Goal: Task Accomplishment & Management: Manage account settings

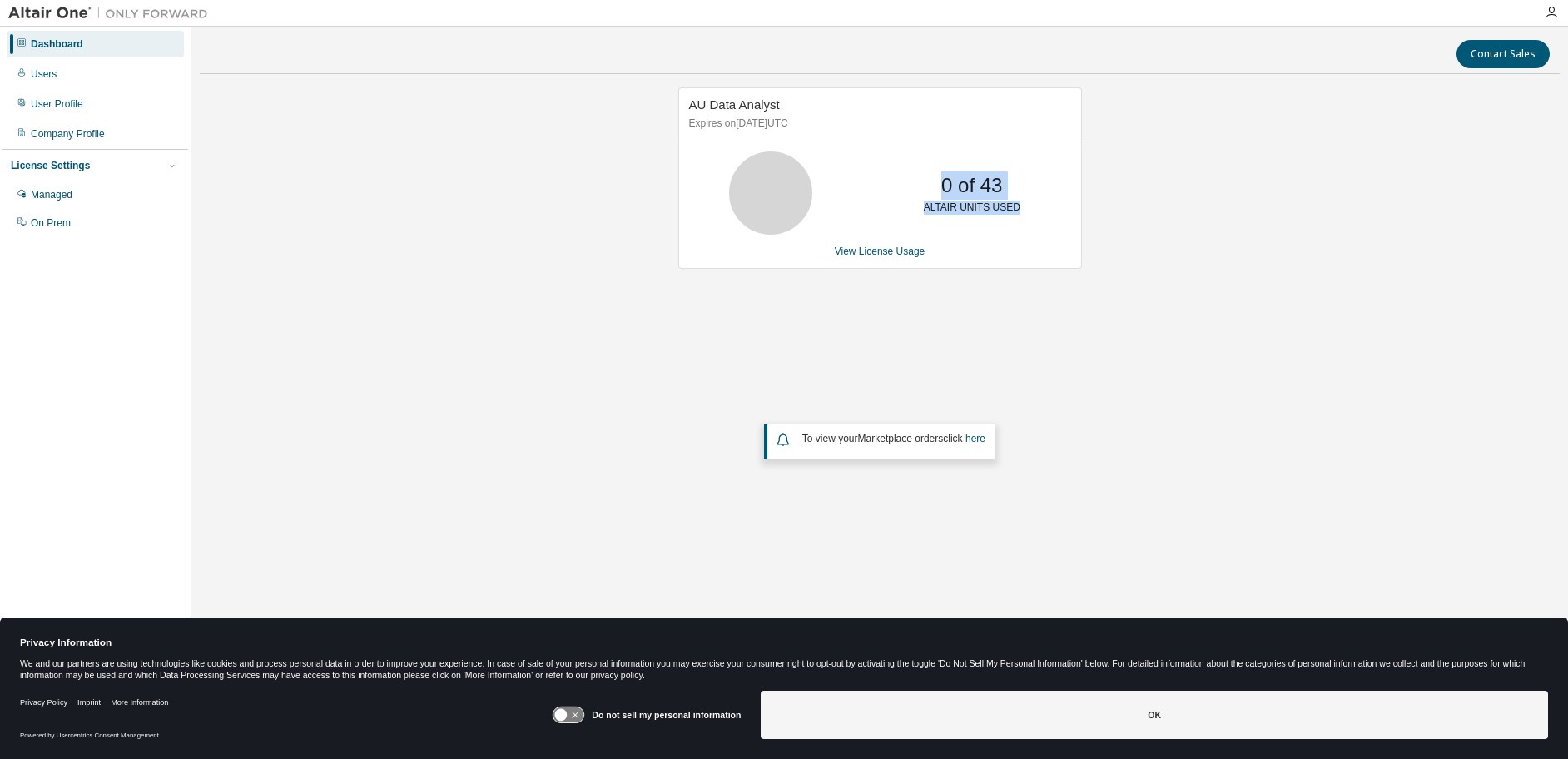
drag, startPoint x: 934, startPoint y: 190, endPoint x: 1062, endPoint y: 222, distance: 131.9
click at [1062, 222] on div "0 of 43 ALTAIR UNITS USED" at bounding box center [880, 193] width 402 height 84
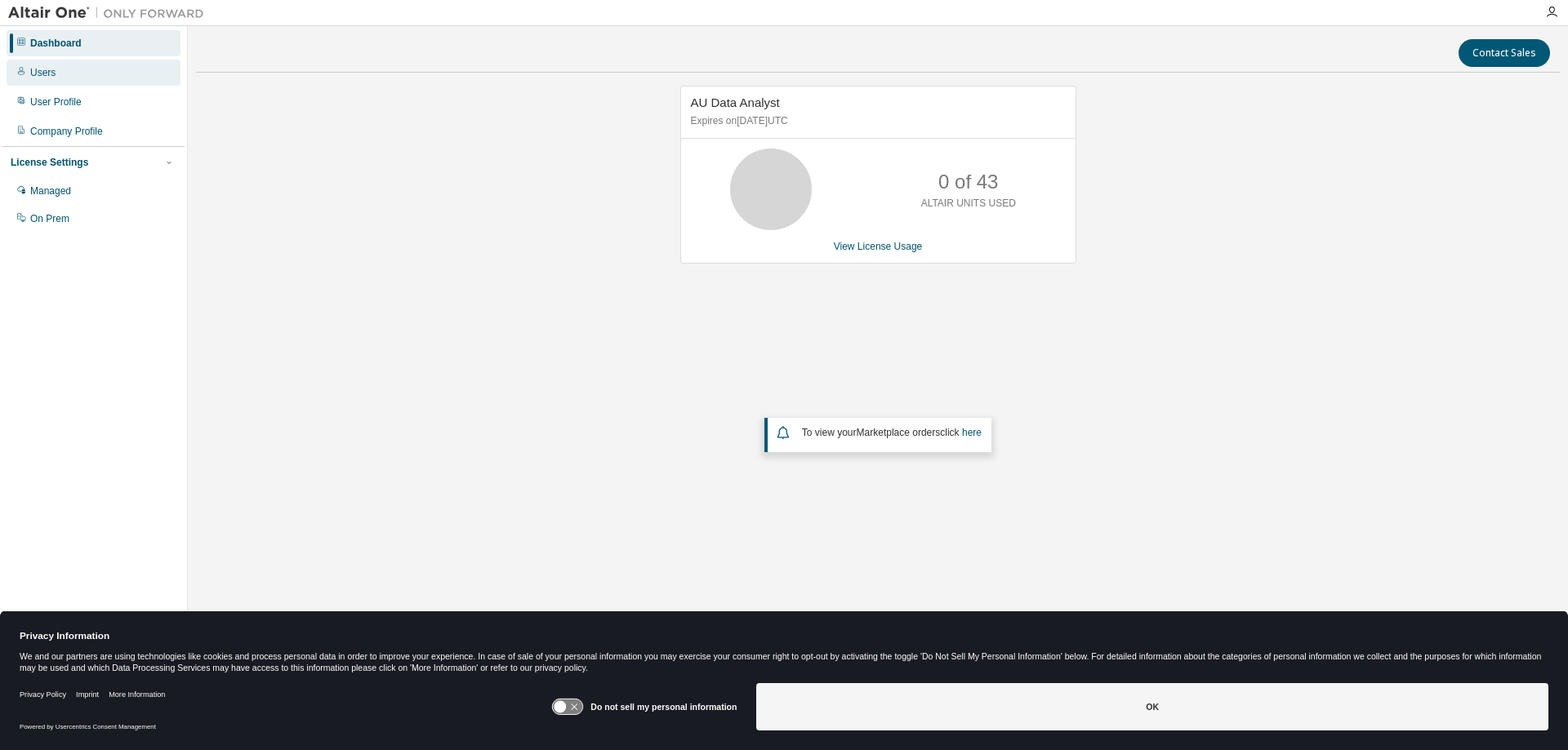
click at [47, 79] on div "Users" at bounding box center [43, 73] width 25 height 13
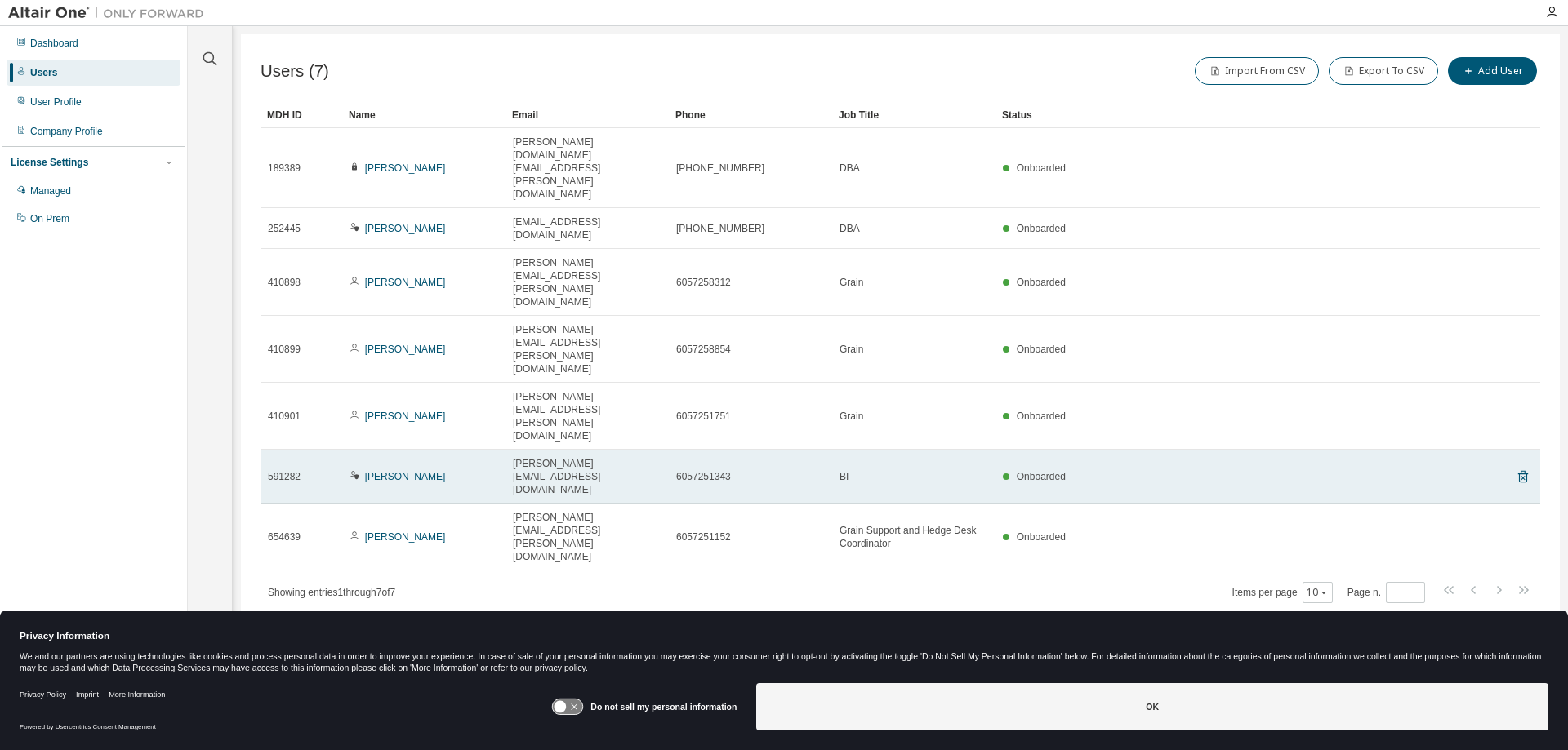
click at [917, 470] on div "BI" at bounding box center [914, 477] width 148 height 13
click at [384, 471] on link "[PERSON_NAME]" at bounding box center [405, 477] width 81 height 11
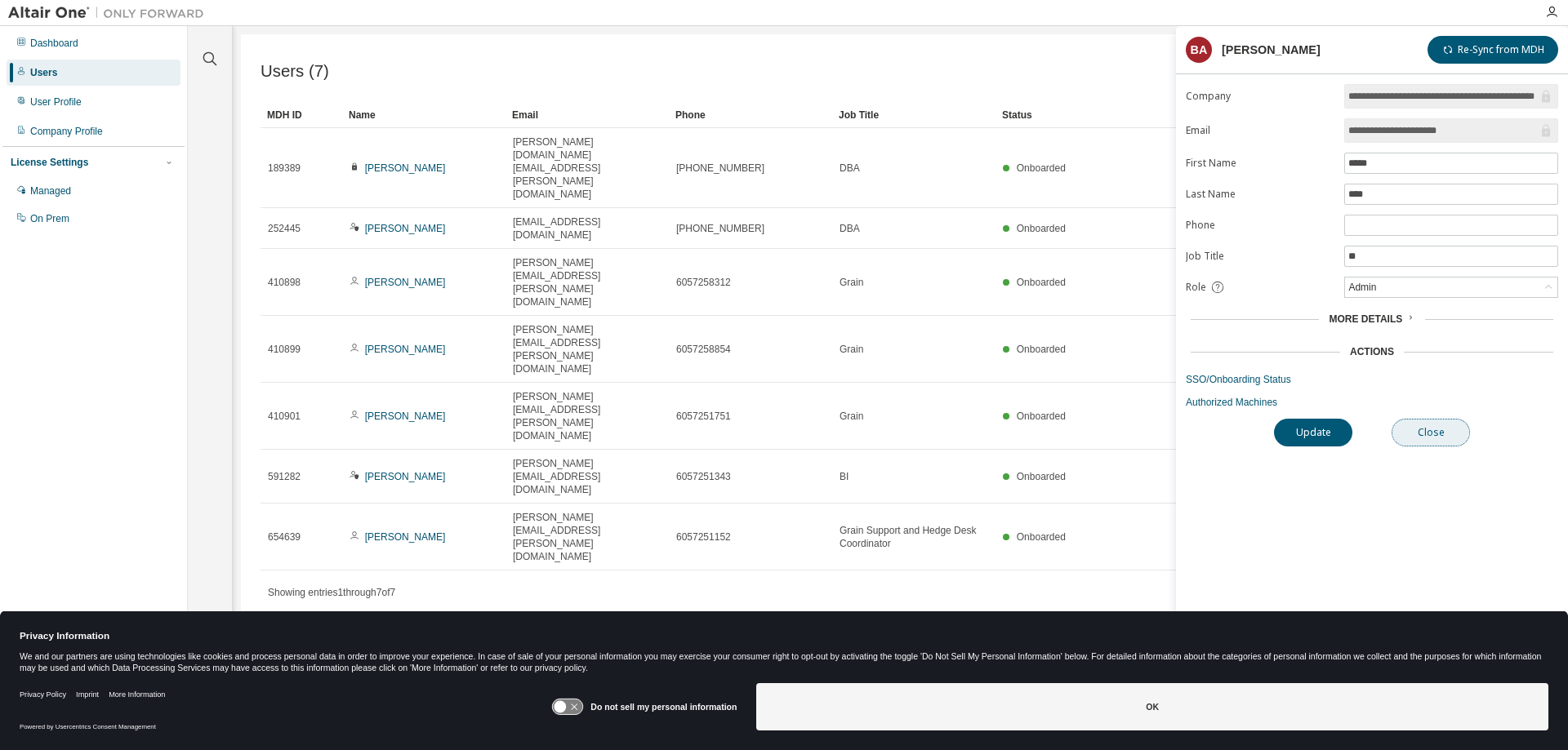
click at [1428, 434] on button "Close" at bounding box center [1431, 433] width 79 height 28
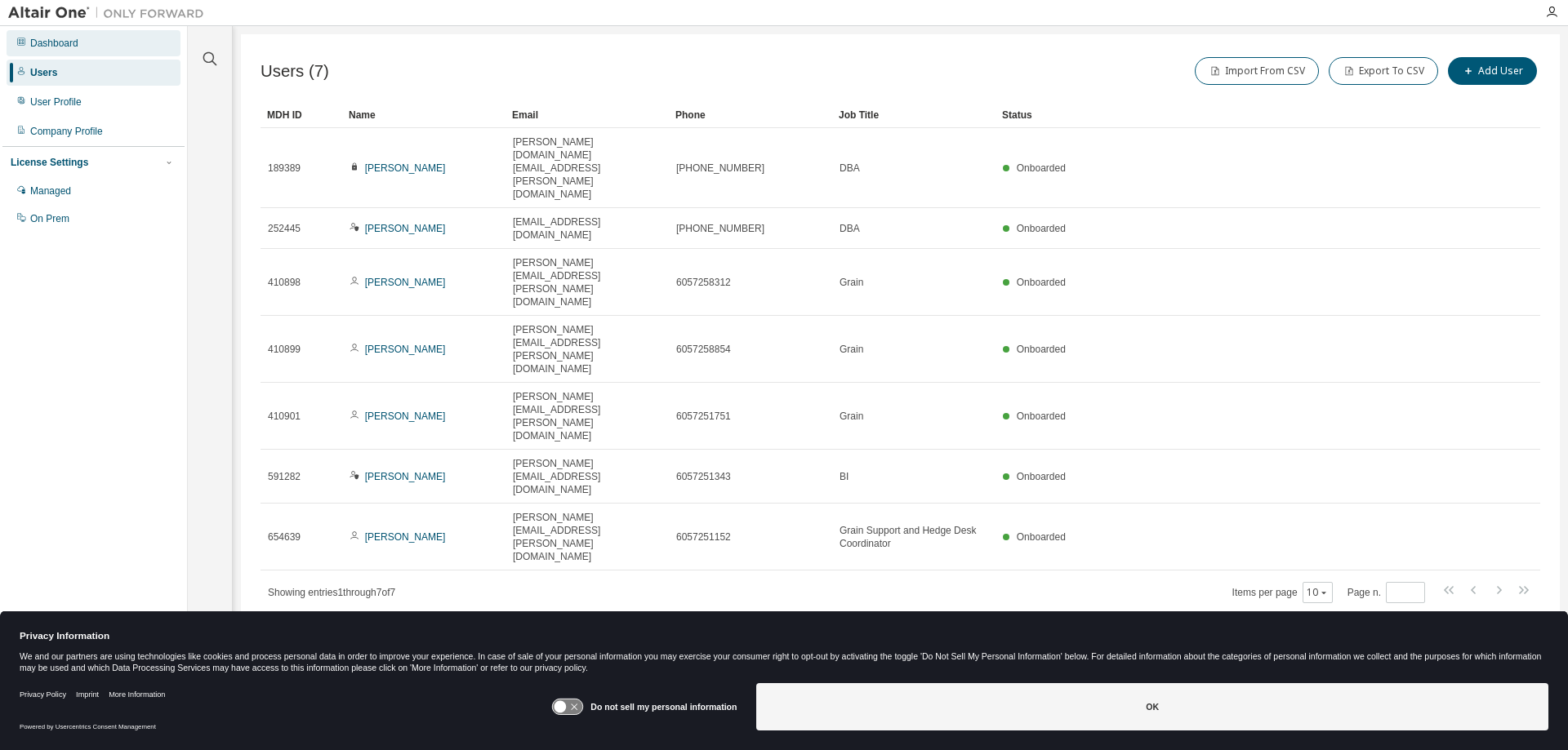
click at [63, 48] on div "Dashboard" at bounding box center [54, 43] width 48 height 13
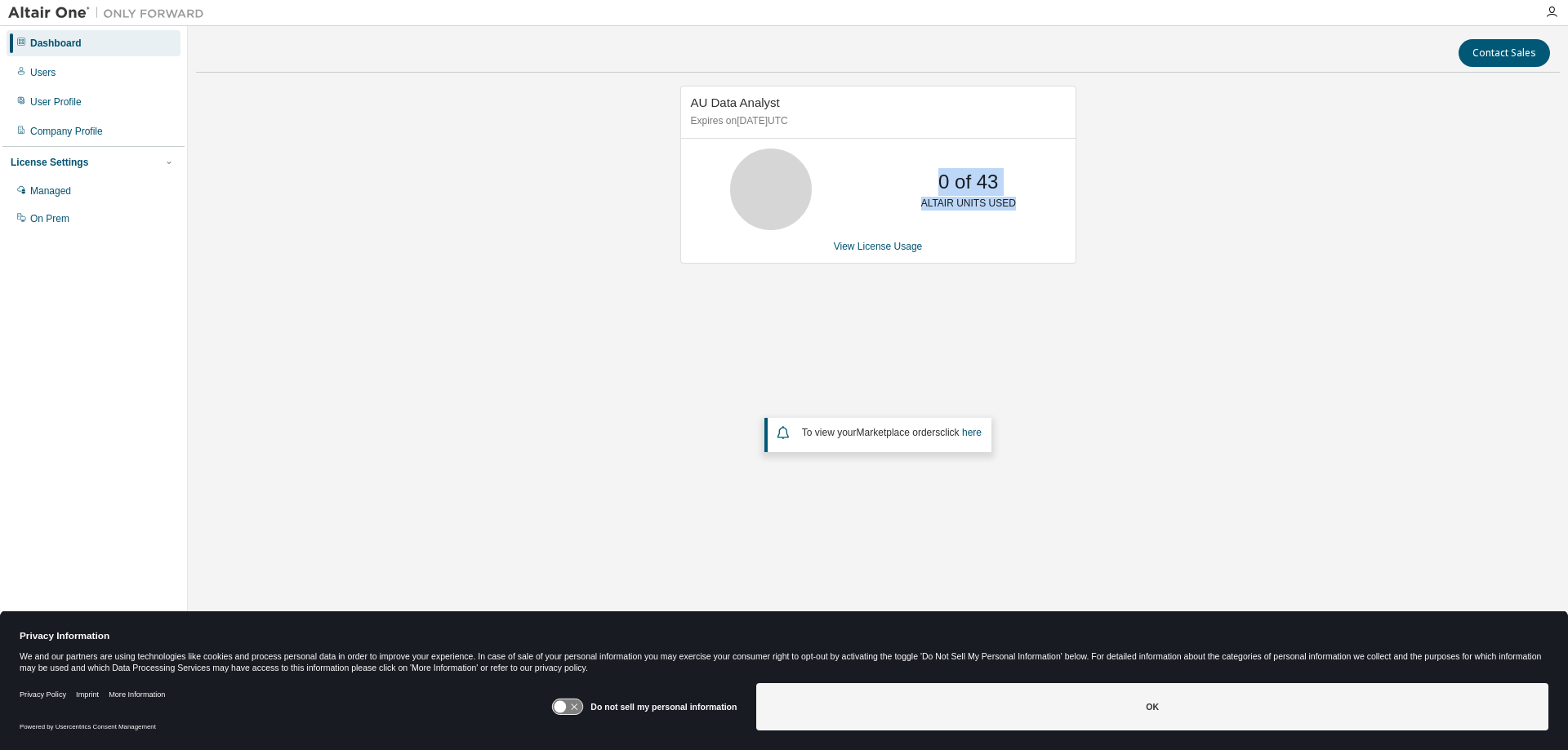
drag, startPoint x: 931, startPoint y: 184, endPoint x: 1028, endPoint y: 220, distance: 103.5
click at [1028, 220] on div "0 of 43 ALTAIR UNITS USED" at bounding box center [969, 189] width 130 height 82
click at [855, 247] on link "View License Usage" at bounding box center [878, 247] width 89 height 11
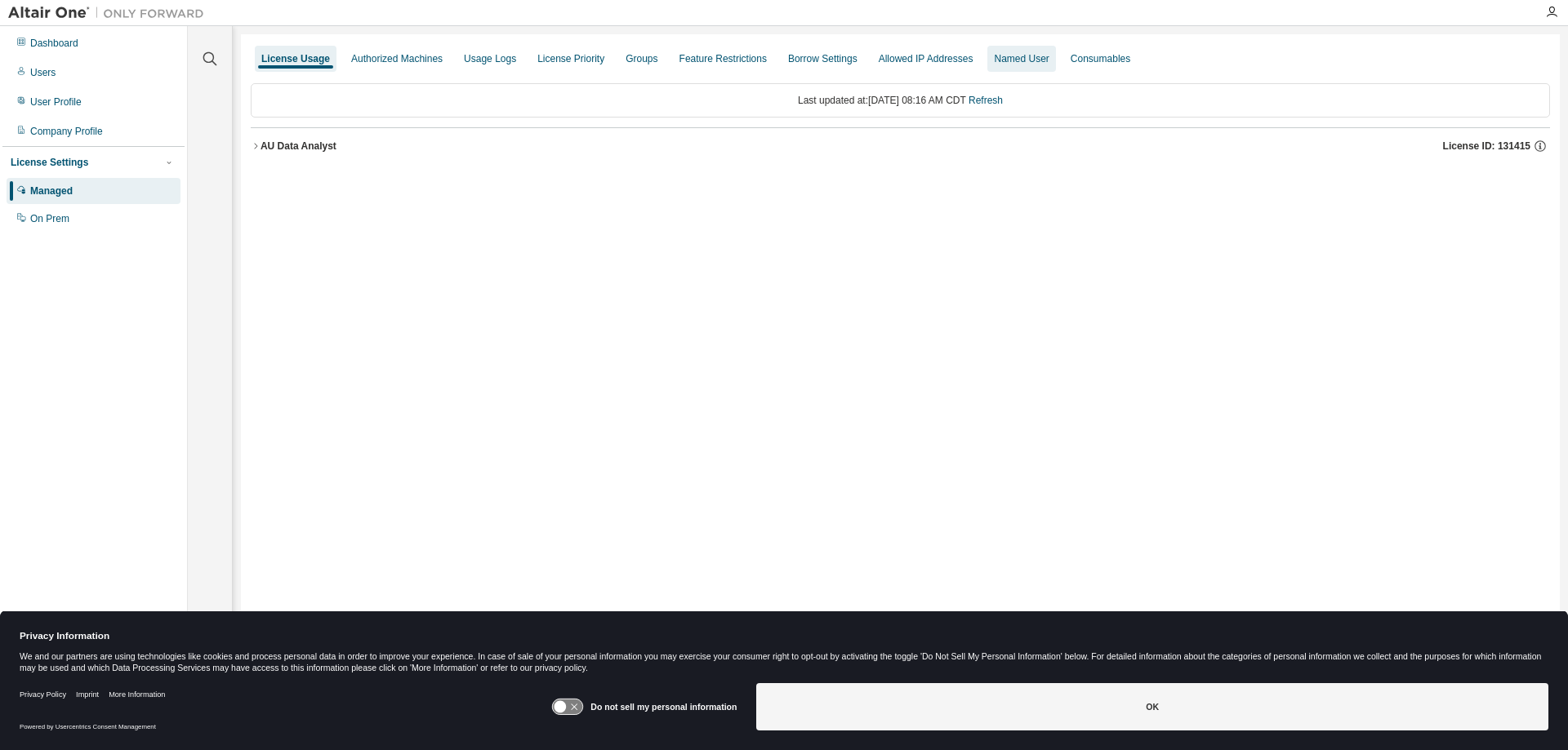
click at [1017, 57] on div "Named User" at bounding box center [1021, 59] width 55 height 13
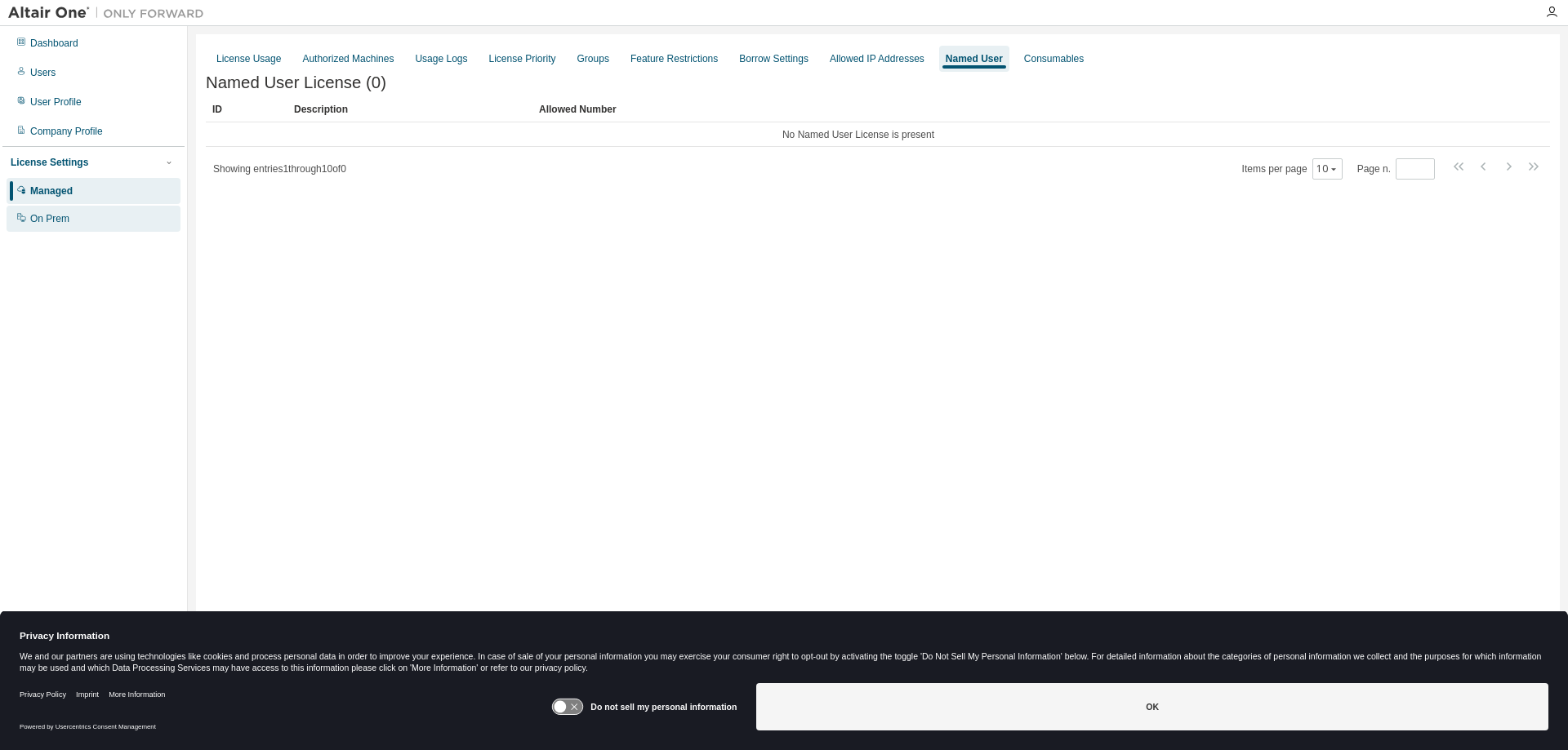
click at [56, 220] on div "On Prem" at bounding box center [50, 219] width 39 height 13
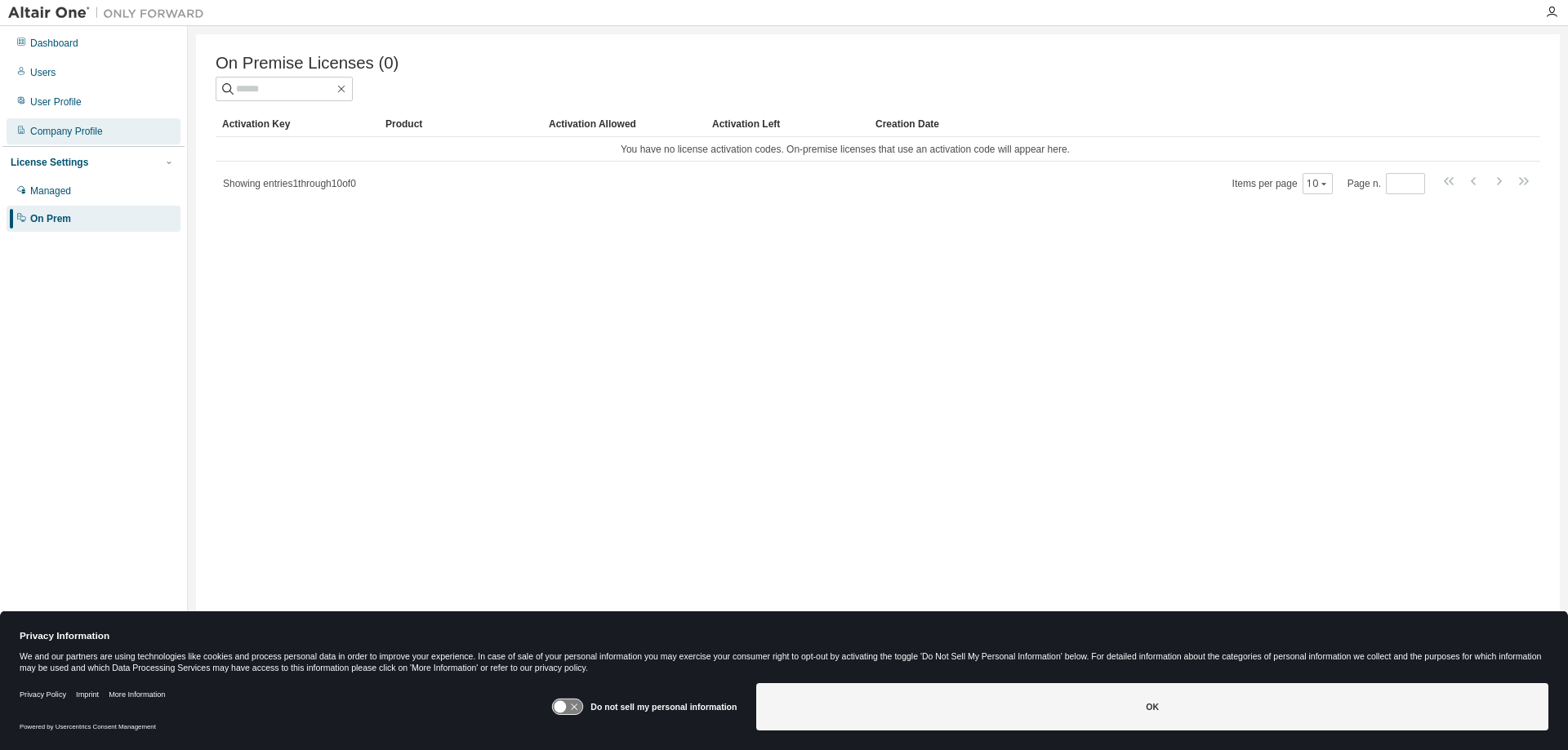
click at [55, 129] on div "Company Profile" at bounding box center [66, 131] width 73 height 13
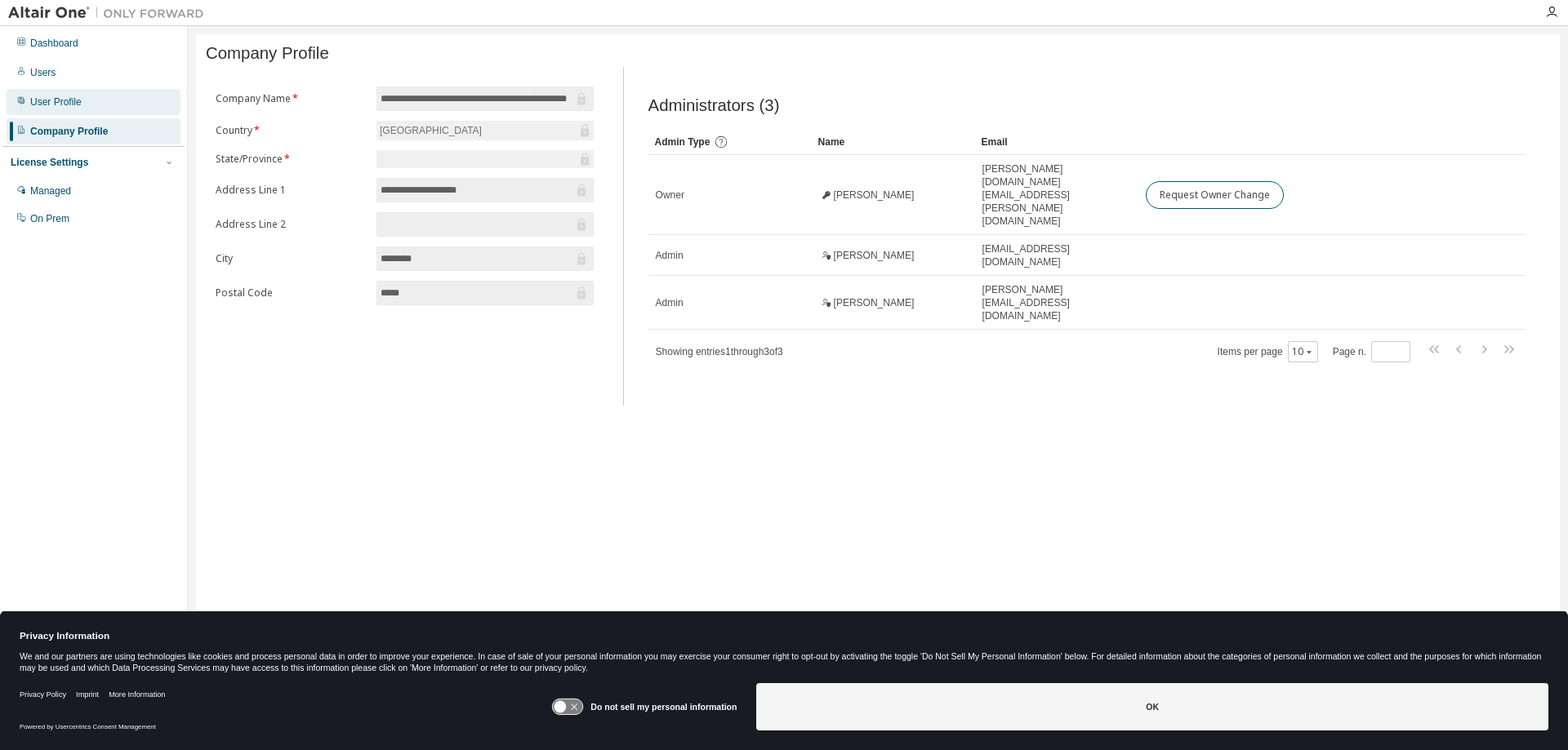
click at [63, 102] on div "User Profile" at bounding box center [56, 102] width 52 height 13
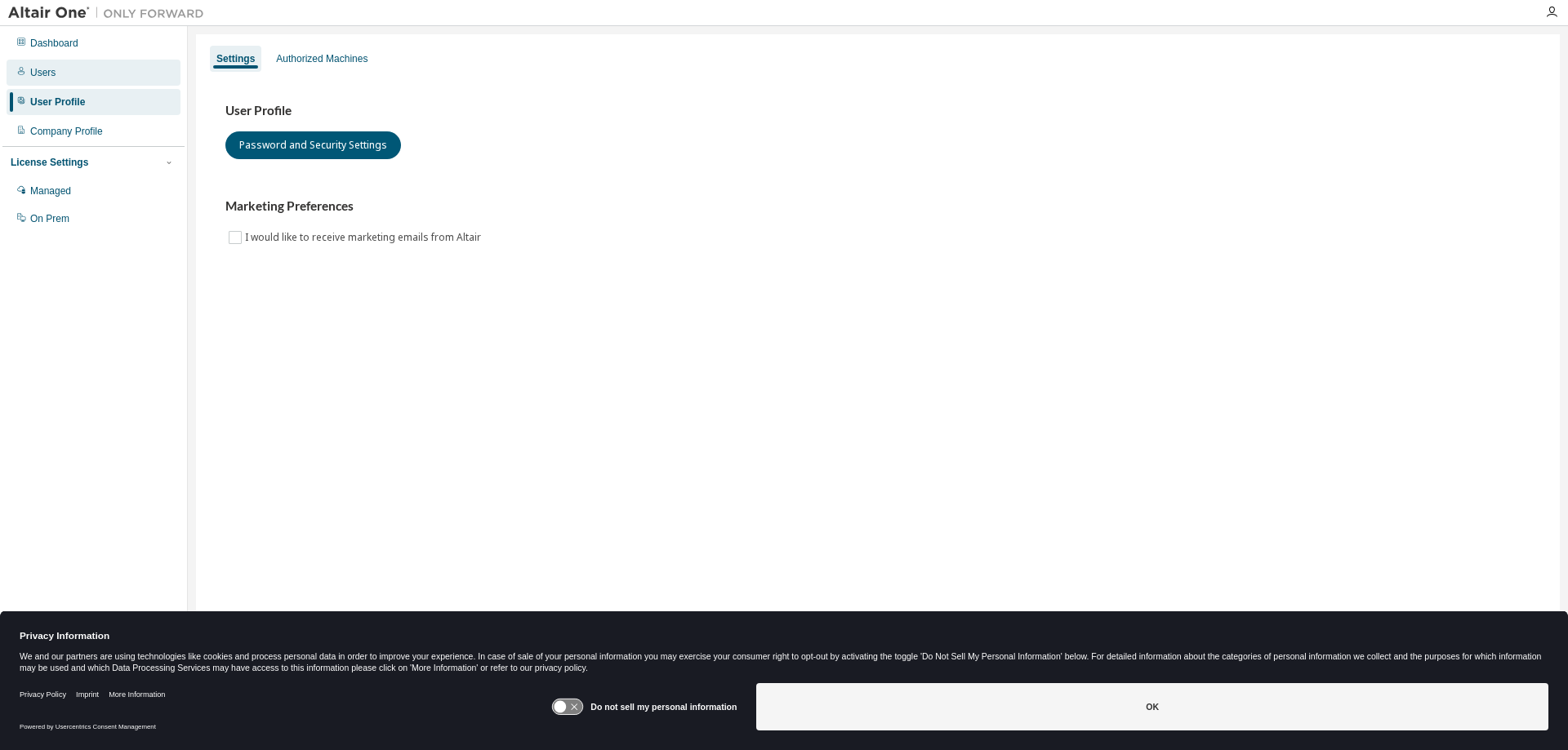
click at [33, 68] on div "Users" at bounding box center [43, 73] width 25 height 13
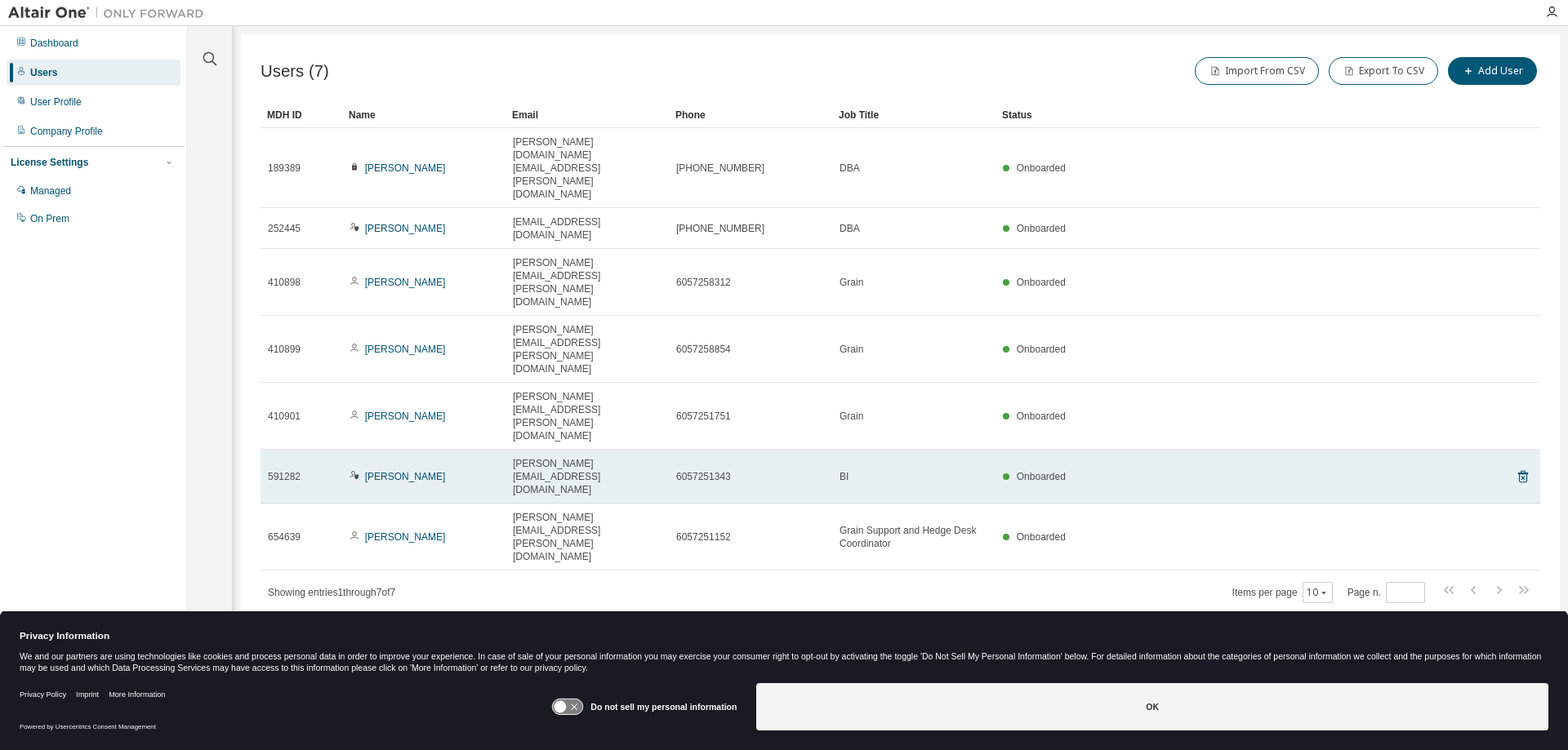
click at [531, 457] on span "[PERSON_NAME][EMAIL_ADDRESS][DOMAIN_NAME]" at bounding box center [586, 477] width 148 height 39
click at [386, 471] on link "[PERSON_NAME]" at bounding box center [405, 477] width 81 height 11
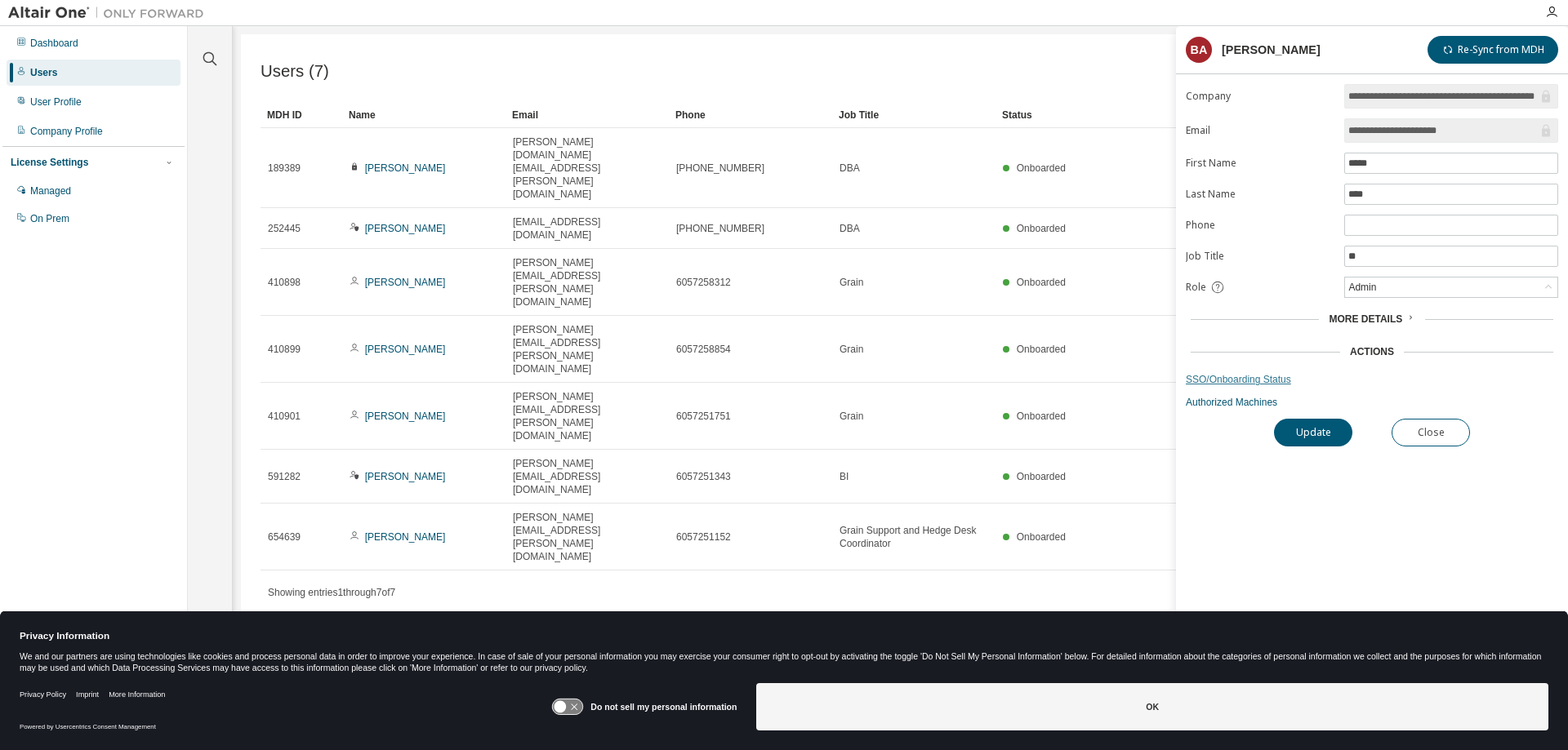
click at [1264, 380] on link "SSO/Onboarding Status" at bounding box center [1372, 380] width 372 height 13
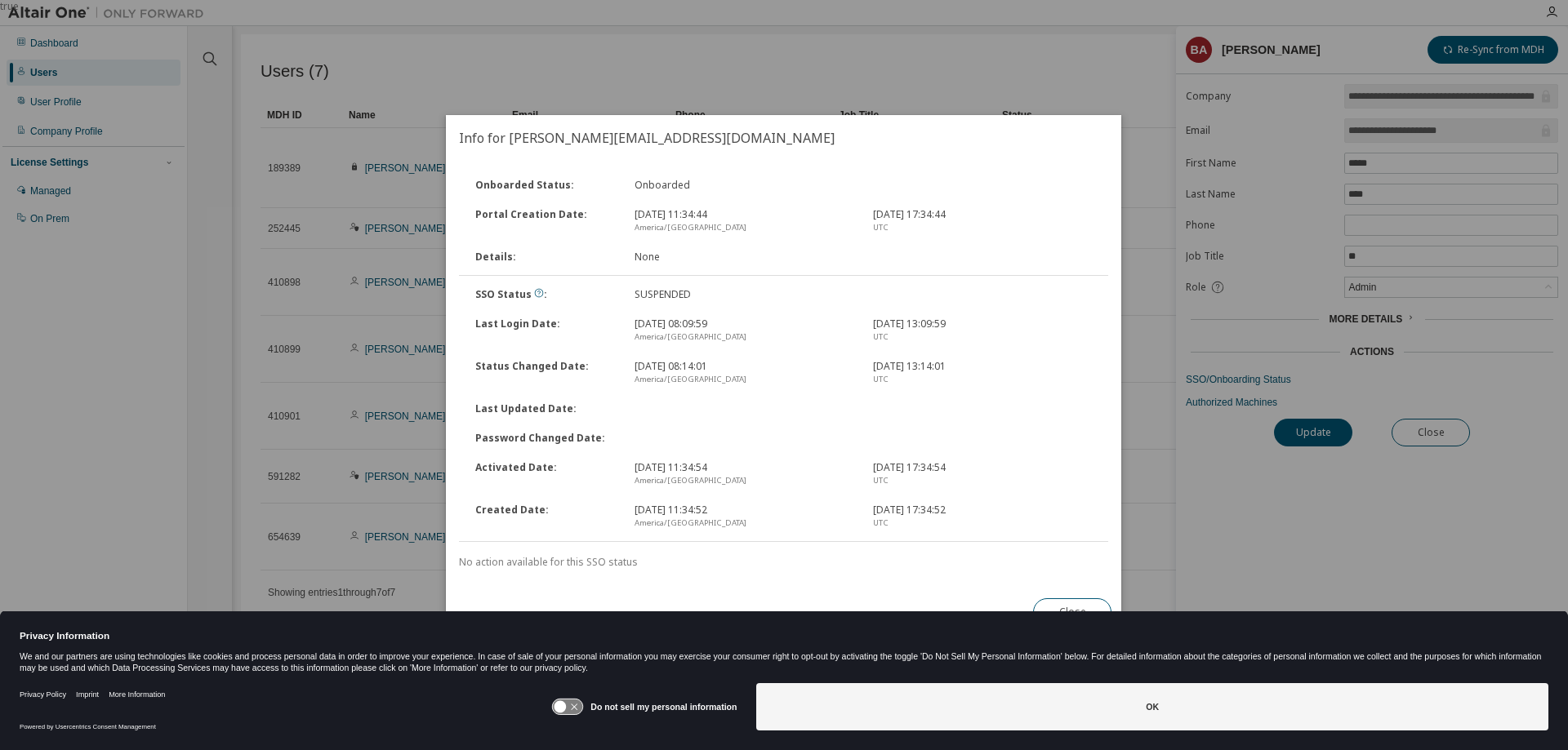
click at [1137, 157] on div "true" at bounding box center [784, 375] width 1568 height 750
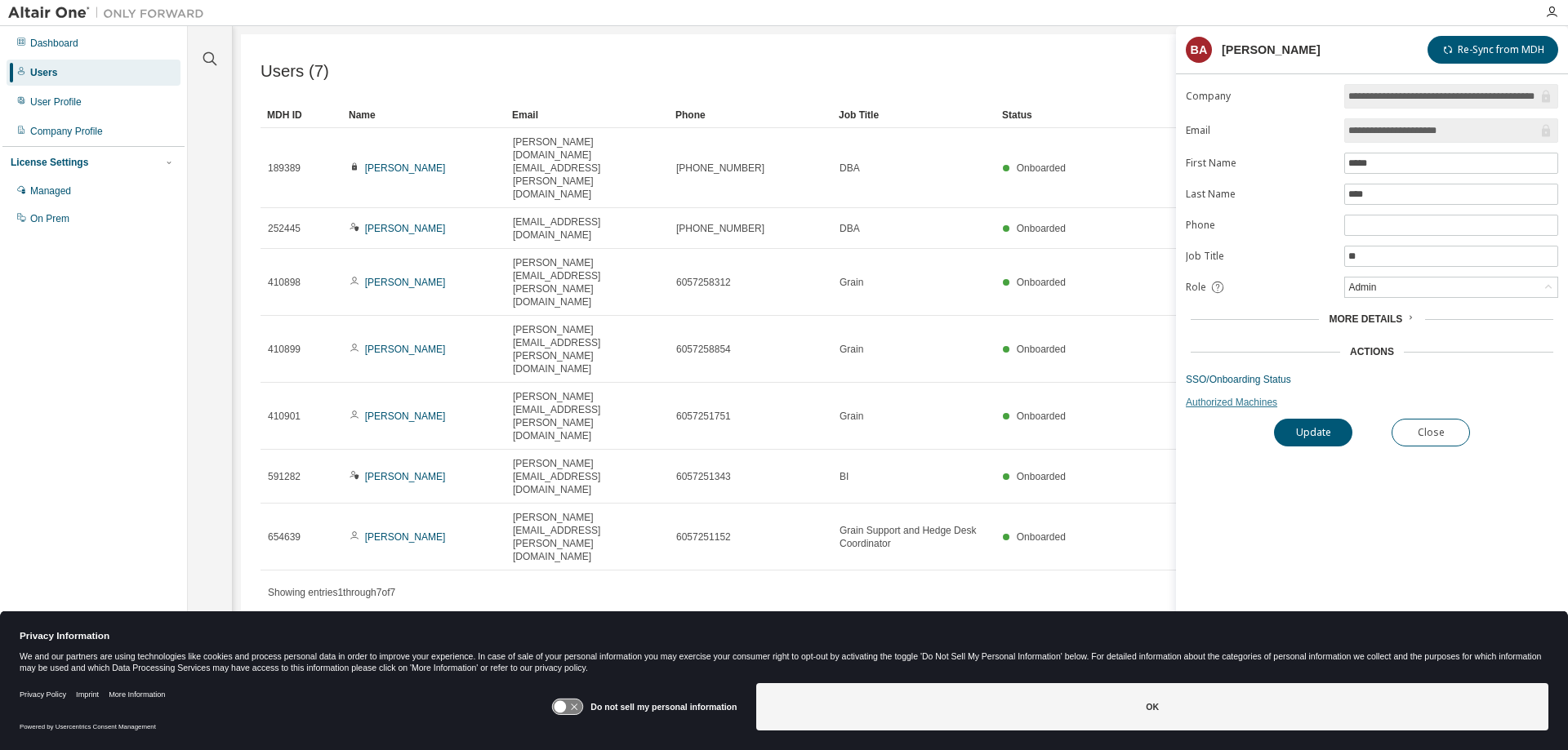
click at [1206, 401] on link "Authorized Machines" at bounding box center [1372, 402] width 372 height 13
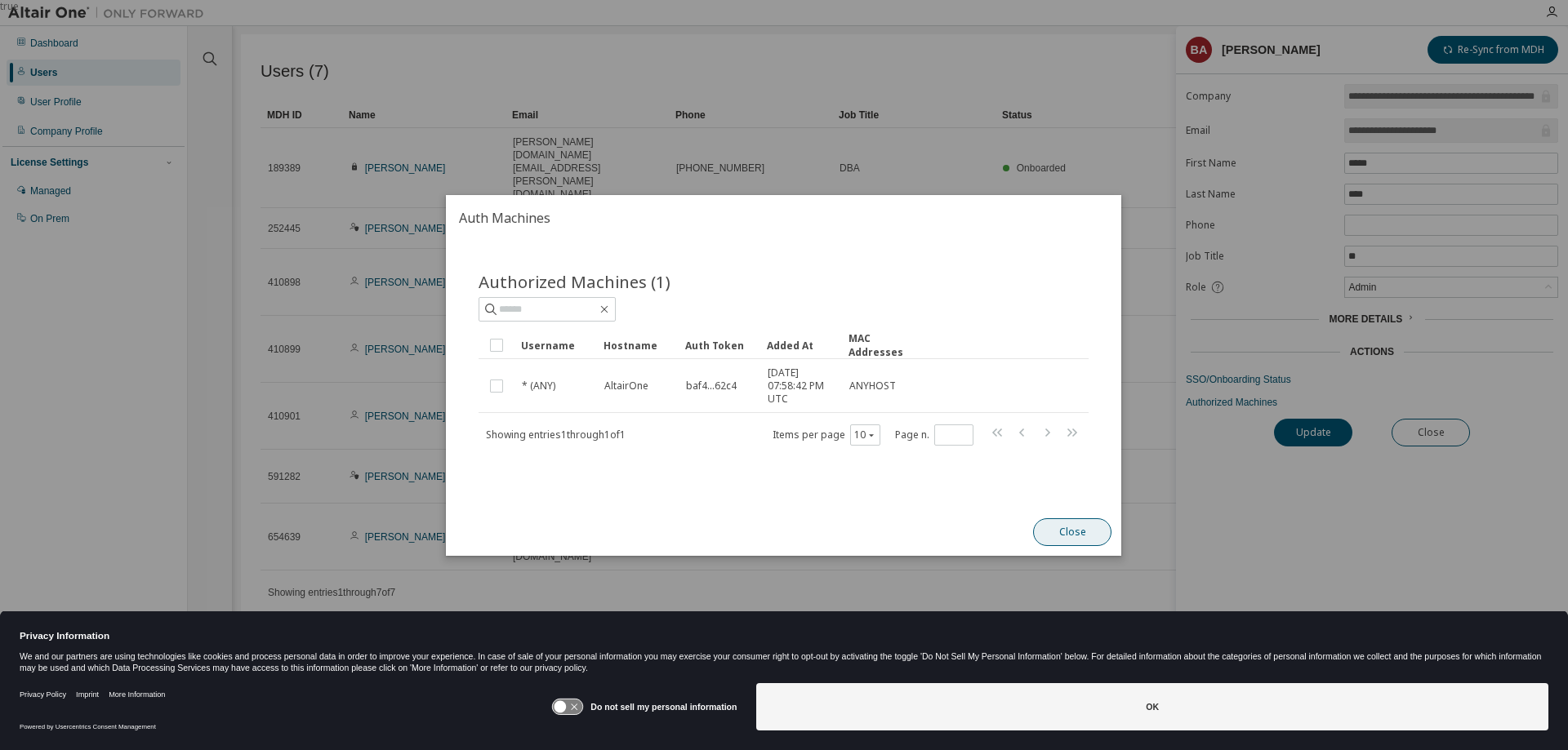
click at [1073, 529] on button "Close" at bounding box center [1073, 532] width 79 height 28
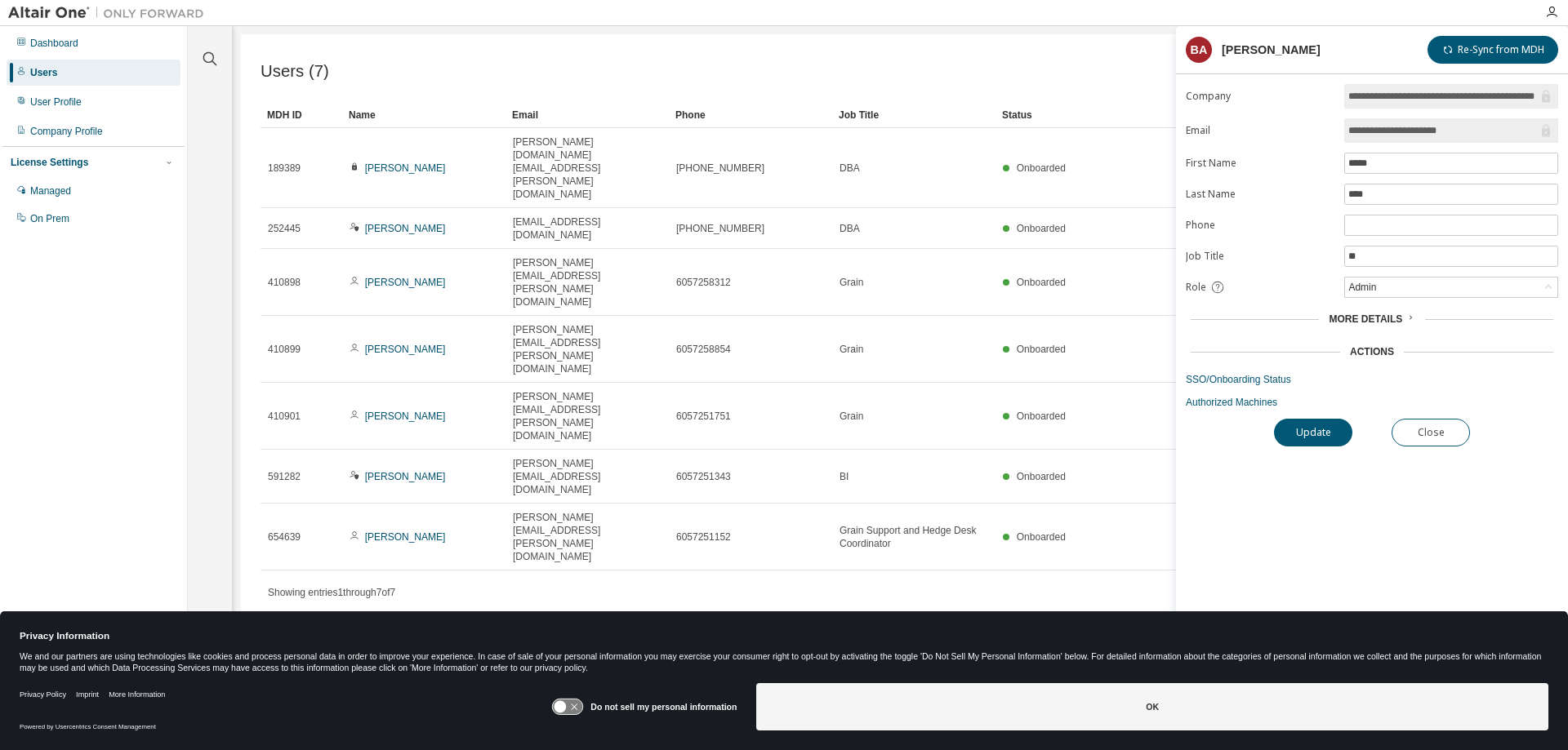
click at [1374, 322] on span "More Details" at bounding box center [1365, 319] width 74 height 11
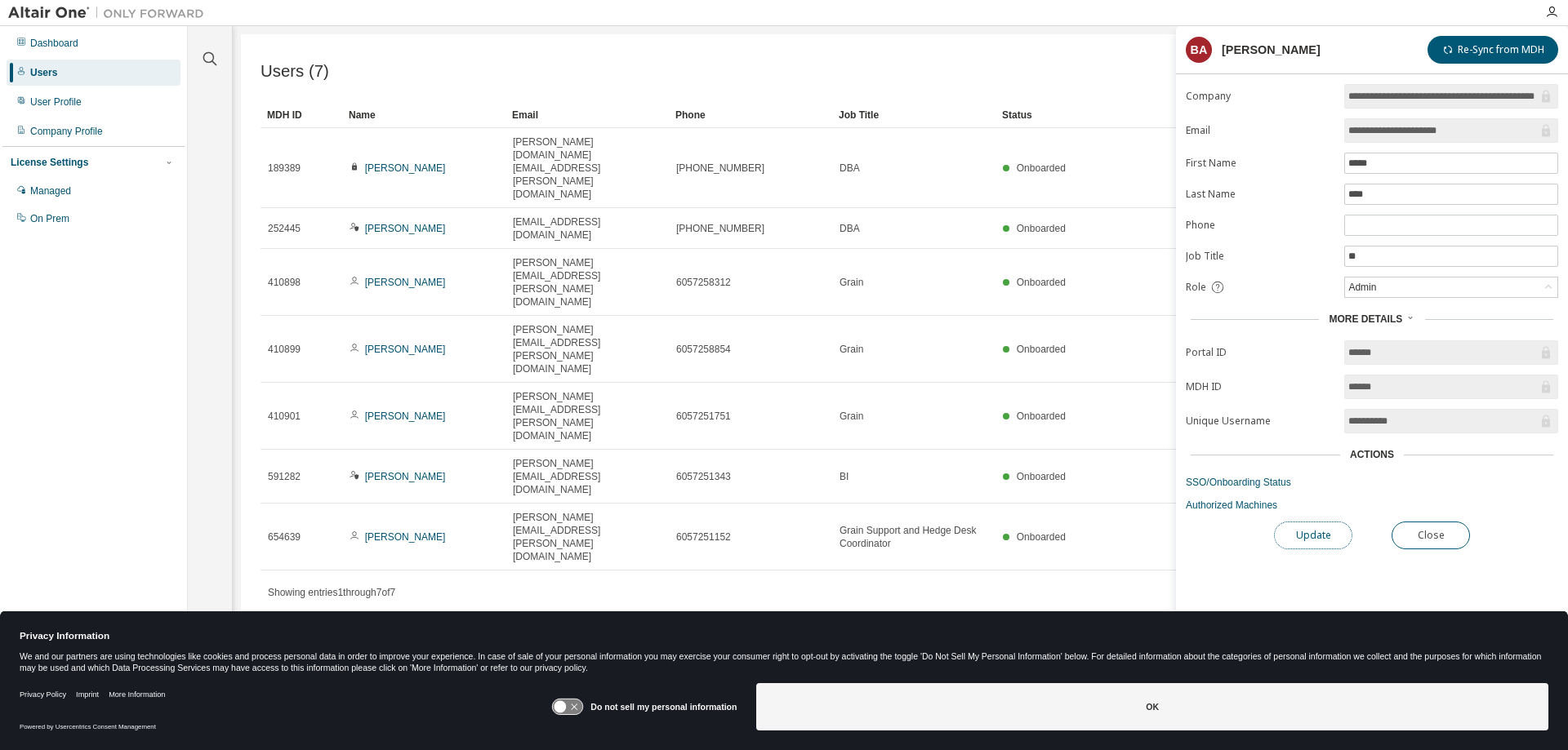
click at [1297, 543] on button "Update" at bounding box center [1314, 535] width 79 height 28
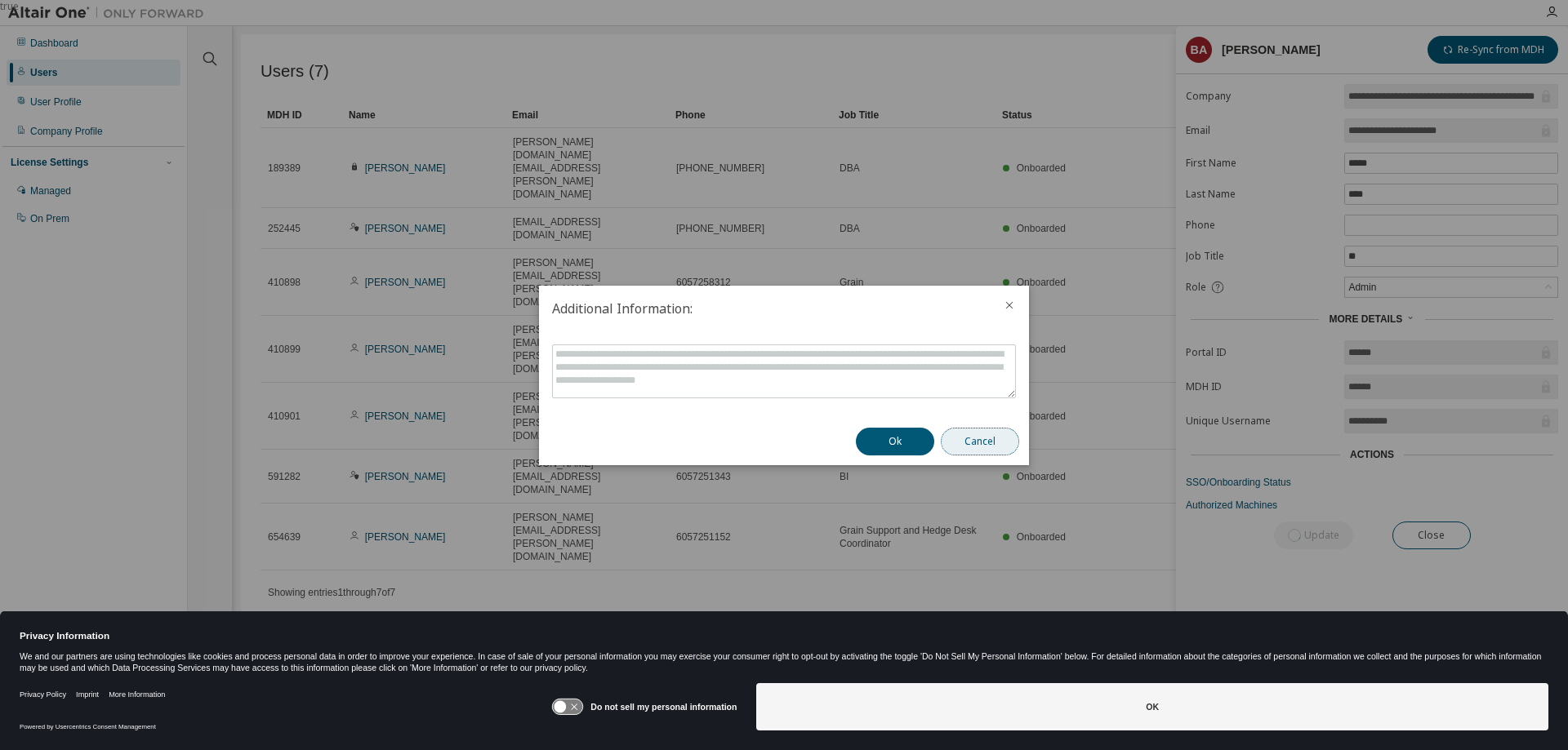
click at [963, 438] on button "Cancel" at bounding box center [980, 442] width 79 height 28
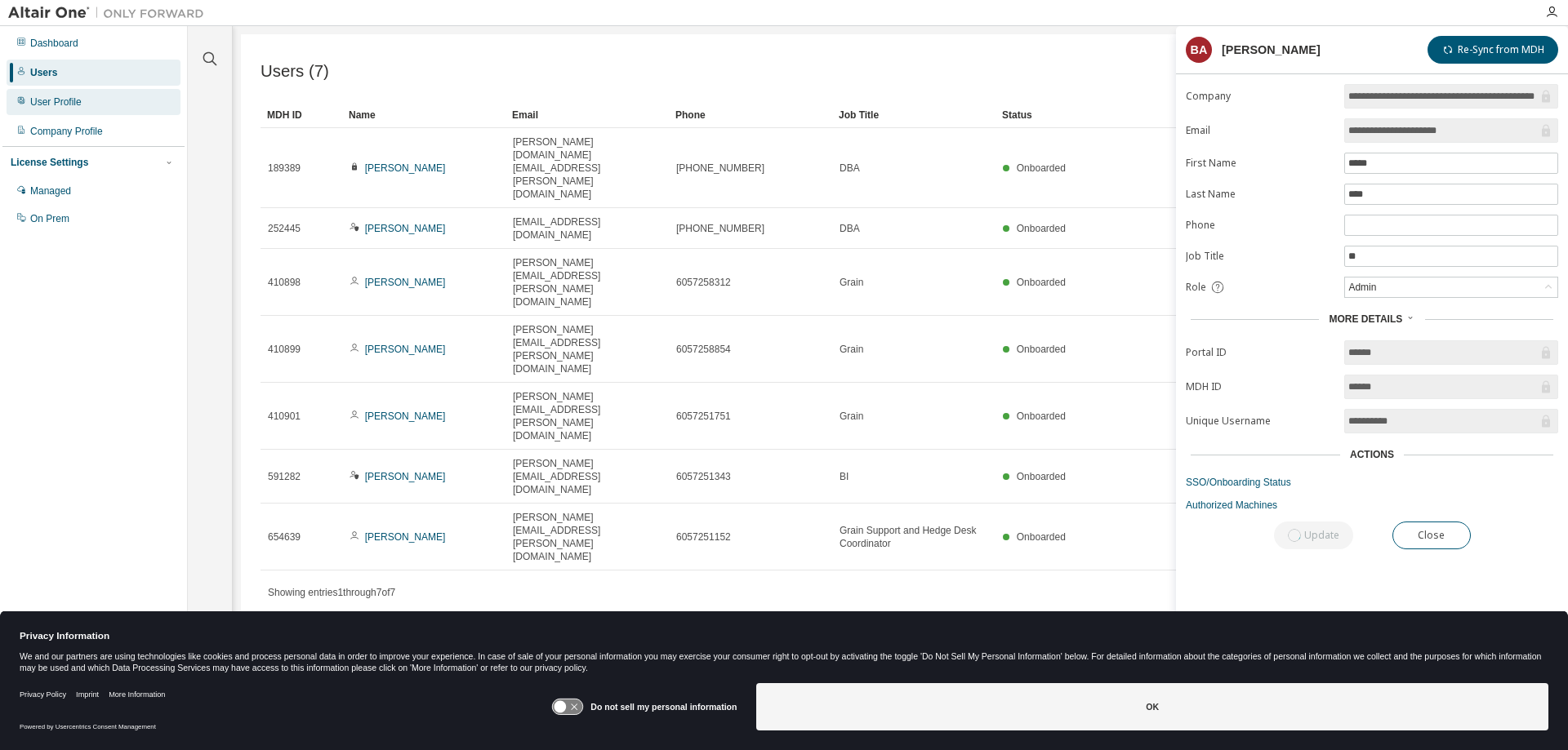
click at [65, 102] on div "User Profile" at bounding box center [56, 102] width 52 height 13
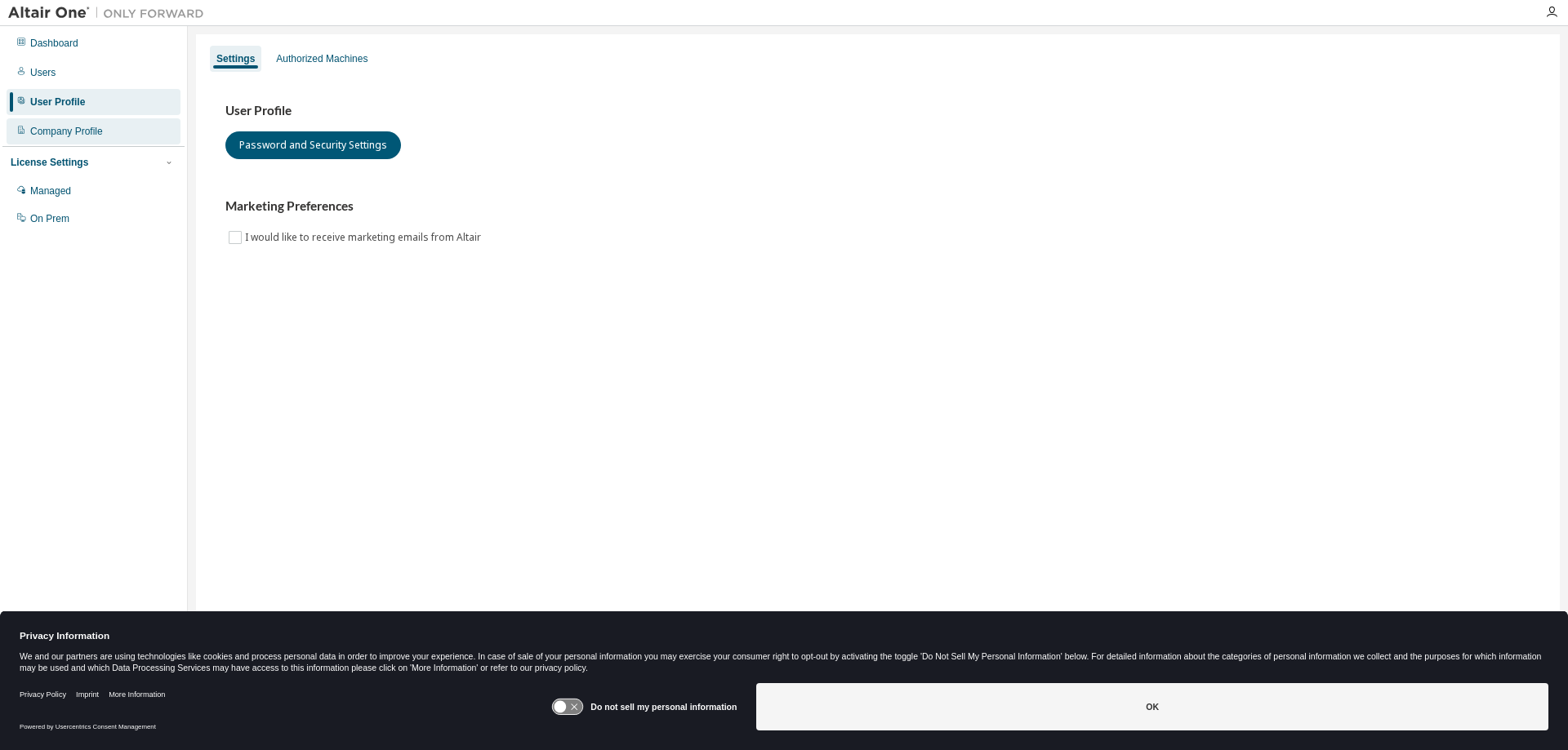
click at [98, 130] on div "Company Profile" at bounding box center [66, 131] width 73 height 13
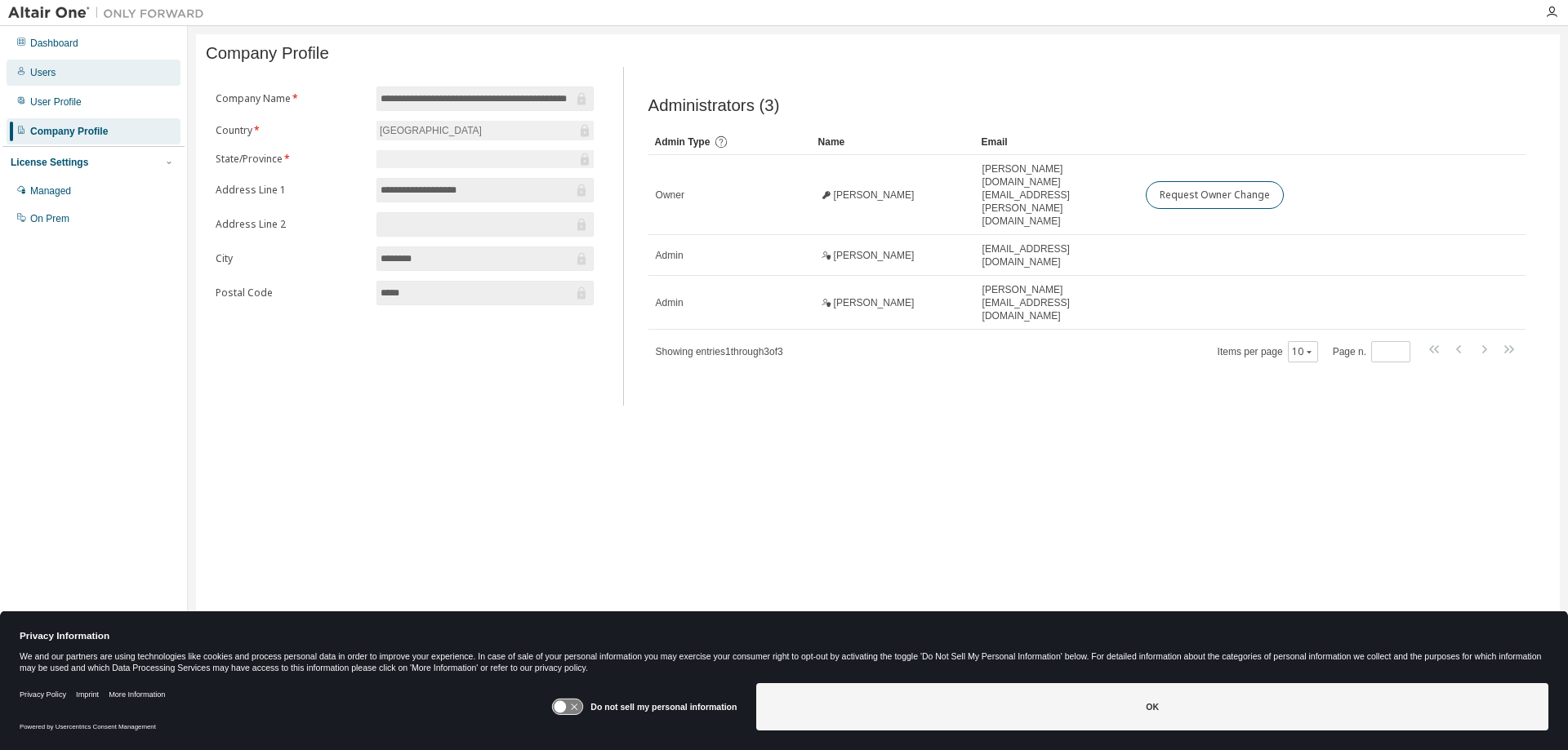
click at [57, 72] on div "Users" at bounding box center [93, 73] width 174 height 26
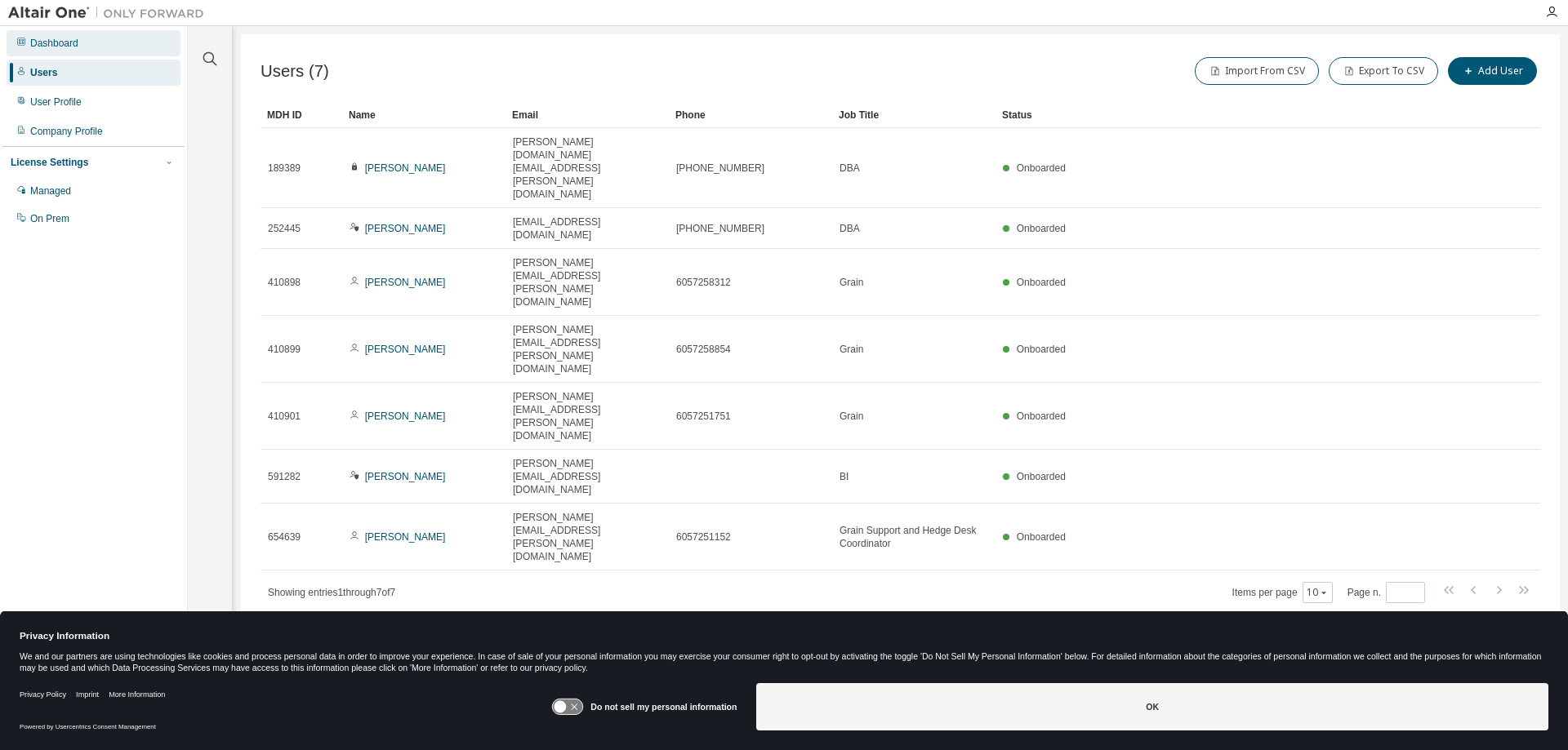
click at [54, 47] on div "Dashboard" at bounding box center [54, 43] width 48 height 13
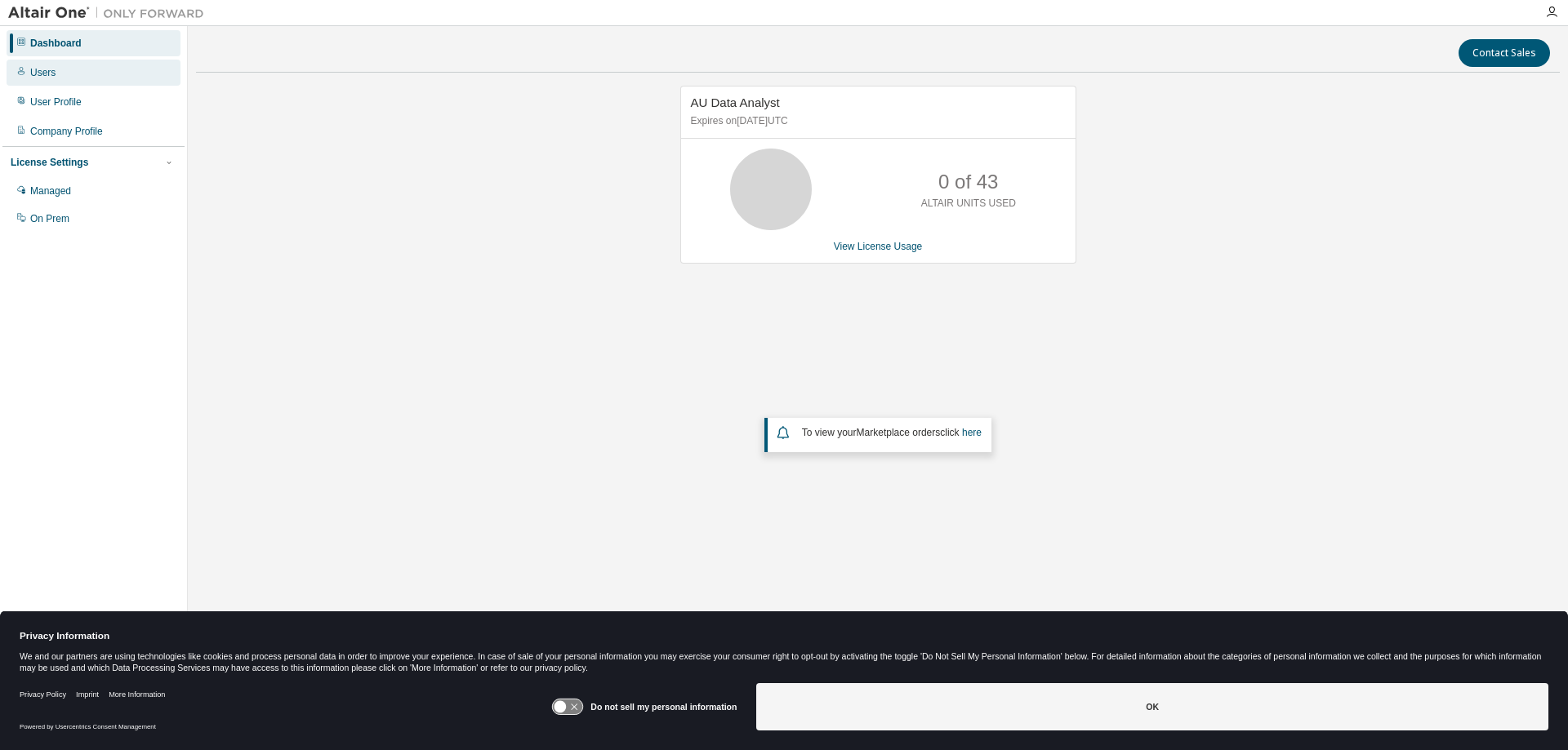
click at [38, 66] on div "Users" at bounding box center [43, 73] width 25 height 13
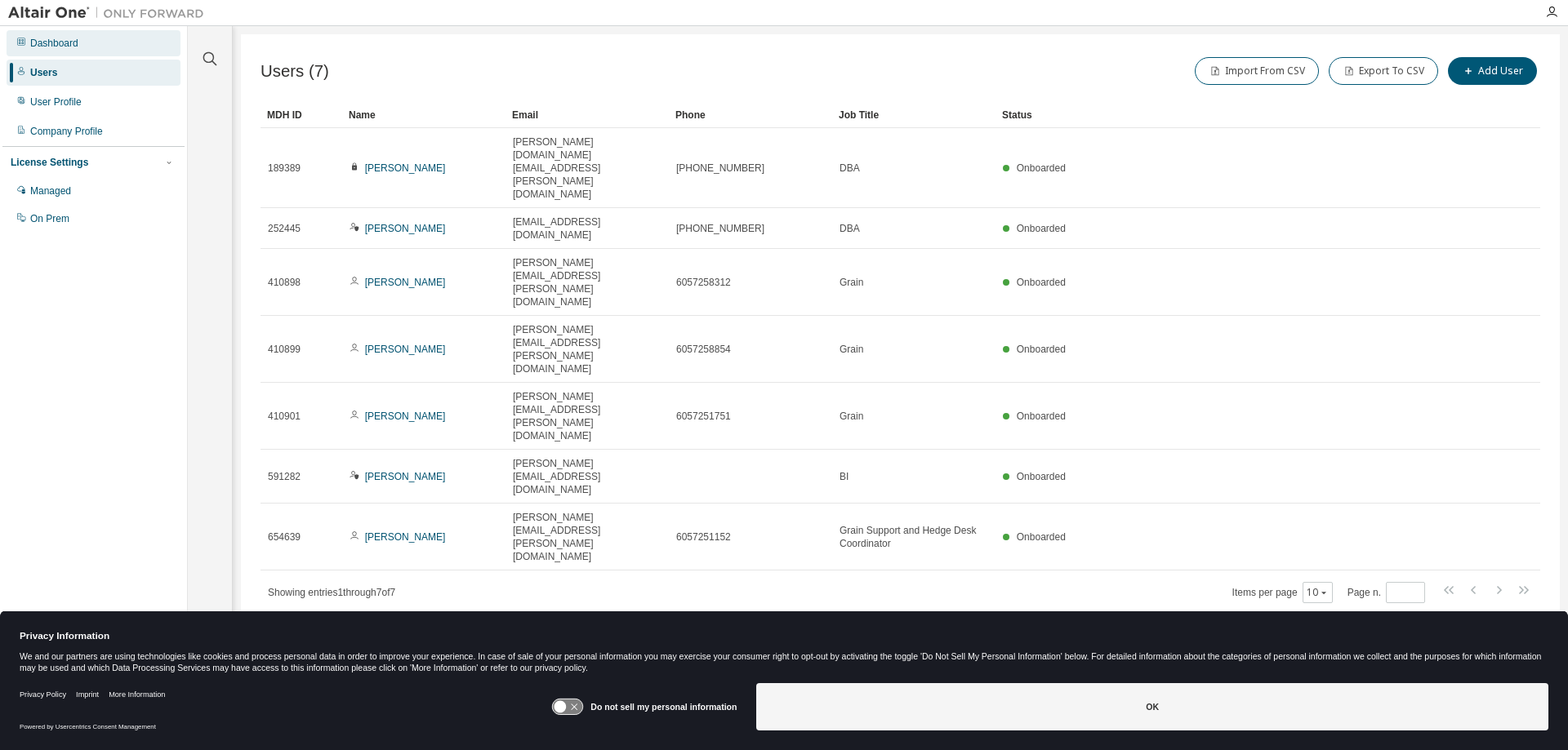
click at [40, 50] on div "Dashboard" at bounding box center [93, 43] width 174 height 26
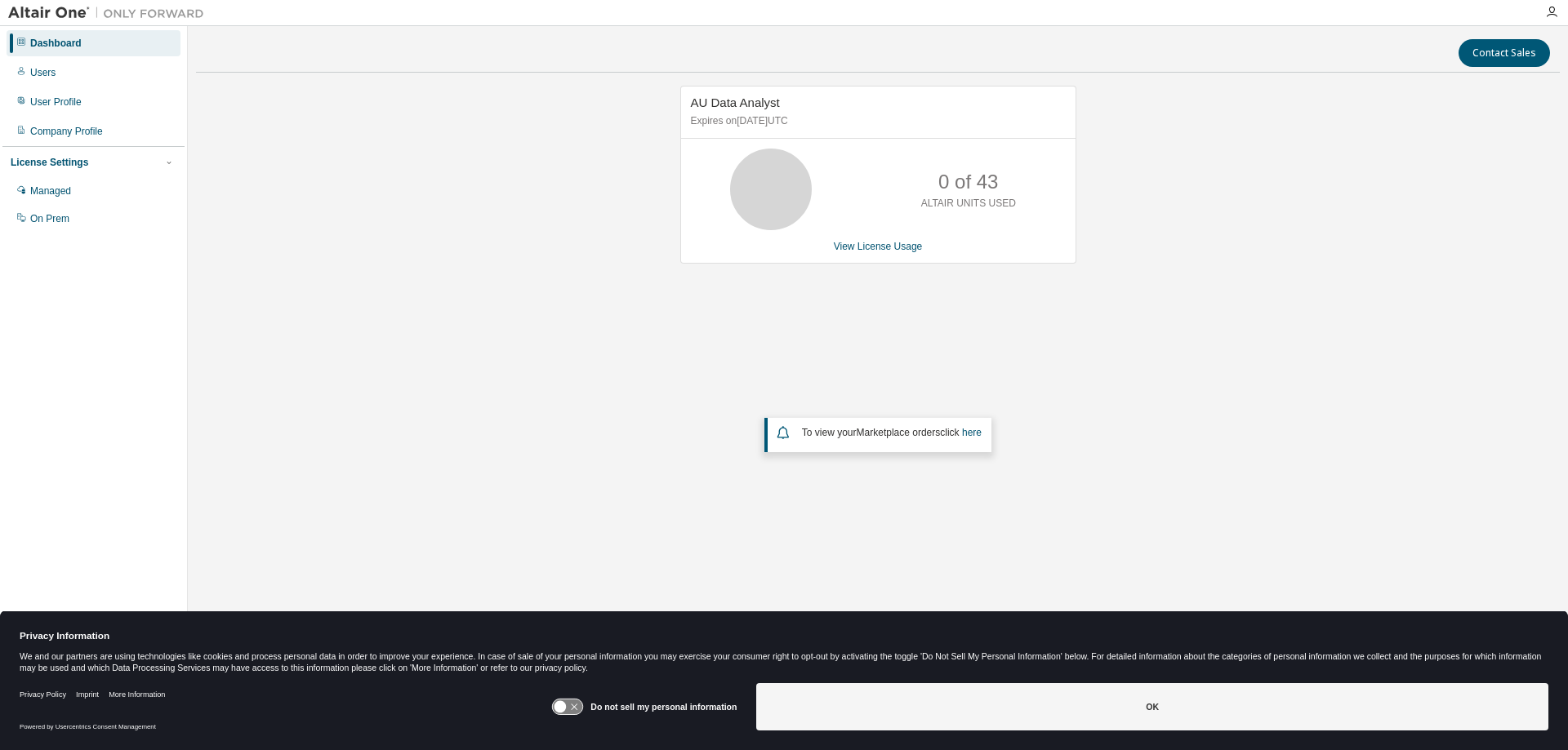
drag, startPoint x: 736, startPoint y: 122, endPoint x: 858, endPoint y: 117, distance: 122.1
click at [858, 117] on p "Expires on September 29, 2025 UTC" at bounding box center [877, 120] width 371 height 14
click at [858, 125] on p "Expires on September 29, 2025 UTC" at bounding box center [877, 120] width 371 height 14
click at [48, 80] on div "Users" at bounding box center [93, 73] width 174 height 26
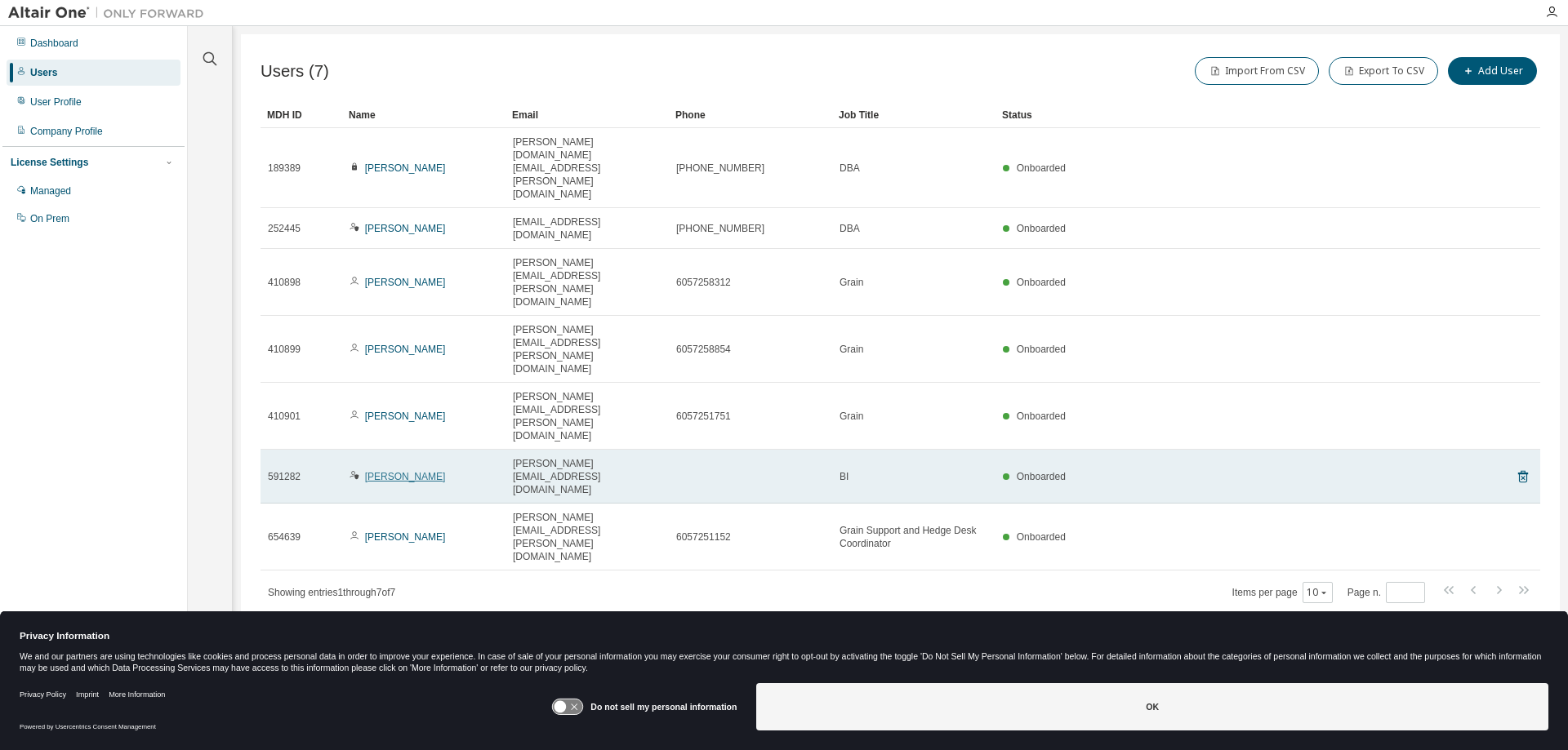
click at [404, 471] on link "[PERSON_NAME]" at bounding box center [405, 477] width 81 height 11
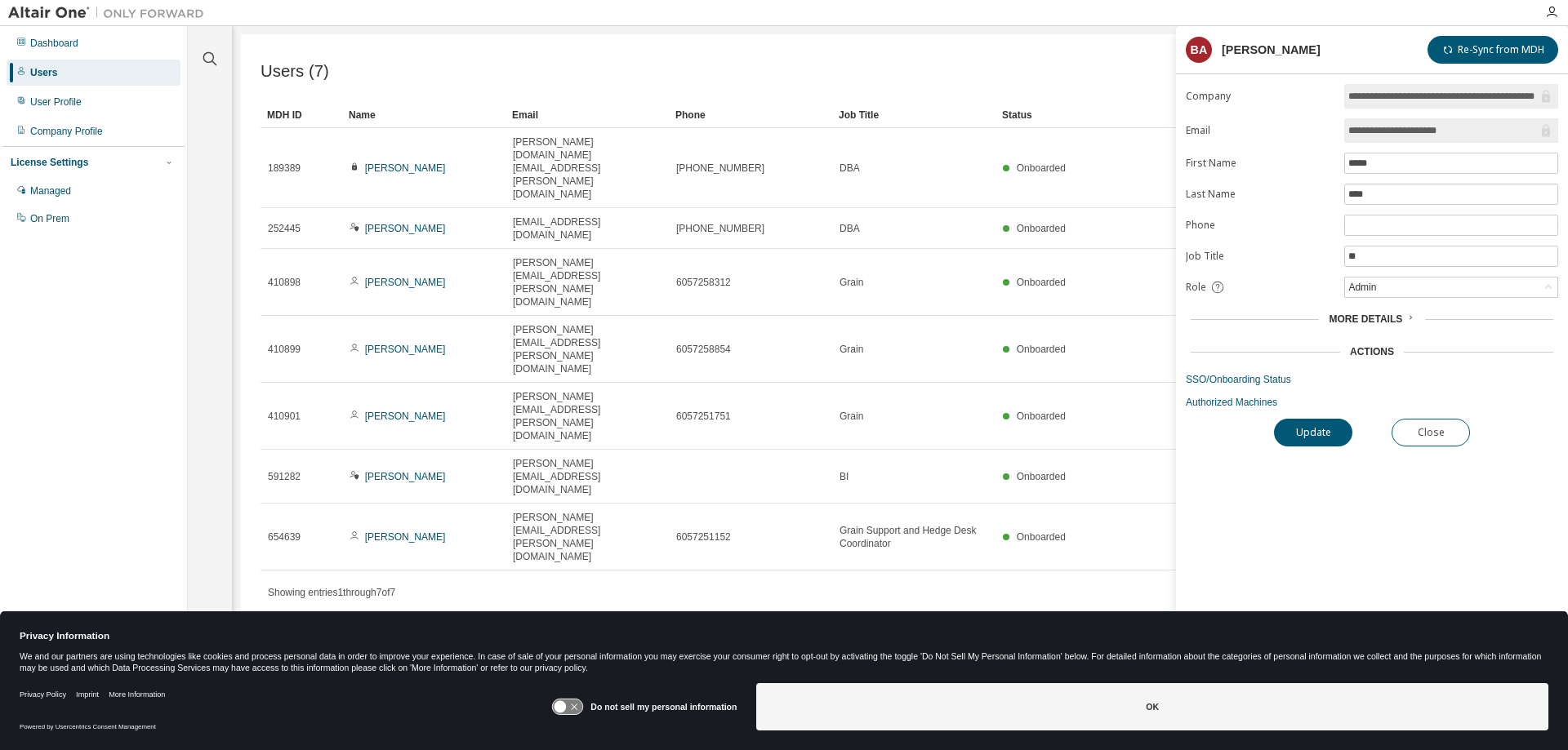
click at [1425, 411] on div "**********" at bounding box center [1372, 393] width 392 height 618
click at [1425, 420] on button "Close" at bounding box center [1431, 433] width 79 height 28
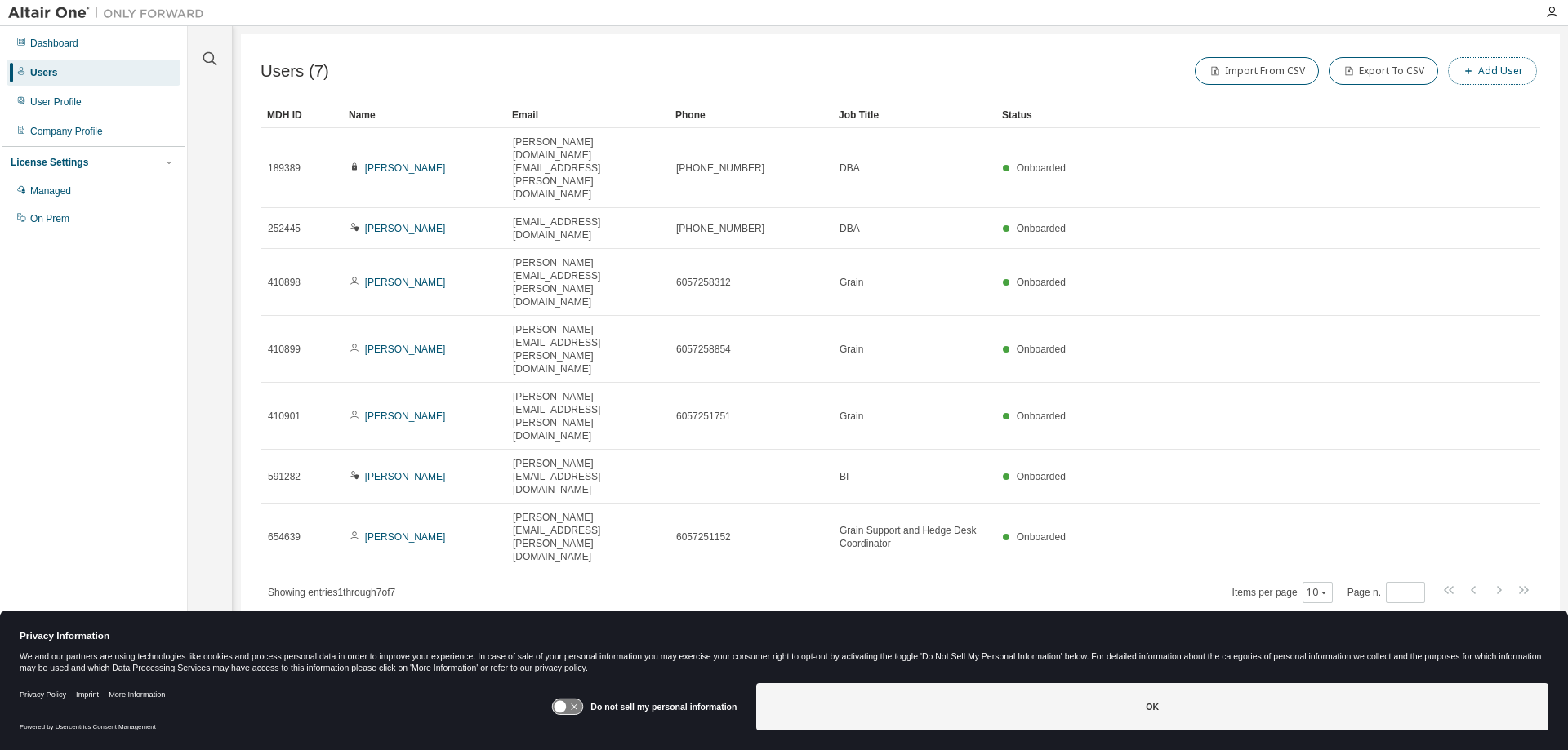
click at [1498, 80] on button "Add User" at bounding box center [1493, 71] width 89 height 28
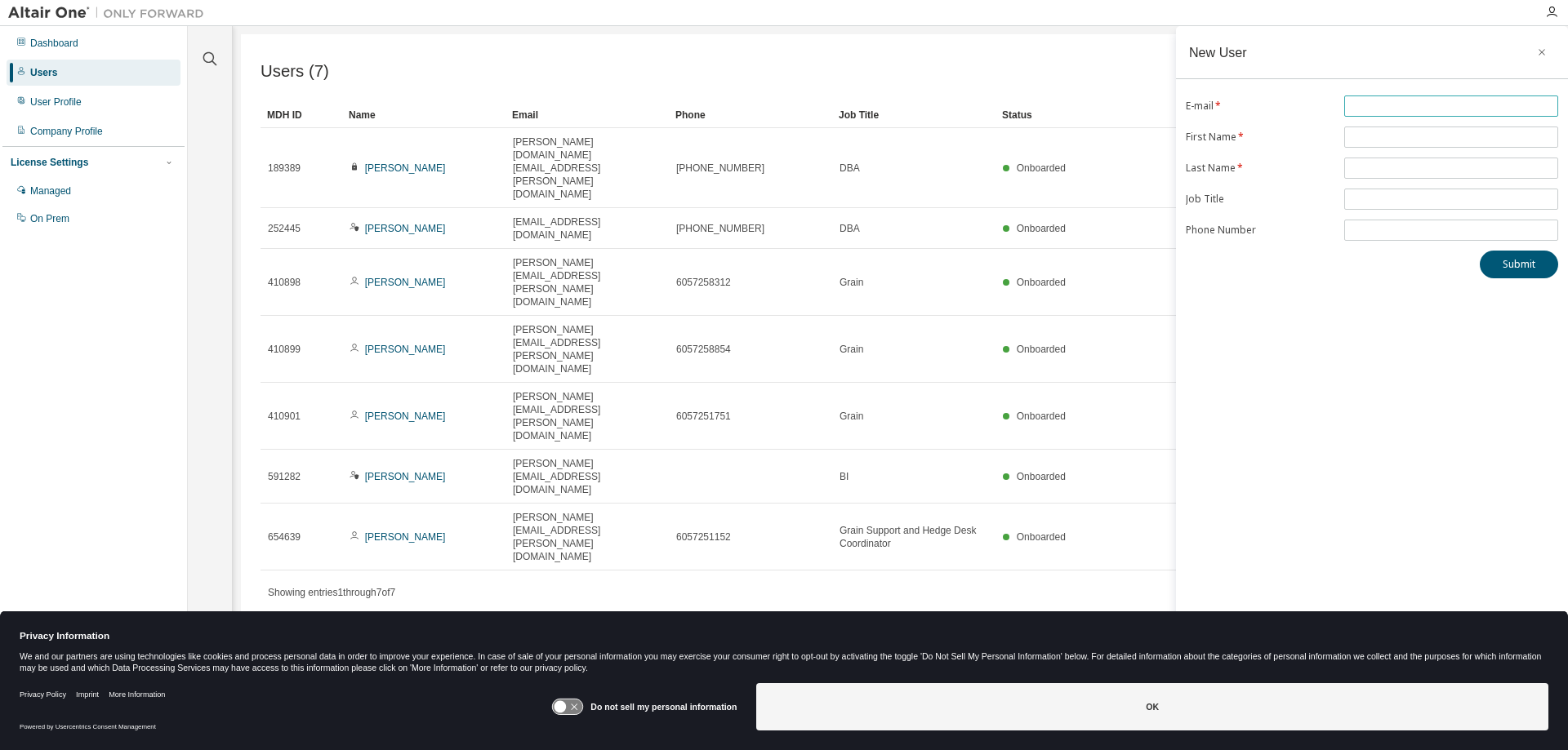
click at [1387, 106] on input "text" at bounding box center [1451, 107] width 206 height 13
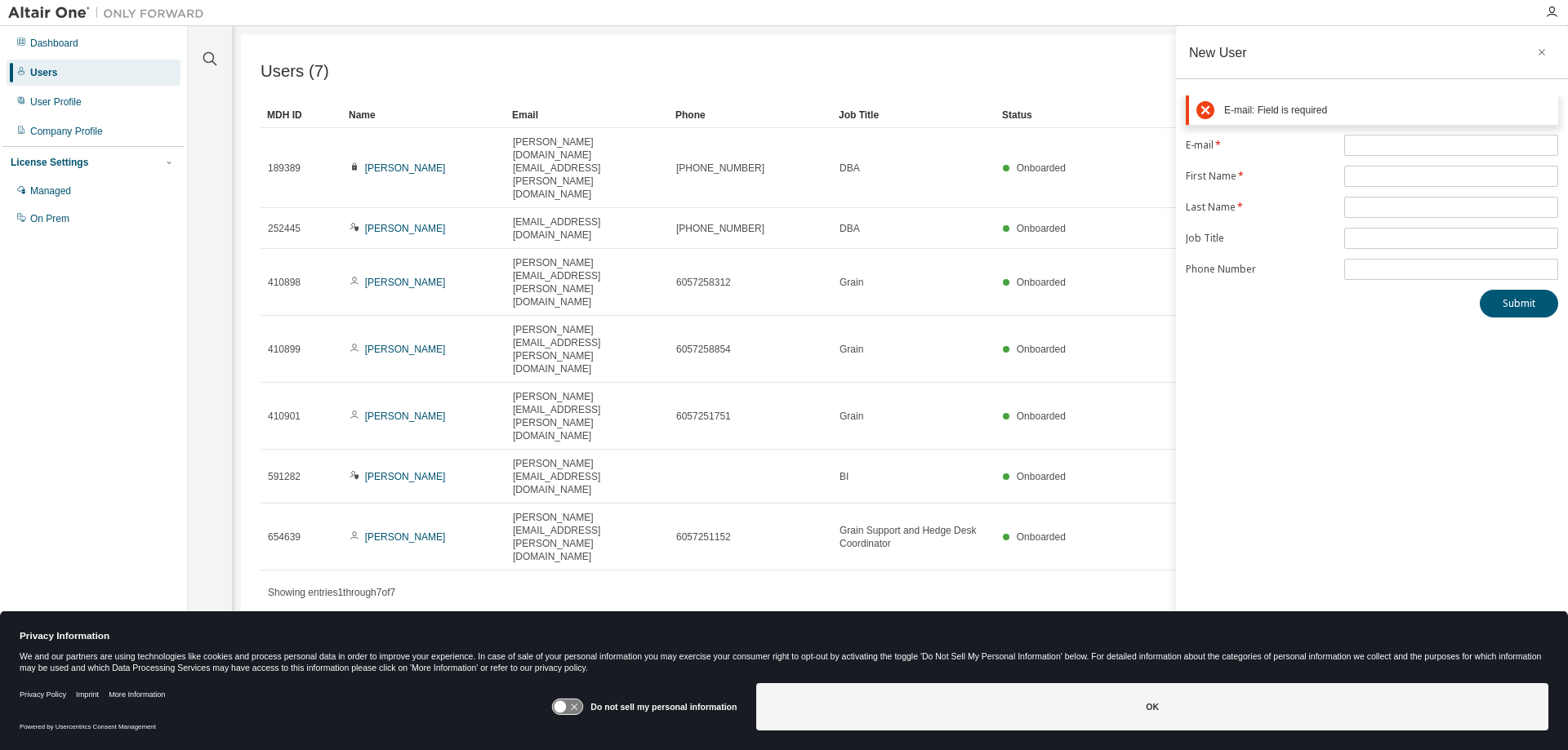
click at [1316, 298] on div "New User E-mail: Field is required E-mail * First Name * Last Name * Job Title …" at bounding box center [1372, 365] width 392 height 677
click at [1538, 50] on icon "button" at bounding box center [1542, 52] width 11 height 13
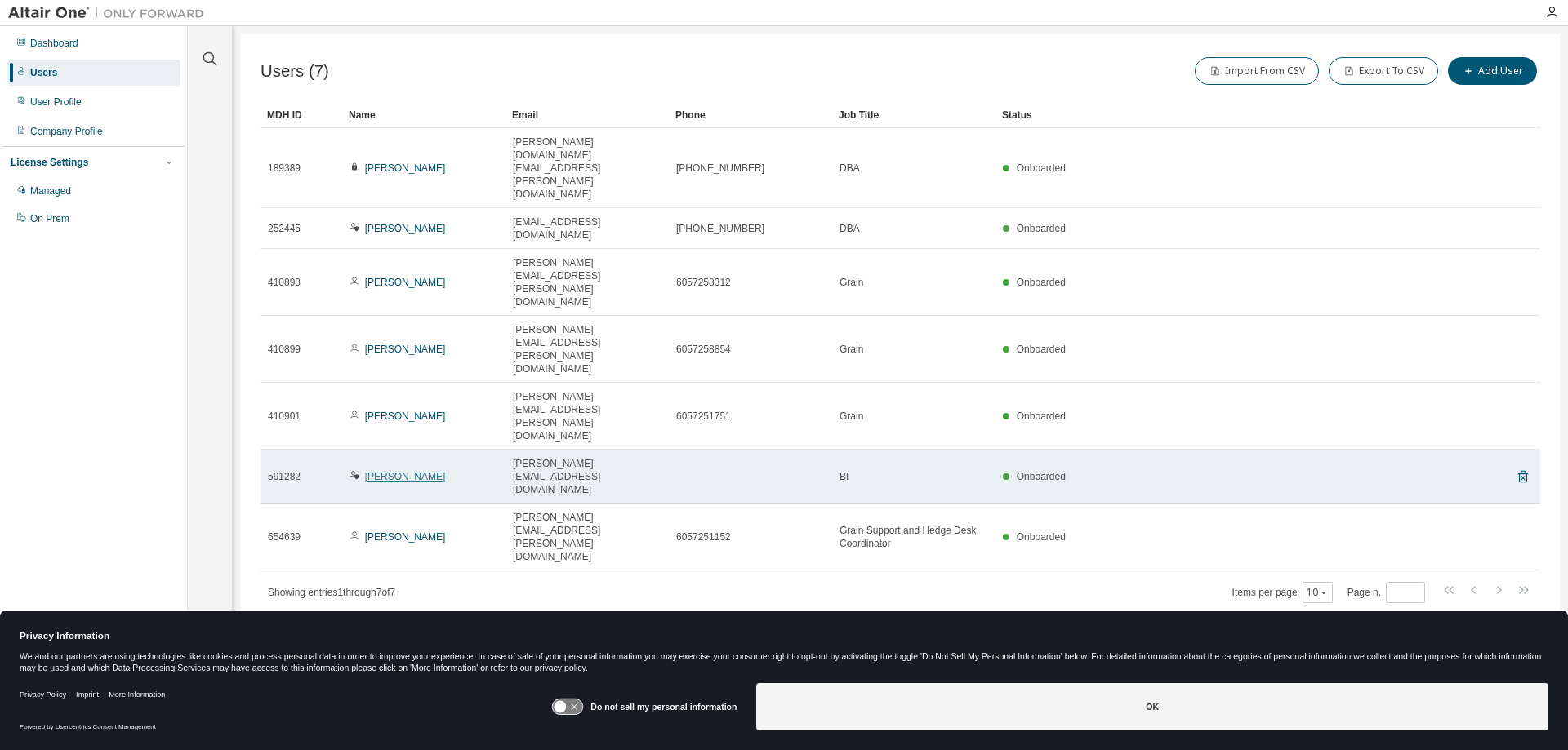
click at [406, 471] on link "[PERSON_NAME]" at bounding box center [405, 477] width 81 height 11
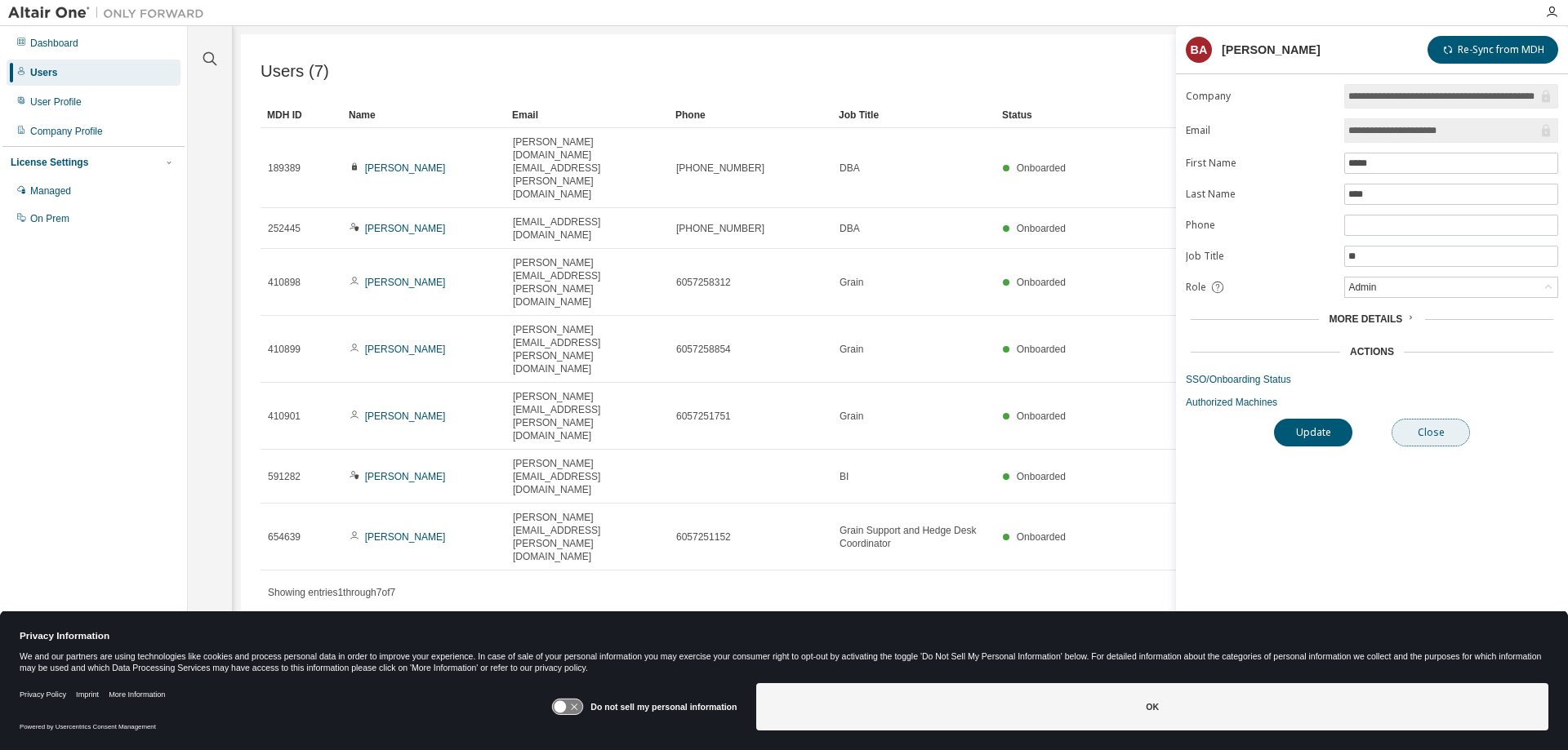
click at [1406, 427] on button "Close" at bounding box center [1431, 433] width 79 height 28
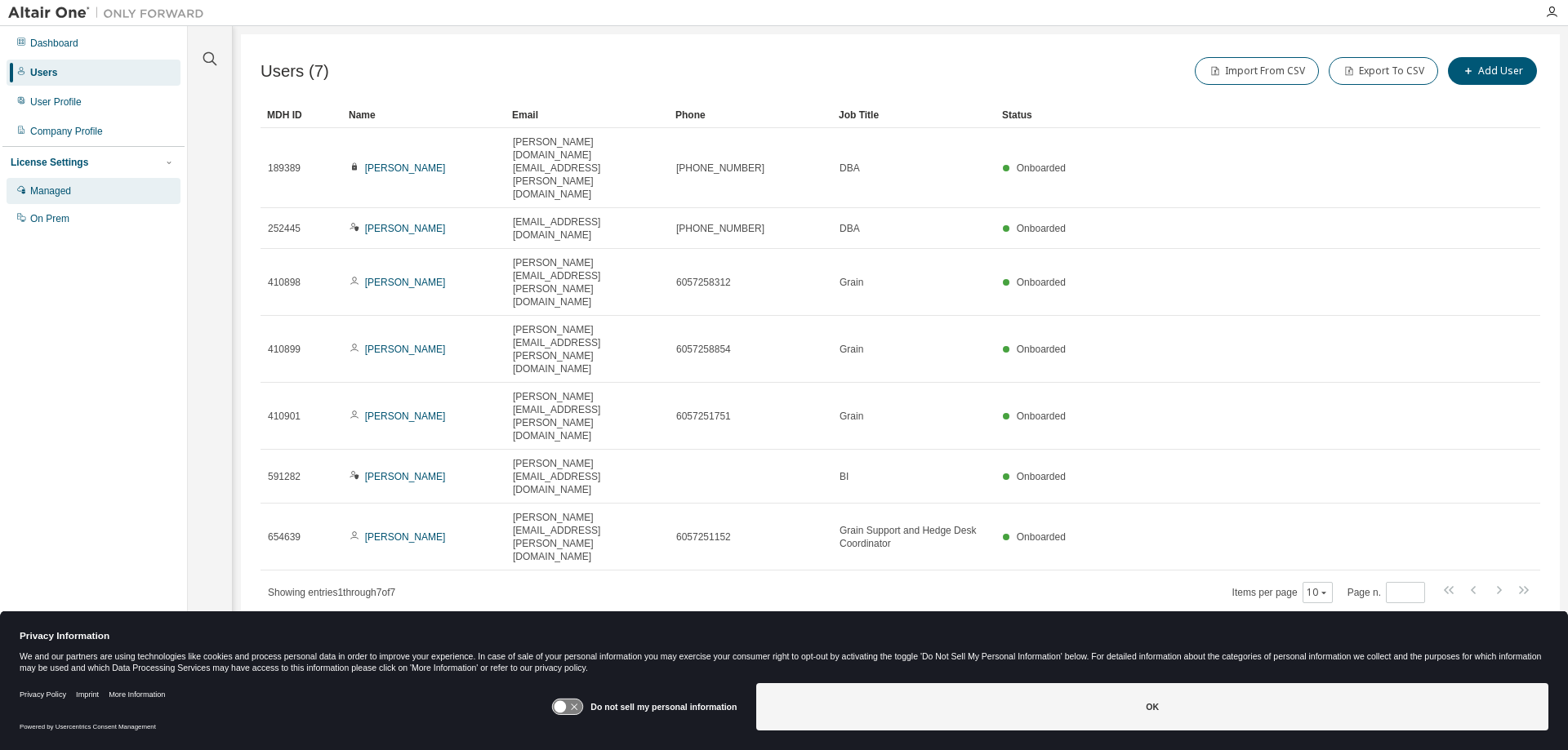
click at [50, 200] on div "Managed" at bounding box center [93, 191] width 174 height 26
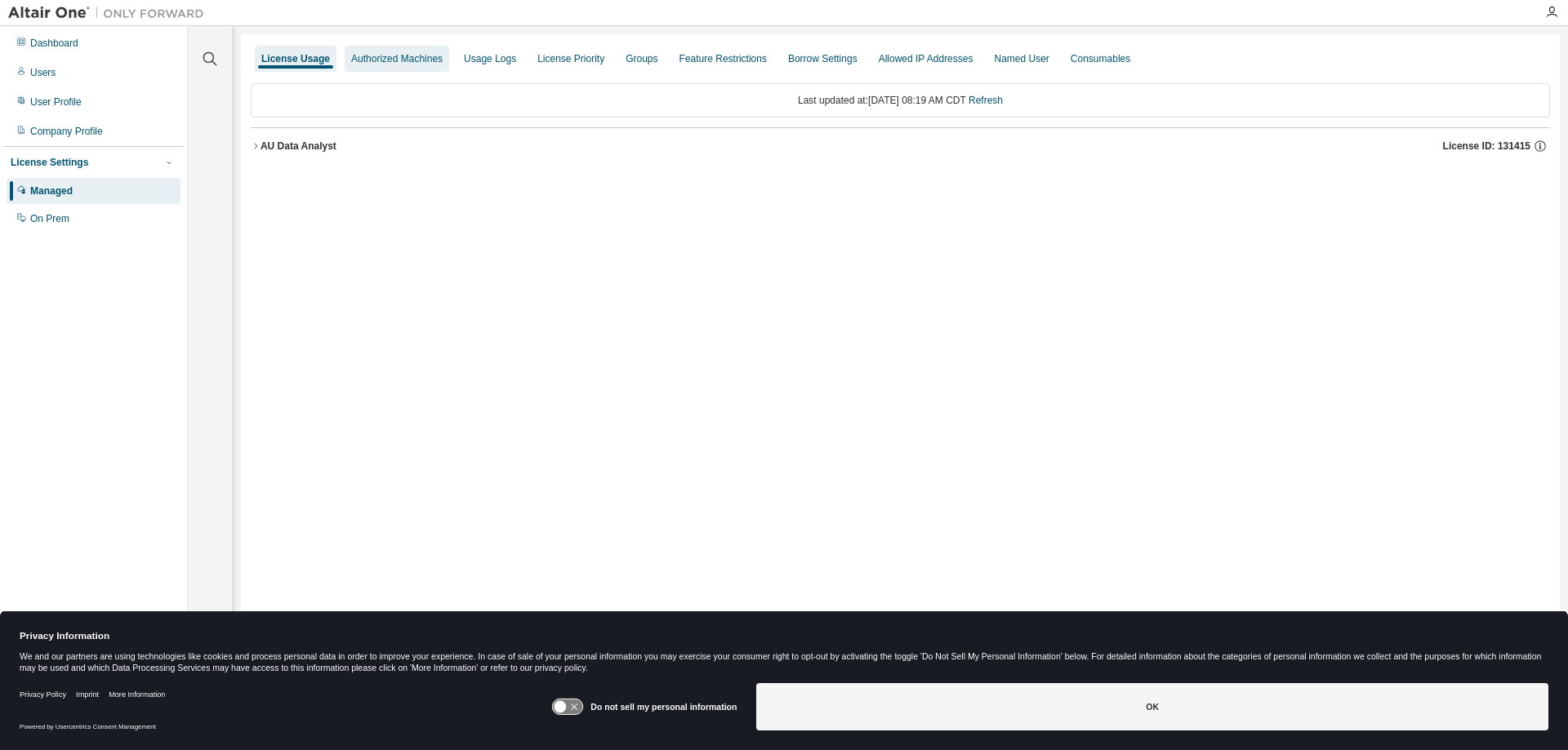
click at [399, 62] on div "Authorized Machines" at bounding box center [397, 59] width 92 height 13
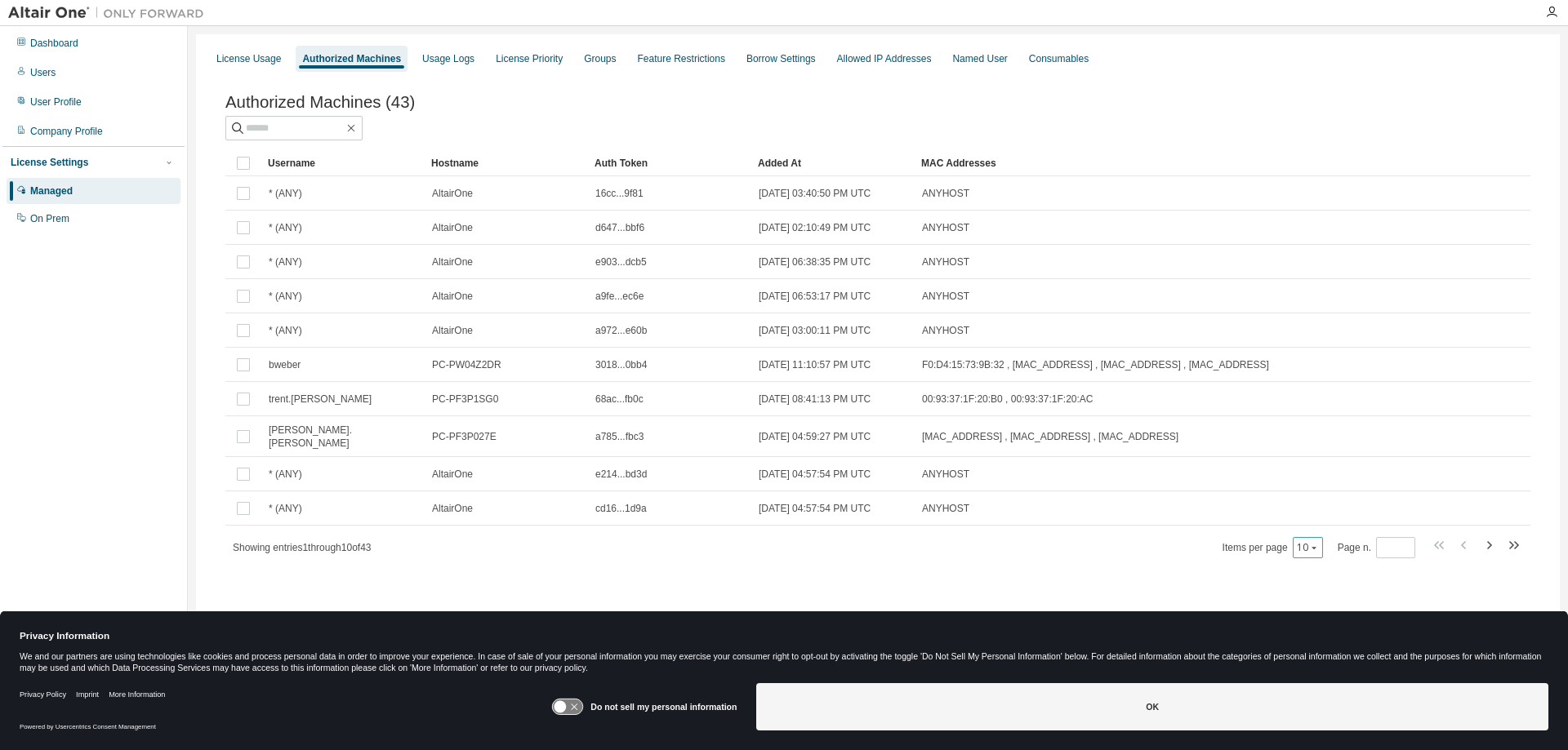
click at [1318, 541] on button "10" at bounding box center [1308, 548] width 22 height 13
click at [1318, 602] on div "30" at bounding box center [1361, 606] width 130 height 20
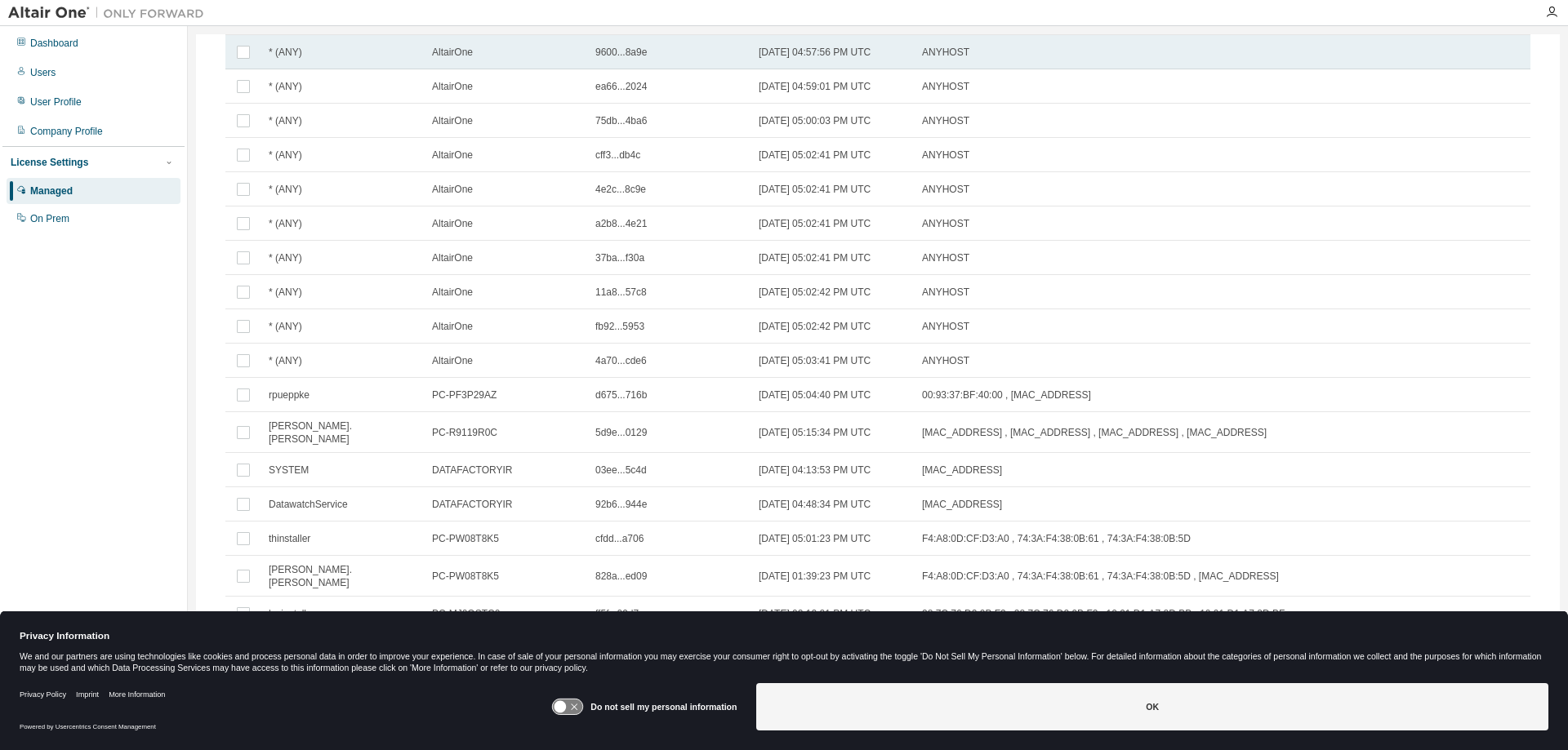
scroll to position [599, 0]
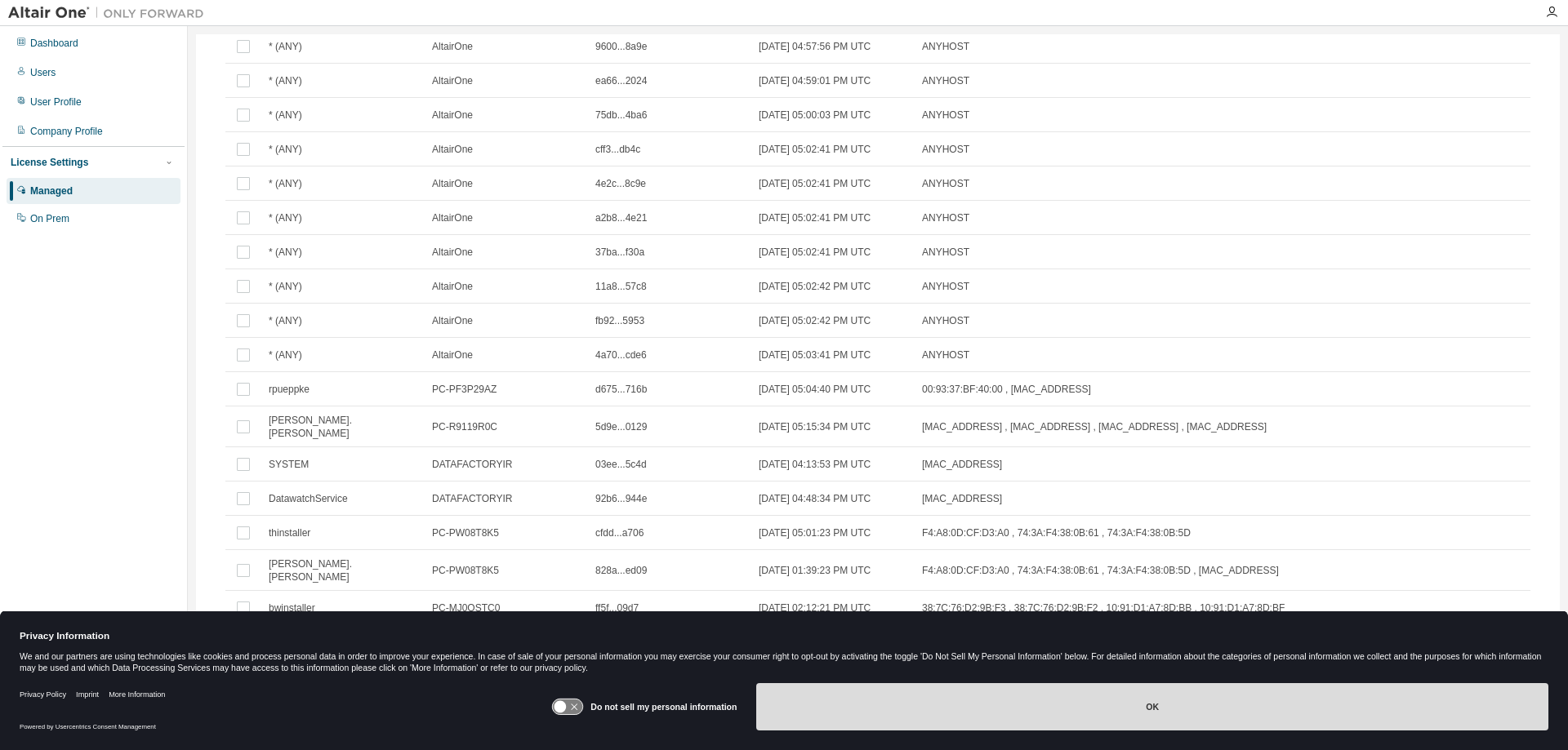
click at [1071, 688] on button "OK" at bounding box center [1152, 707] width 792 height 48
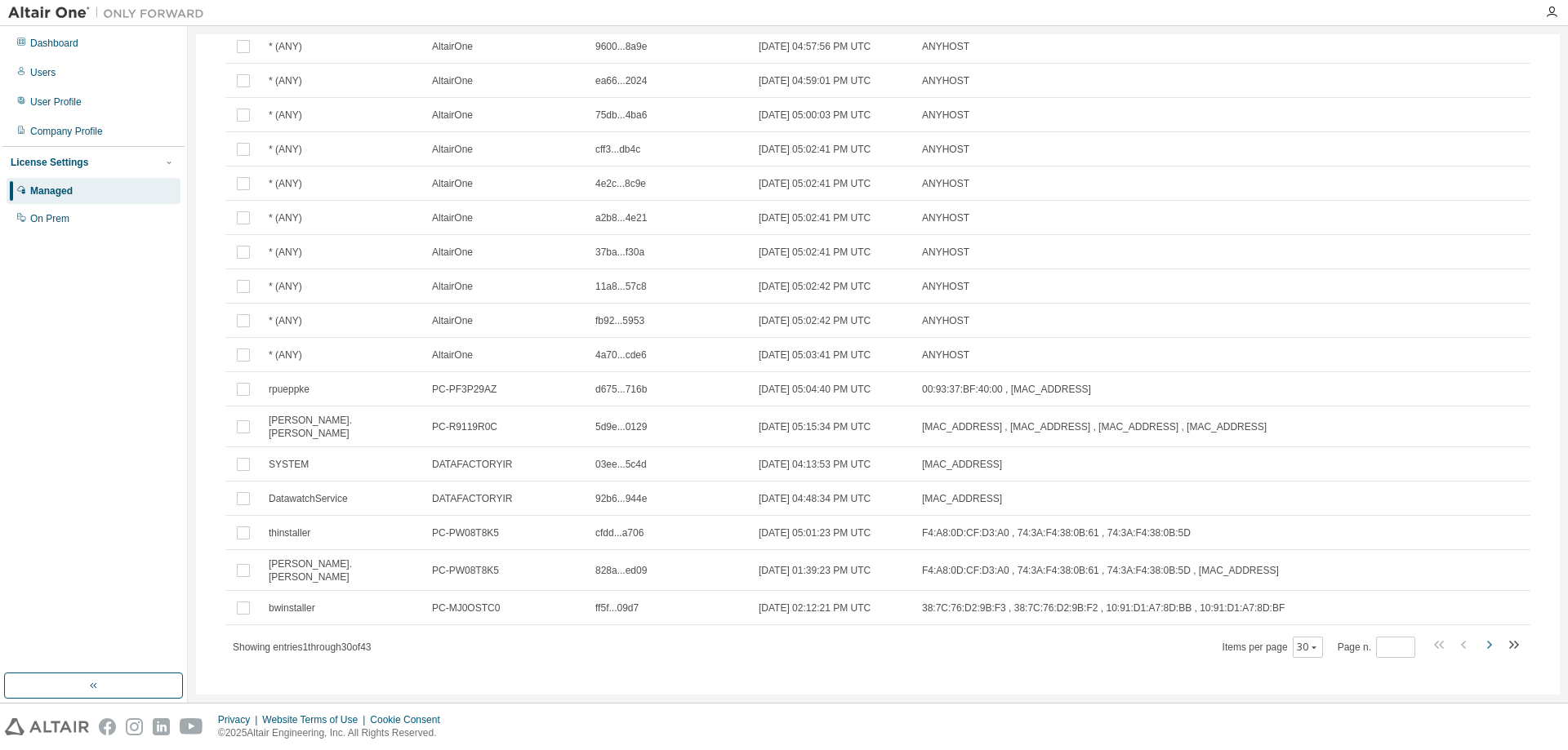
click at [1488, 641] on icon "button" at bounding box center [1490, 645] width 5 height 8
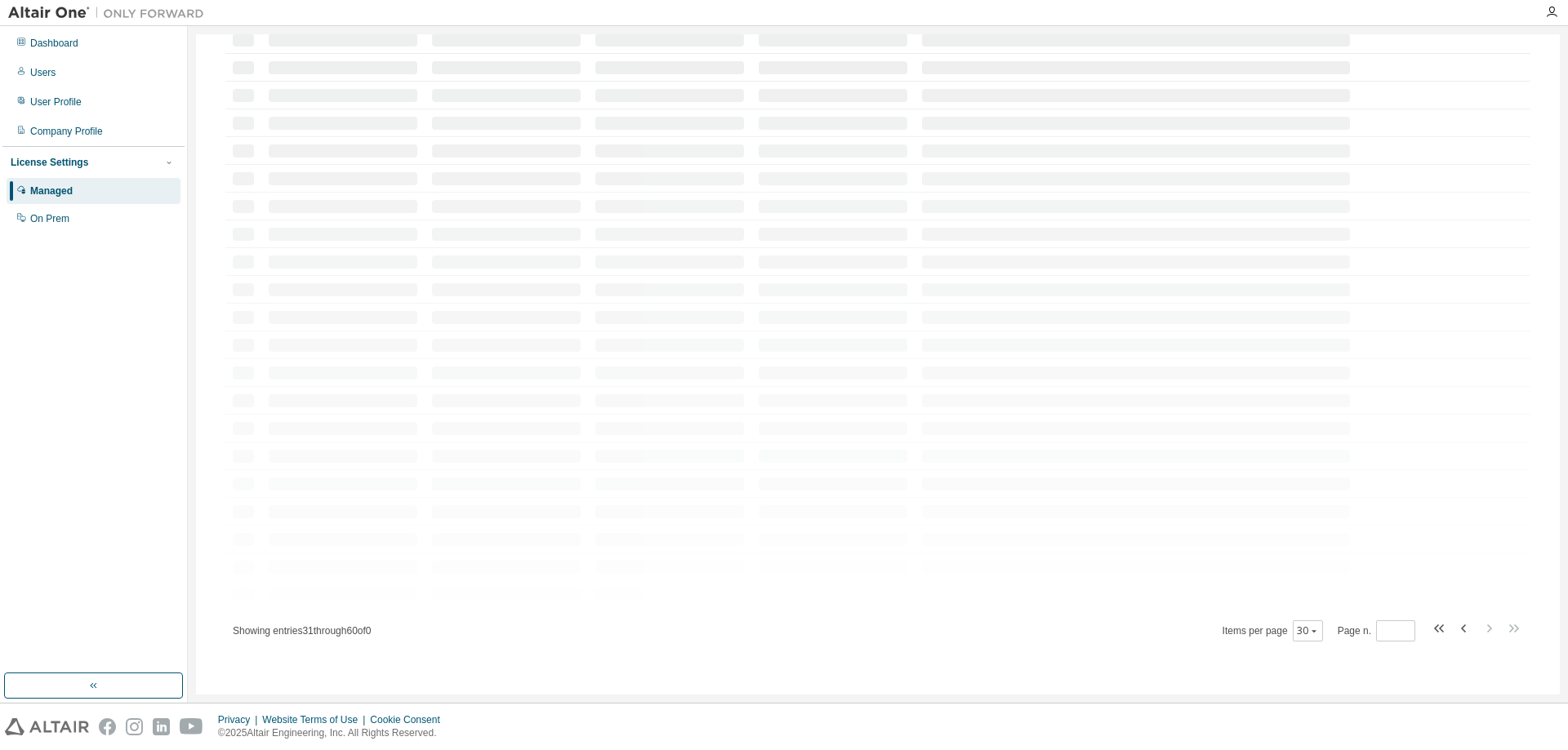
scroll to position [23, 0]
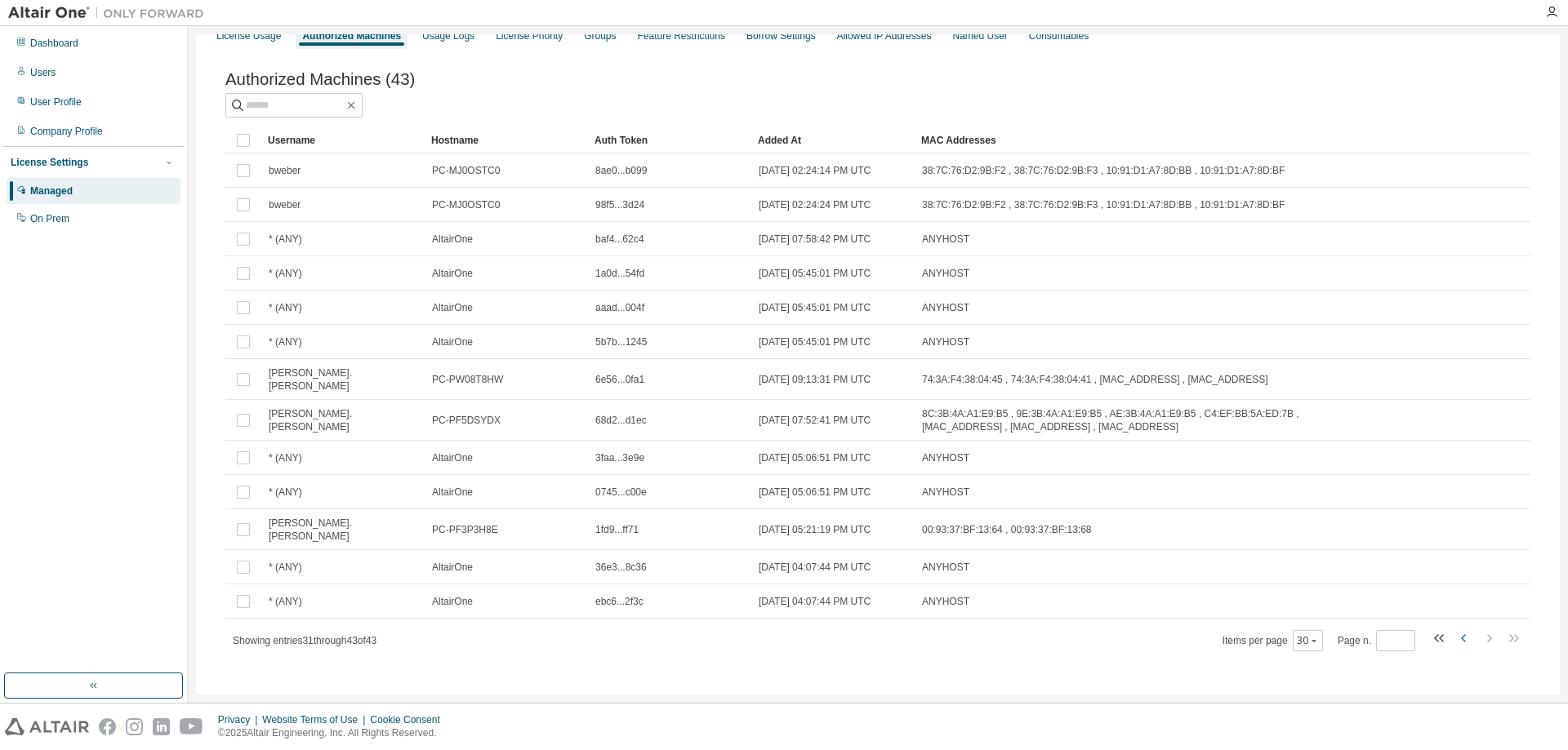
click at [1455, 629] on icon "button" at bounding box center [1465, 639] width 20 height 20
type input "*"
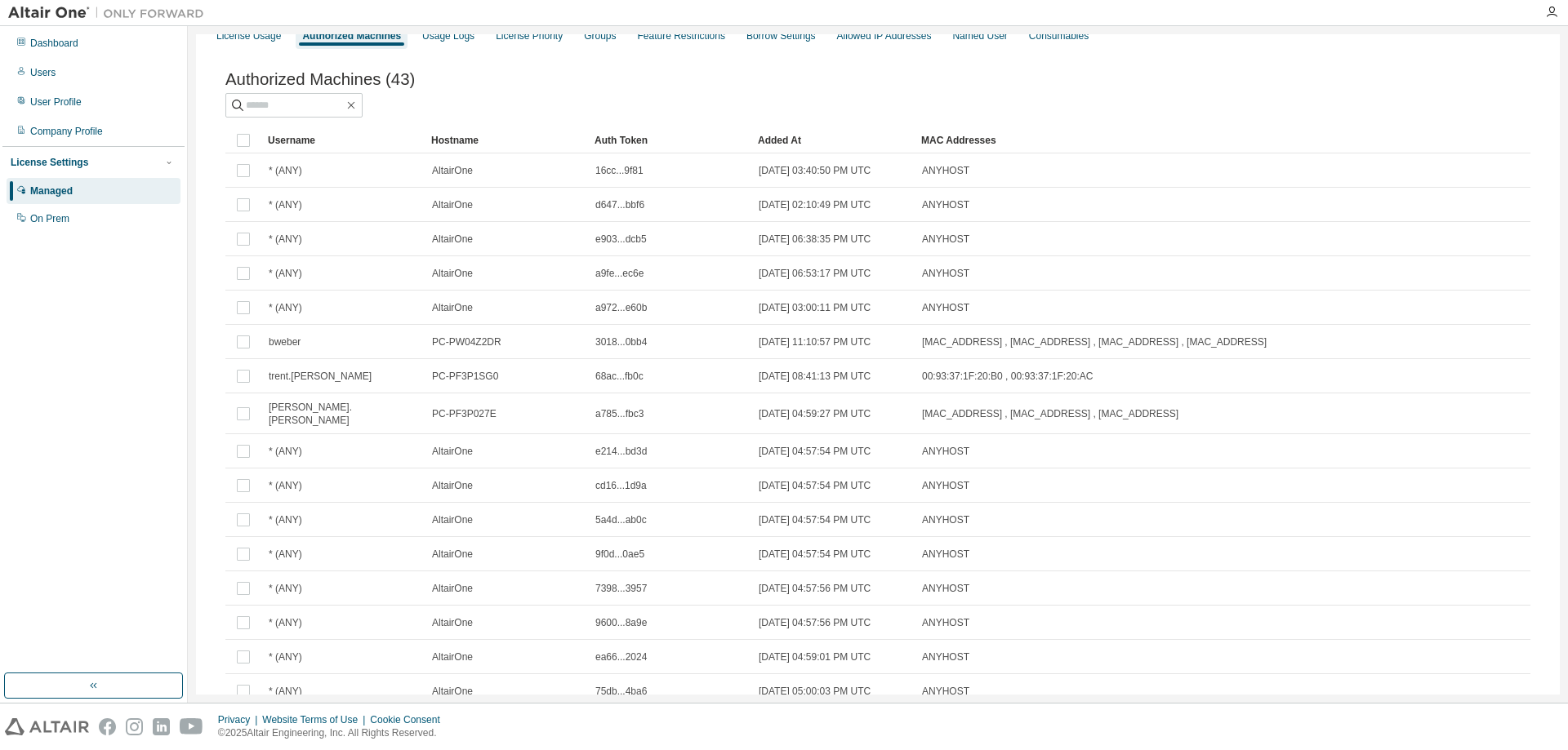
click at [1453, 627] on tr "* (ANY) AltairOne 9600...8a9e 2023-12-28 04:57:56 PM UTC ANYHOST" at bounding box center [878, 623] width 1306 height 34
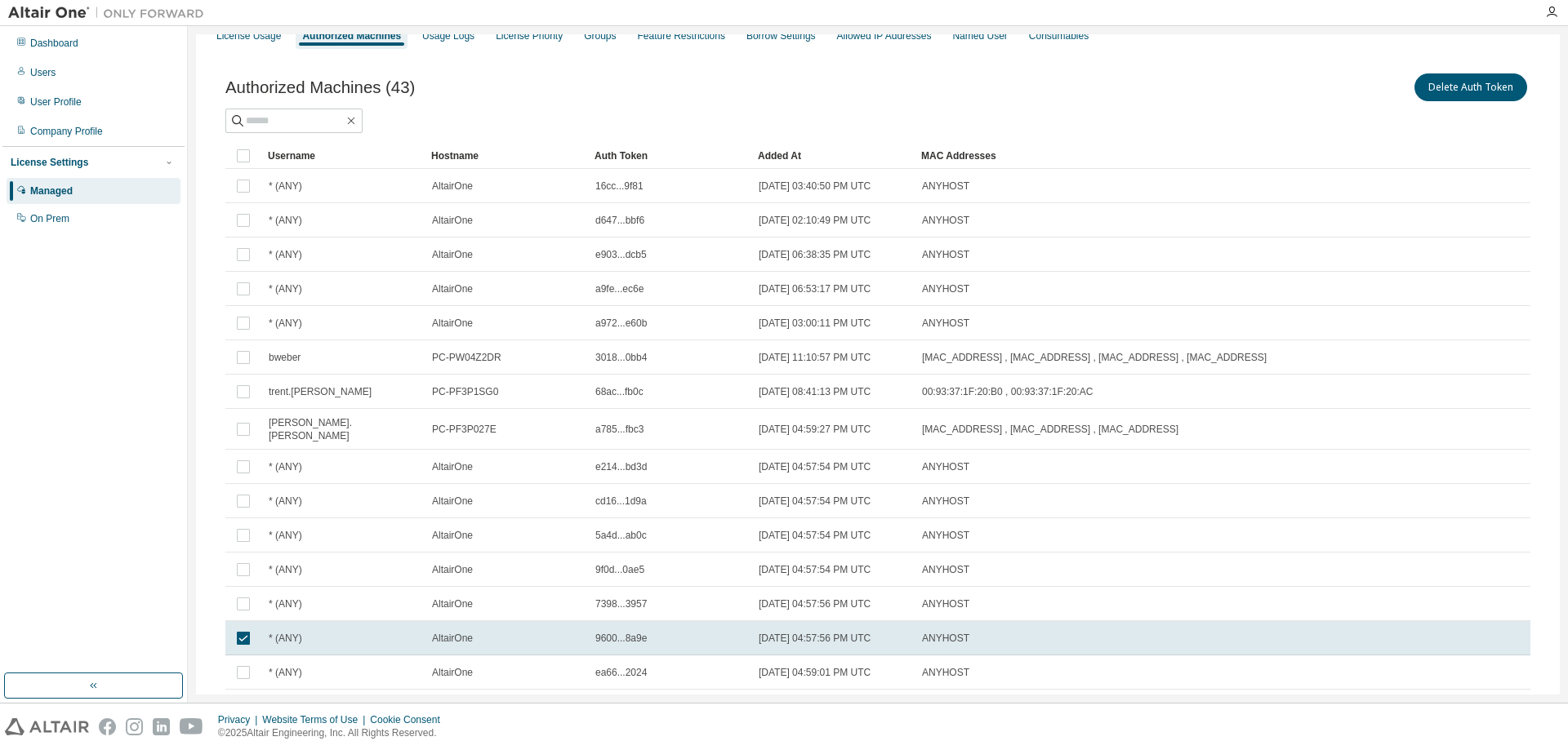
click at [1453, 627] on tr "* (ANY) AltairOne 9600...8a9e 2023-12-28 04:57:56 PM UTC ANYHOST" at bounding box center [878, 639] width 1306 height 34
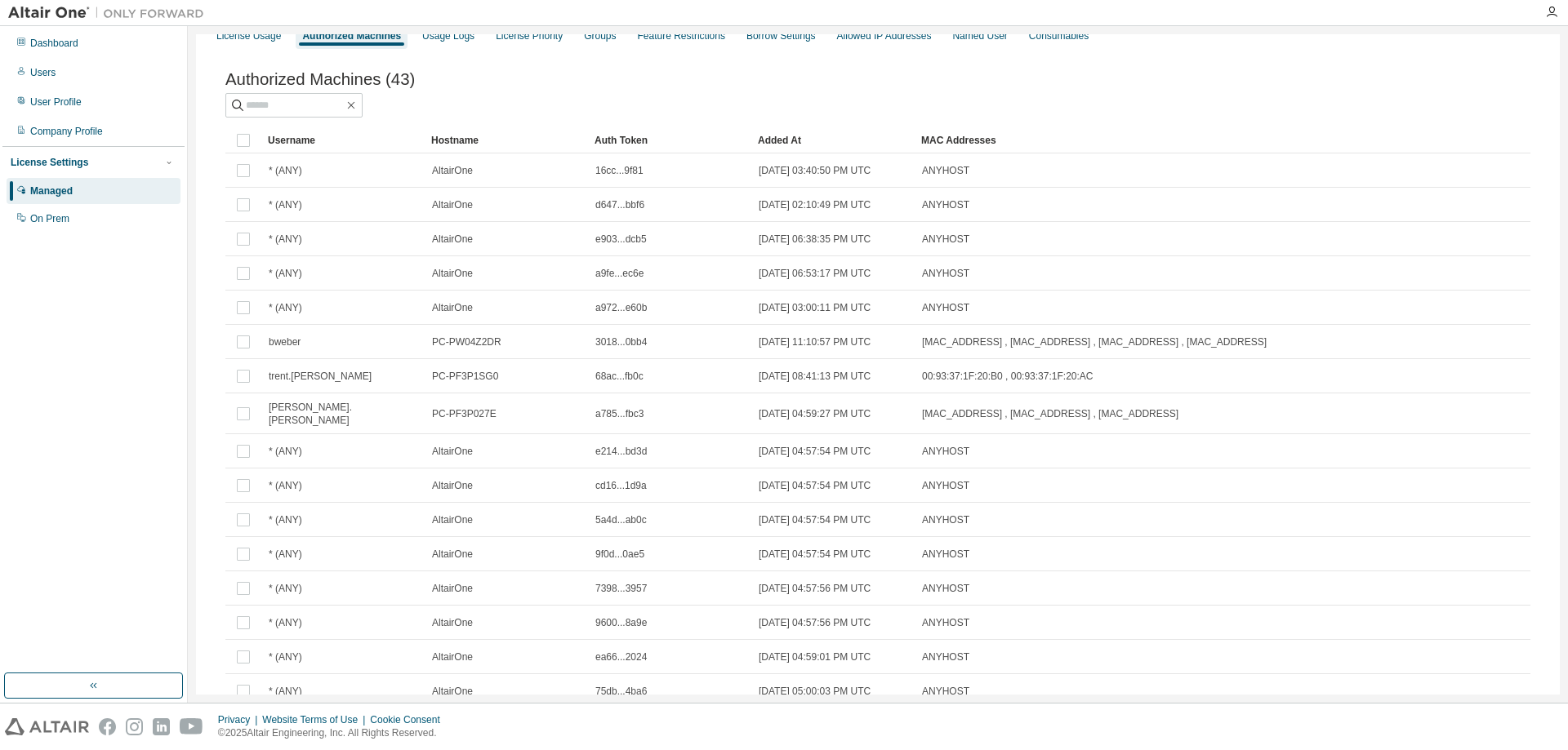
click at [1453, 627] on tr "* (ANY) AltairOne 9600...8a9e 2023-12-28 04:57:56 PM UTC ANYHOST" at bounding box center [878, 623] width 1306 height 34
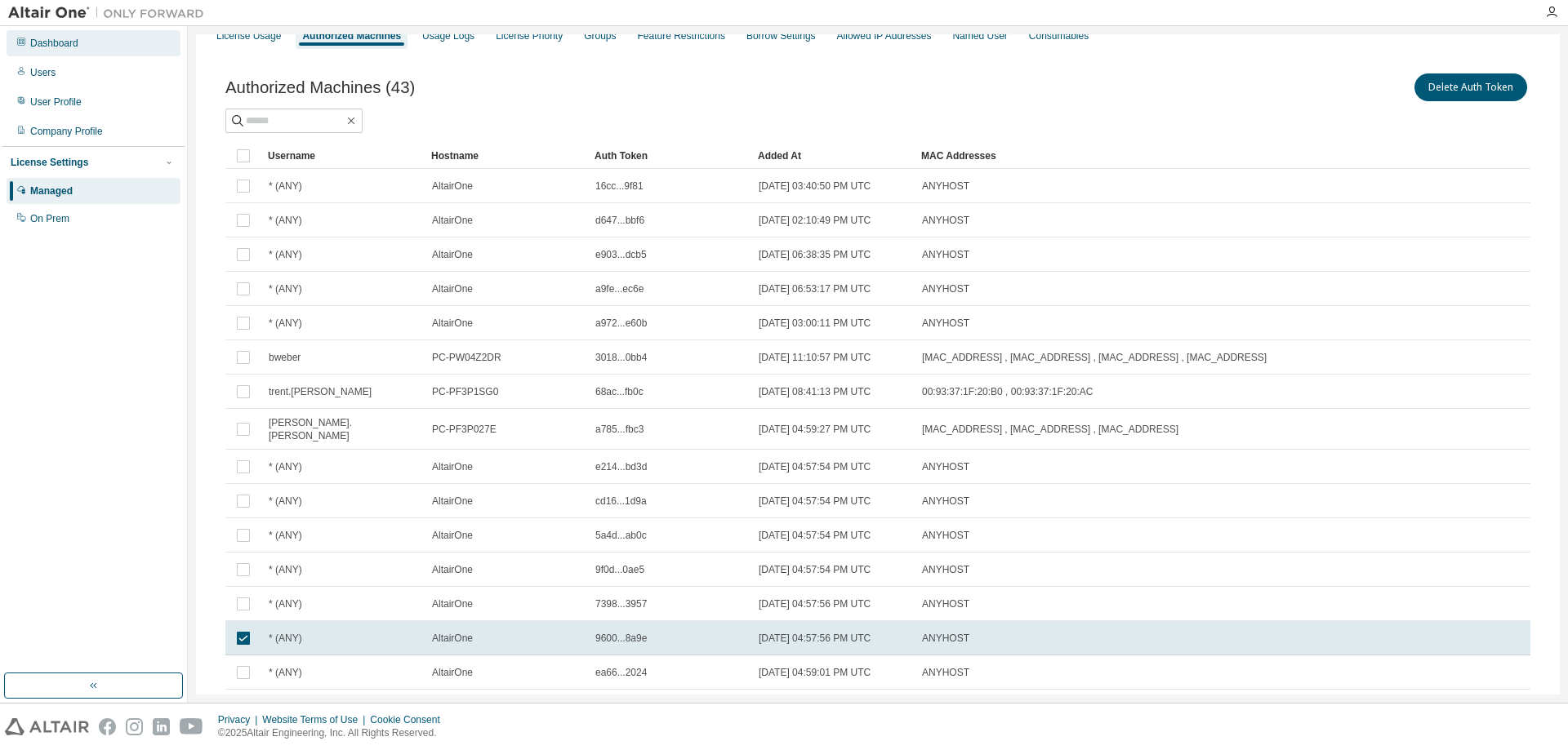
click at [43, 44] on div "Dashboard" at bounding box center [54, 43] width 48 height 13
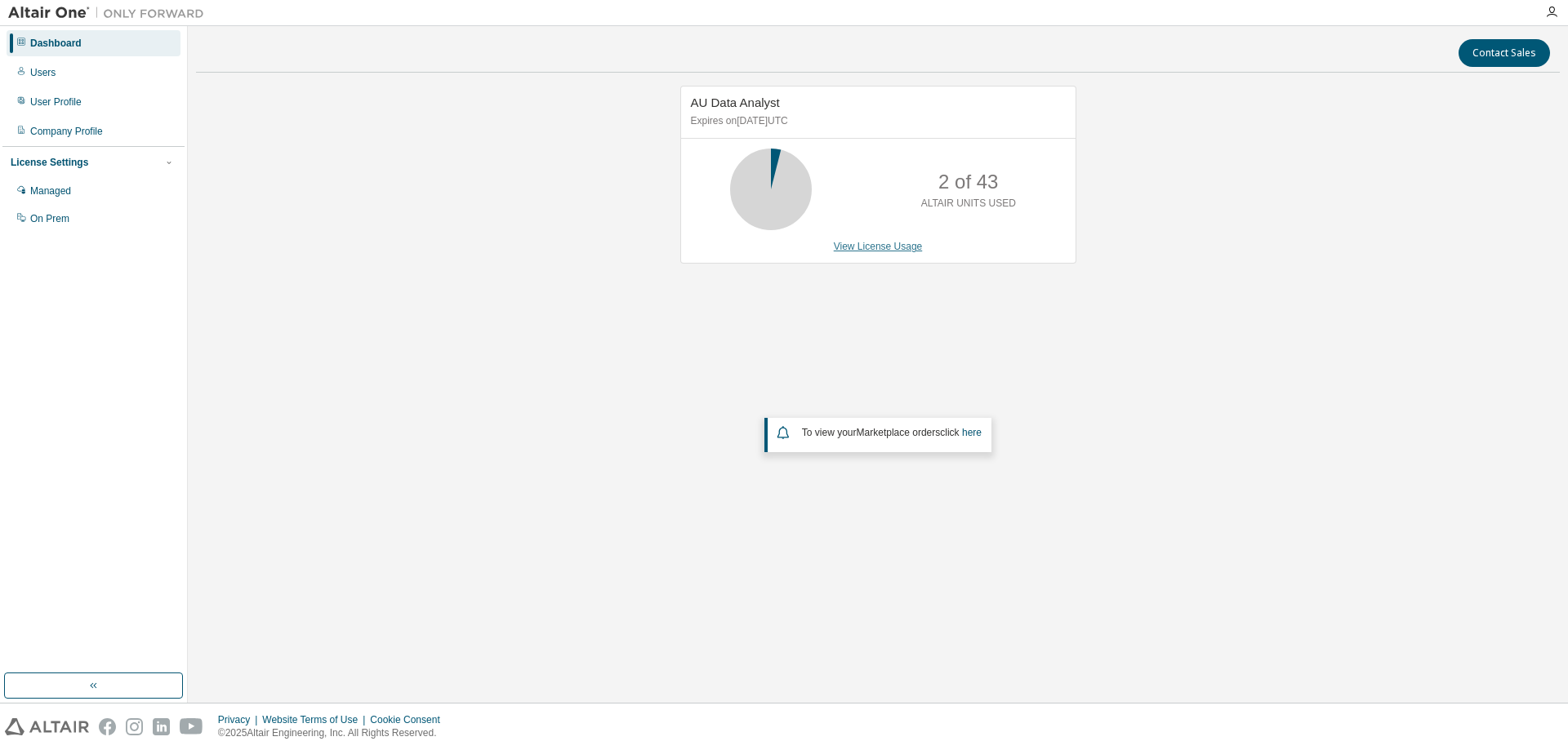
click at [905, 250] on link "View License Usage" at bounding box center [878, 247] width 89 height 11
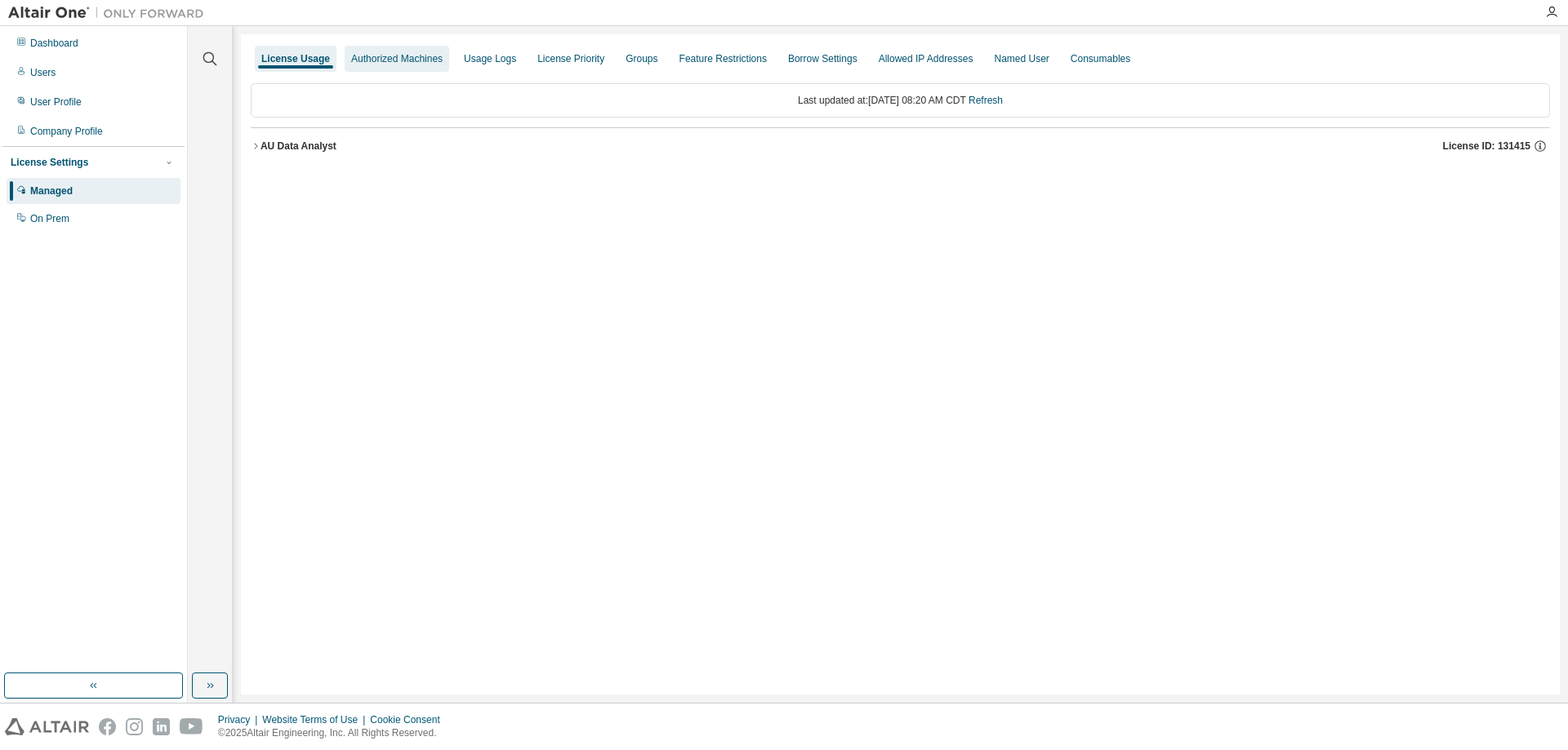
click at [396, 58] on div "Authorized Machines" at bounding box center [397, 59] width 92 height 13
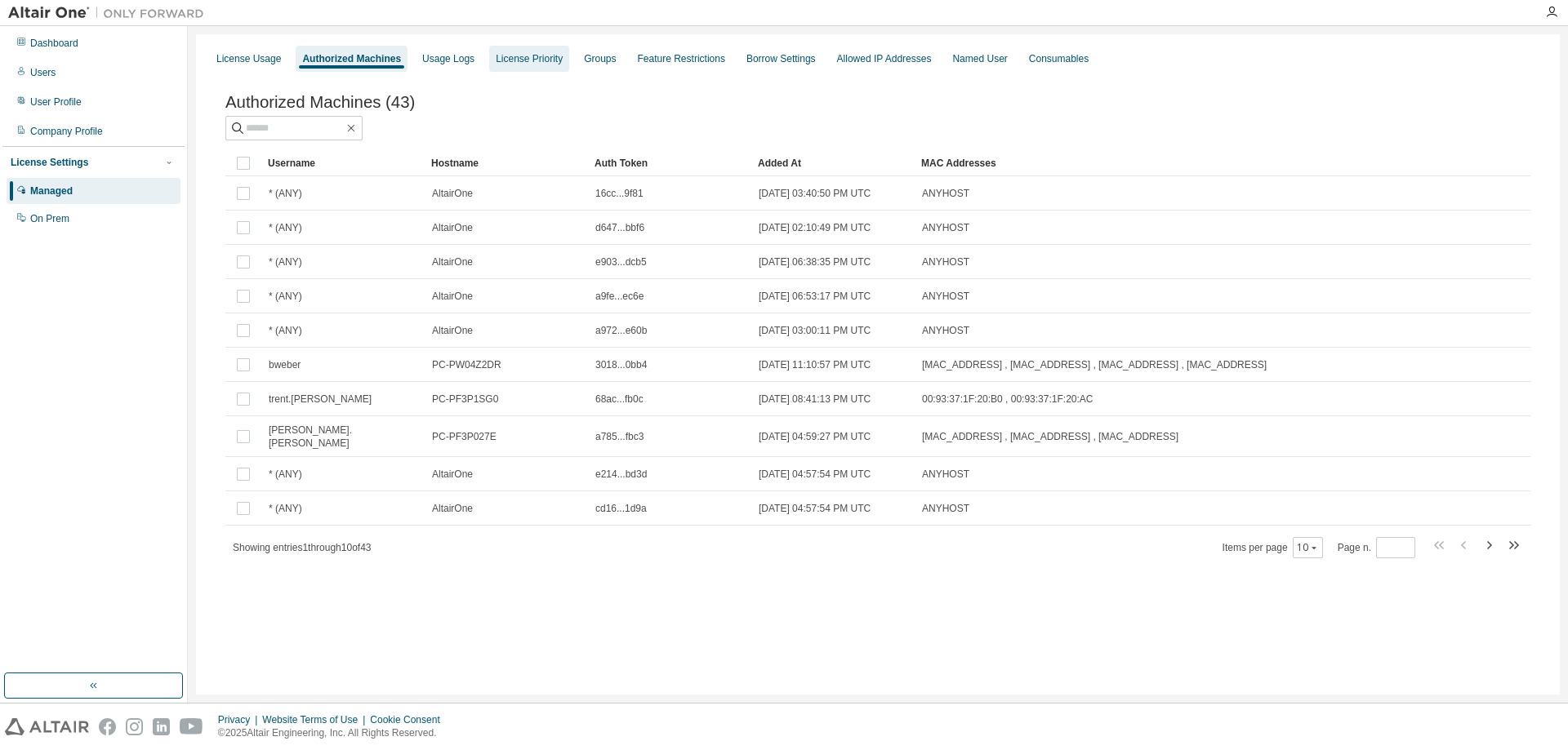
click at [506, 59] on div "License Priority" at bounding box center [530, 59] width 67 height 13
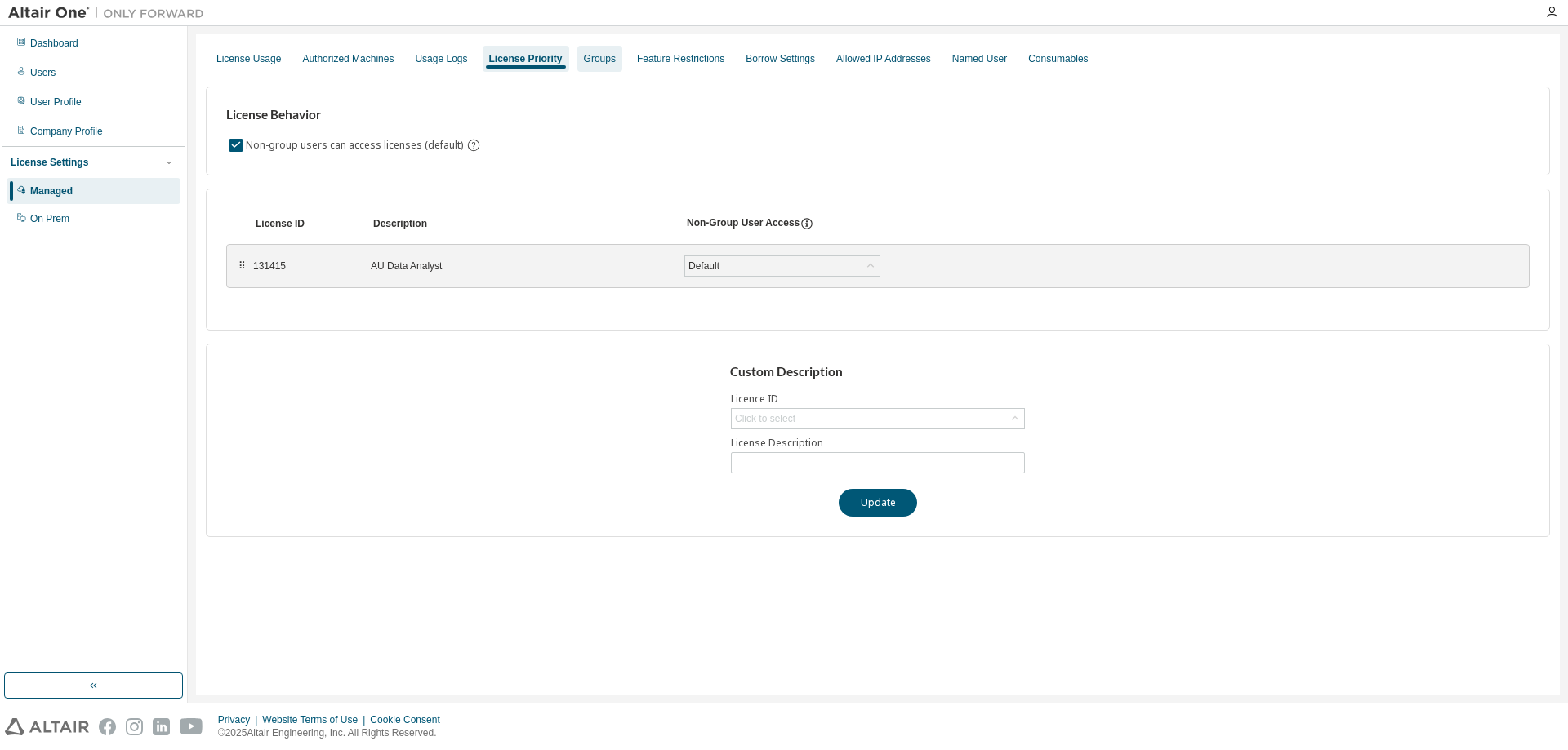
click at [611, 66] on div "Groups" at bounding box center [599, 59] width 45 height 26
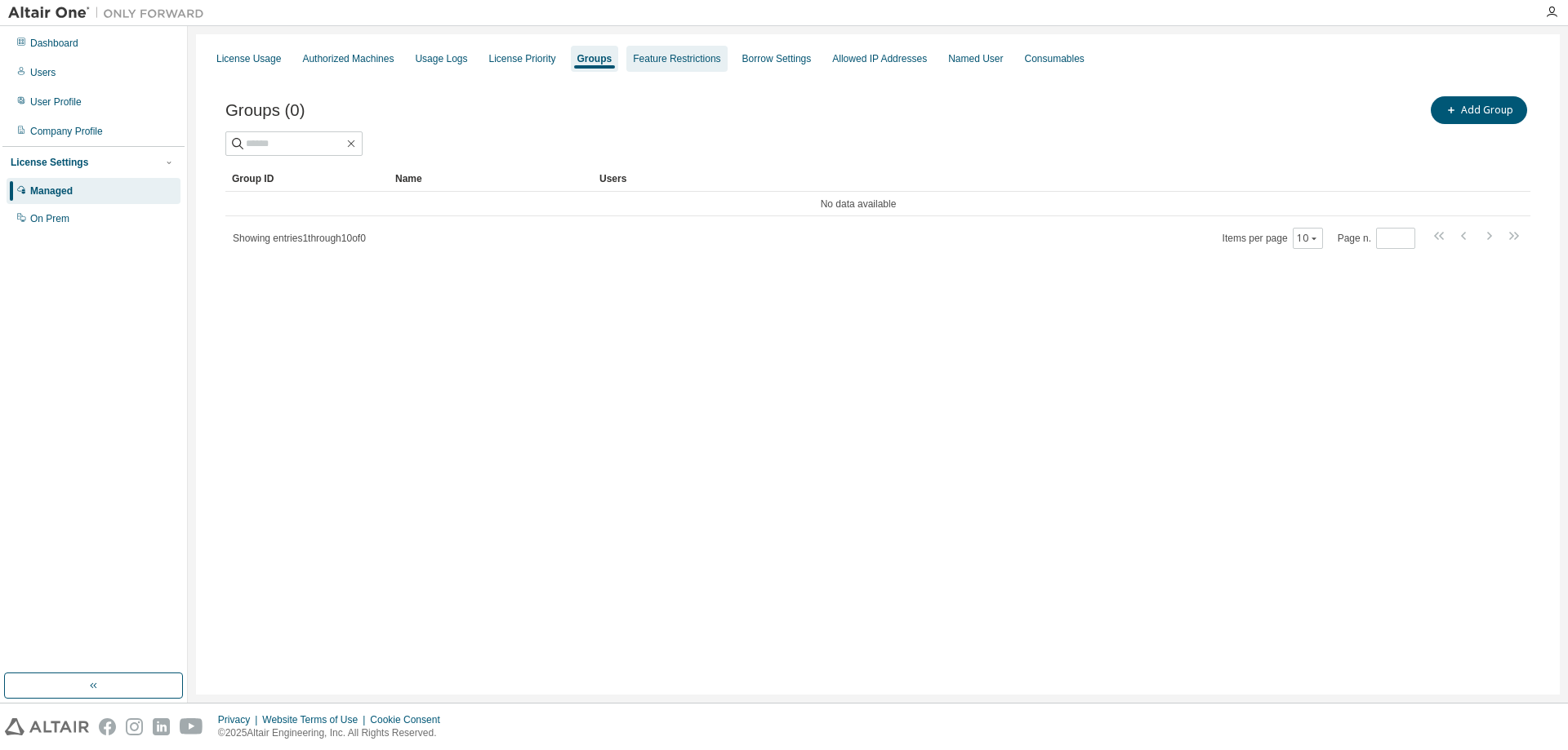
click at [651, 61] on div "Feature Restrictions" at bounding box center [677, 59] width 88 height 13
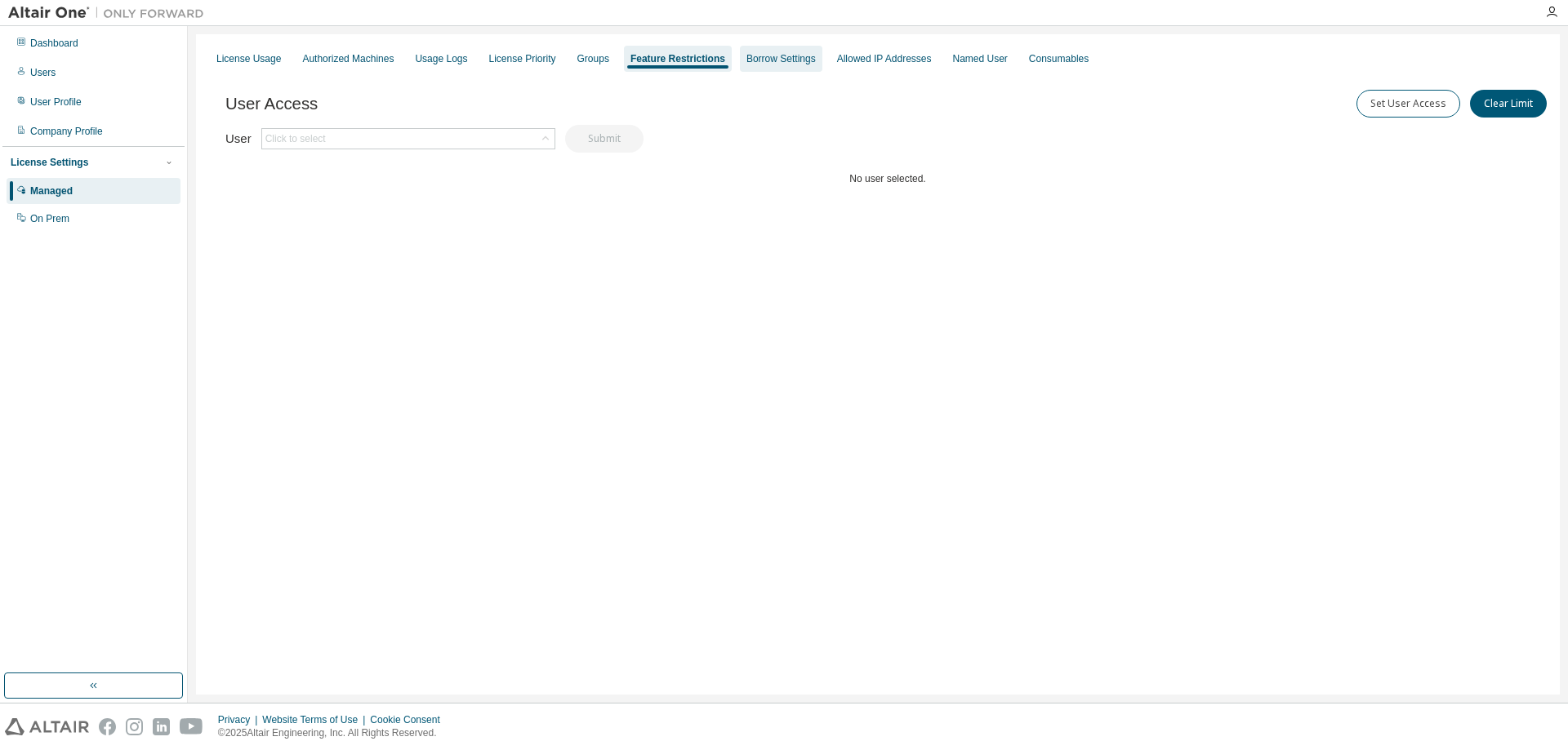
click at [754, 61] on div "Borrow Settings" at bounding box center [781, 59] width 70 height 13
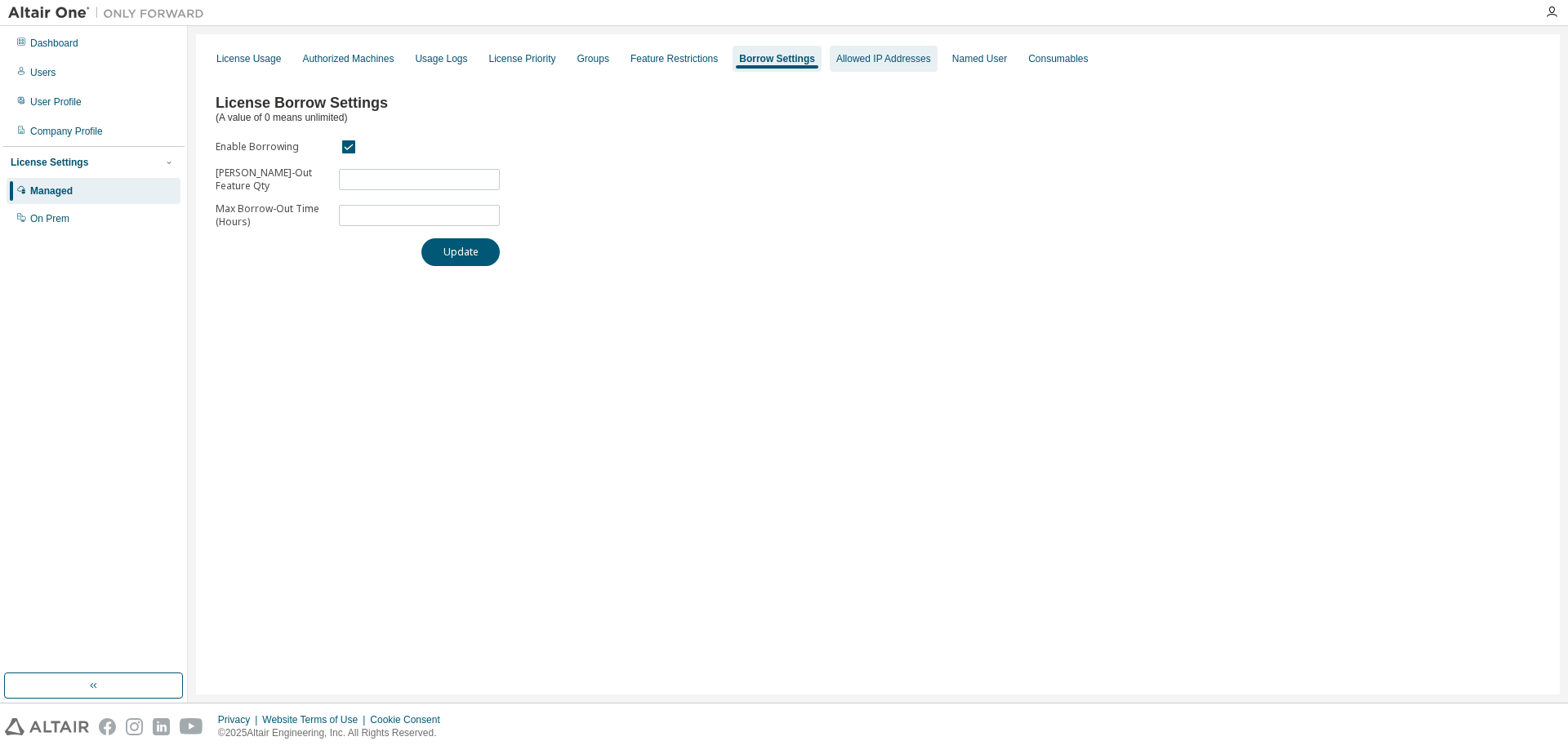
click at [841, 62] on div "Allowed IP Addresses" at bounding box center [884, 59] width 95 height 13
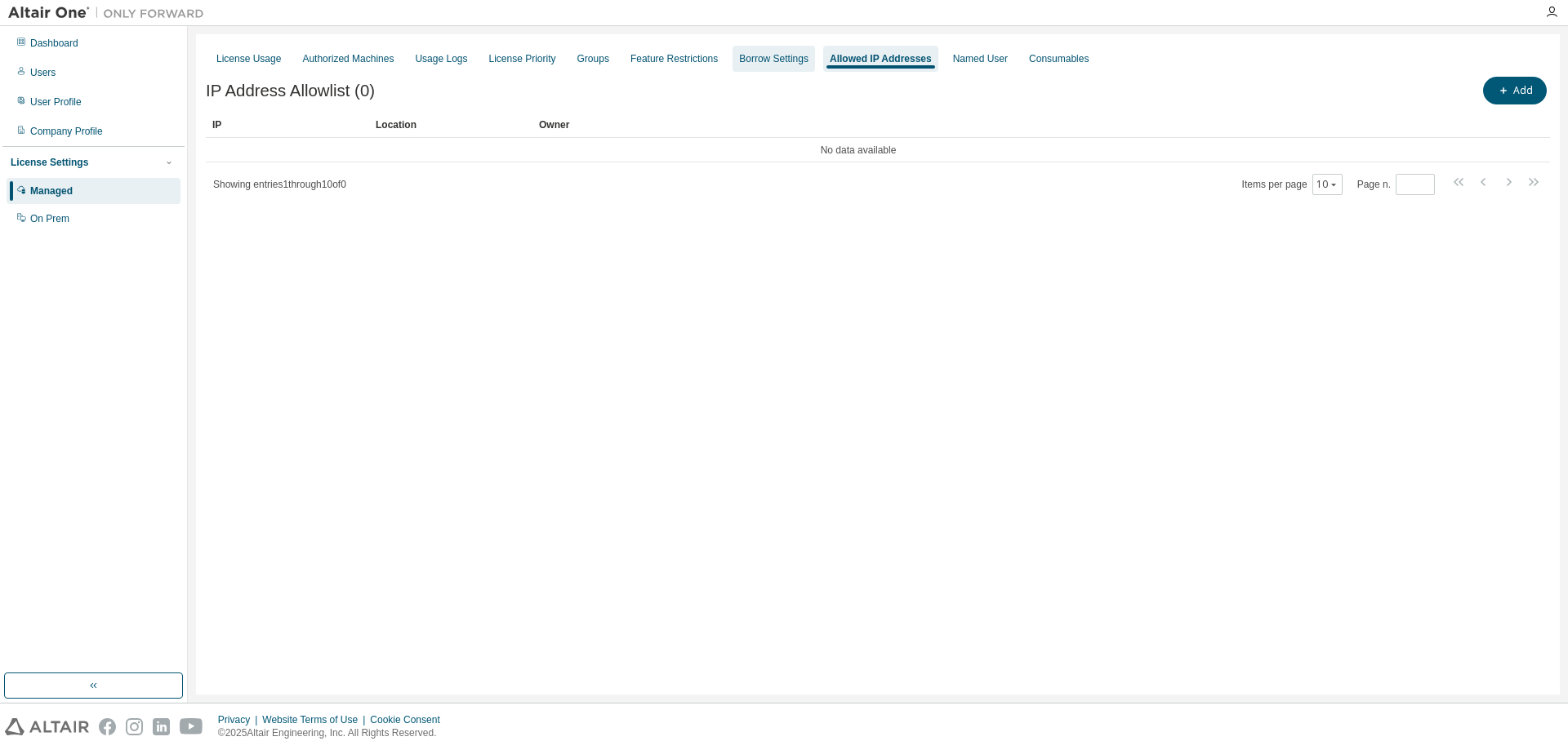
click at [790, 64] on div "Borrow Settings" at bounding box center [773, 59] width 70 height 13
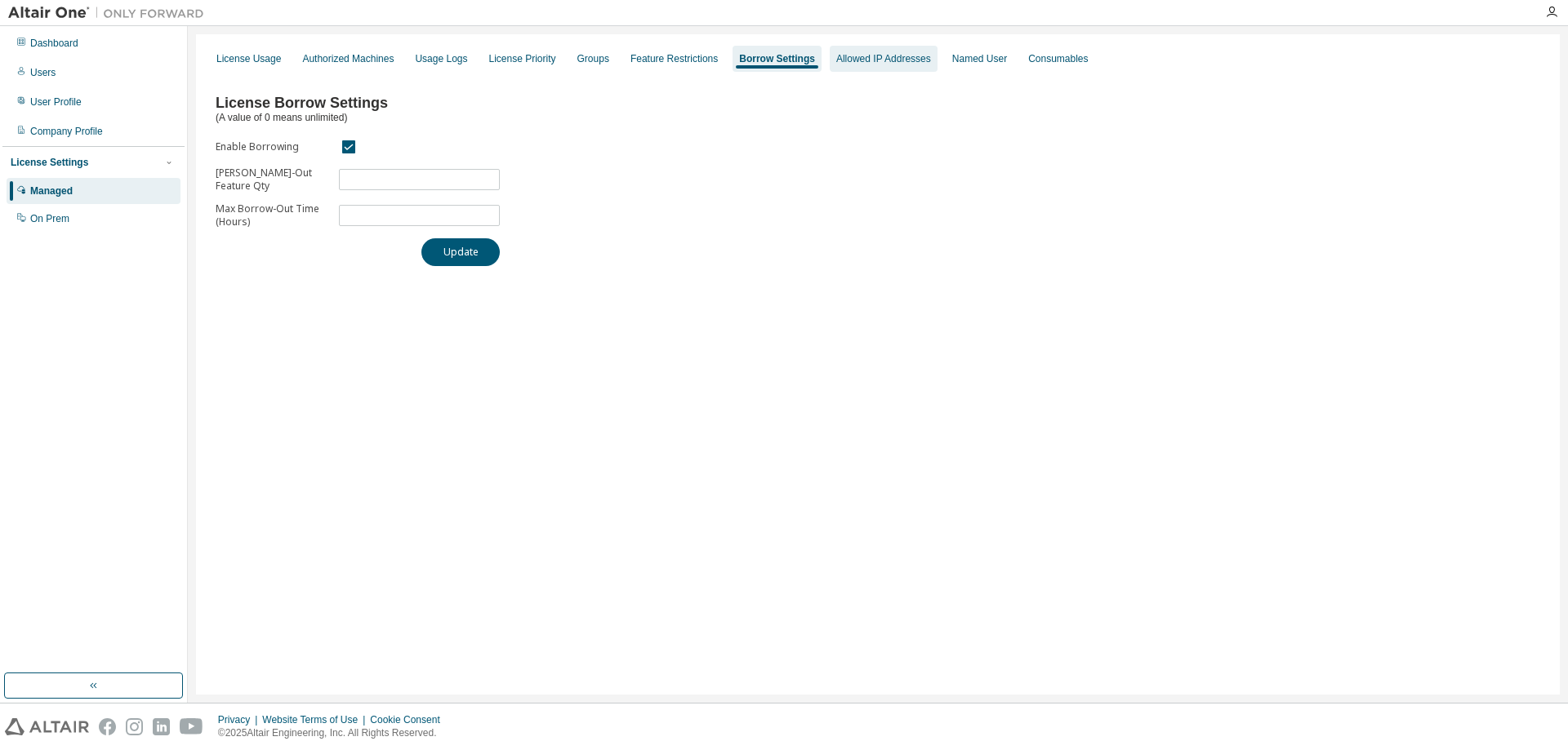
click at [860, 64] on div "Allowed IP Addresses" at bounding box center [884, 59] width 95 height 13
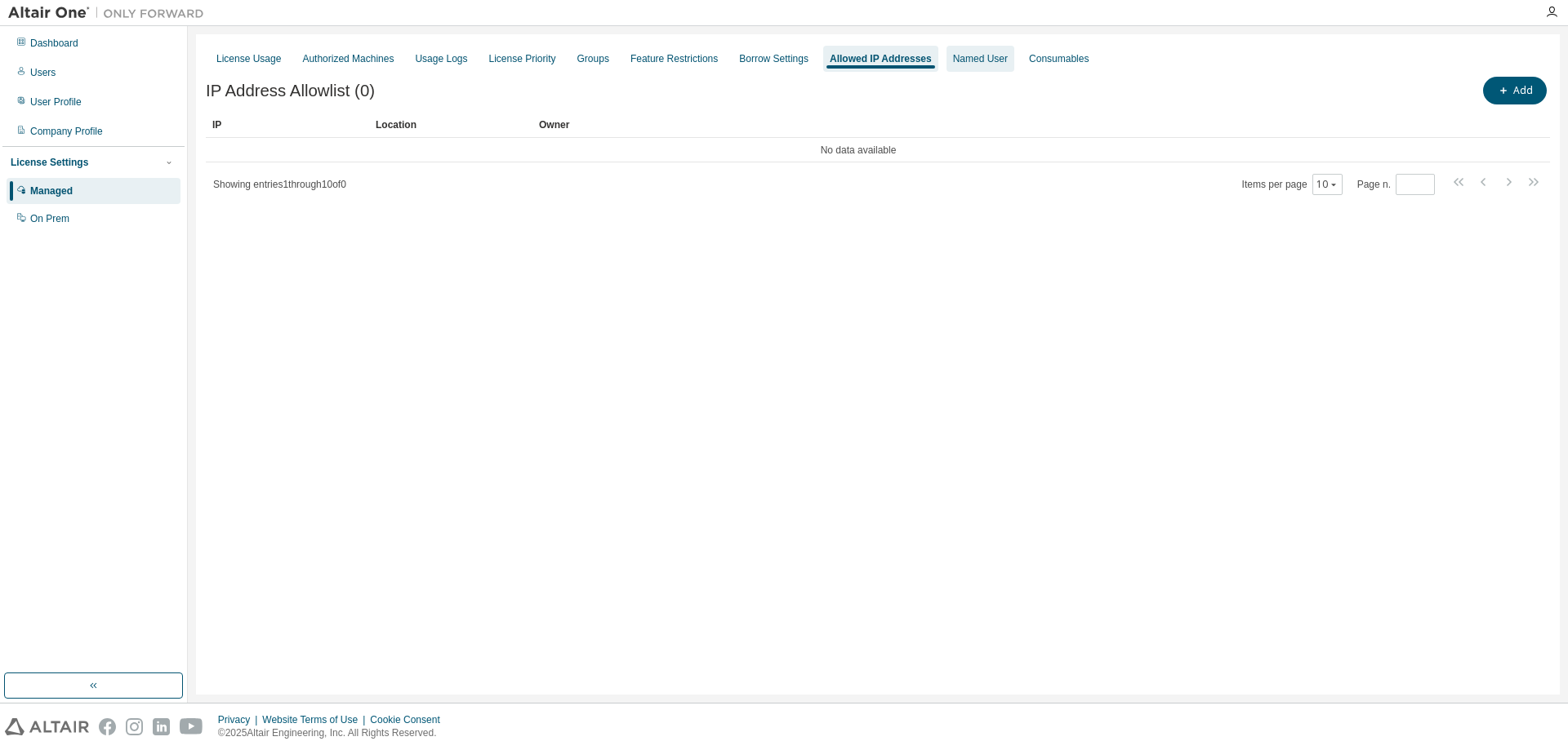
click at [968, 64] on div "Named User" at bounding box center [980, 59] width 55 height 13
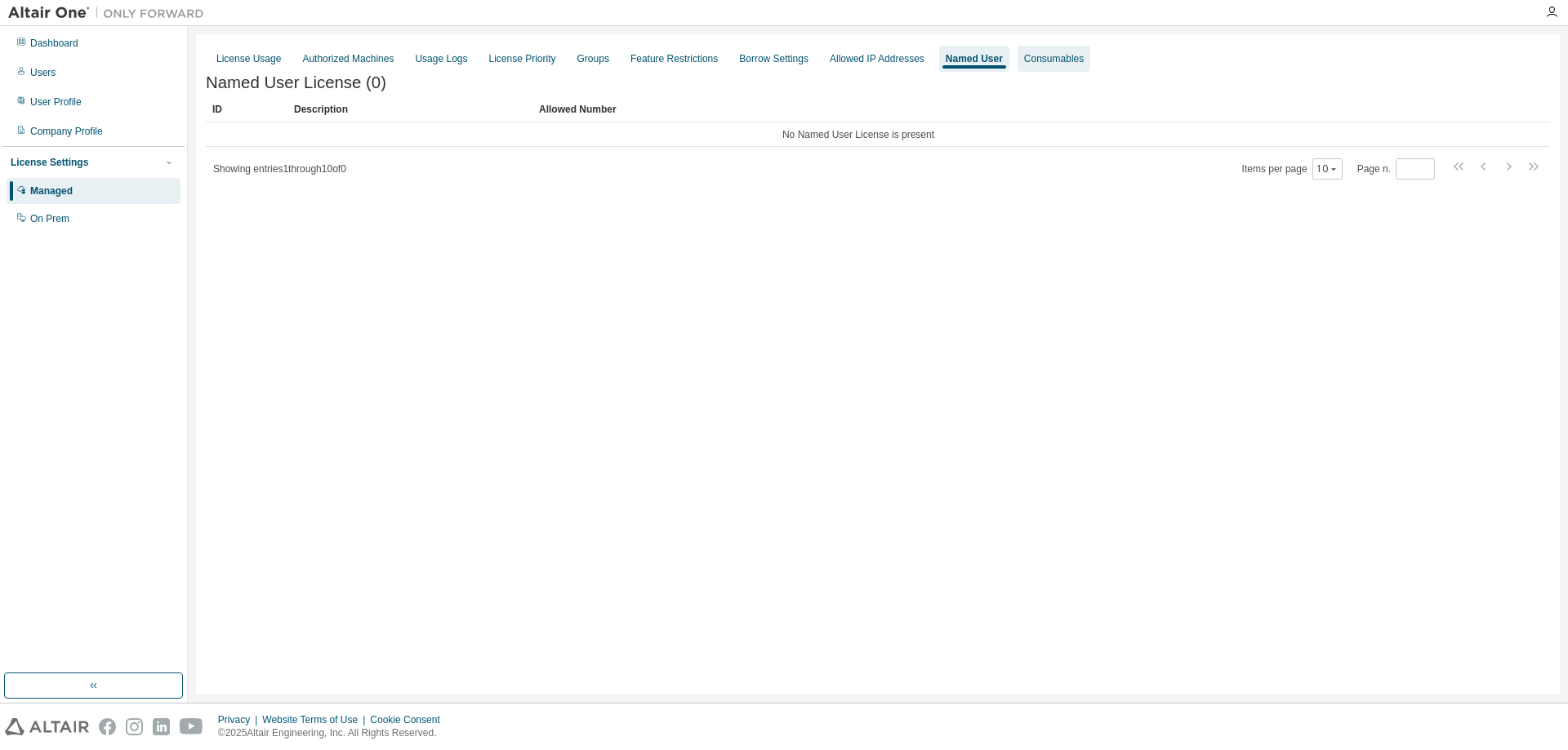
click at [1018, 59] on div "Consumables" at bounding box center [1054, 59] width 73 height 26
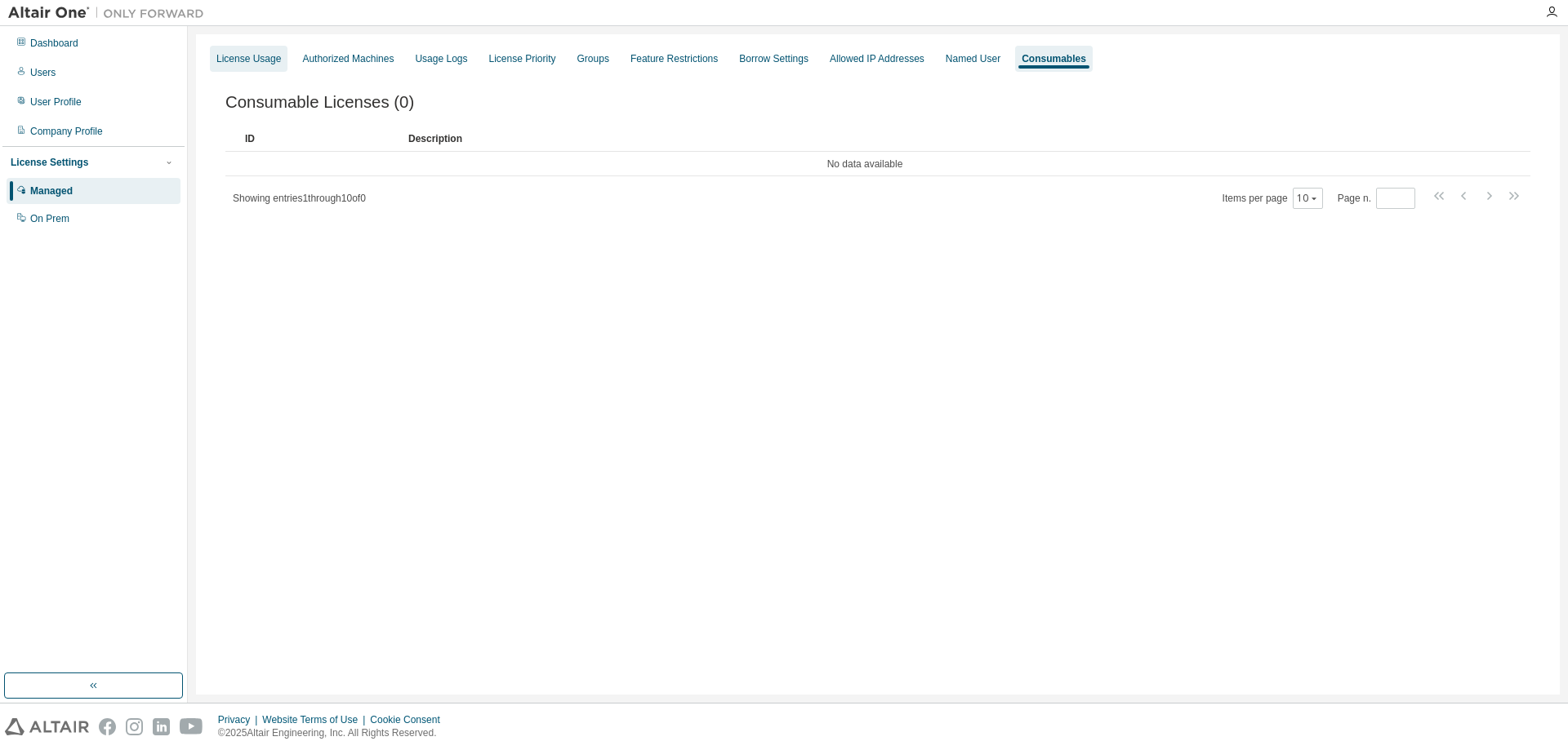
click at [267, 58] on div "License Usage" at bounding box center [248, 59] width 65 height 13
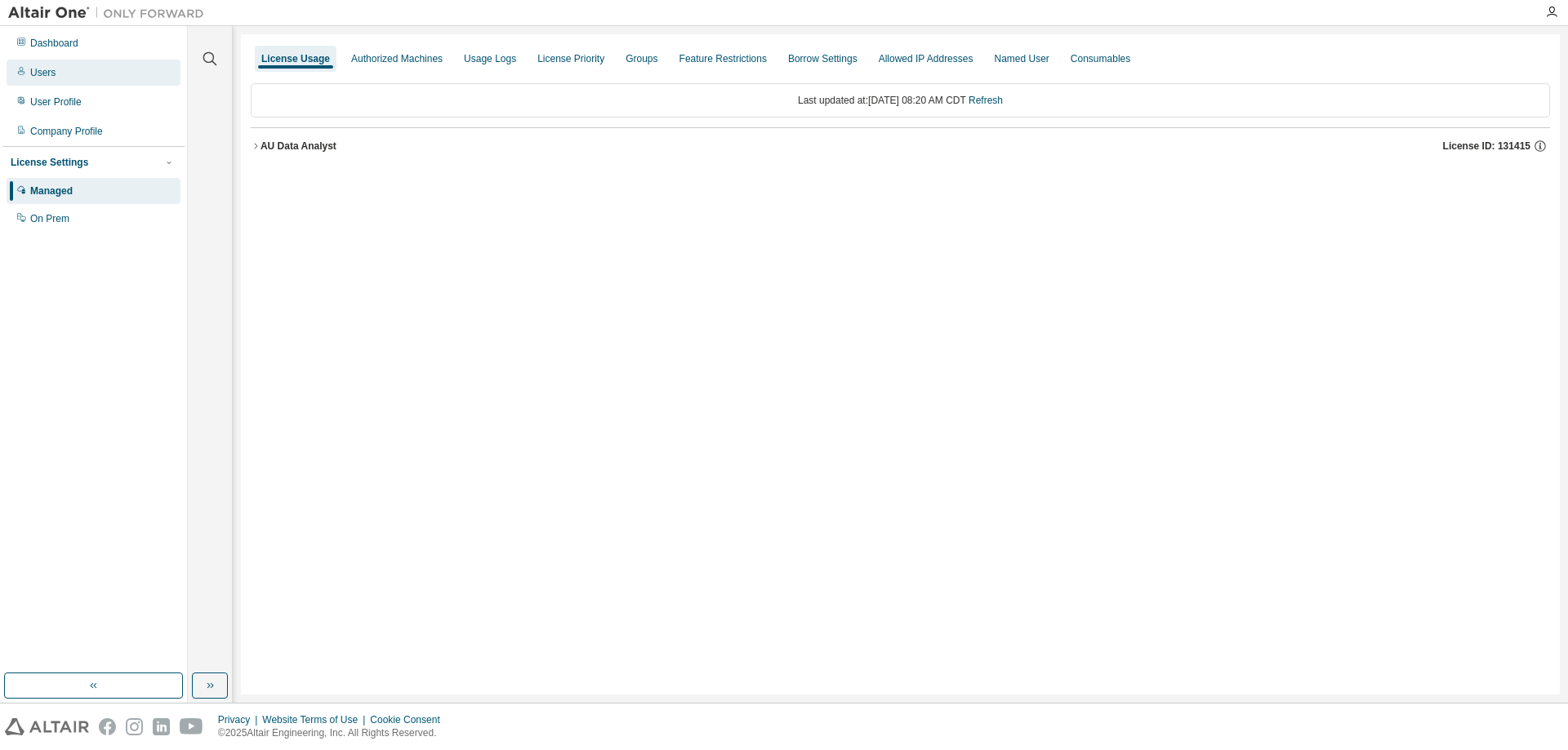
click at [52, 70] on div "Users" at bounding box center [43, 73] width 25 height 13
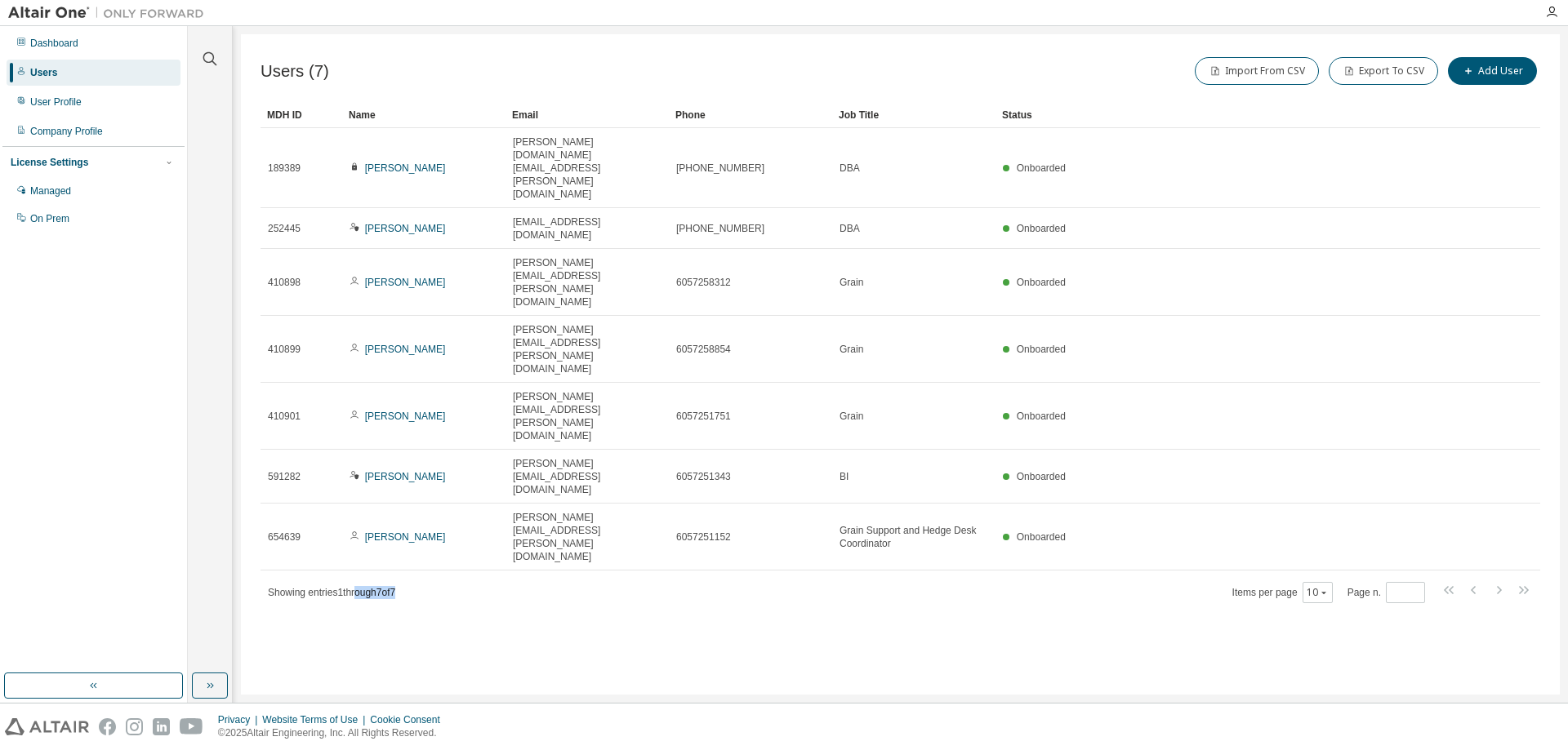
drag, startPoint x: 358, startPoint y: 356, endPoint x: 451, endPoint y: 358, distance: 93.0
click at [451, 580] on div "Showing entries 1 through 7 of 7 Items per page 10 Page n. *" at bounding box center [900, 592] width 1280 height 24
click at [453, 580] on div "Showing entries 1 through 7 of 7 Items per page 10 Page n. *" at bounding box center [900, 592] width 1280 height 24
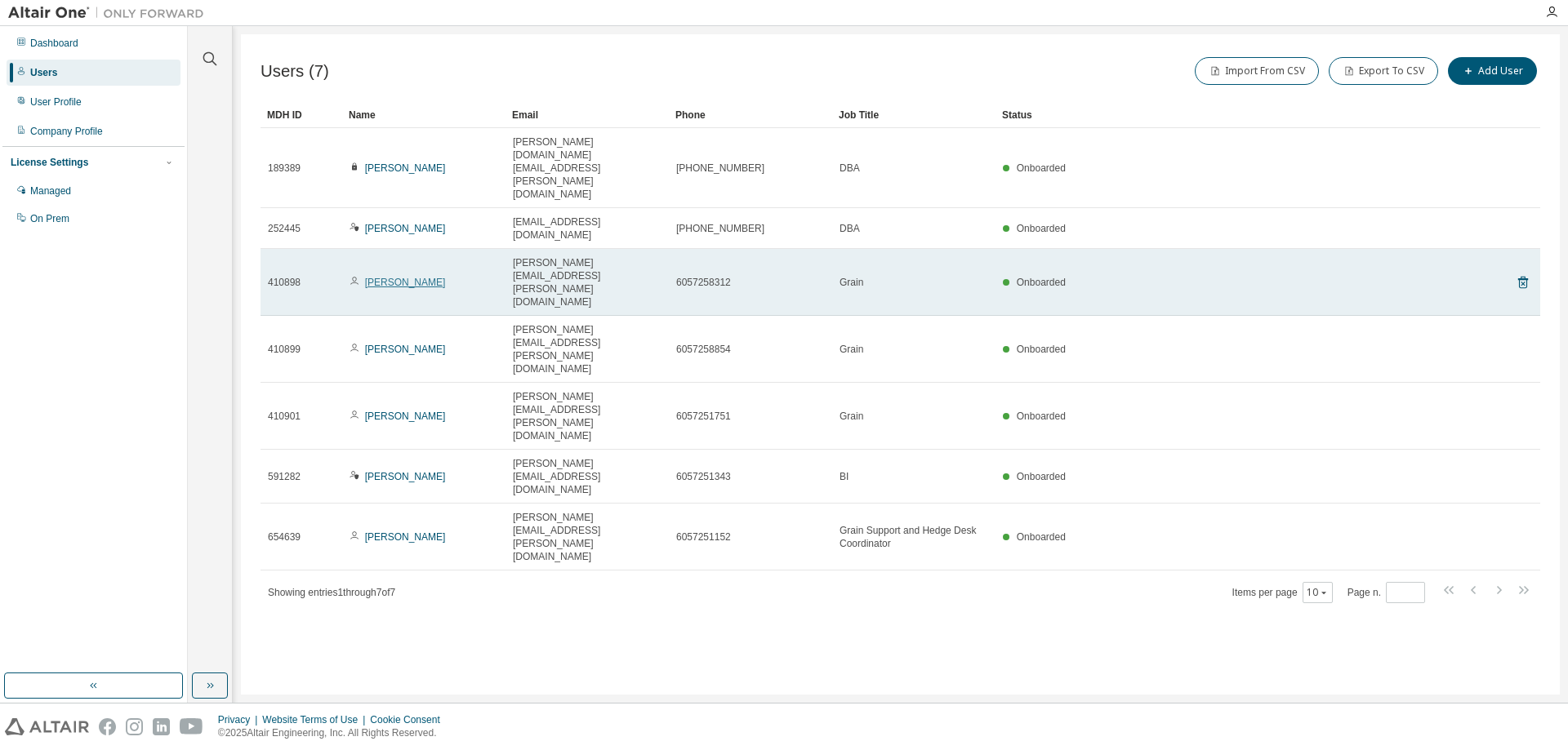
click at [403, 277] on link "[PERSON_NAME]" at bounding box center [405, 283] width 81 height 11
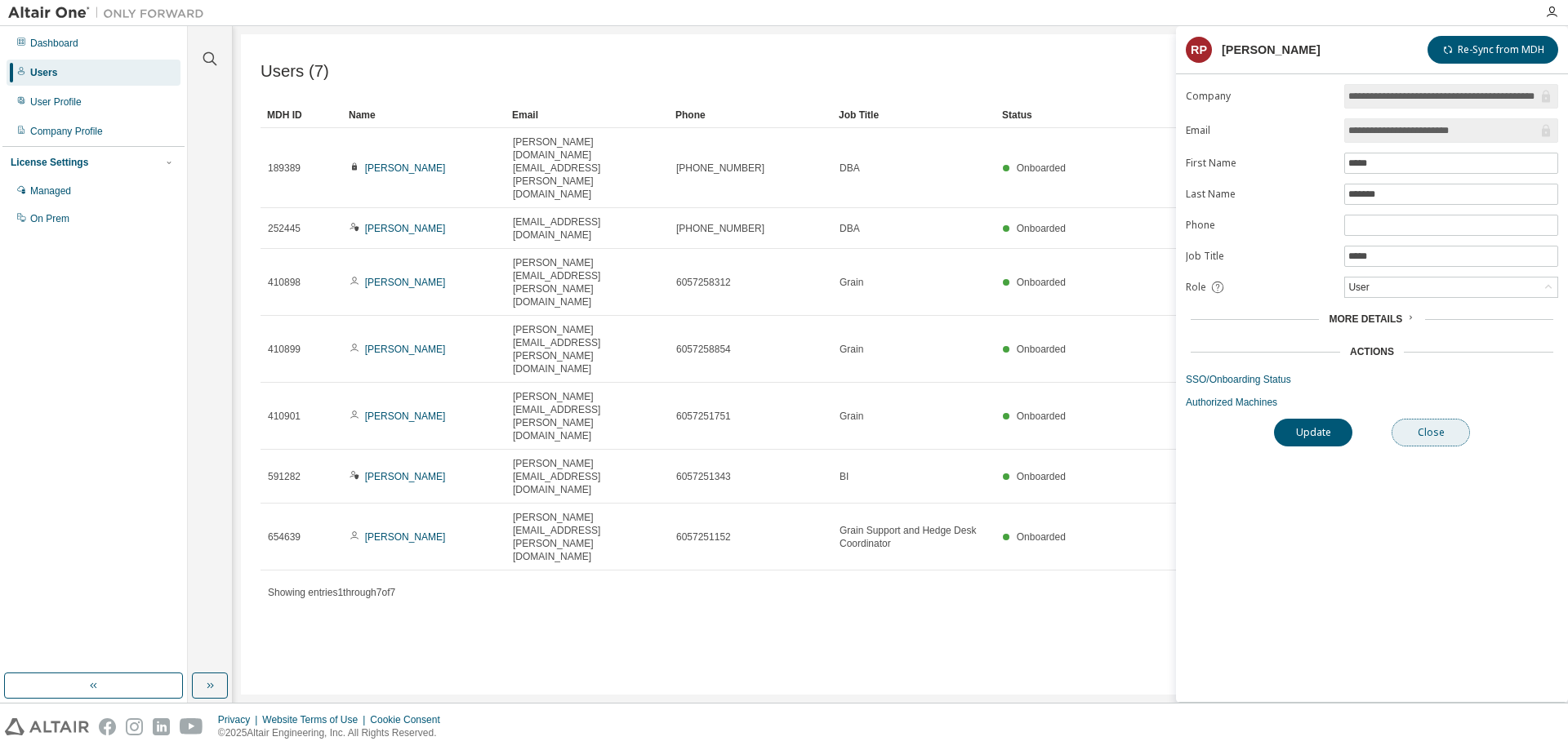
click at [1424, 427] on button "Close" at bounding box center [1431, 433] width 79 height 28
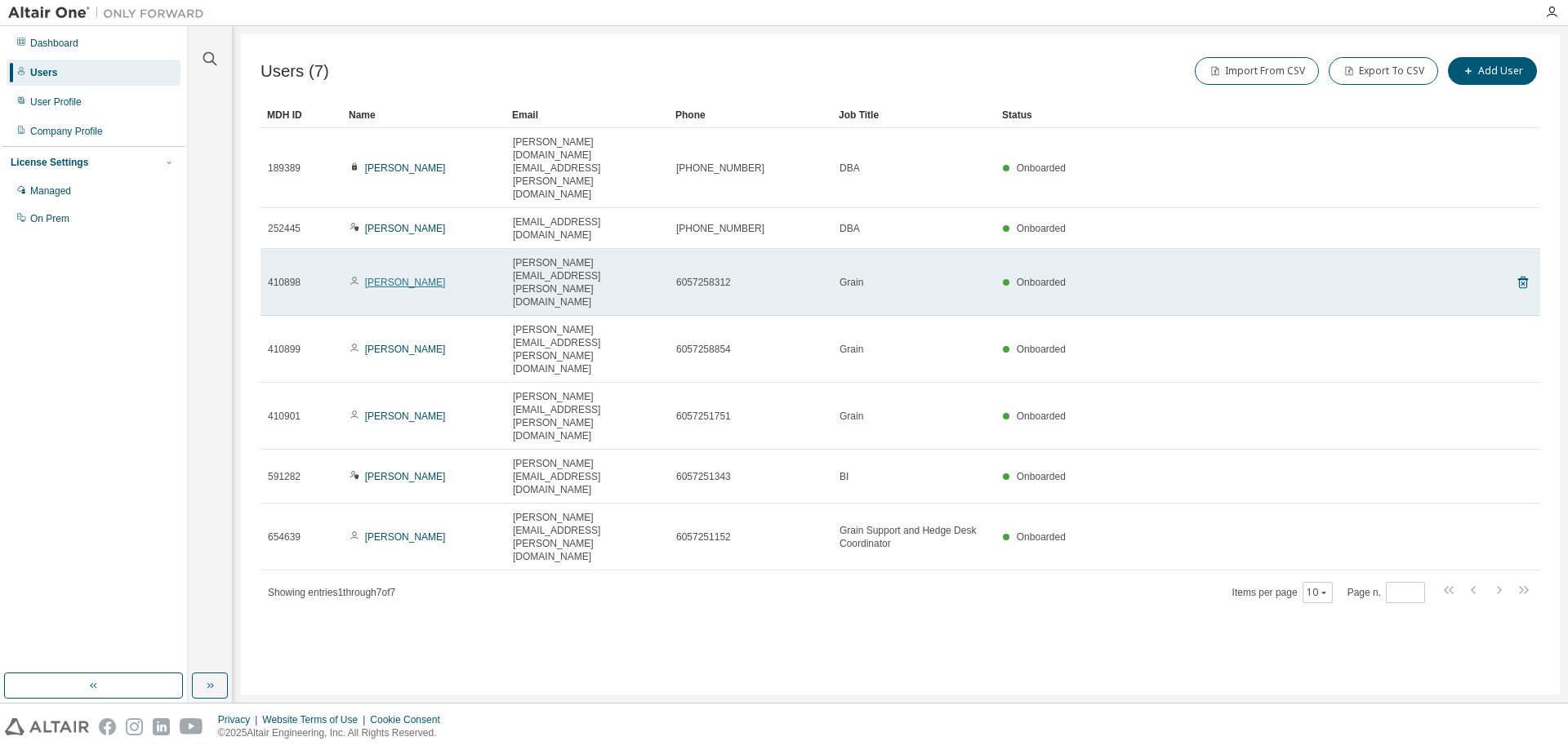
click at [400, 277] on link "[PERSON_NAME]" at bounding box center [405, 283] width 81 height 11
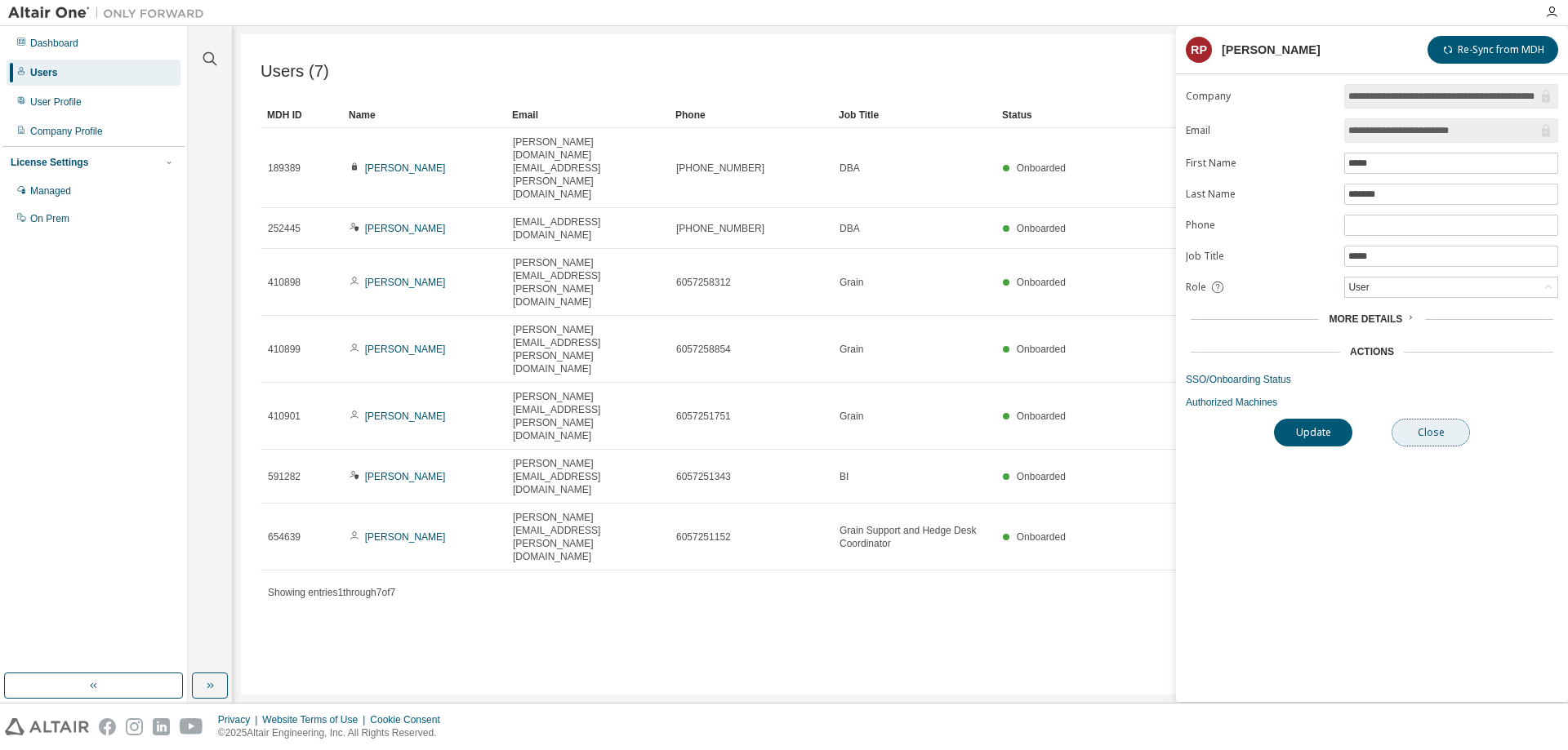
click at [1443, 428] on button "Close" at bounding box center [1431, 433] width 79 height 28
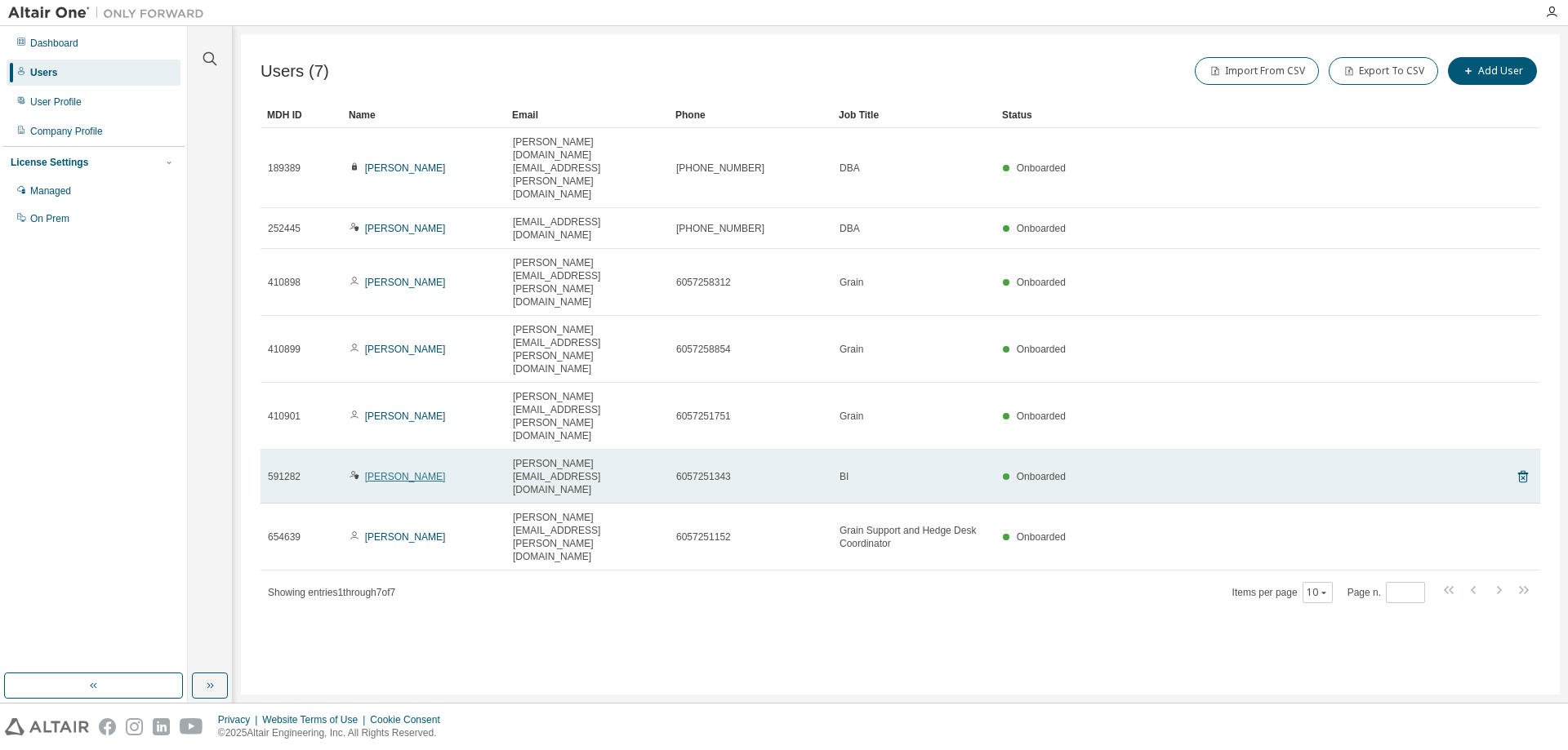
click at [398, 471] on link "[PERSON_NAME]" at bounding box center [405, 477] width 81 height 11
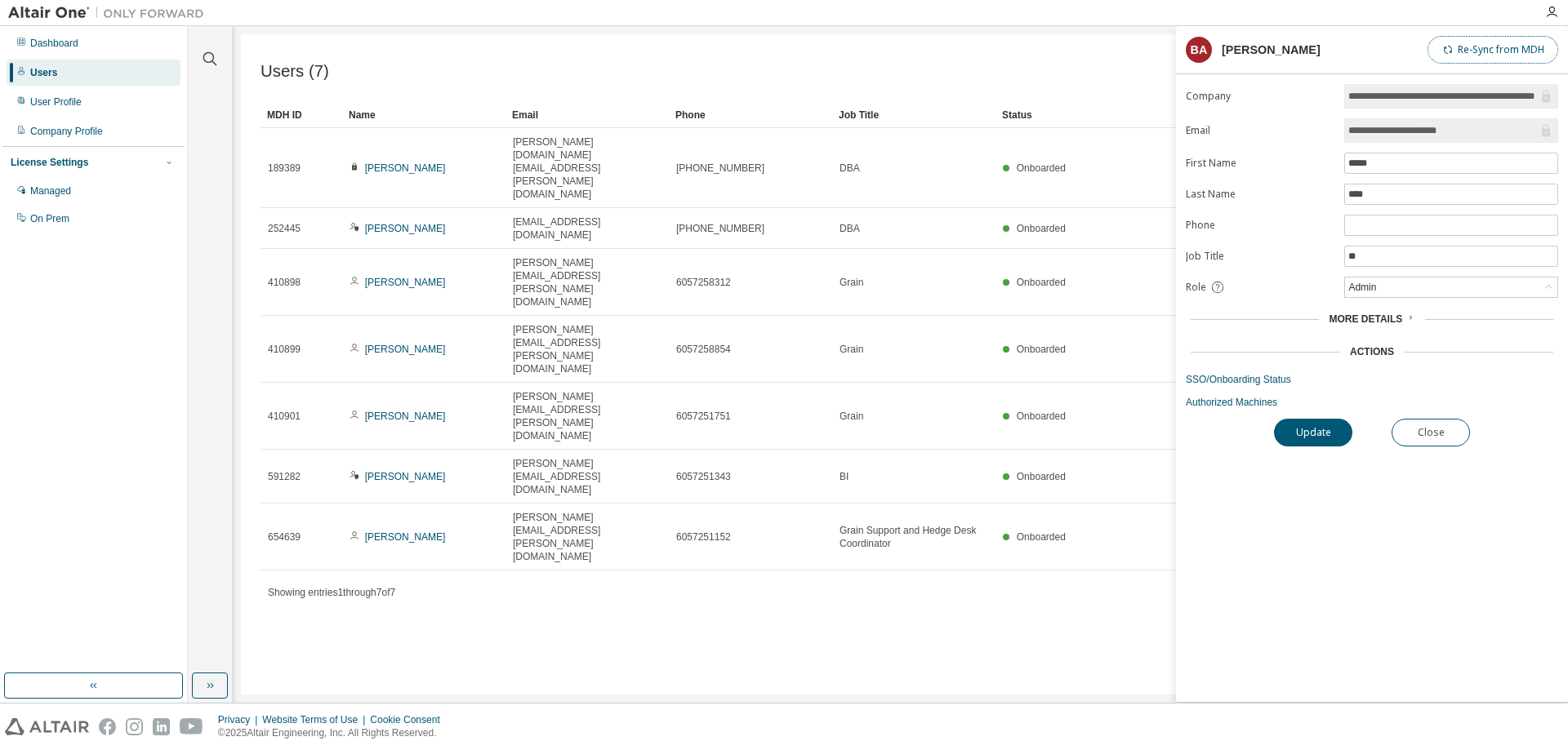
click at [1502, 52] on button "Re-Sync from MDH" at bounding box center [1493, 50] width 130 height 28
click at [1443, 427] on button "Close" at bounding box center [1431, 433] width 79 height 28
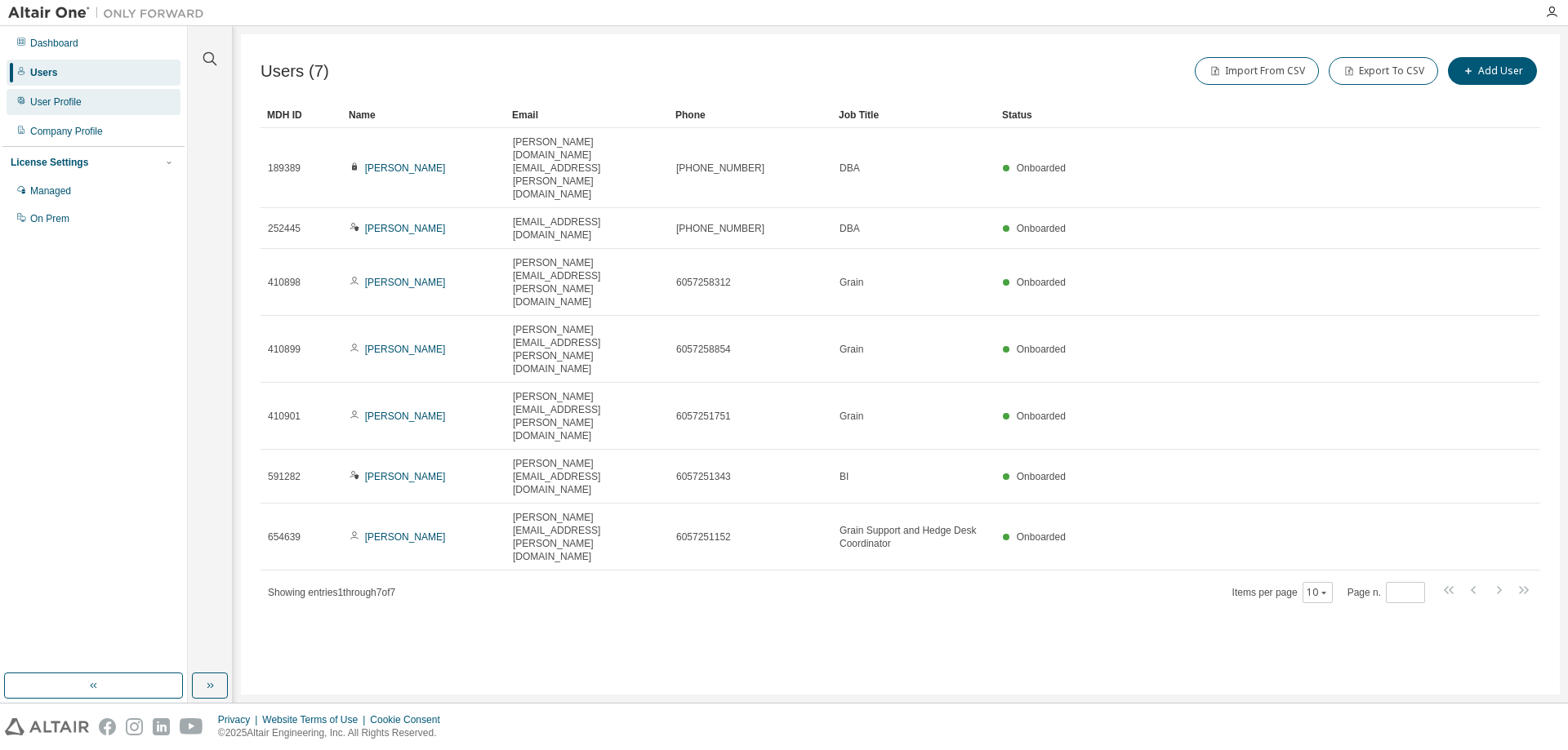
click at [62, 102] on div "User Profile" at bounding box center [56, 102] width 52 height 13
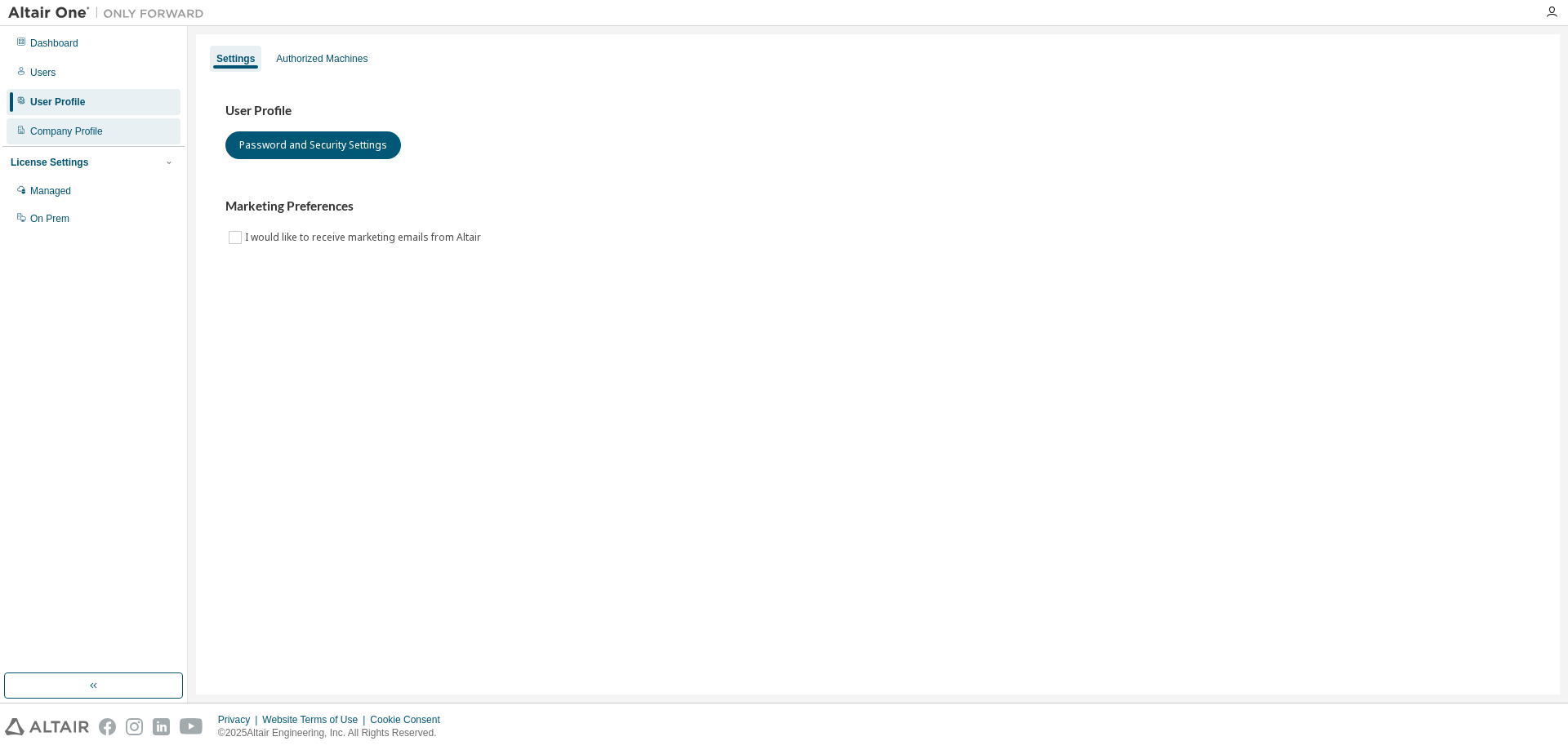
click at [57, 126] on div "Company Profile" at bounding box center [66, 131] width 73 height 13
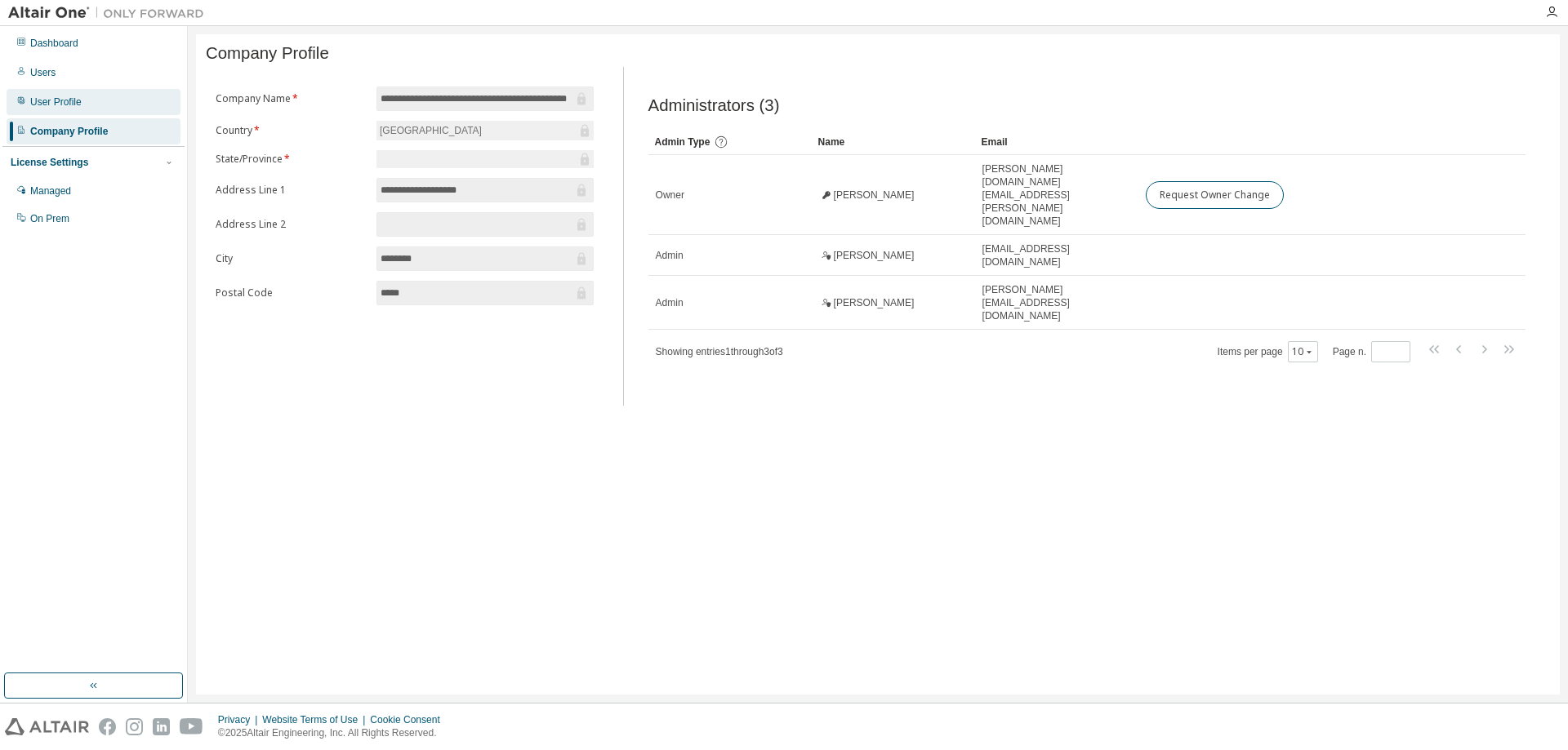
click at [62, 100] on div "User Profile" at bounding box center [56, 102] width 52 height 13
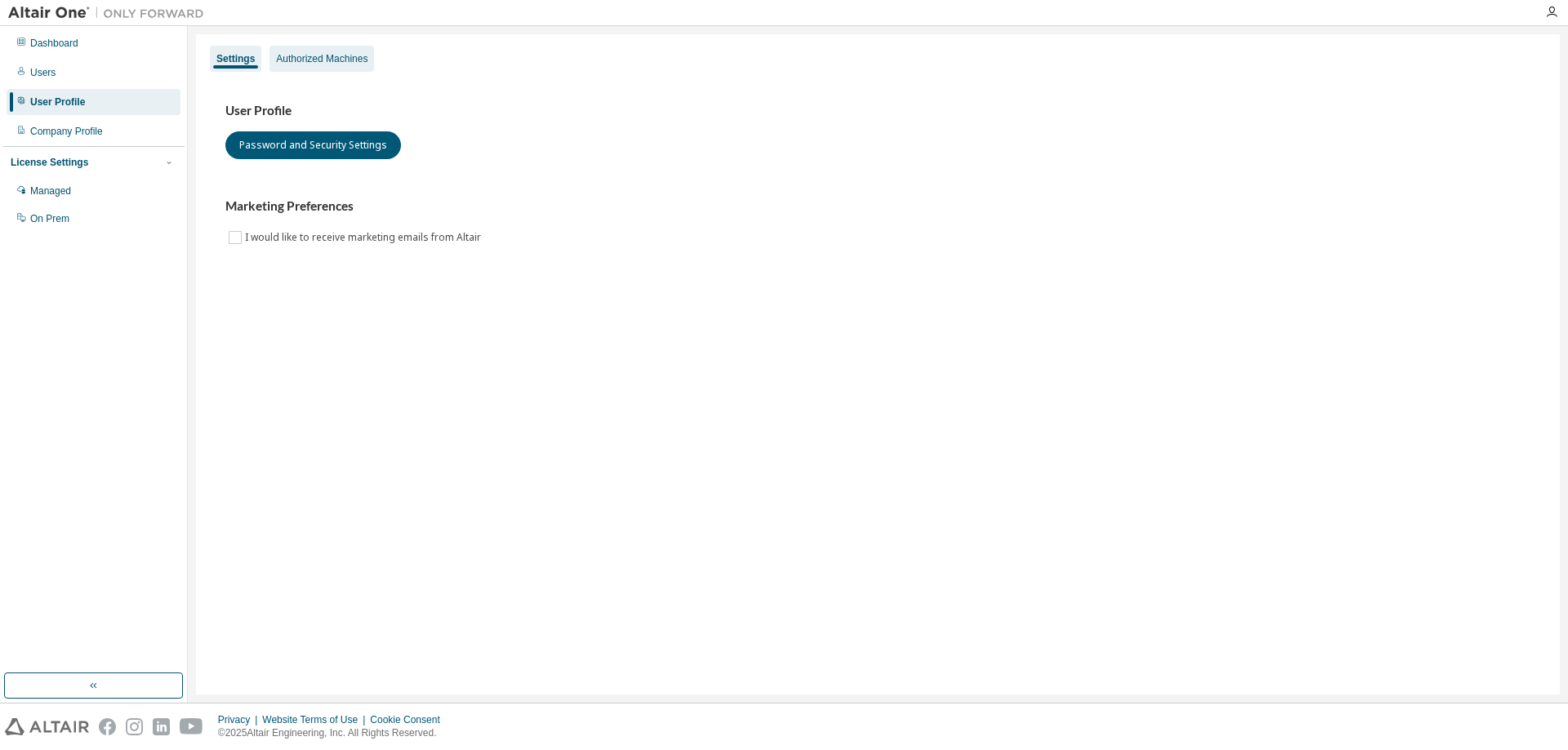
click at [343, 59] on div "Authorized Machines" at bounding box center [322, 59] width 92 height 13
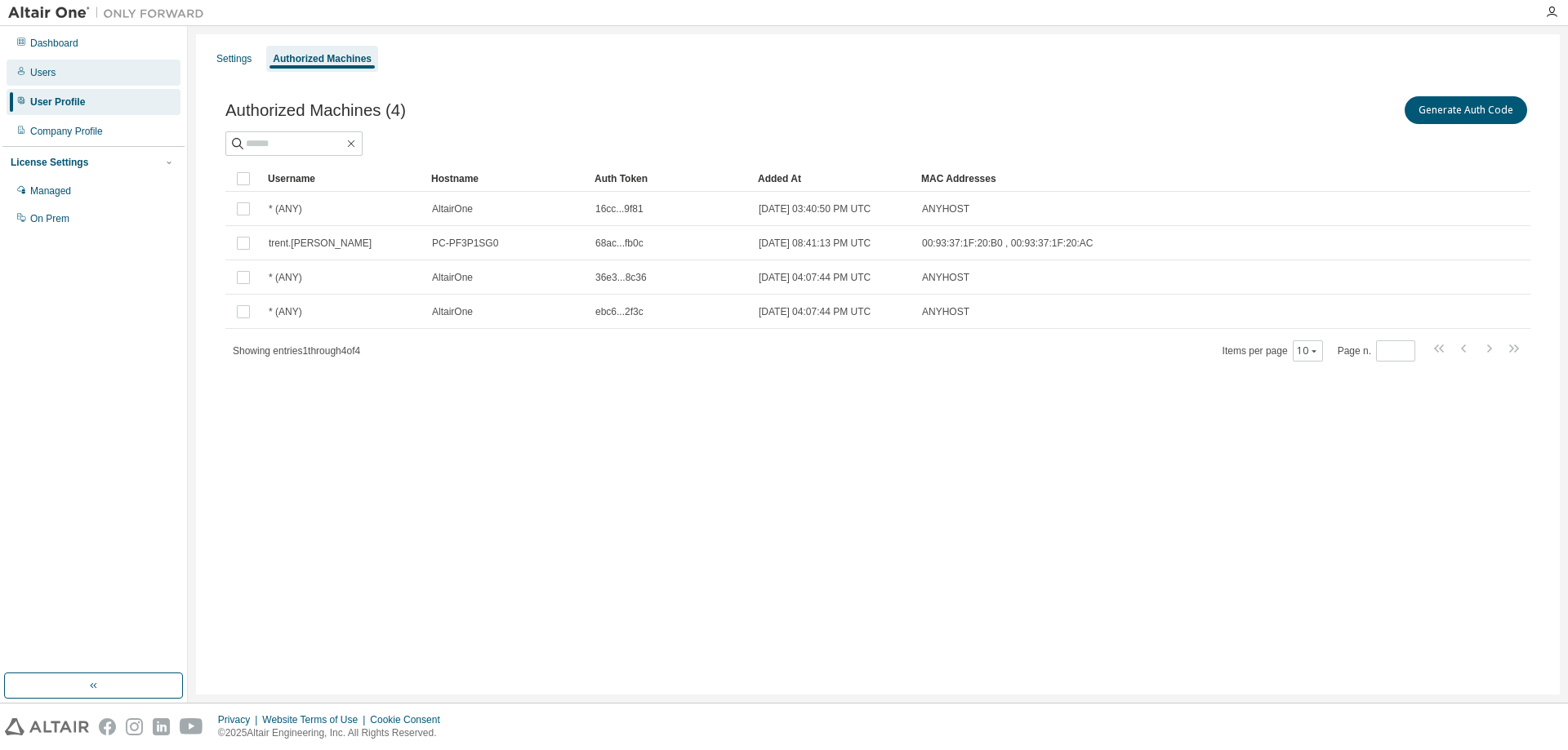
click at [41, 70] on div "Users" at bounding box center [43, 73] width 25 height 13
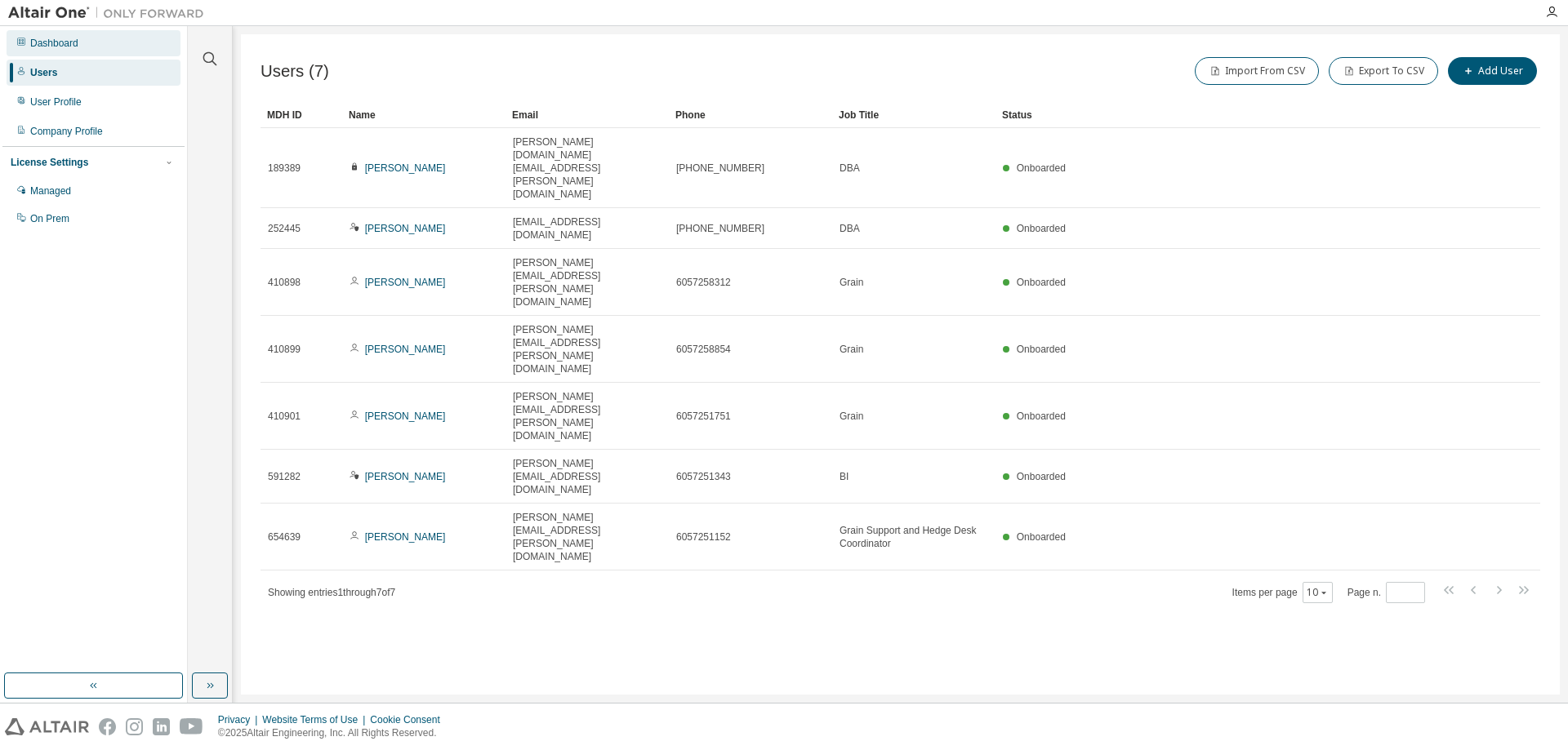
click at [64, 38] on div "Dashboard" at bounding box center [54, 43] width 48 height 13
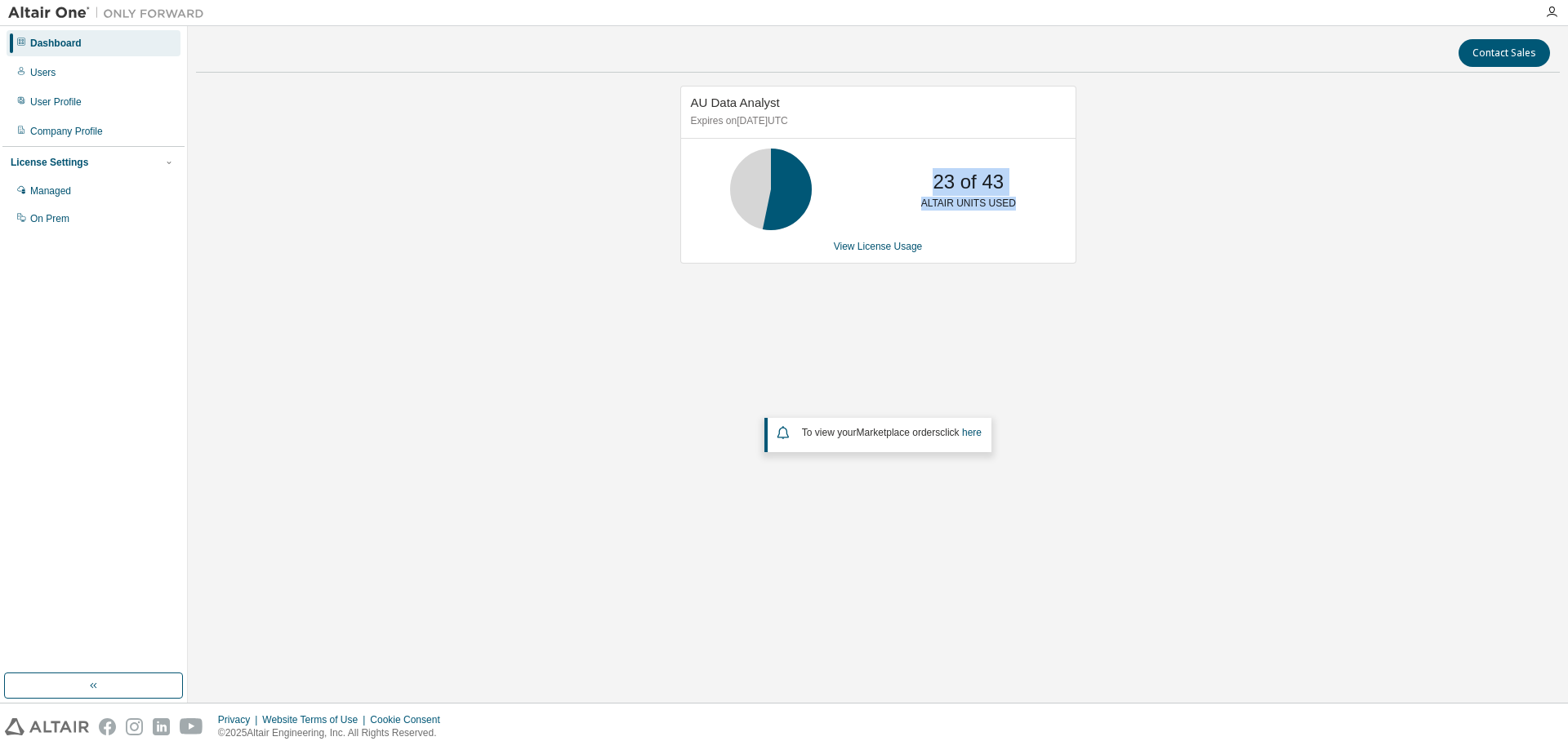
drag, startPoint x: 925, startPoint y: 179, endPoint x: 1067, endPoint y: 193, distance: 142.7
click at [1067, 193] on div "23 of 43 ALTAIR UNITS USED" at bounding box center [878, 189] width 394 height 82
click at [43, 74] on div "Users" at bounding box center [43, 73] width 25 height 13
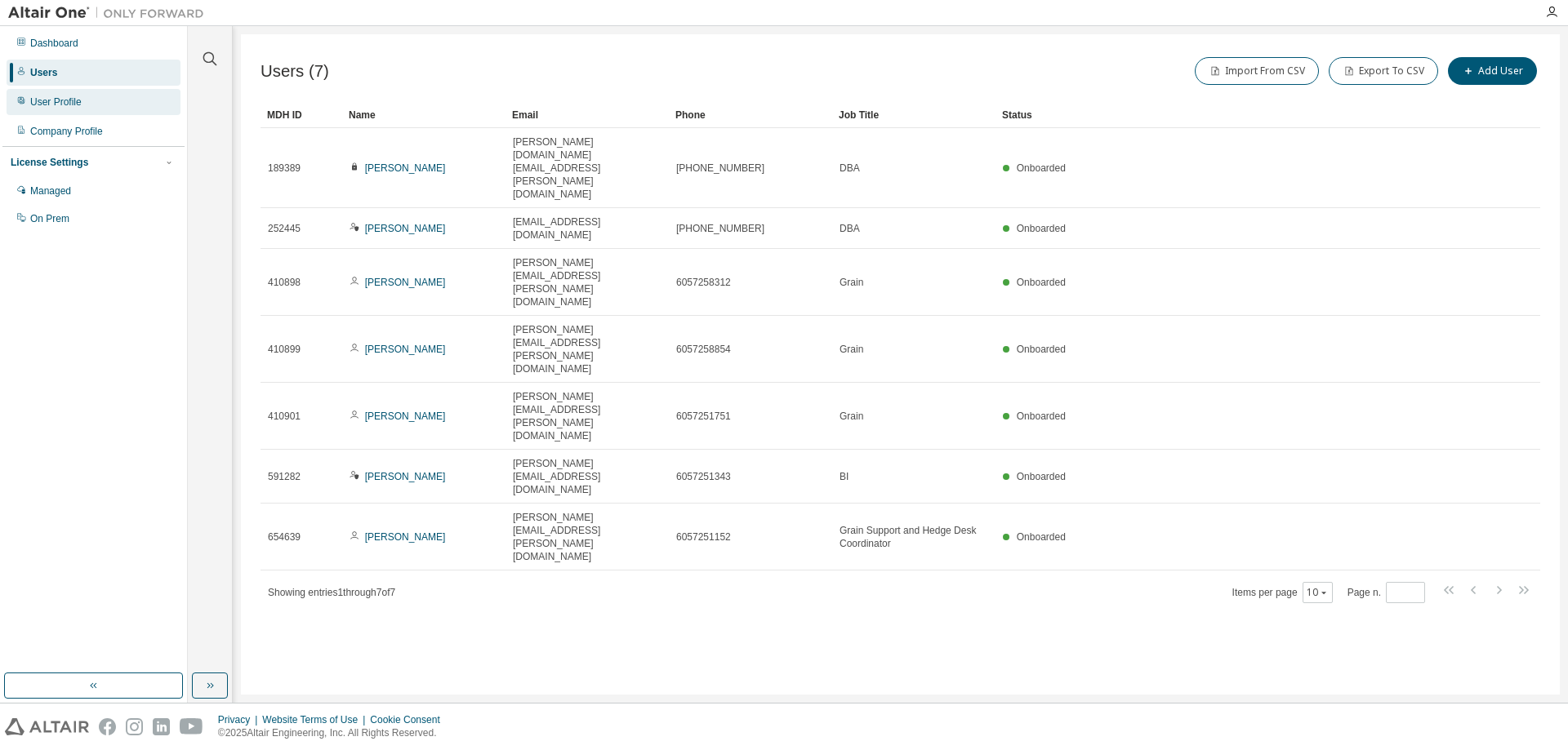
click at [58, 98] on div "User Profile" at bounding box center [56, 102] width 52 height 13
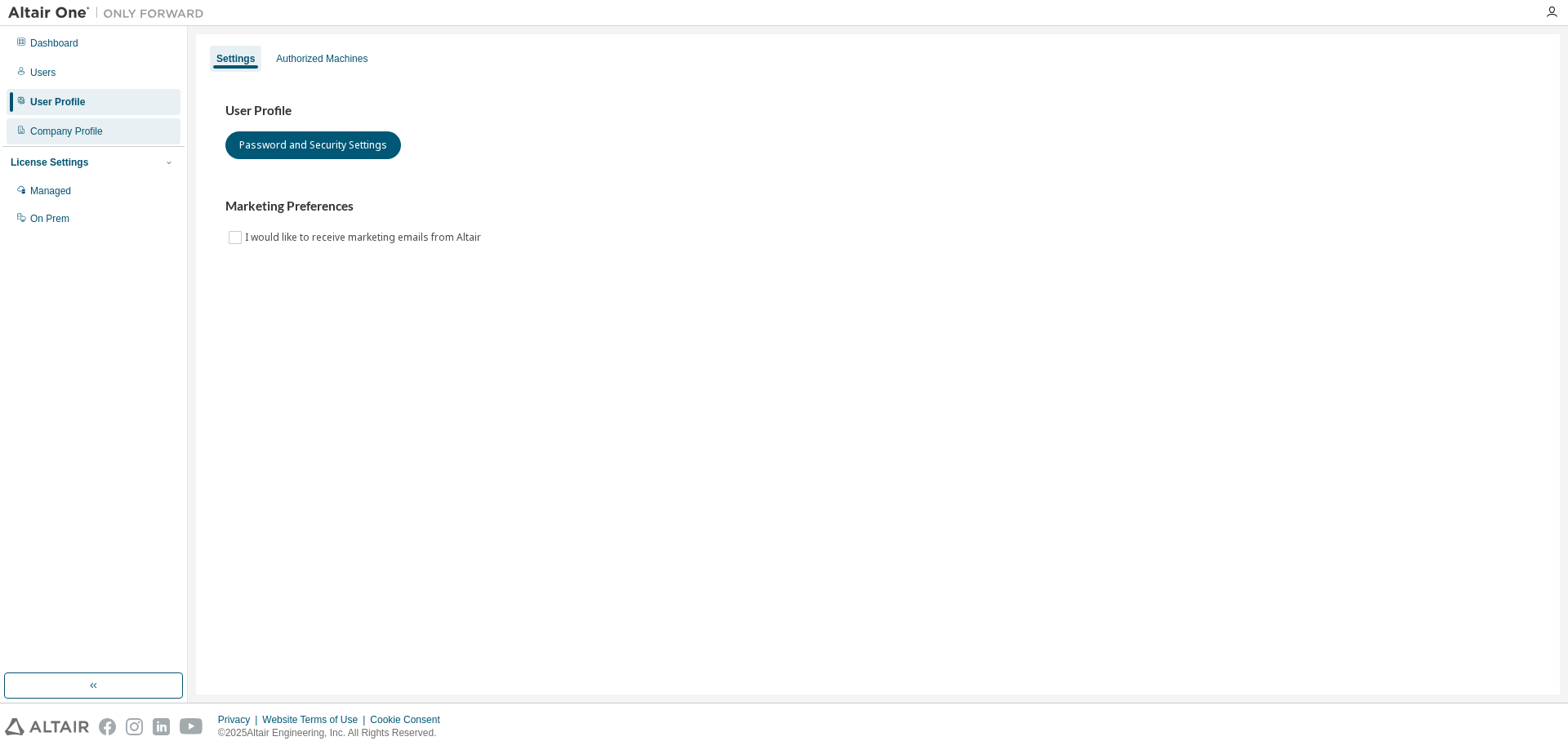
click at [66, 132] on div "Company Profile" at bounding box center [66, 131] width 73 height 13
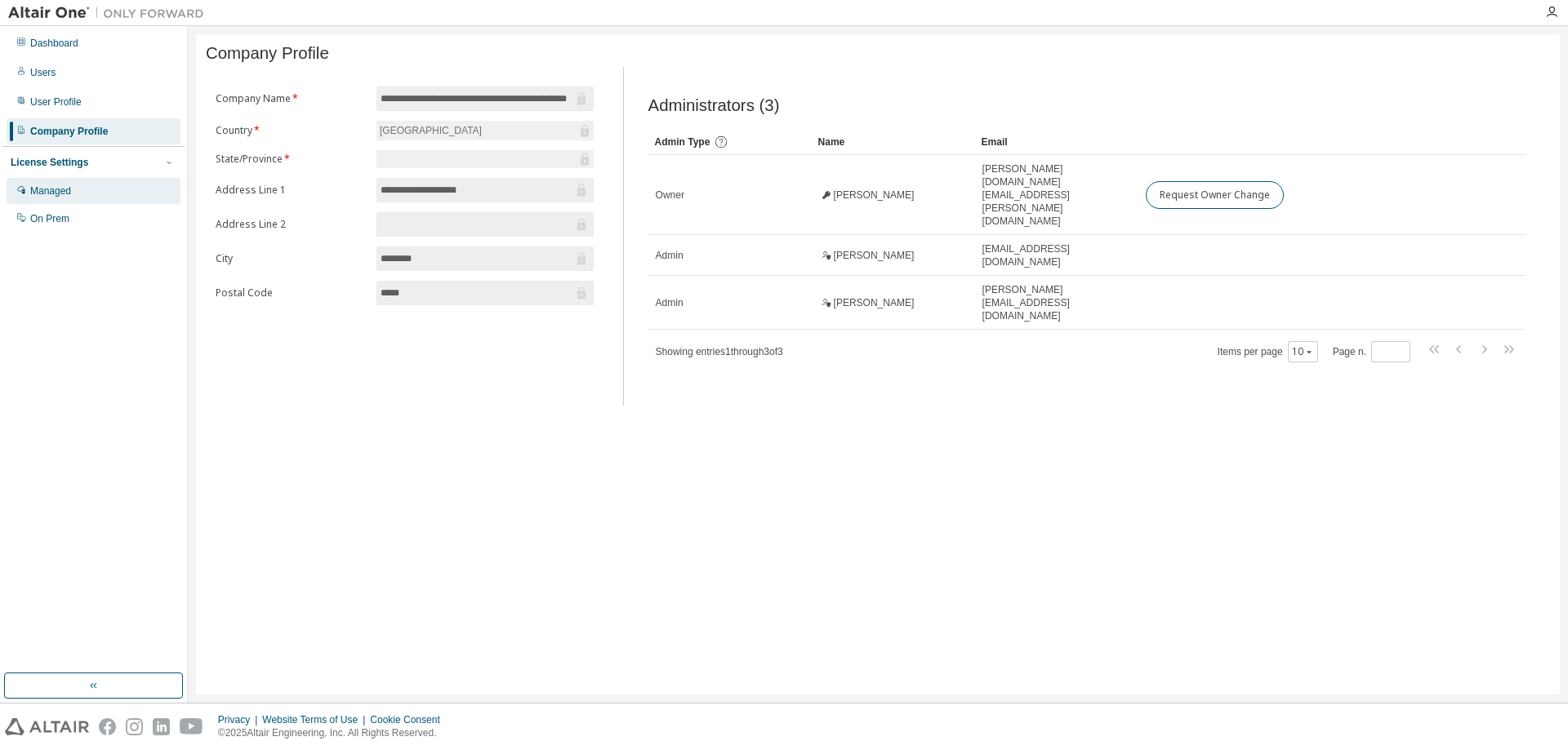
click at [72, 198] on div "Managed" at bounding box center [93, 191] width 174 height 26
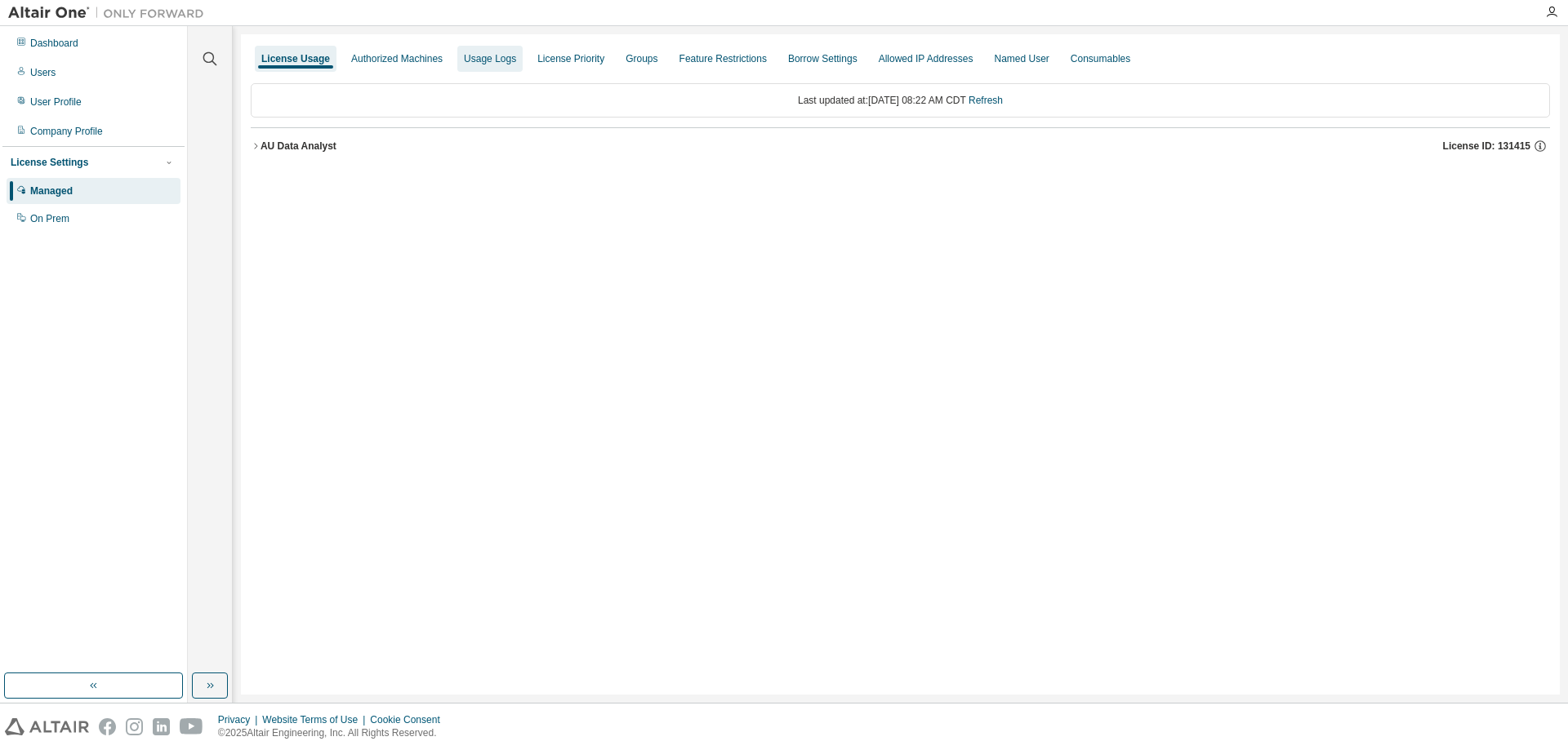
click at [473, 65] on div "Usage Logs" at bounding box center [490, 59] width 52 height 13
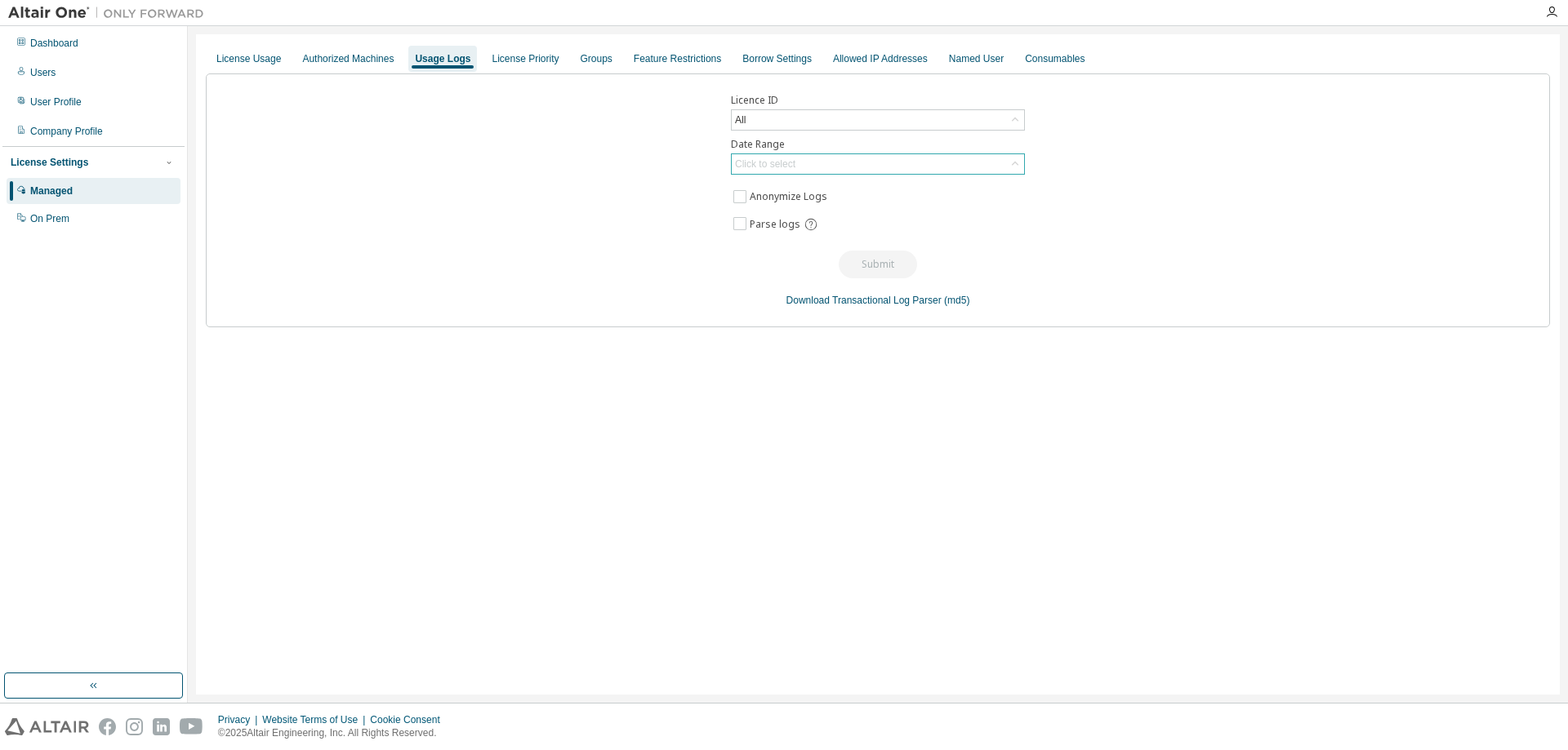
click at [780, 168] on div "Click to select" at bounding box center [765, 164] width 61 height 13
click at [781, 212] on li "Last 30 days" at bounding box center [877, 210] width 289 height 21
click at [885, 257] on button "Submit" at bounding box center [878, 265] width 79 height 28
click at [476, 166] on div "Licence ID All Date Range Last 30 days Anonymize Logs Parse logs Submit Downloa…" at bounding box center [877, 201] width 1344 height 254
click at [514, 59] on div "License Priority" at bounding box center [526, 59] width 67 height 13
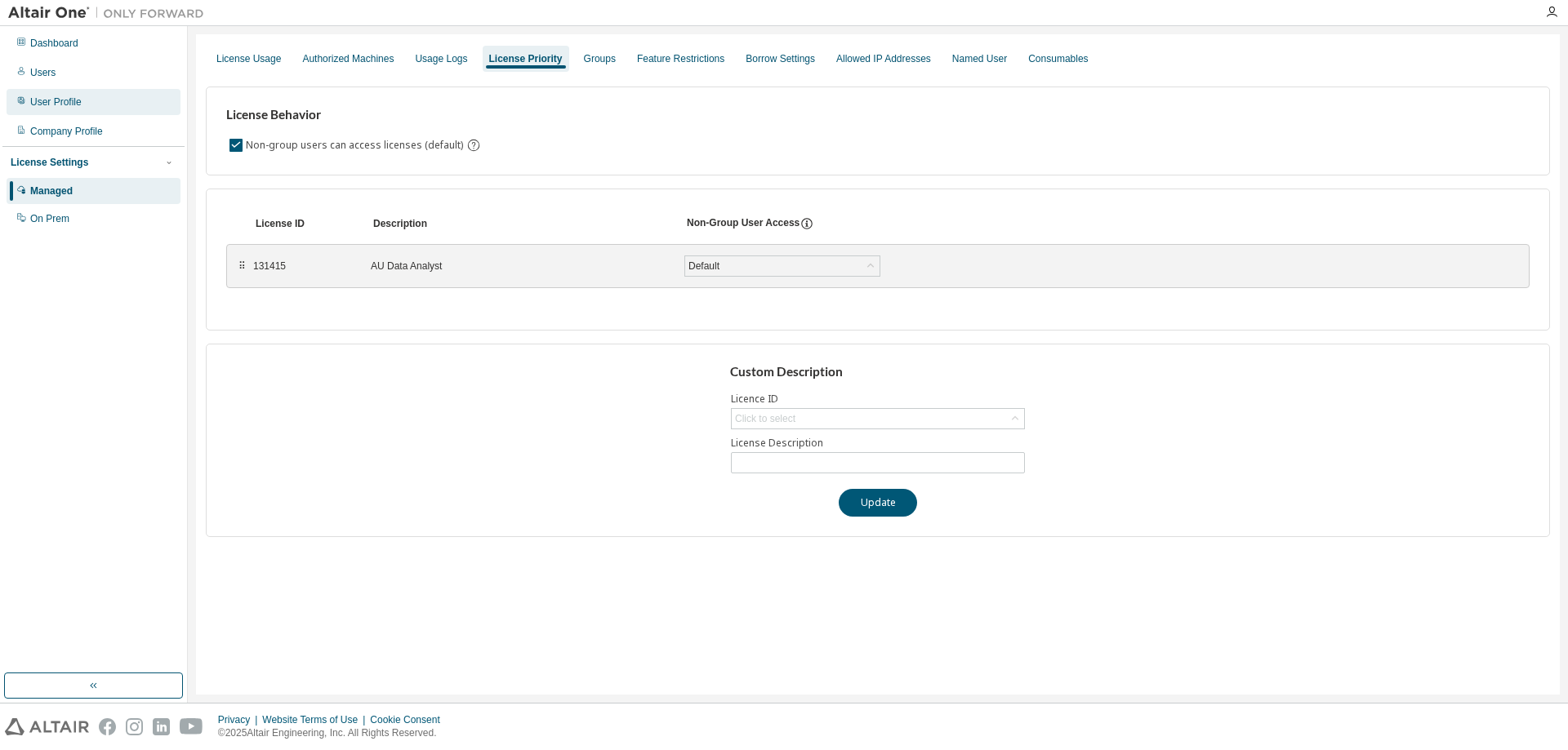
click at [61, 102] on div "User Profile" at bounding box center [56, 102] width 52 height 13
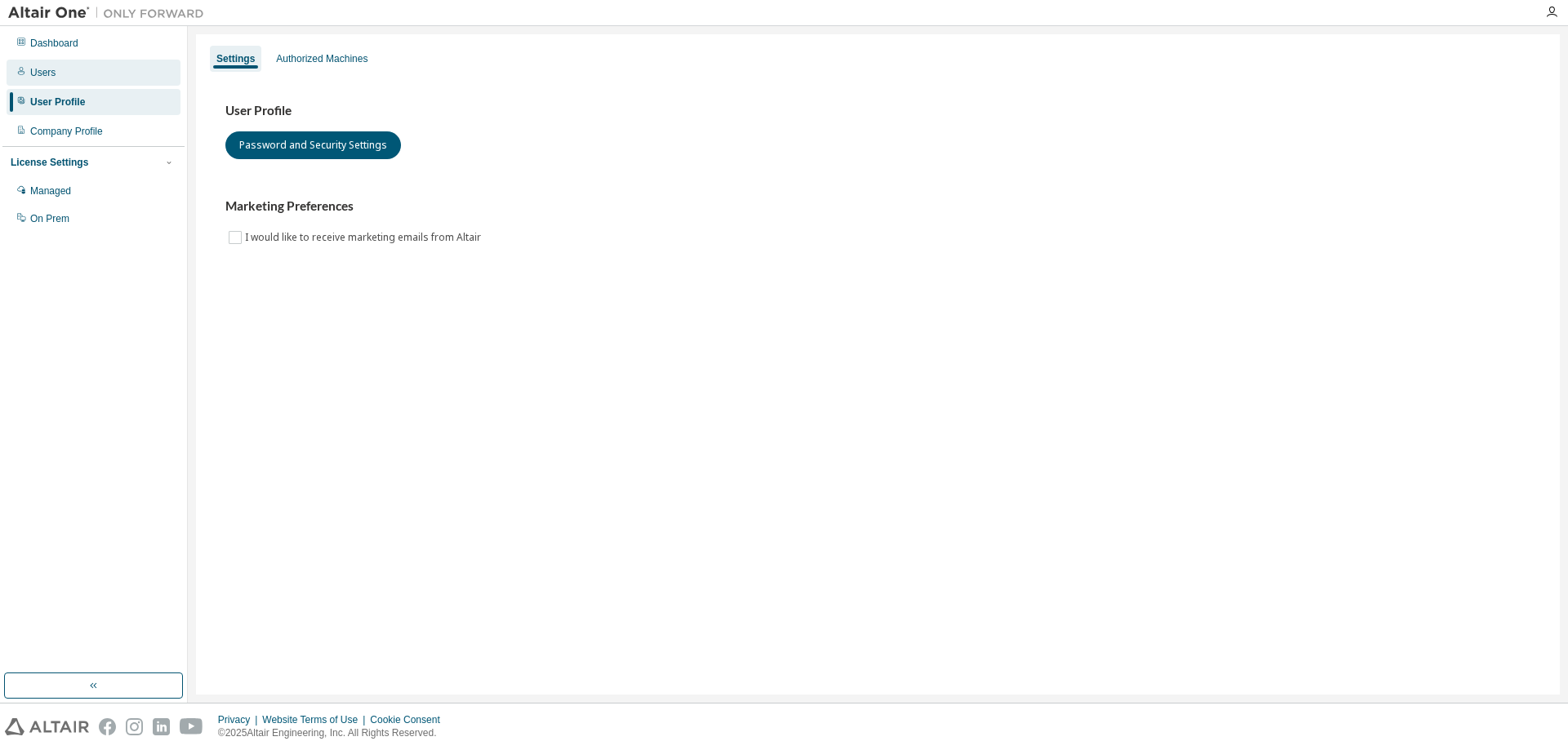
click at [48, 84] on div "Users" at bounding box center [93, 73] width 174 height 26
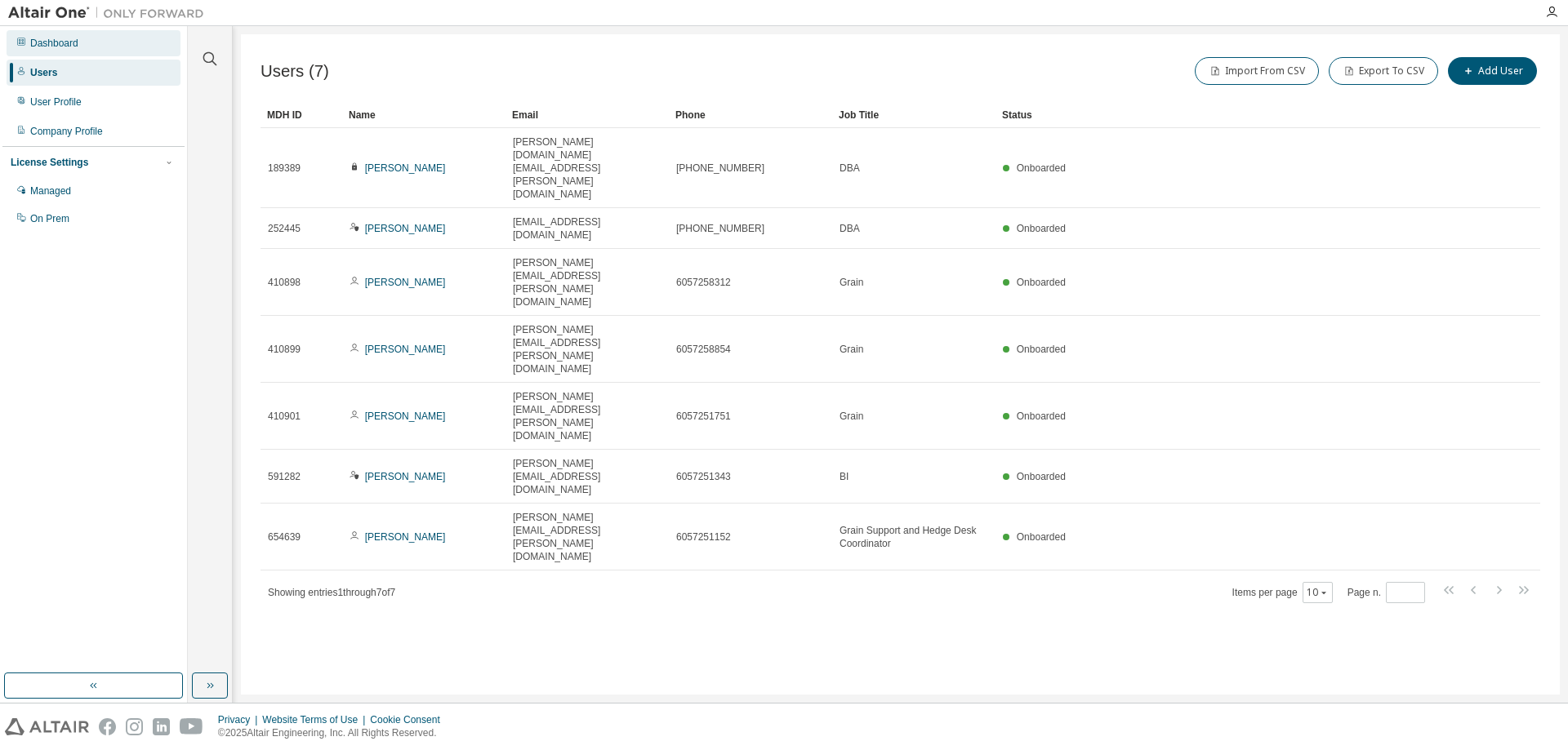
click at [59, 47] on div "Dashboard" at bounding box center [54, 43] width 48 height 13
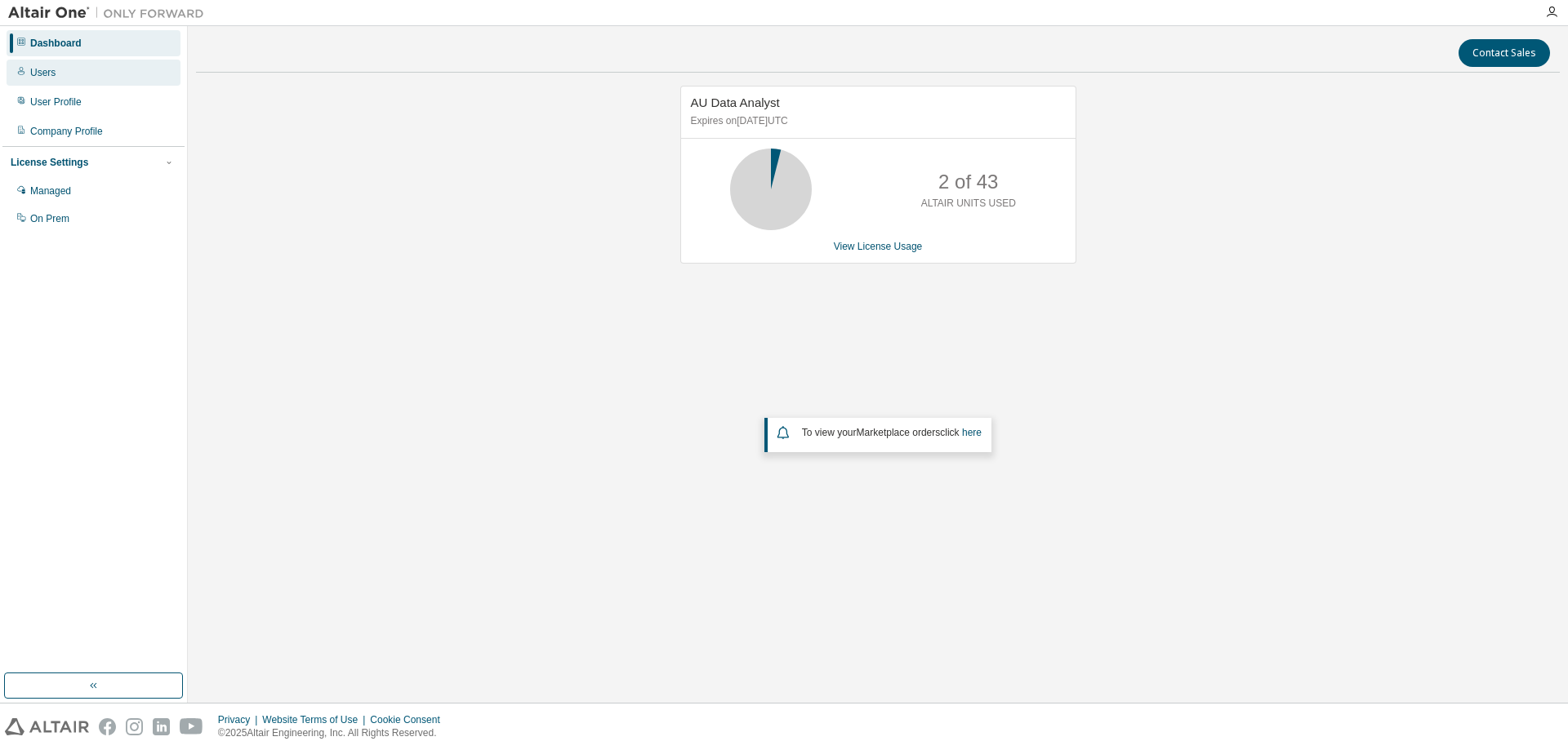
click at [56, 71] on div "Users" at bounding box center [93, 73] width 174 height 26
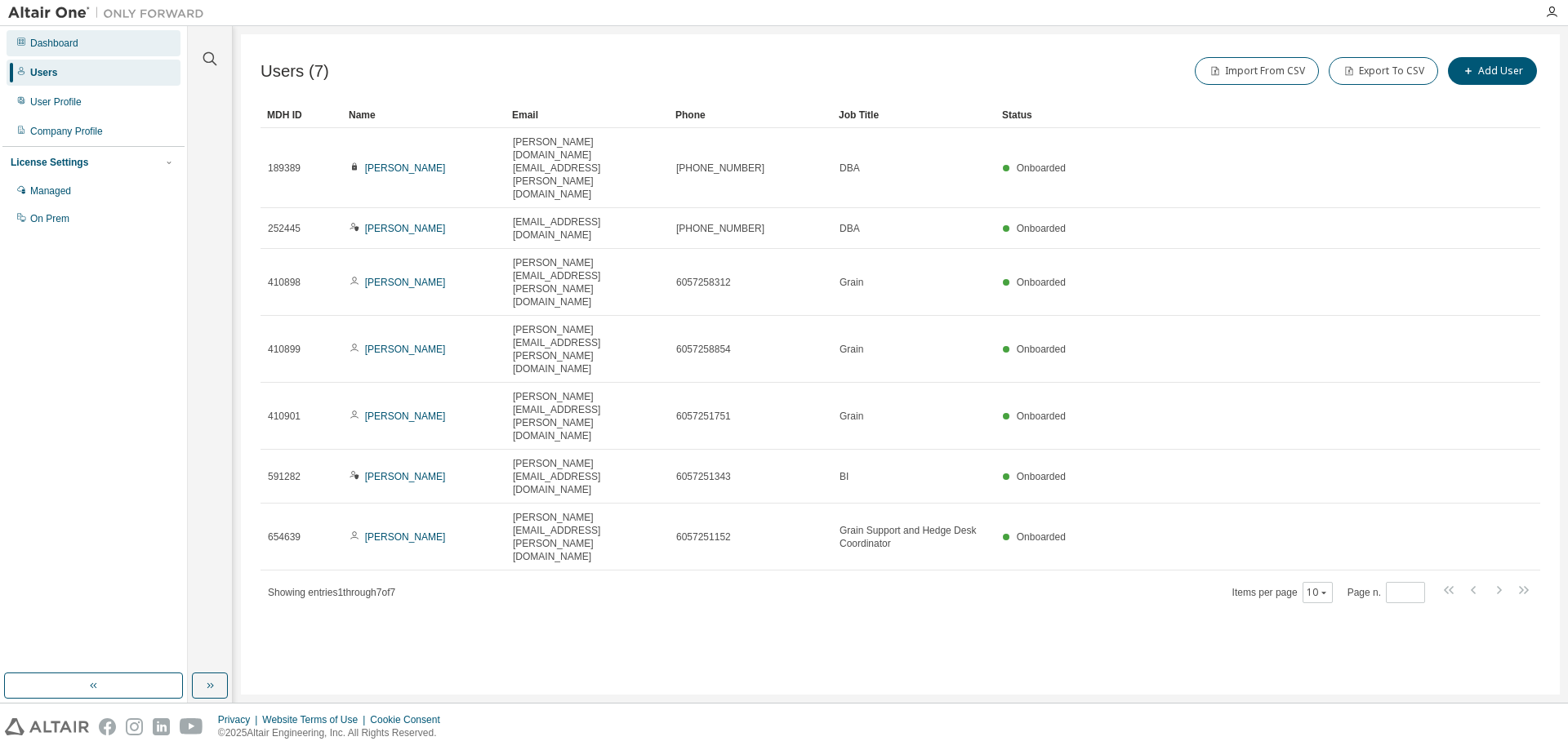
click at [55, 46] on div "Dashboard" at bounding box center [54, 43] width 48 height 13
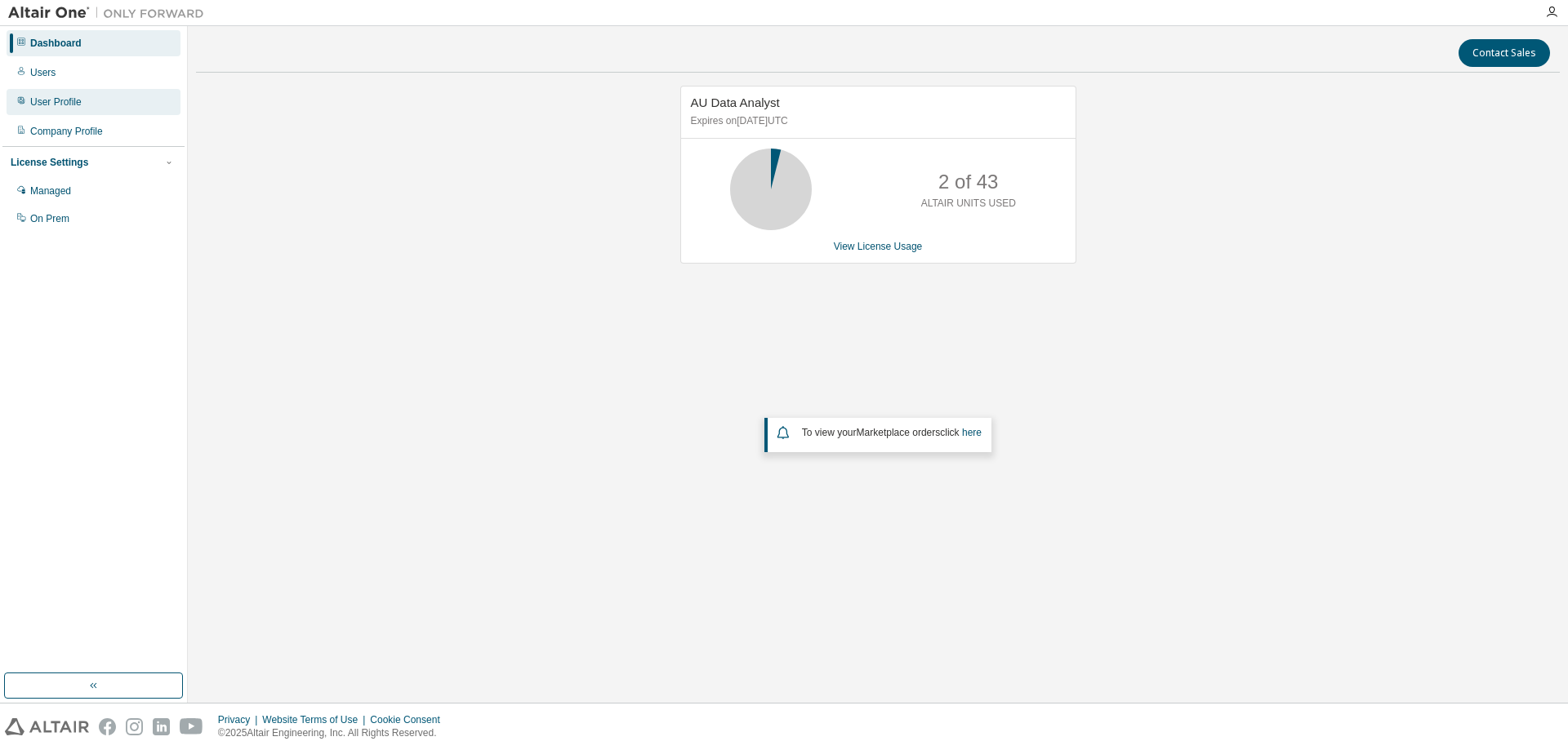
click at [66, 107] on div "User Profile" at bounding box center [56, 102] width 52 height 13
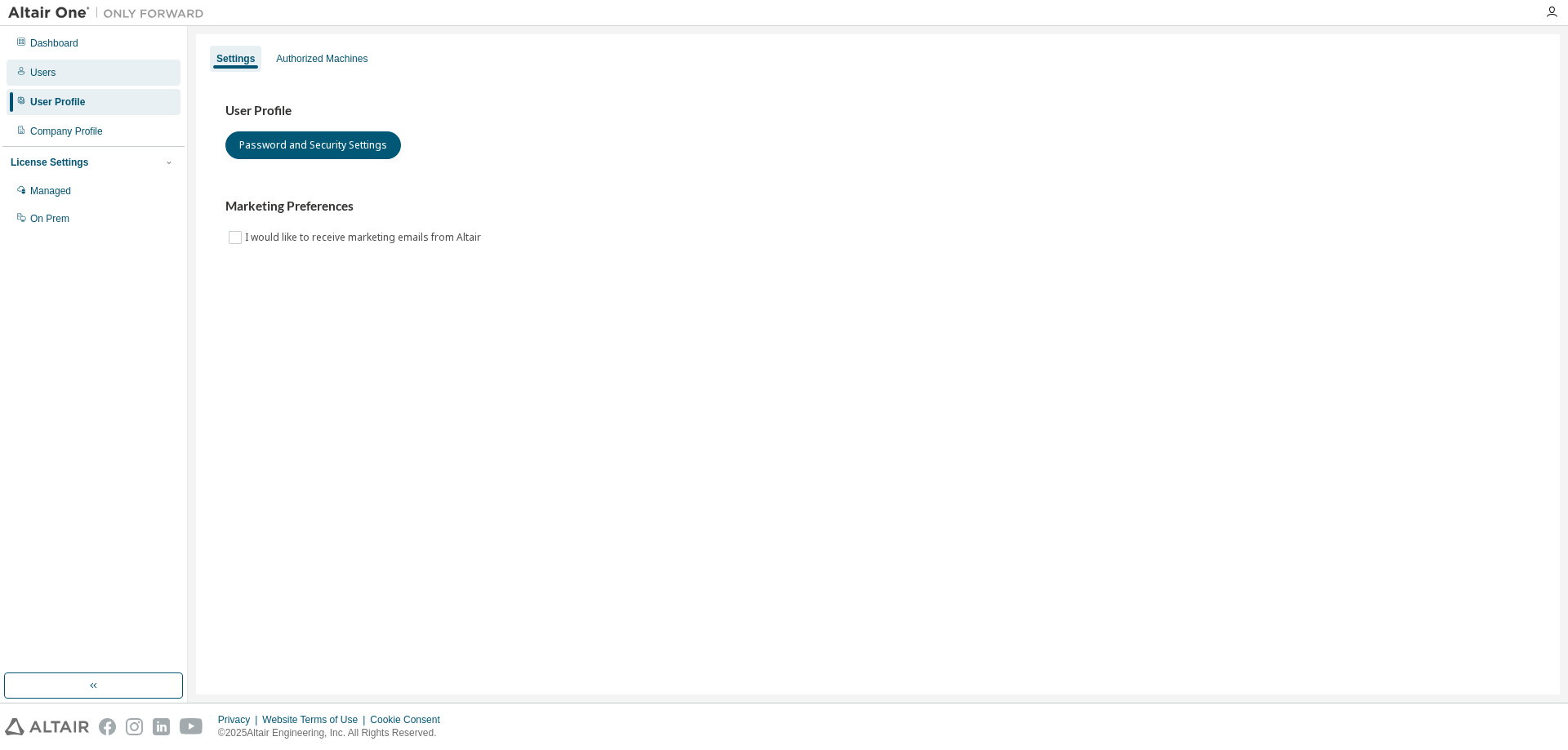
click at [48, 82] on div "Users" at bounding box center [93, 73] width 174 height 26
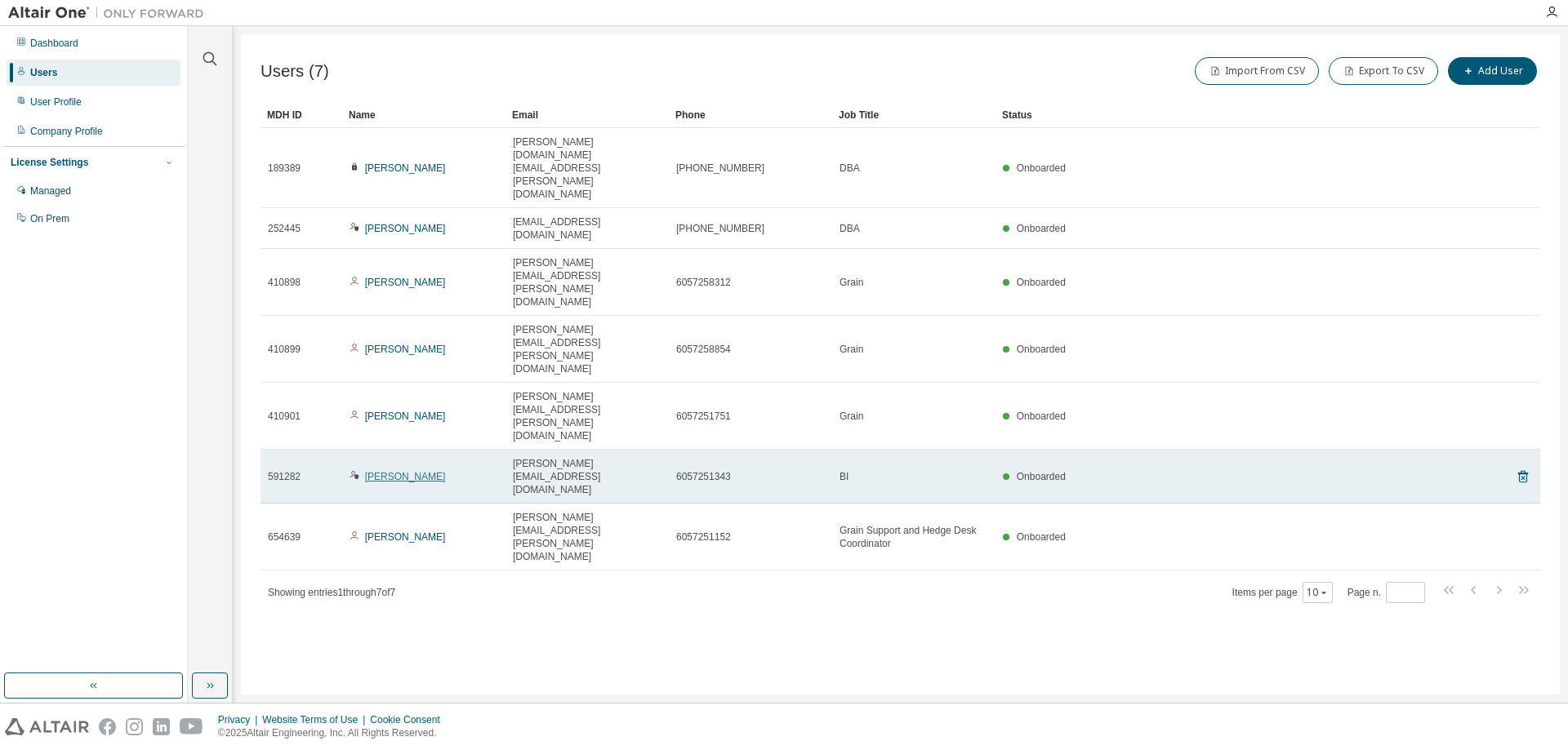
click at [391, 471] on link "[PERSON_NAME]" at bounding box center [405, 477] width 81 height 11
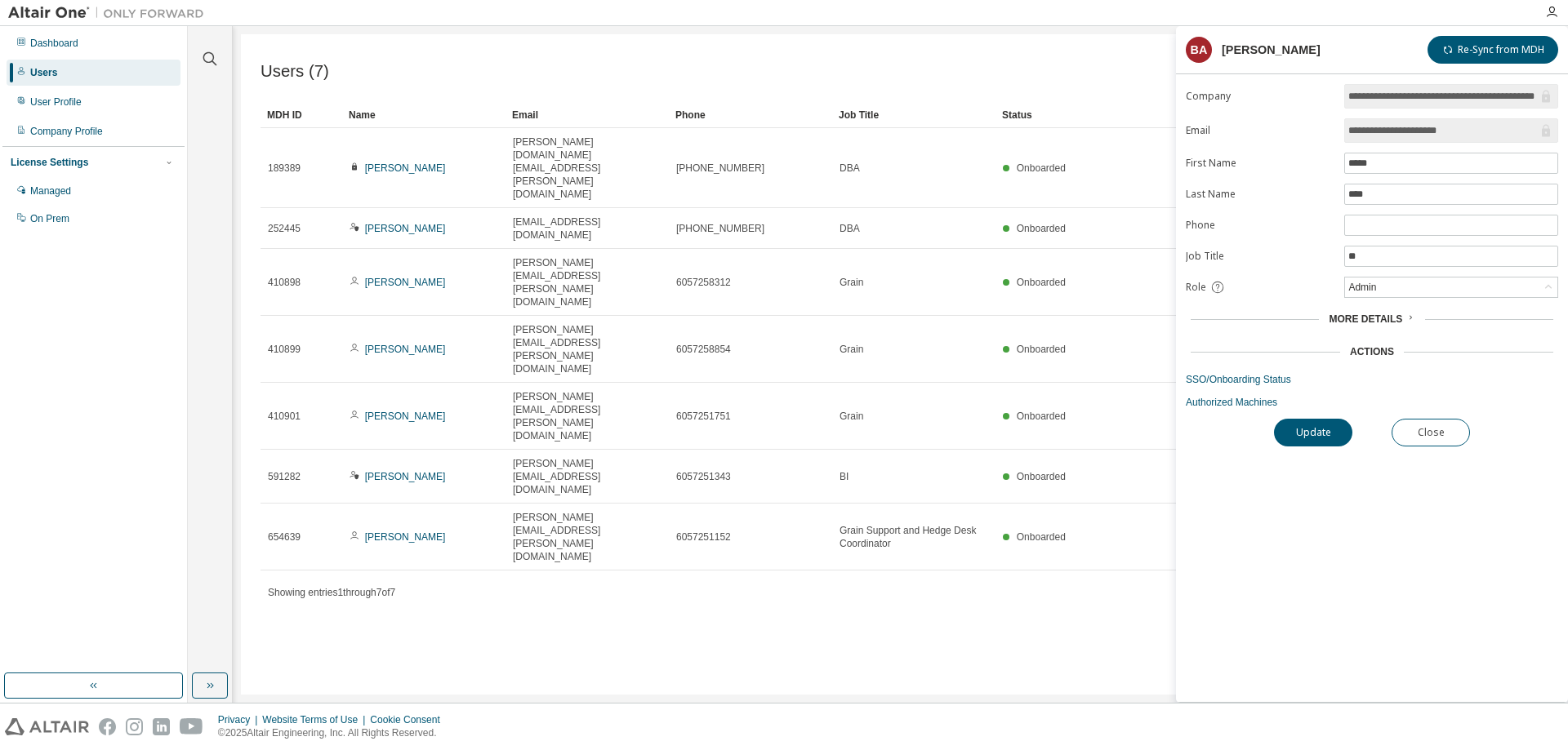
click at [1372, 325] on span "More Details" at bounding box center [1365, 319] width 74 height 11
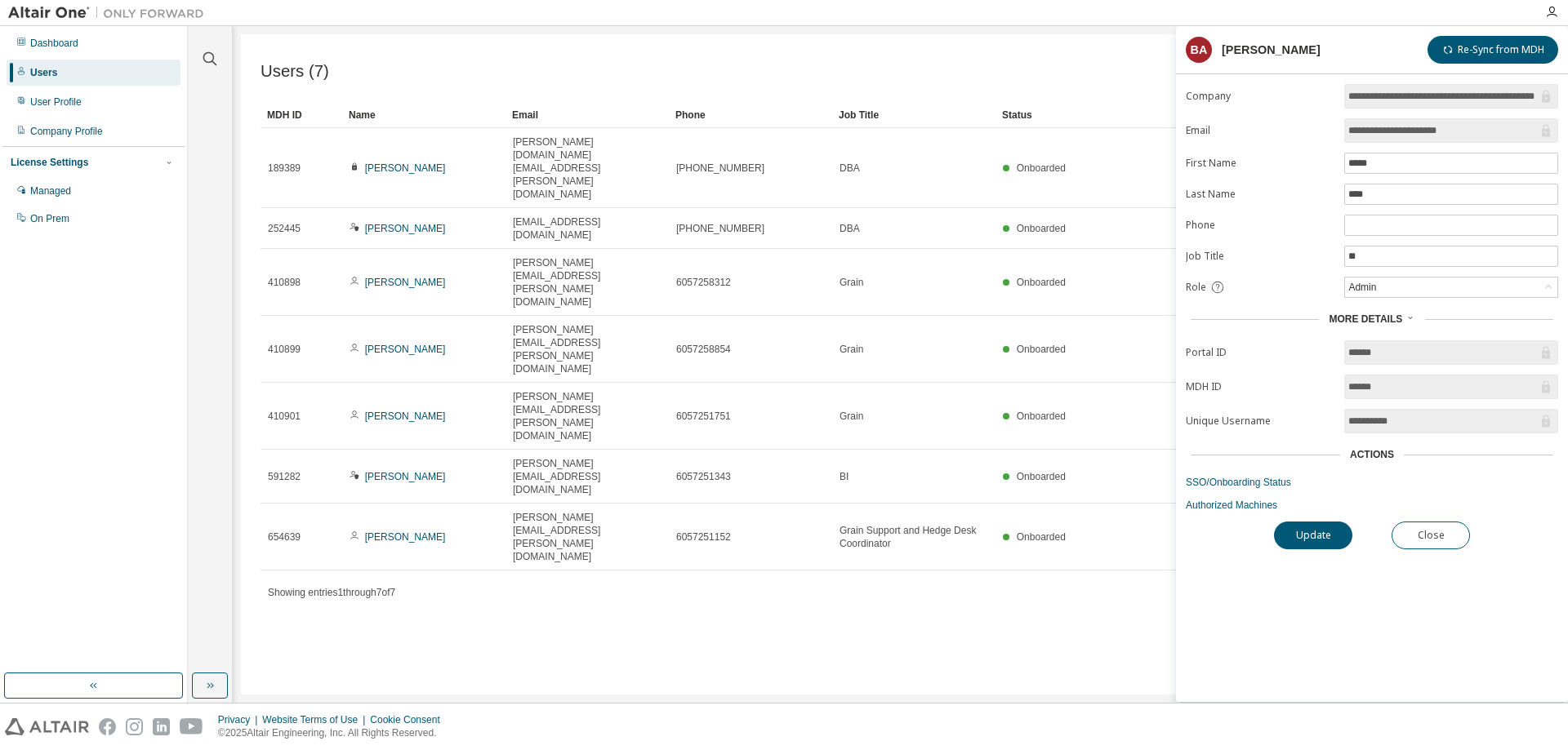
click at [943, 451] on div "Users (7) Import From CSV Export To CSV Add User Clear Load Save Save As Field …" at bounding box center [900, 365] width 1320 height 661
click at [63, 39] on div "Dashboard" at bounding box center [54, 43] width 48 height 13
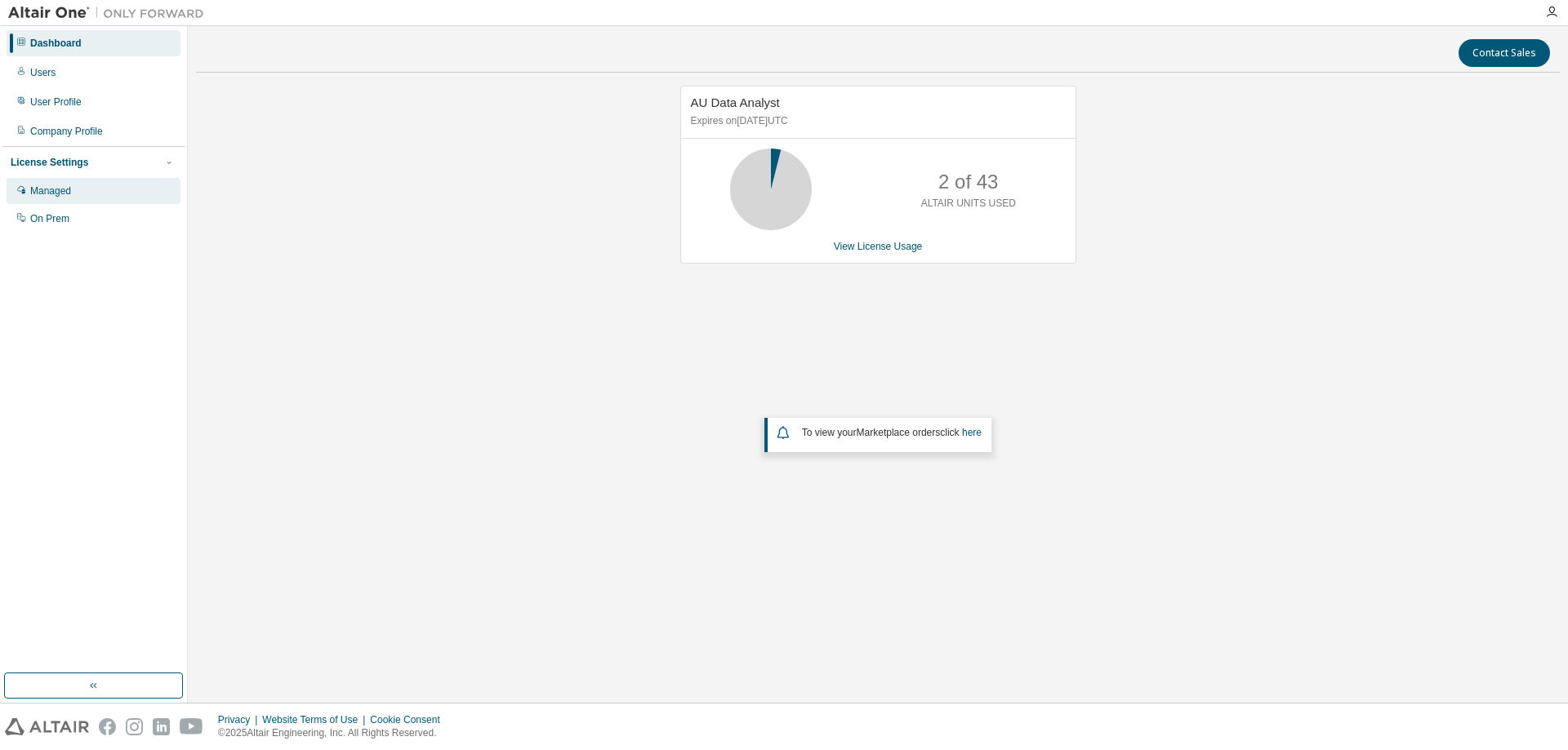
click at [79, 184] on div "Managed" at bounding box center [93, 191] width 174 height 26
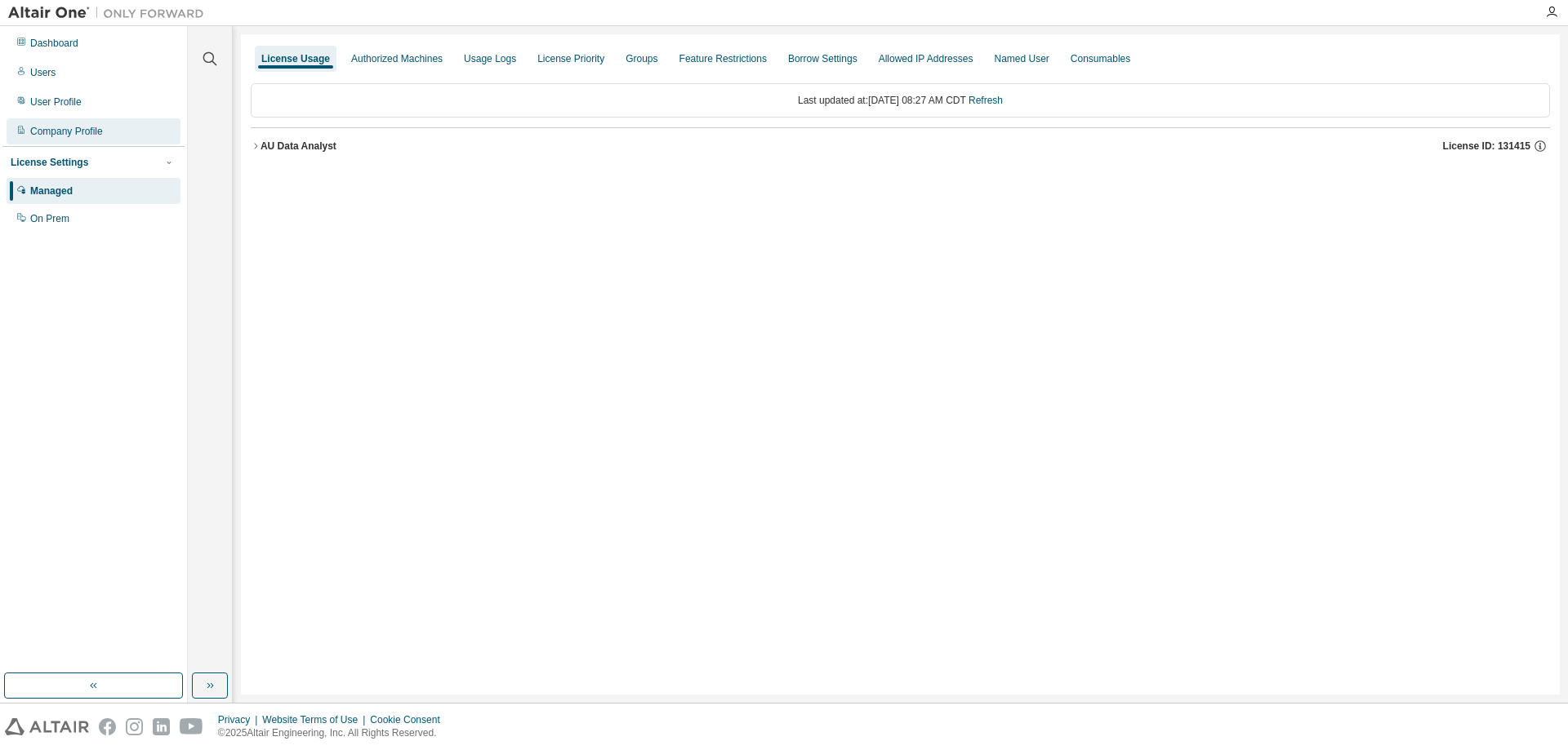
click at [68, 125] on div "Company Profile" at bounding box center [66, 131] width 73 height 13
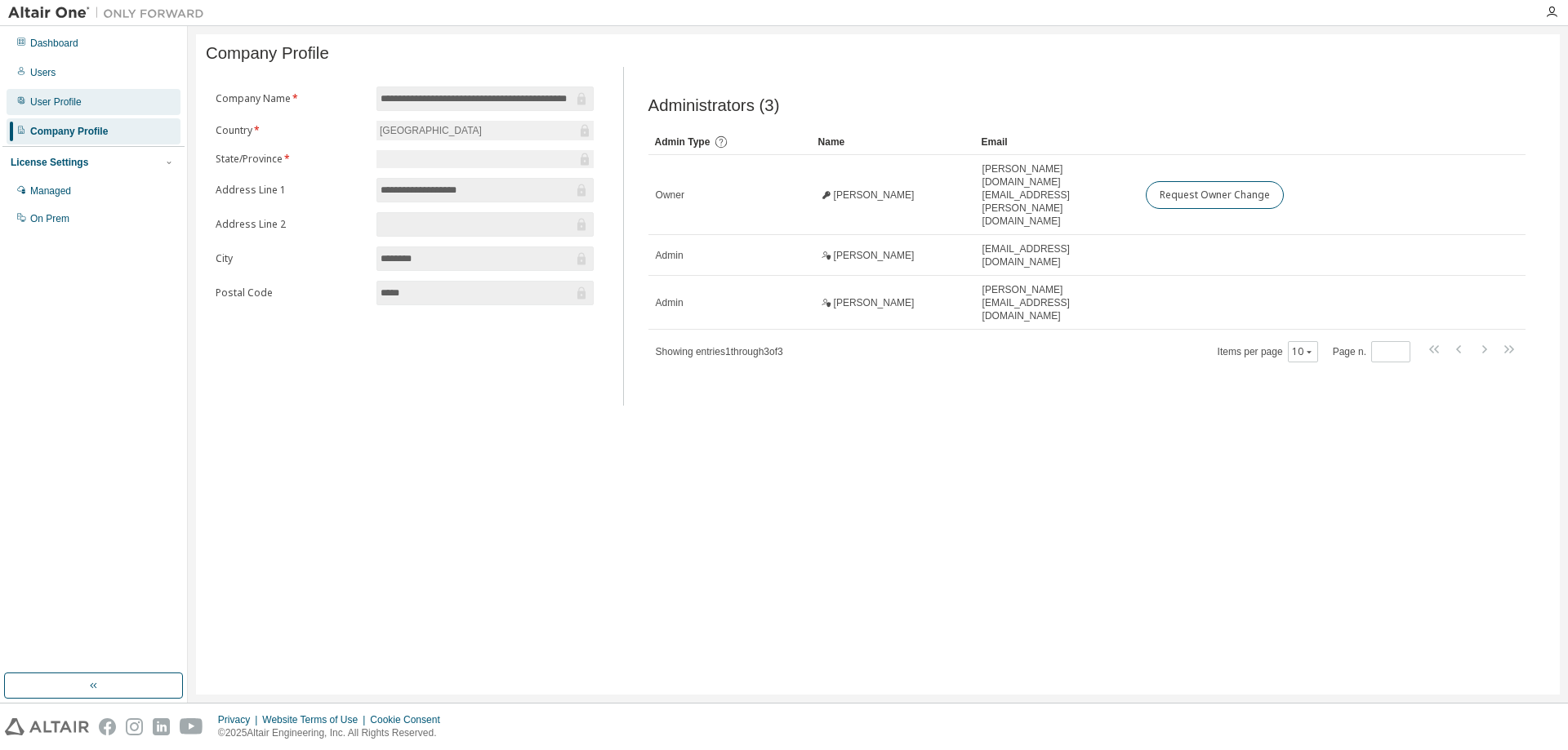
click at [66, 101] on div "User Profile" at bounding box center [56, 102] width 52 height 13
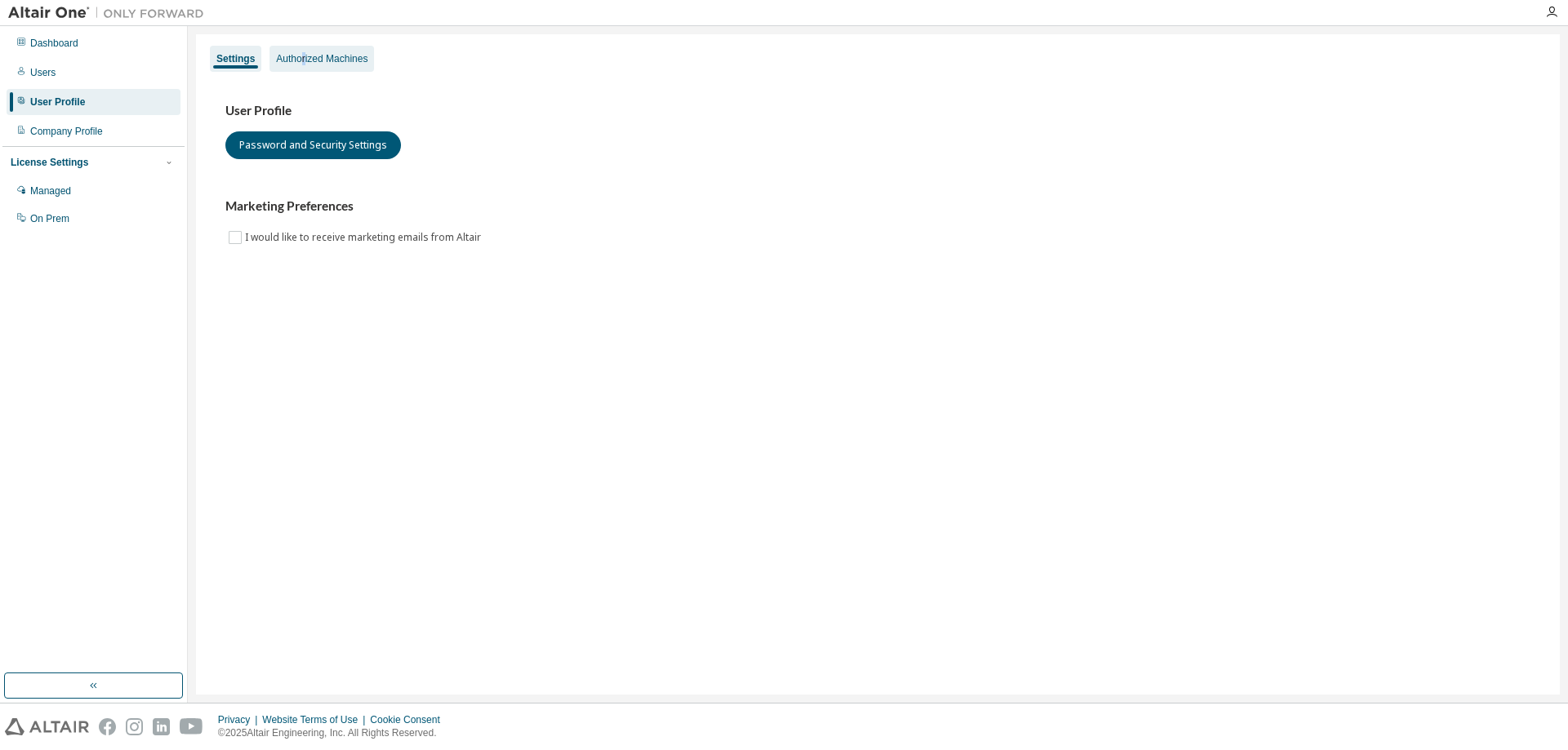
click at [305, 56] on div "Authorized Machines" at bounding box center [322, 59] width 92 height 13
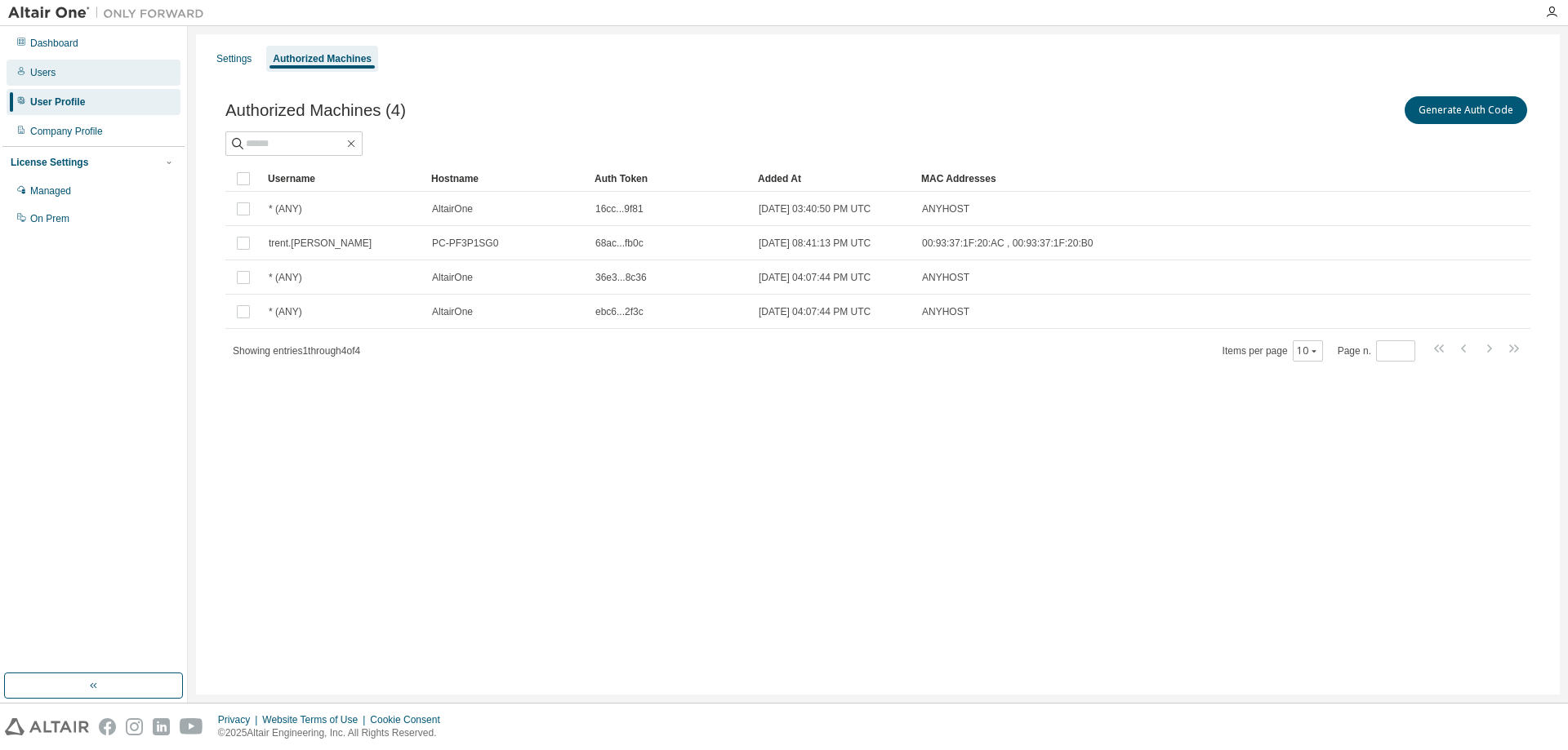
click at [31, 75] on div "Users" at bounding box center [43, 73] width 25 height 13
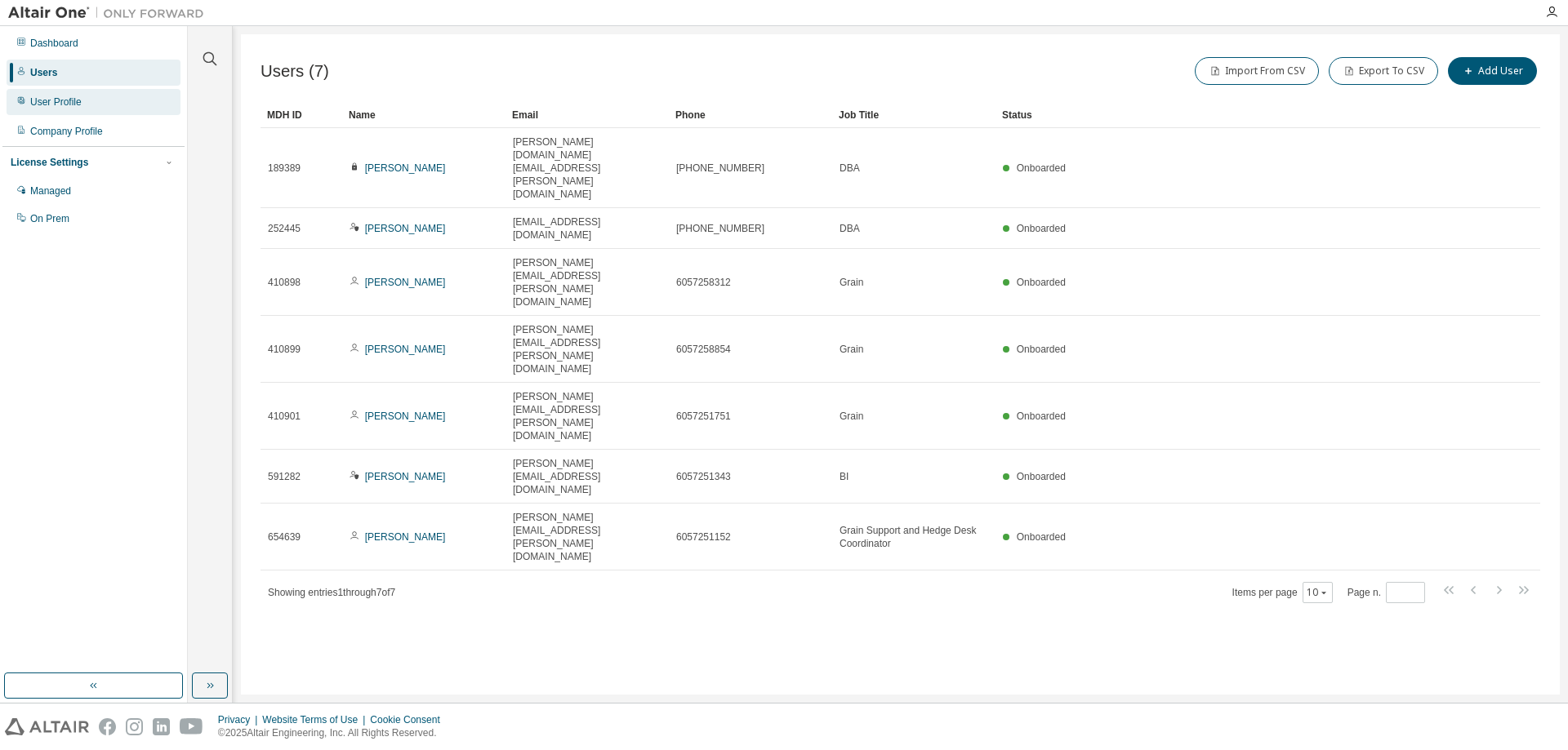
click at [54, 102] on div "User Profile" at bounding box center [56, 102] width 52 height 13
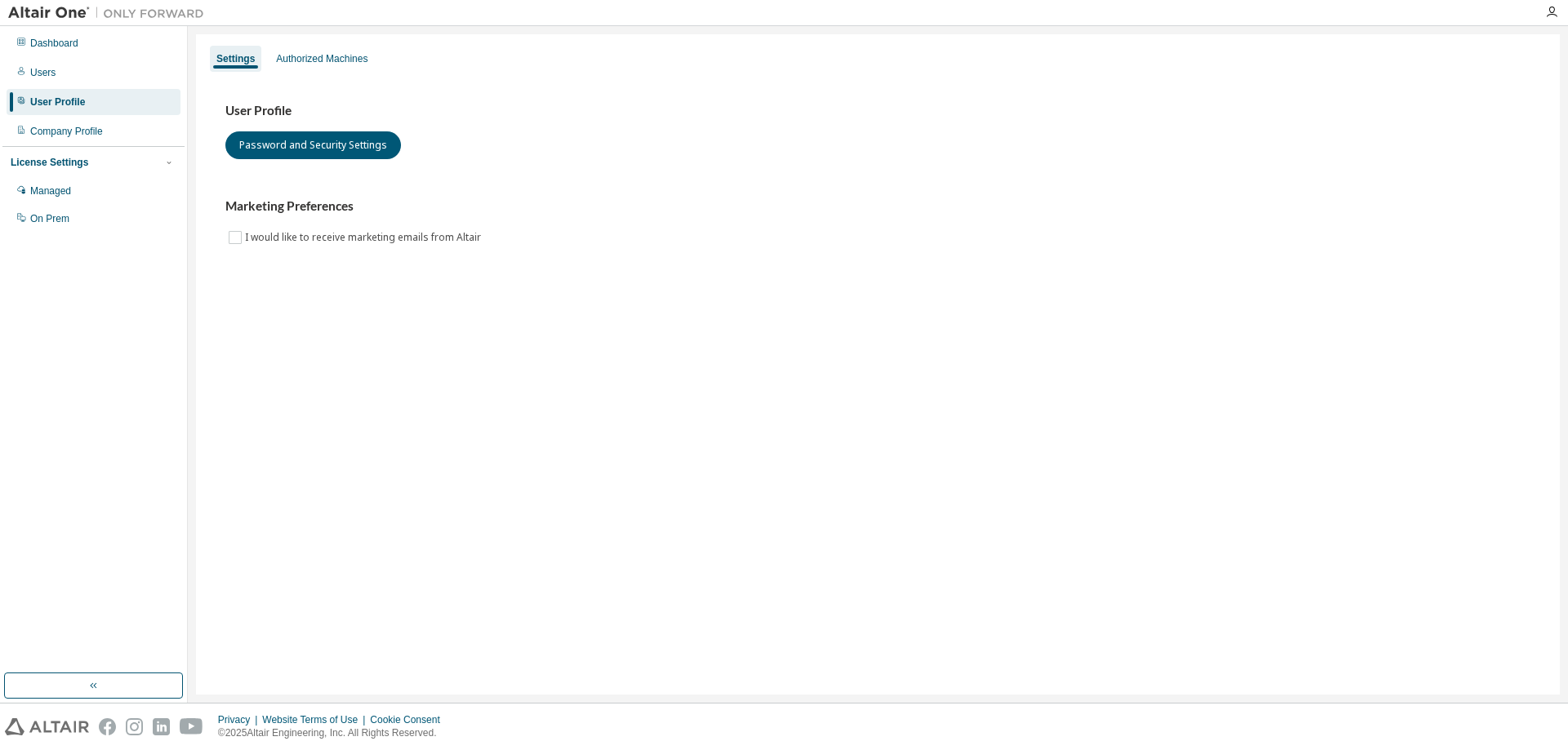
click at [338, 36] on div "Settings Authorized Machines User Profile Password and Security Settings Market…" at bounding box center [877, 365] width 1364 height 661
click at [335, 44] on div "Settings Authorized Machines" at bounding box center [877, 59] width 1344 height 30
click at [328, 48] on div "Authorized Machines" at bounding box center [321, 59] width 104 height 26
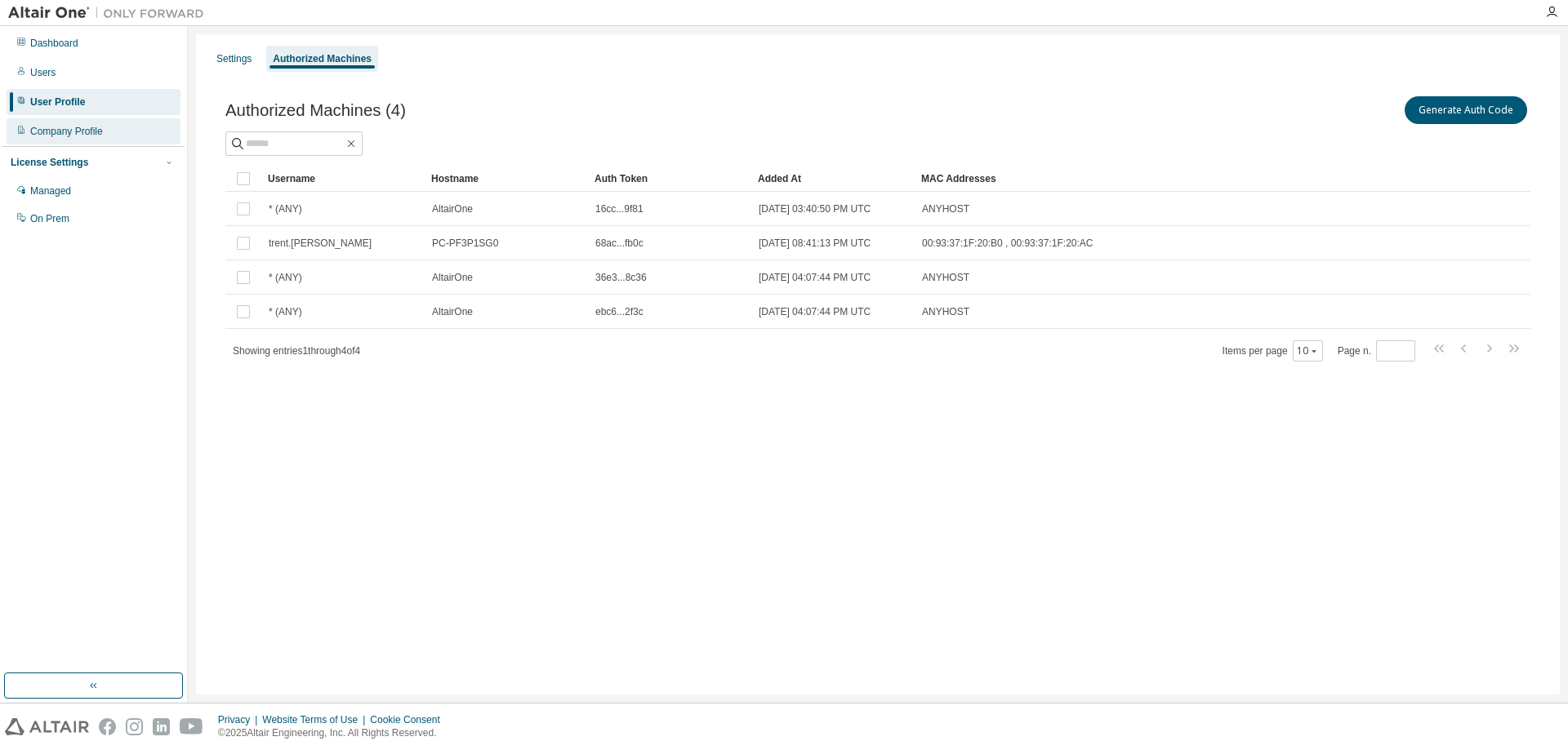
click at [71, 132] on div "Company Profile" at bounding box center [66, 131] width 73 height 13
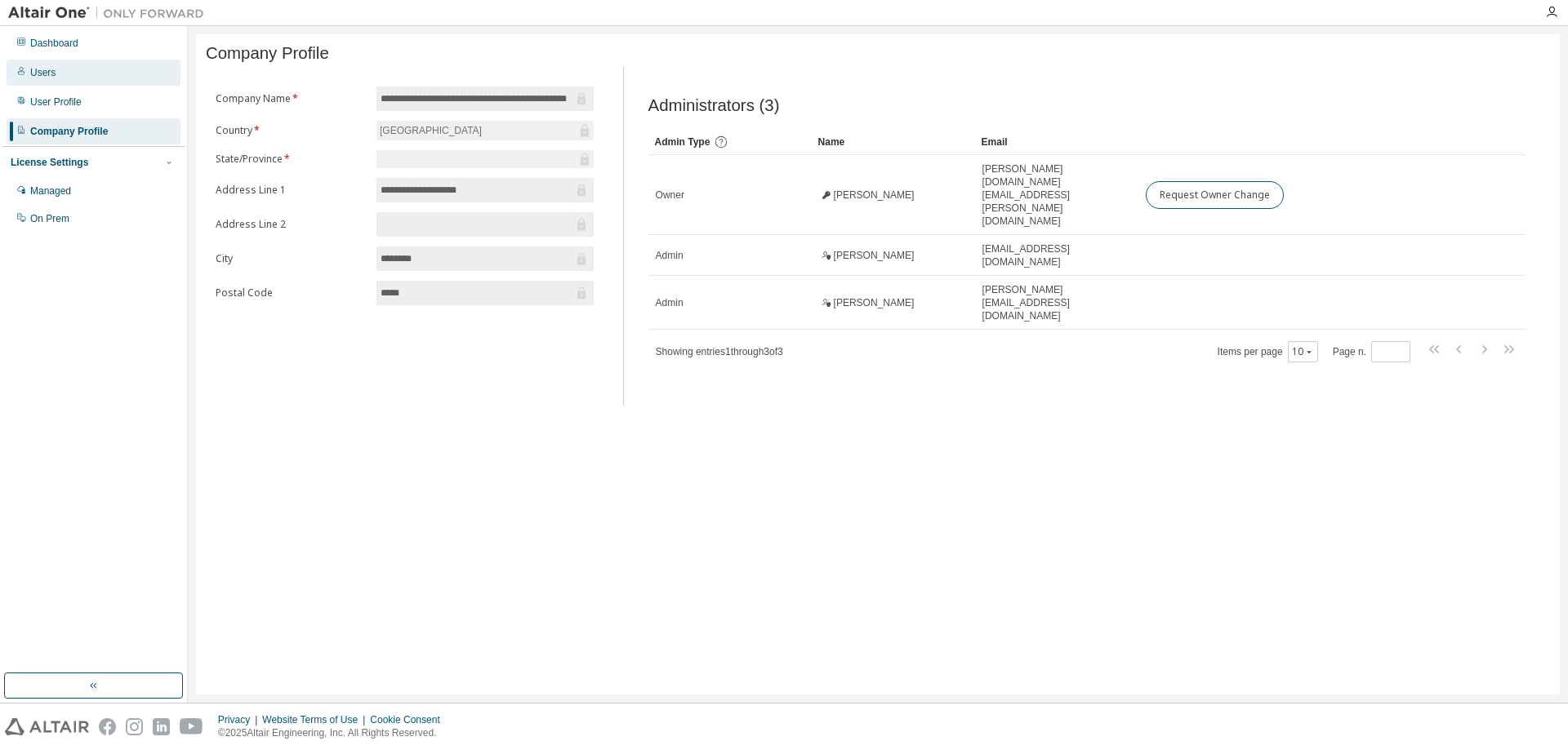
click at [47, 77] on div "Users" at bounding box center [43, 73] width 25 height 13
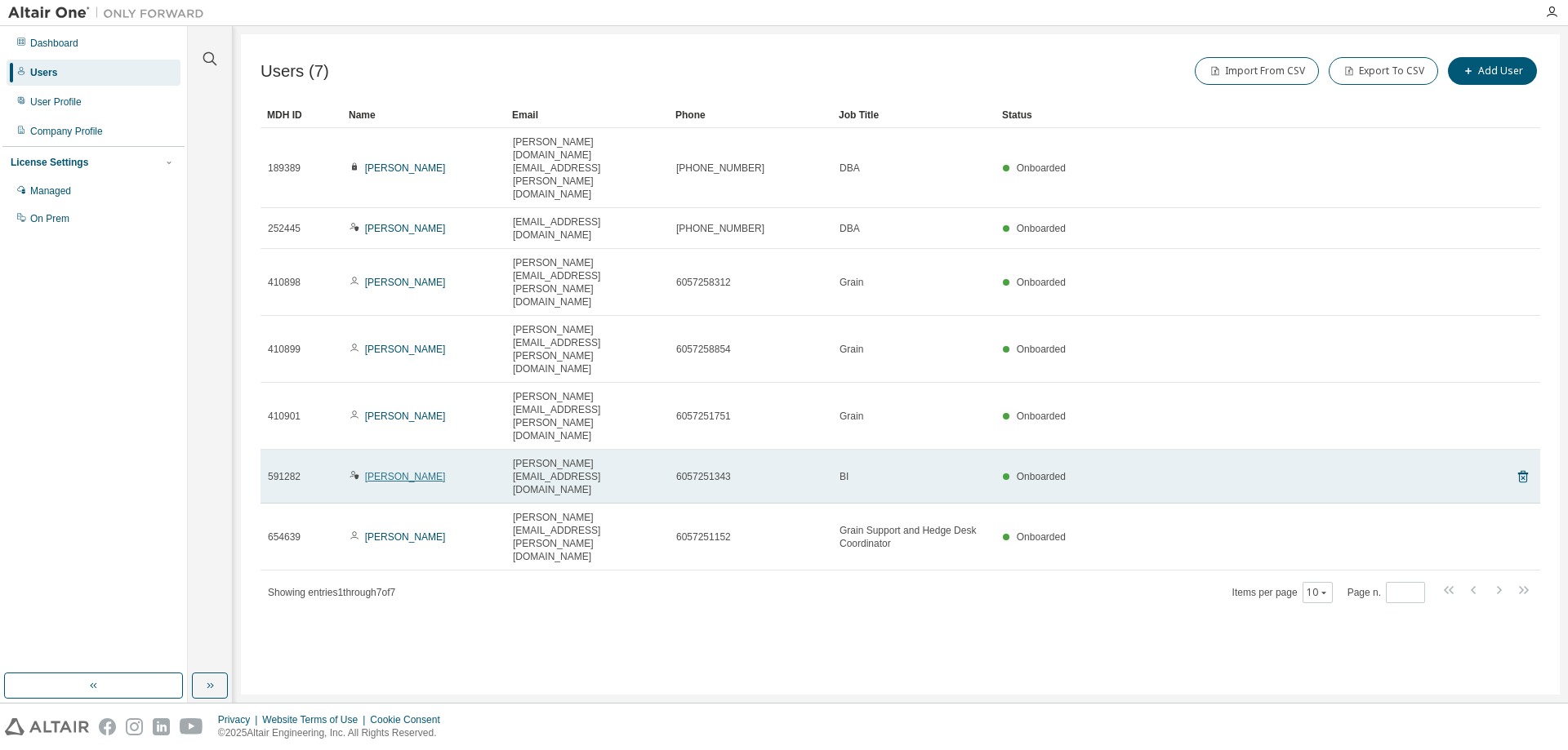
click at [377, 471] on link "[PERSON_NAME]" at bounding box center [405, 477] width 81 height 11
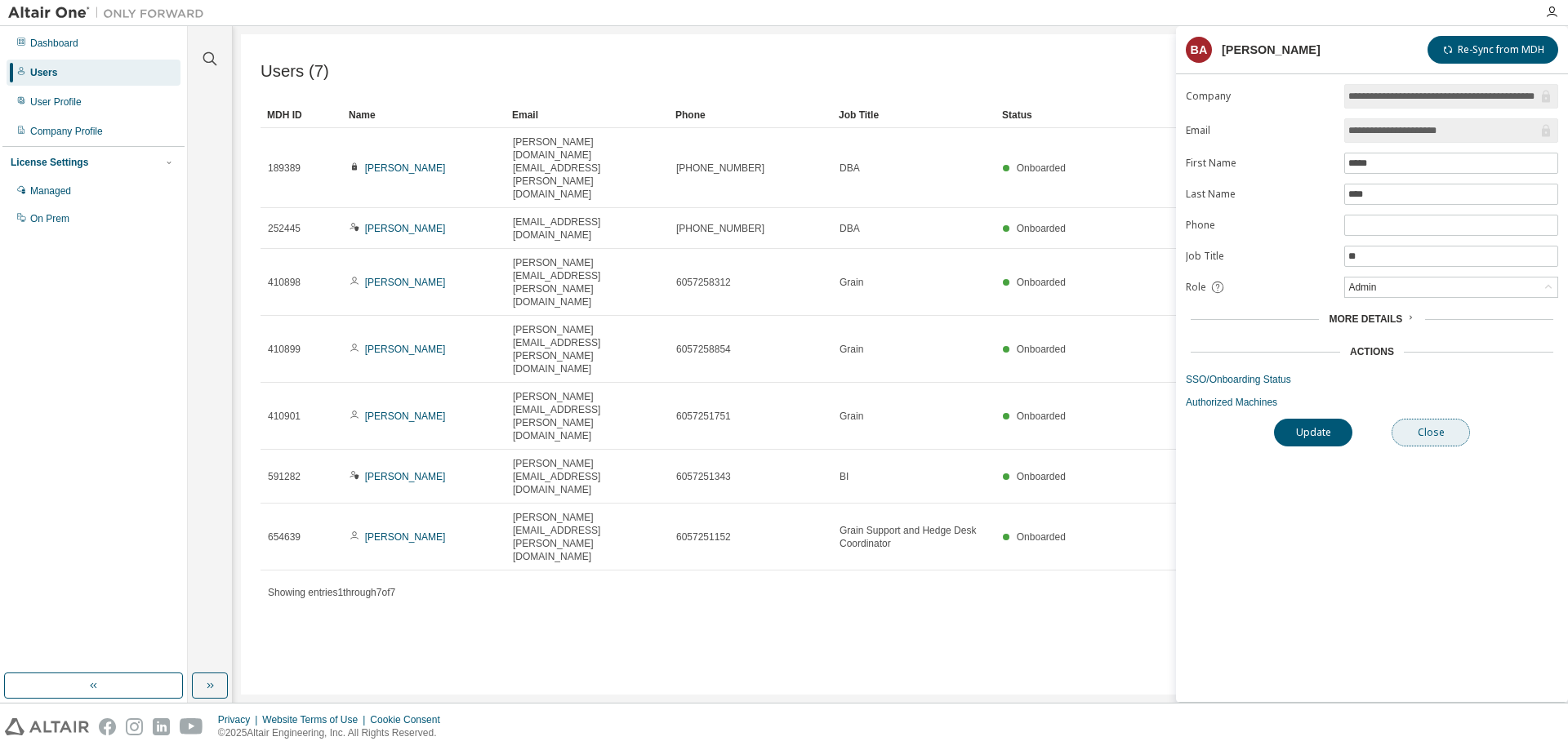
click at [1431, 430] on button "Close" at bounding box center [1431, 433] width 79 height 28
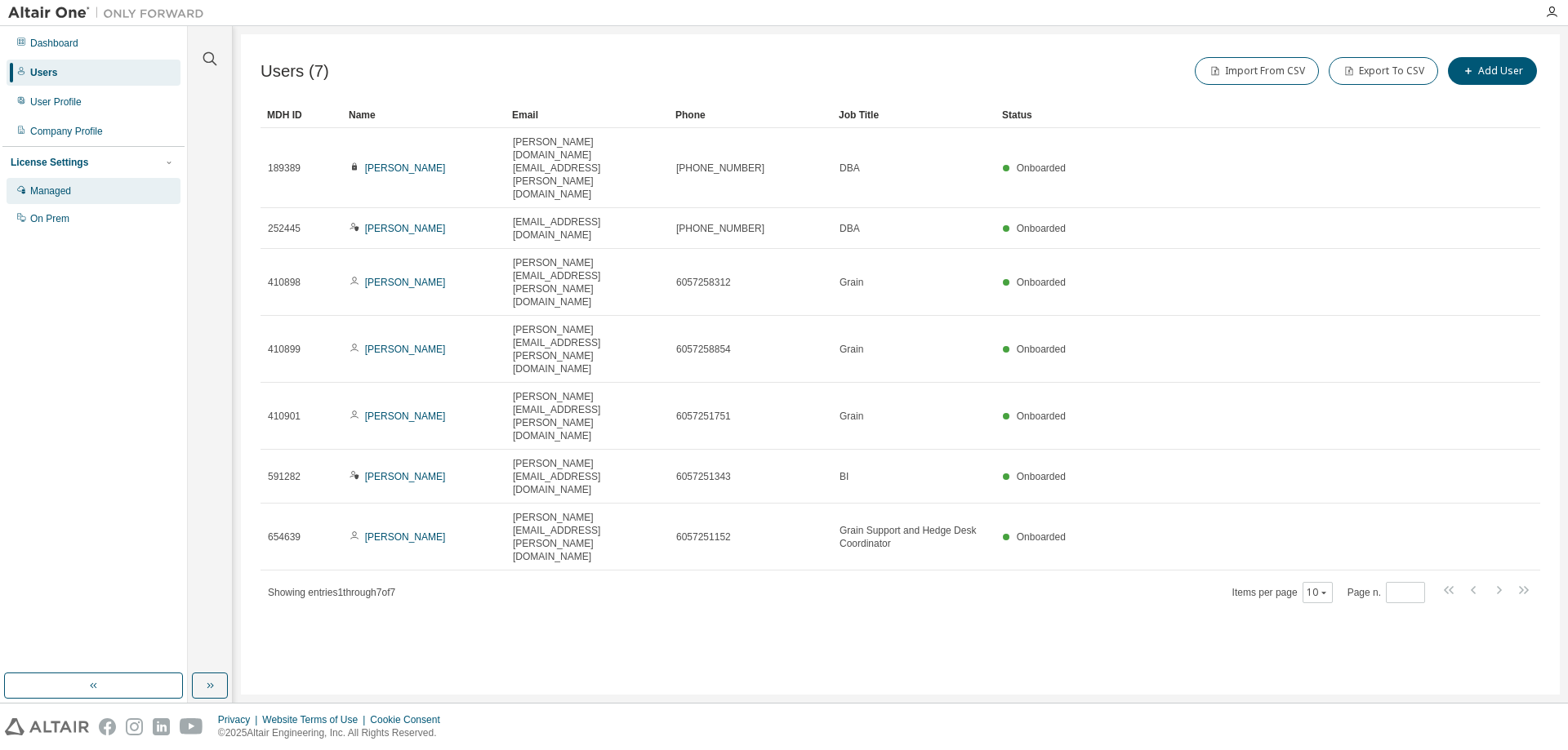
click at [55, 194] on div "Managed" at bounding box center [51, 191] width 41 height 13
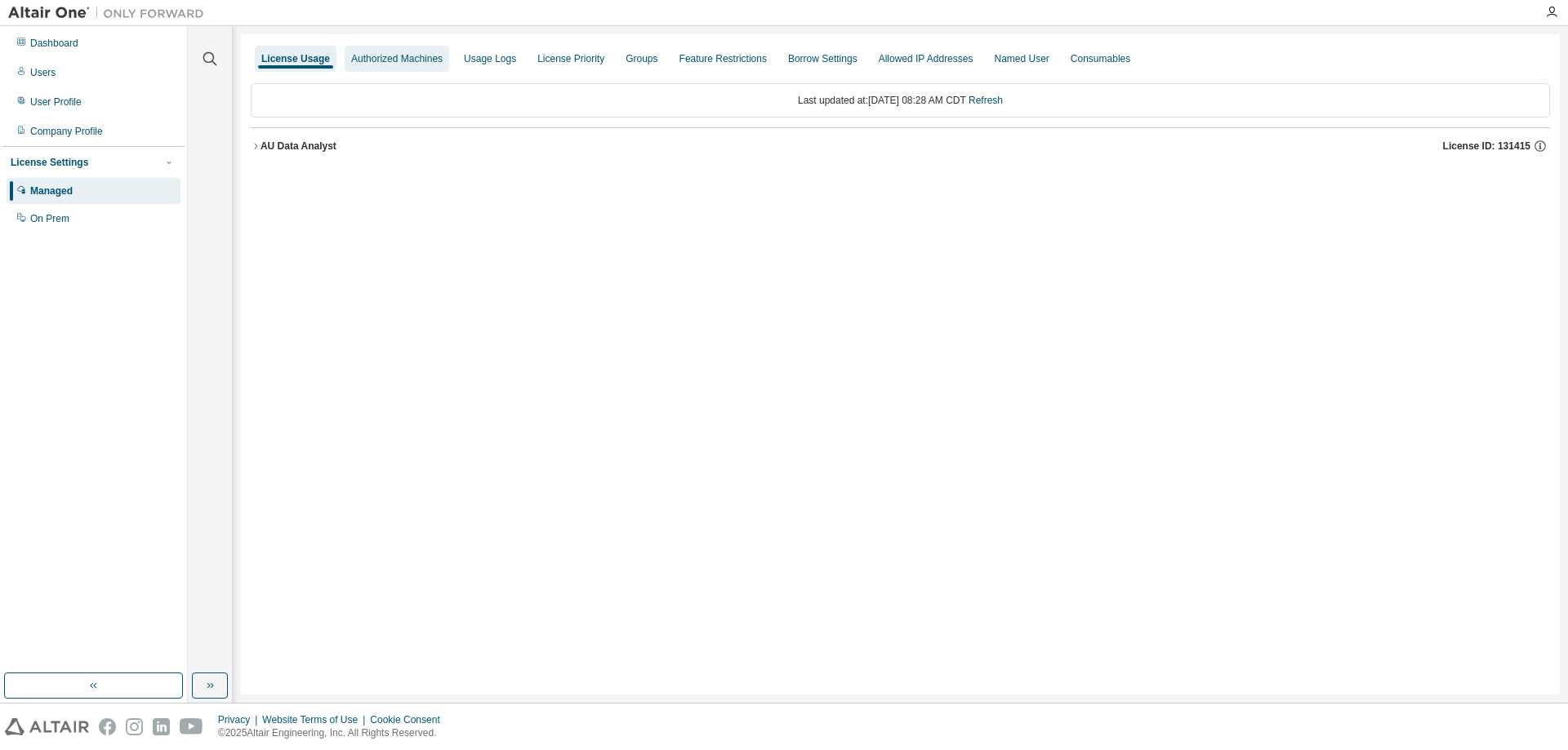
click at [376, 54] on div "Authorized Machines" at bounding box center [397, 59] width 92 height 13
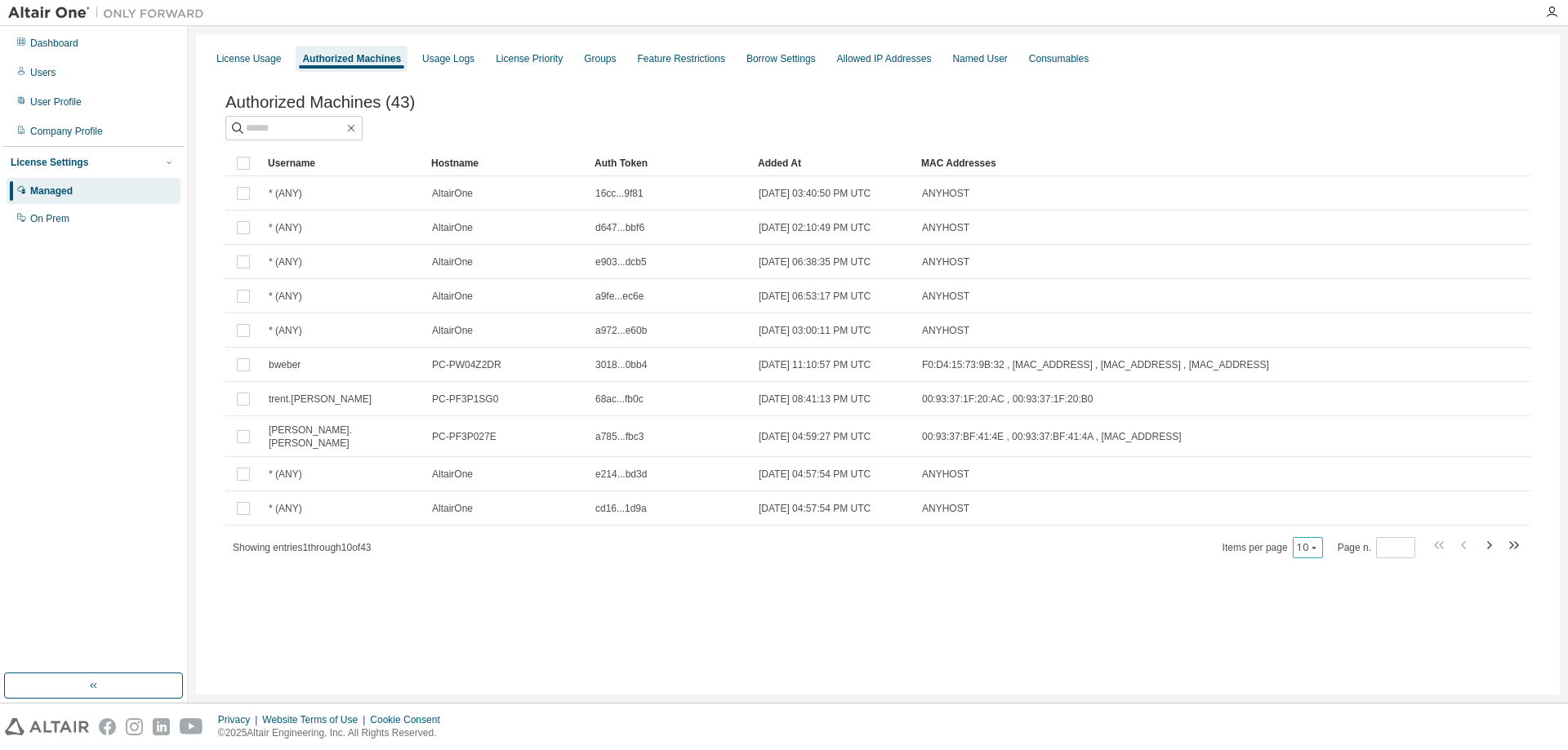
click at [1320, 547] on icon "button" at bounding box center [1315, 548] width 10 height 10
click at [1330, 641] on div "100" at bounding box center [1361, 645] width 130 height 20
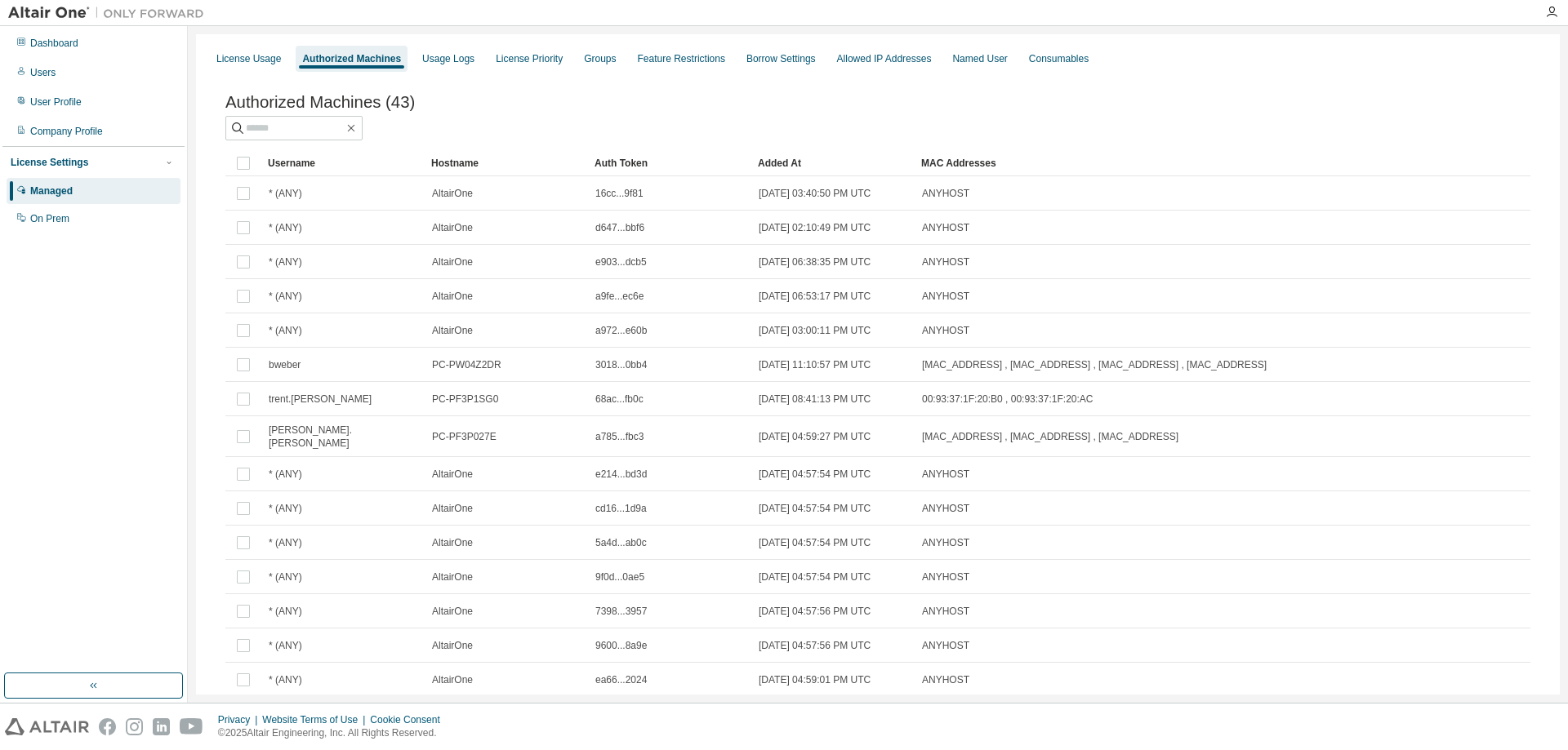
click at [300, 166] on div "Username" at bounding box center [343, 163] width 150 height 26
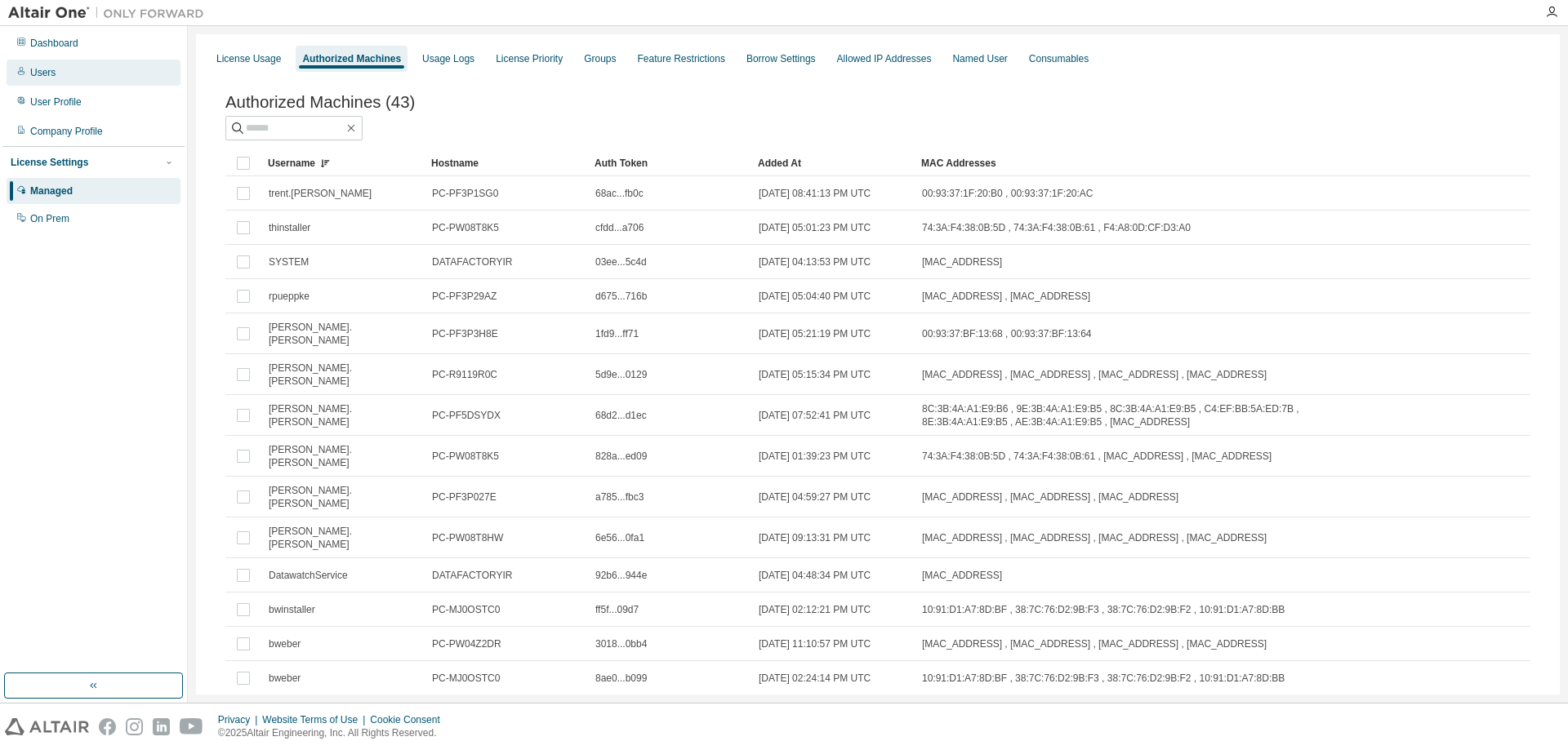
click at [41, 81] on div "Users" at bounding box center [93, 73] width 174 height 26
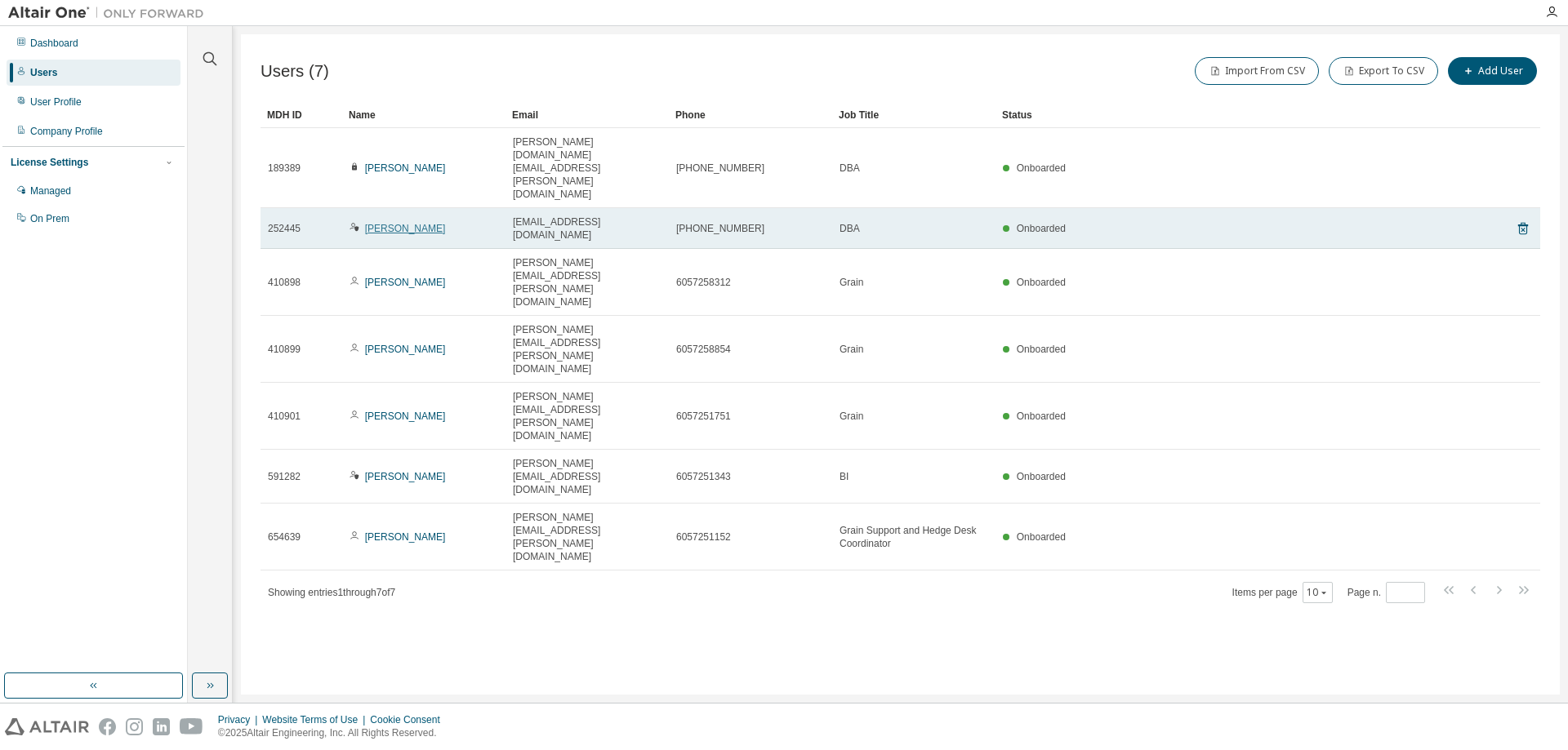
click at [378, 223] on link "[PERSON_NAME]" at bounding box center [405, 229] width 81 height 11
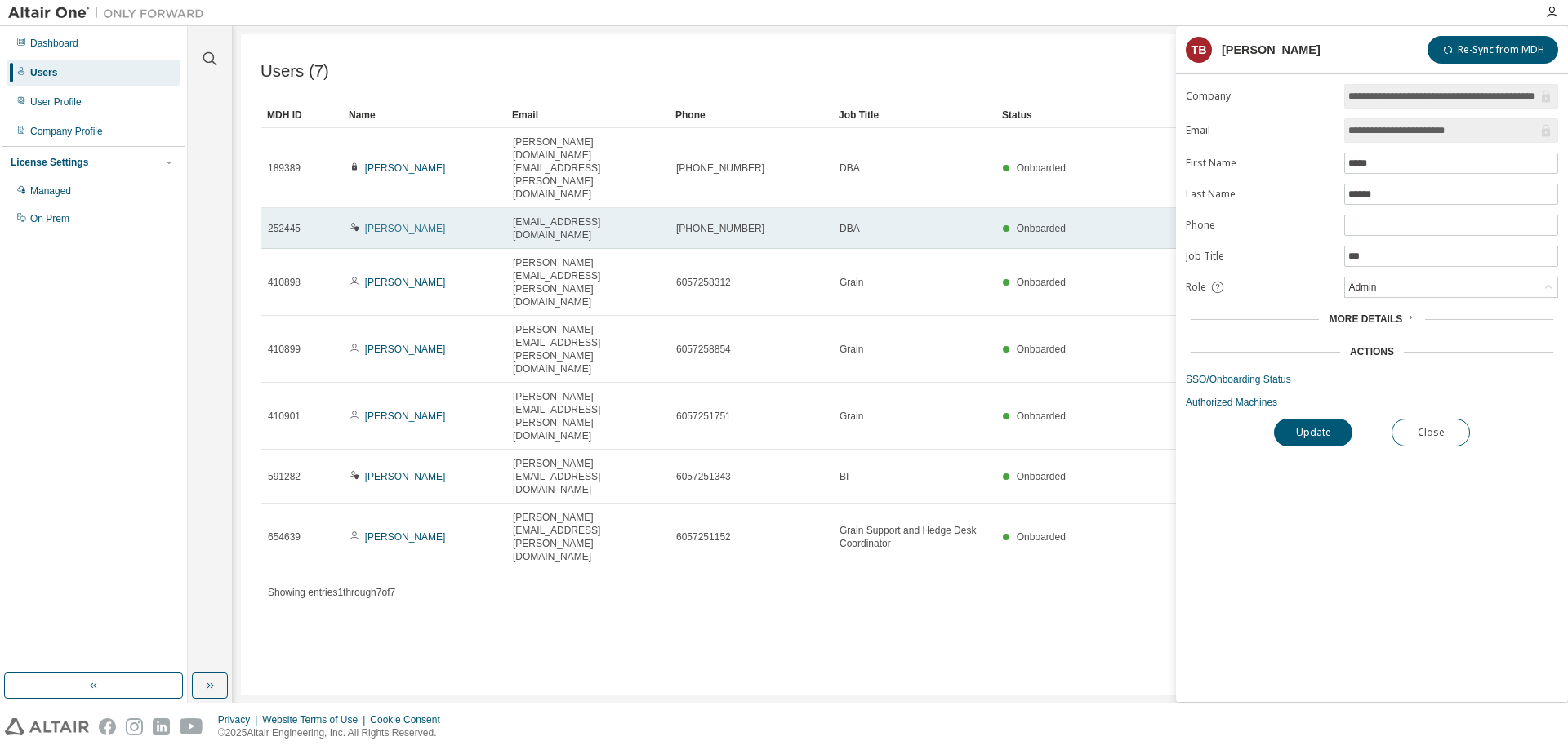
click at [376, 223] on link "[PERSON_NAME]" at bounding box center [405, 229] width 81 height 11
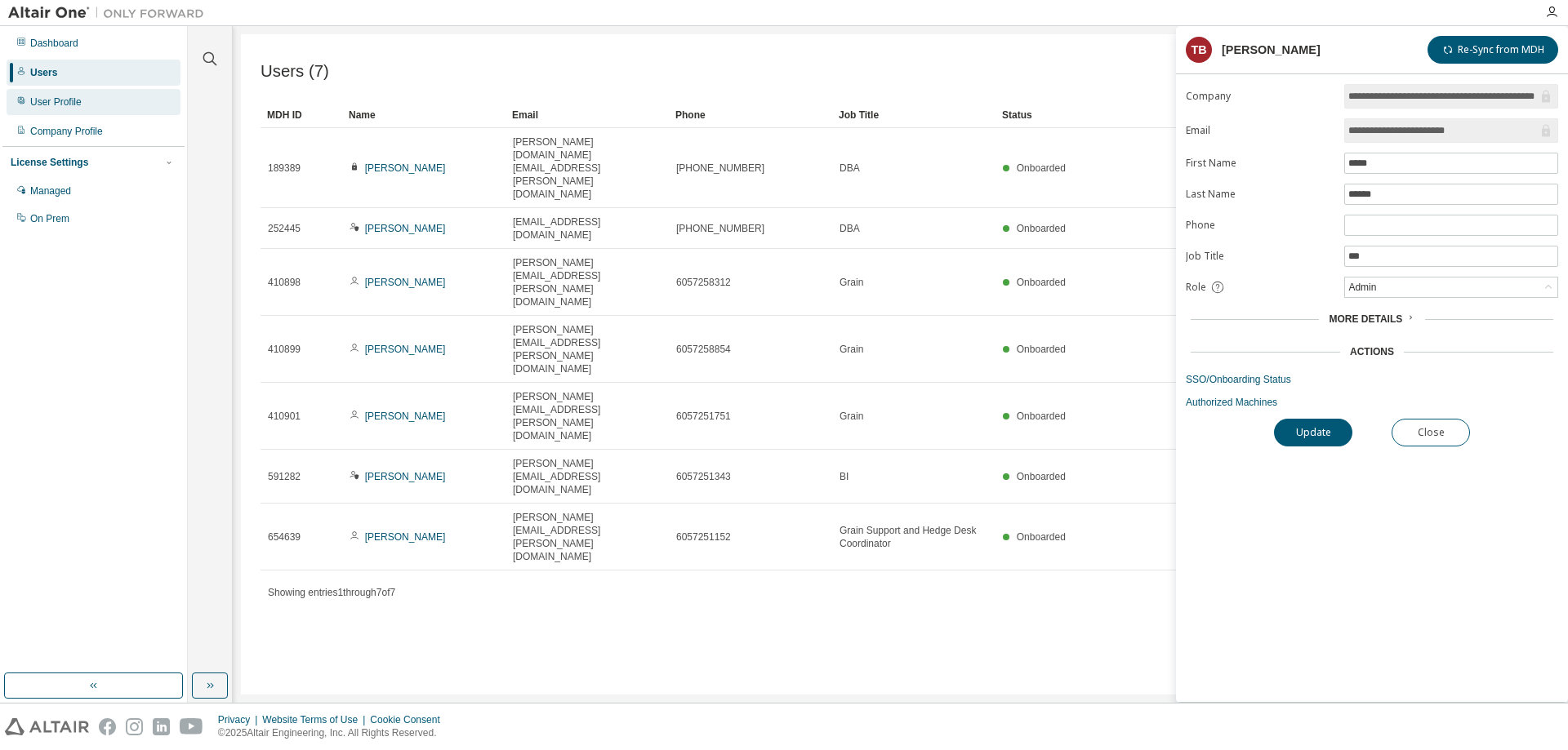
click at [54, 92] on div "User Profile" at bounding box center [93, 102] width 174 height 26
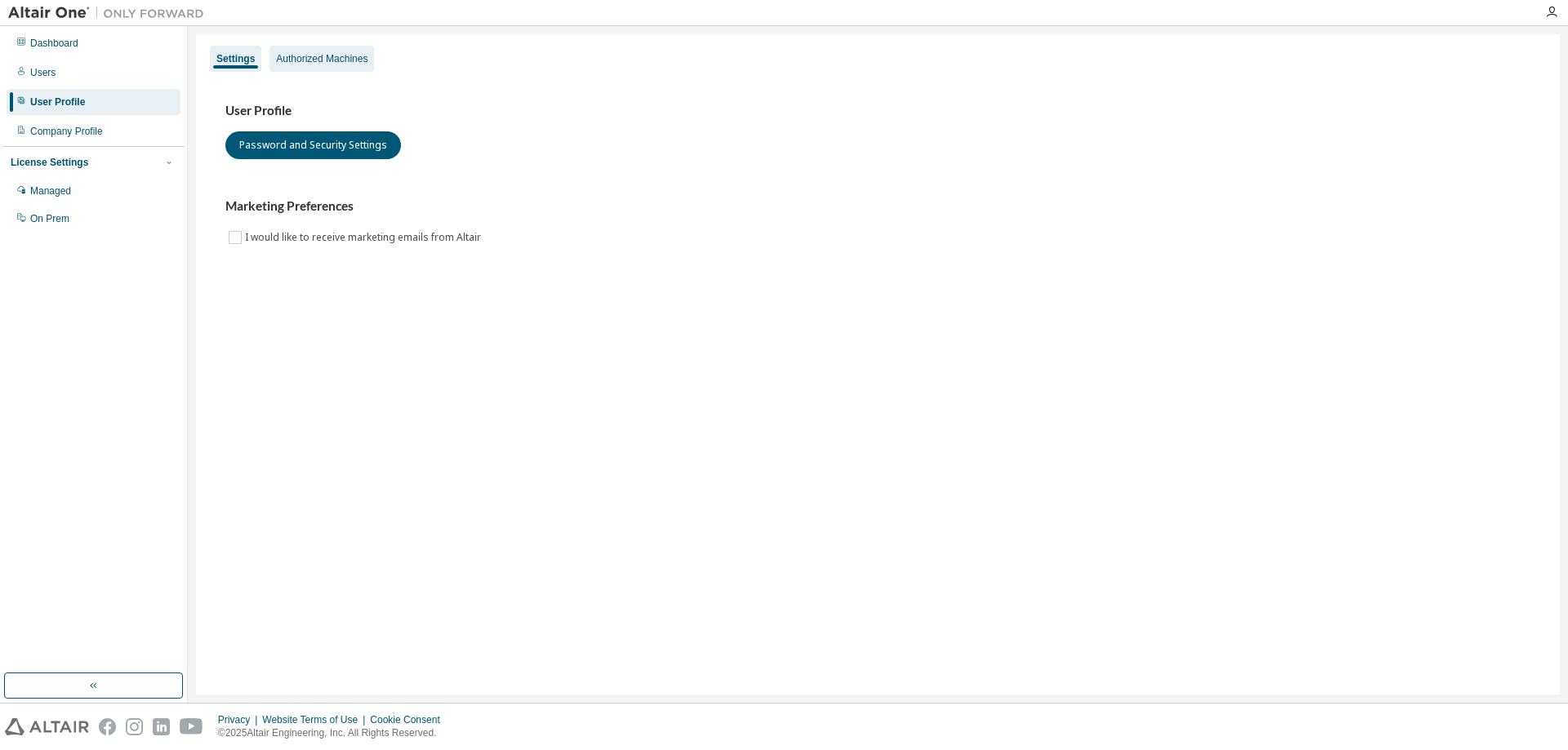
click at [308, 62] on div "Authorized Machines" at bounding box center [322, 59] width 92 height 13
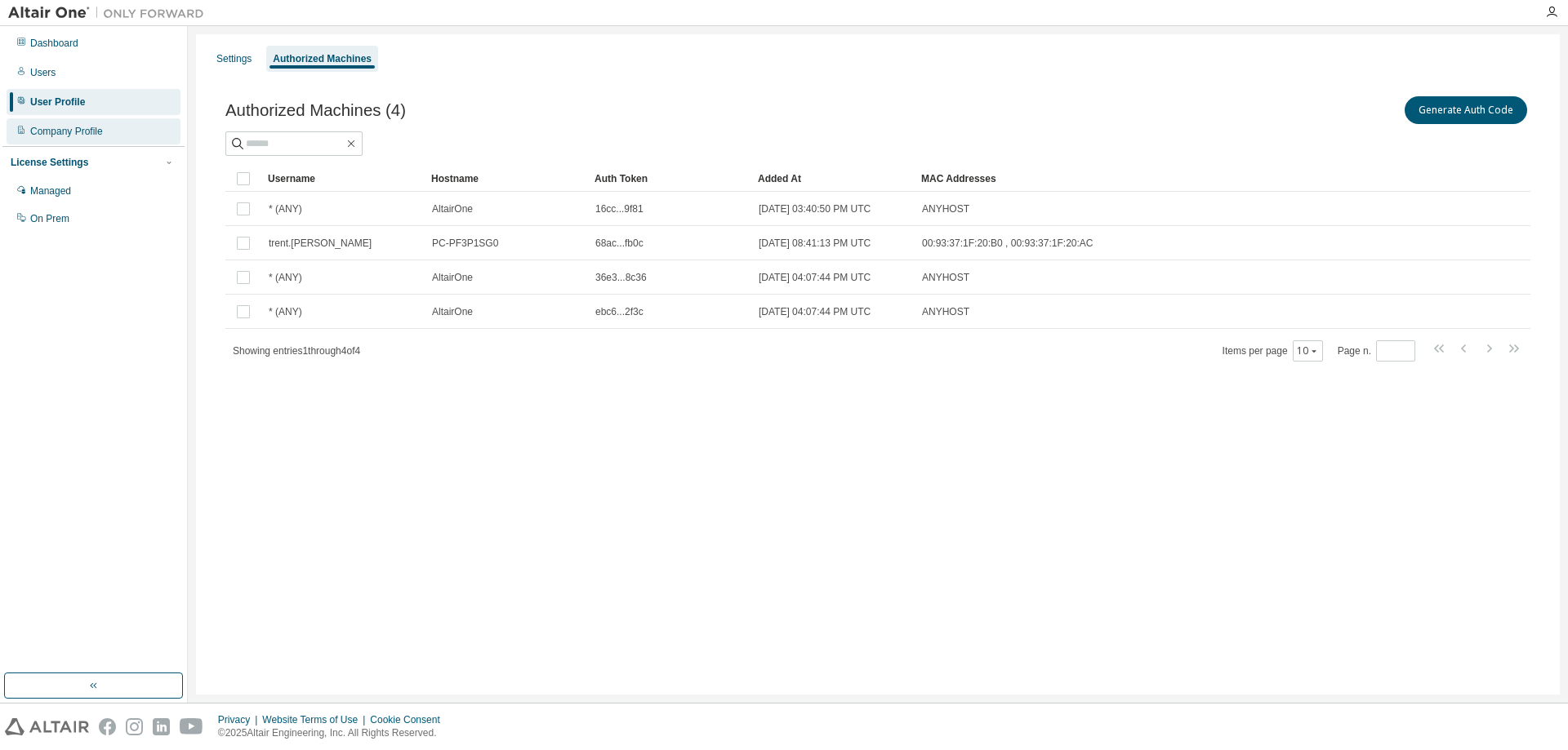
click at [91, 134] on div "Company Profile" at bounding box center [66, 131] width 73 height 13
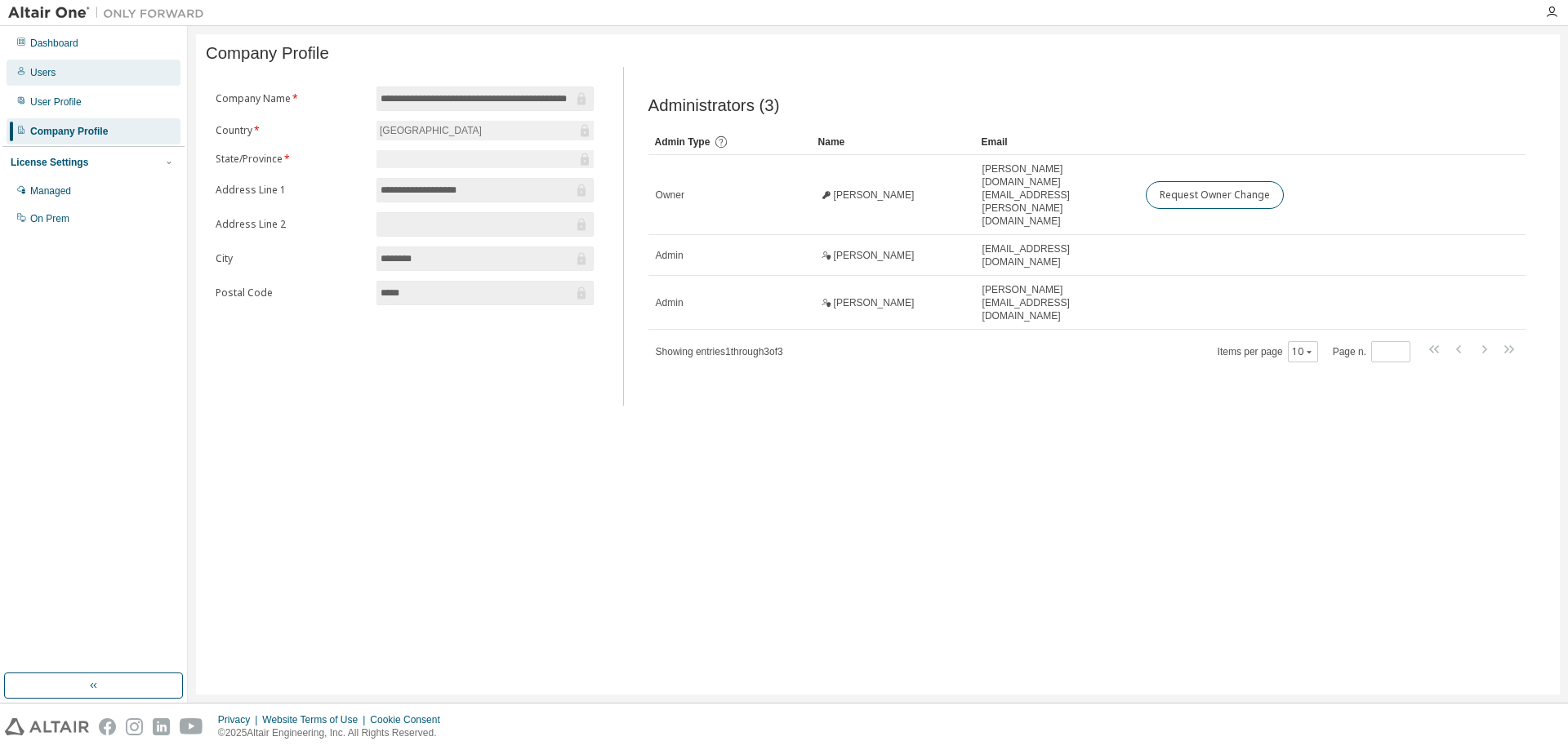
click at [43, 73] on div "Users" at bounding box center [43, 73] width 25 height 13
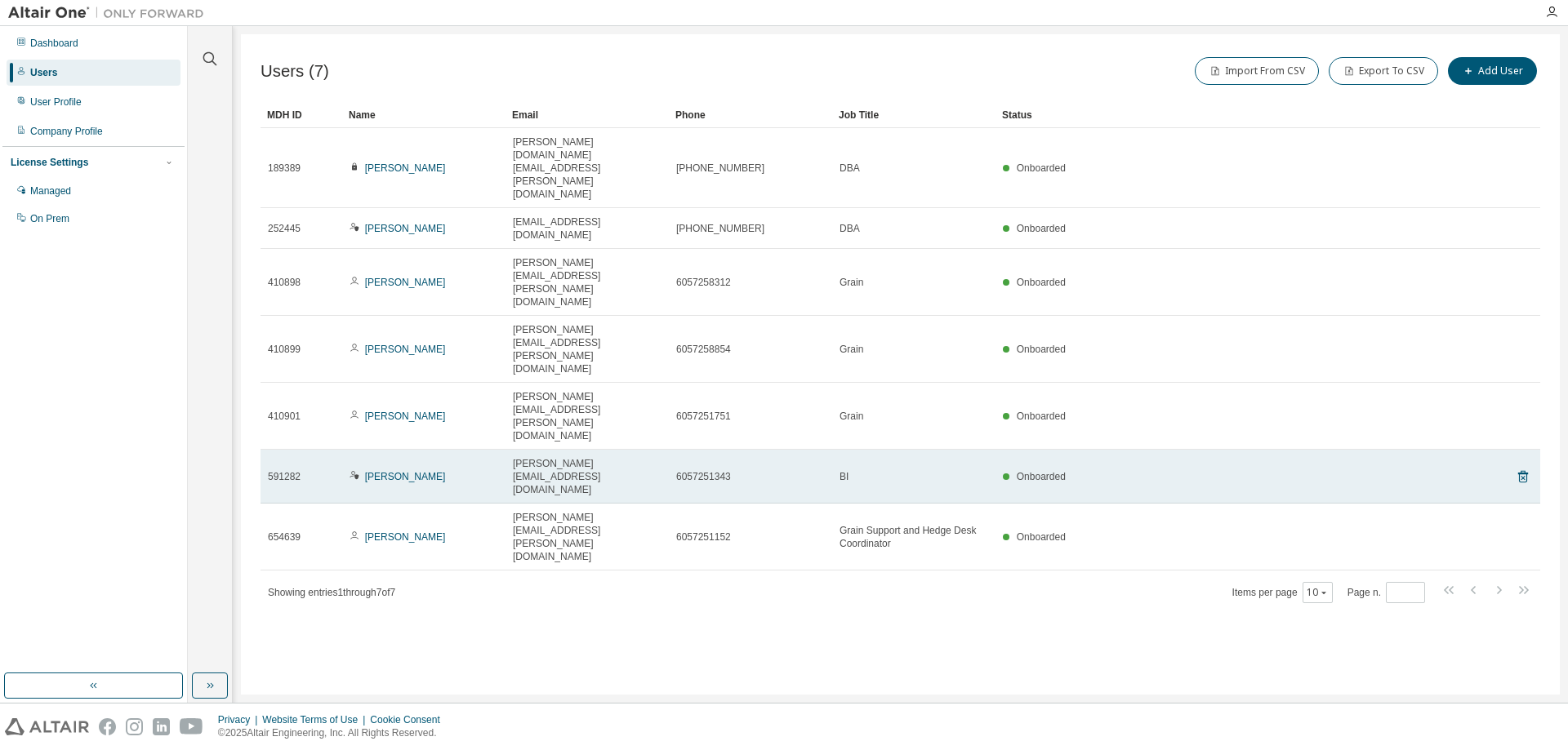
click at [1114, 450] on td "Onboarded" at bounding box center [1228, 477] width 467 height 54
click at [406, 471] on link "[PERSON_NAME]" at bounding box center [405, 477] width 81 height 11
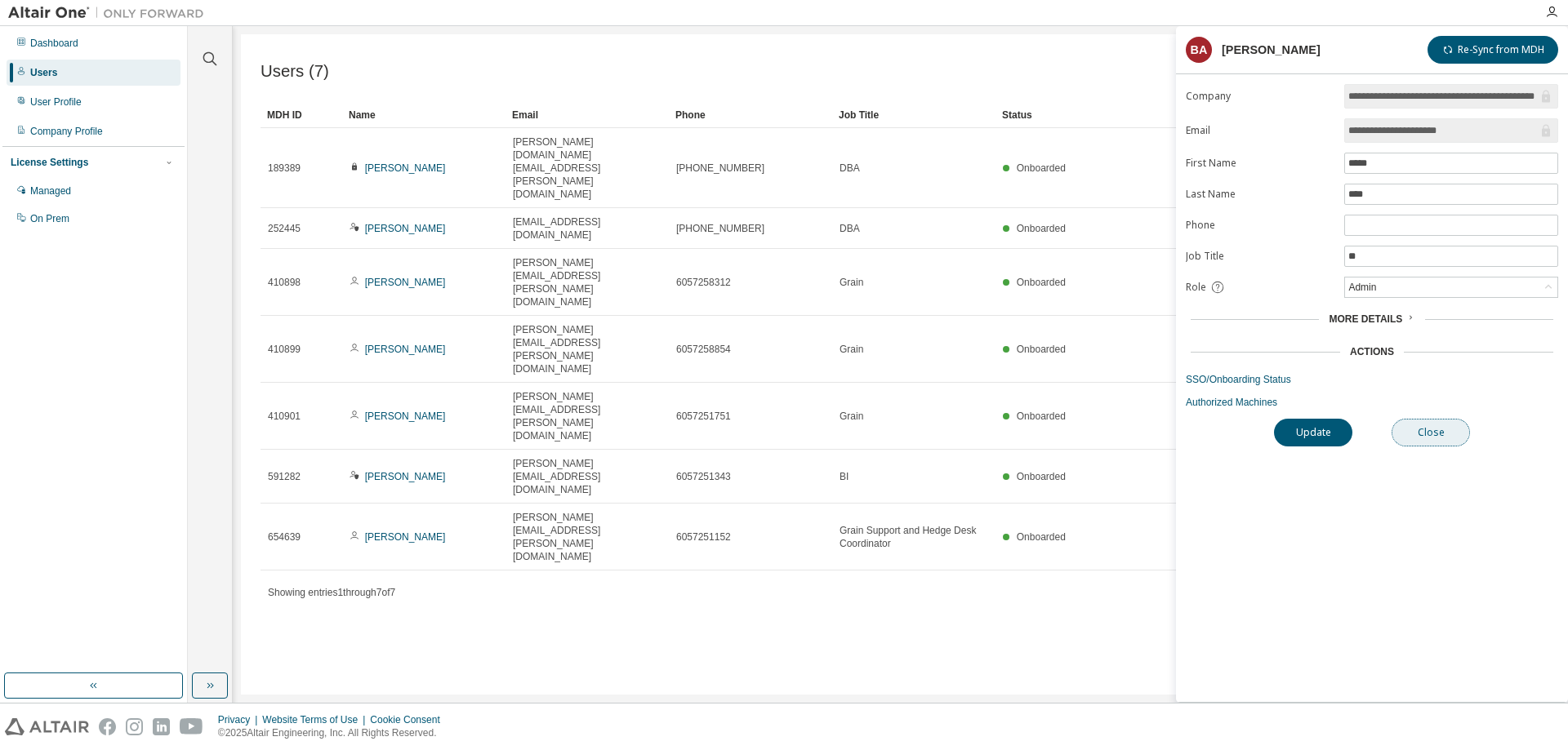
click at [1427, 434] on button "Close" at bounding box center [1431, 433] width 79 height 28
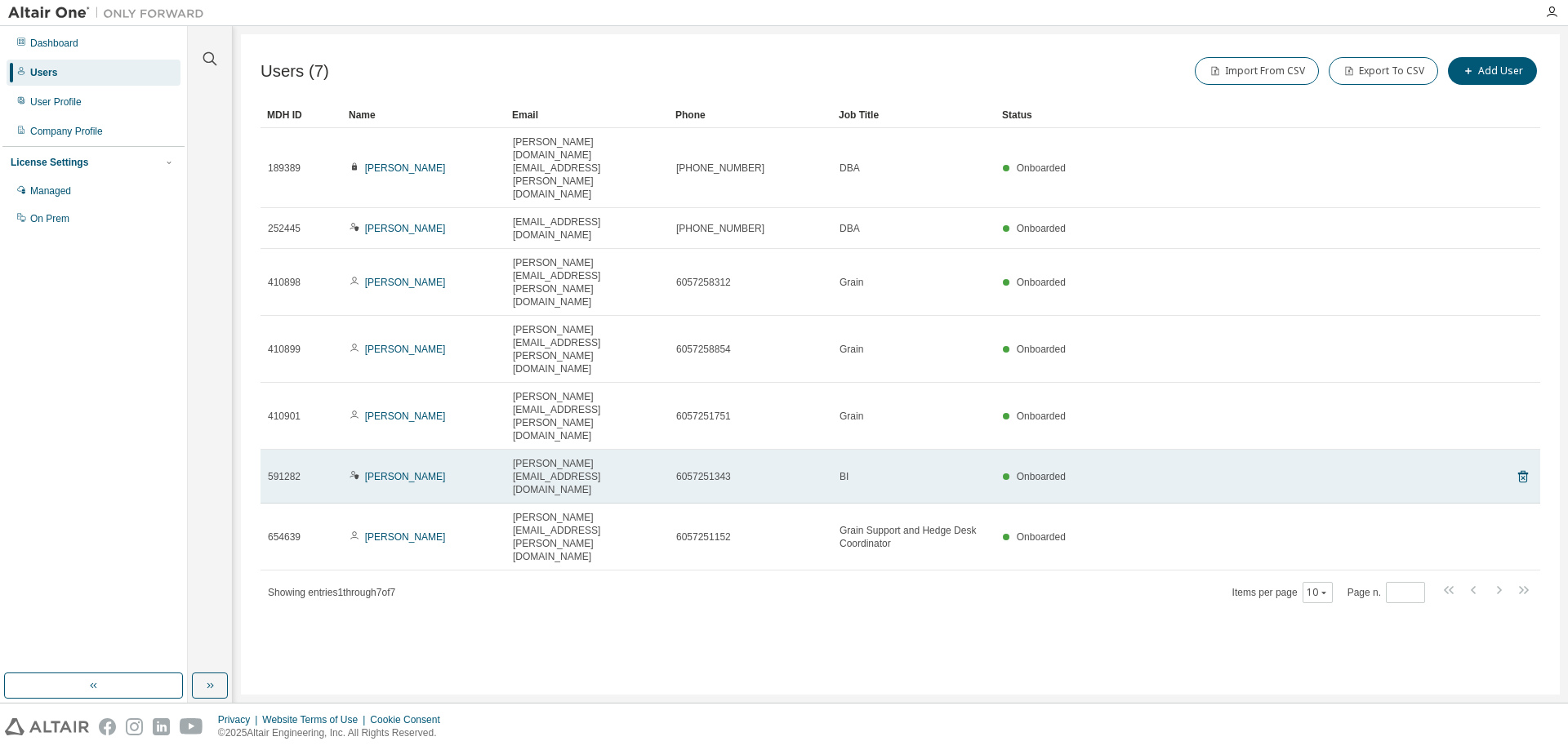
click at [1236, 470] on div "Onboarded" at bounding box center [1228, 477] width 452 height 13
click at [395, 471] on link "[PERSON_NAME]" at bounding box center [405, 477] width 81 height 11
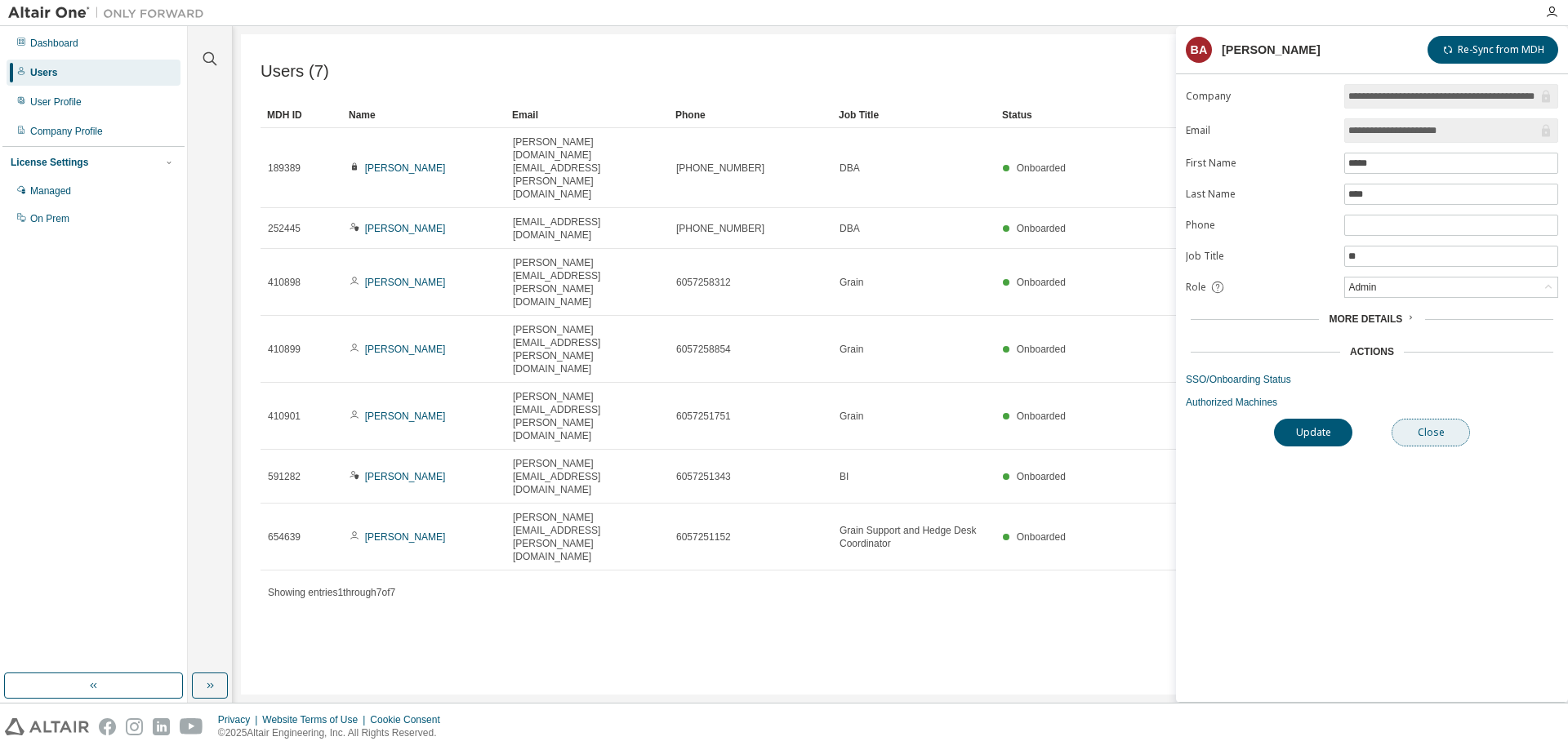
click at [1439, 428] on button "Close" at bounding box center [1431, 433] width 79 height 28
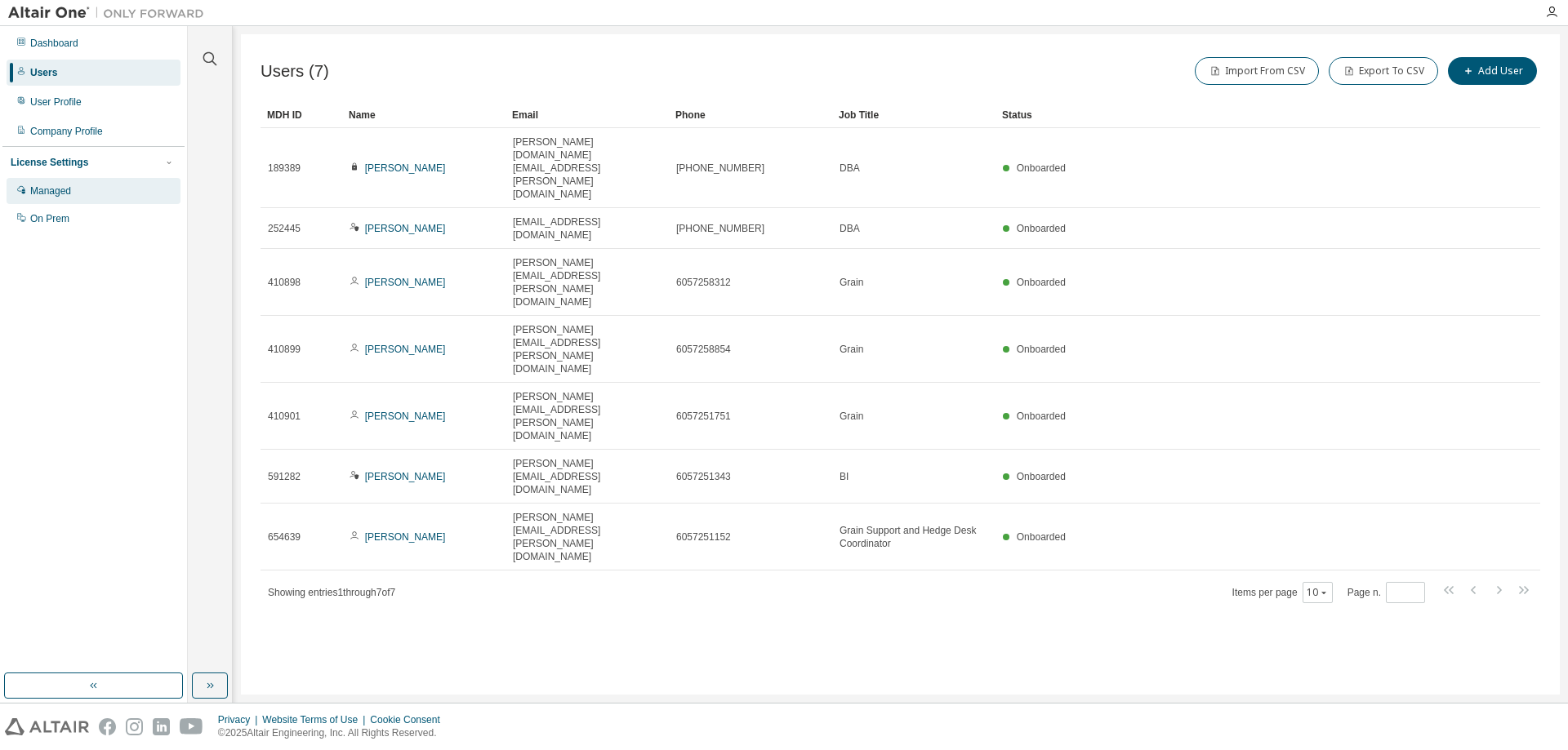
click at [61, 187] on div "Managed" at bounding box center [51, 191] width 41 height 13
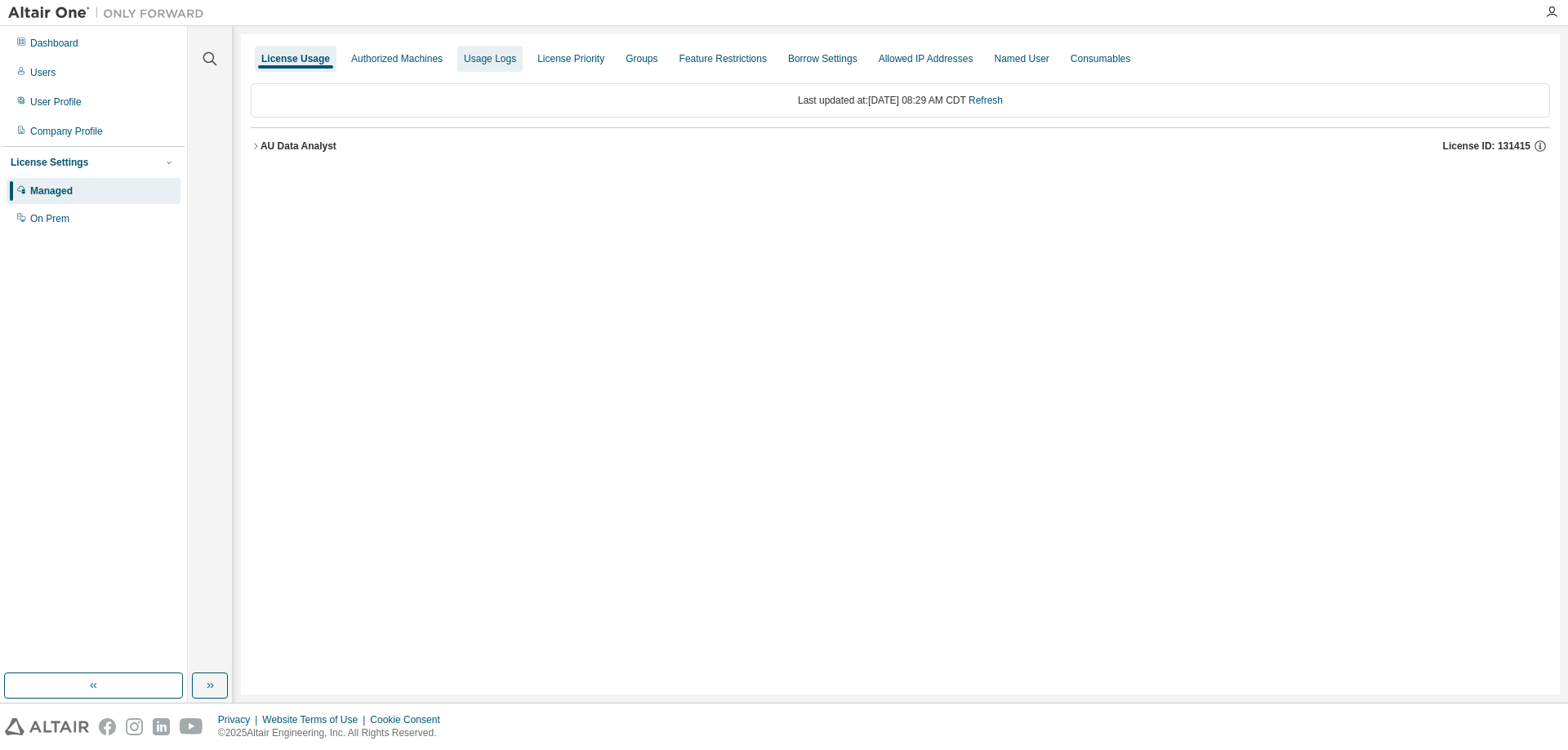
click at [484, 61] on div "Usage Logs" at bounding box center [490, 59] width 52 height 13
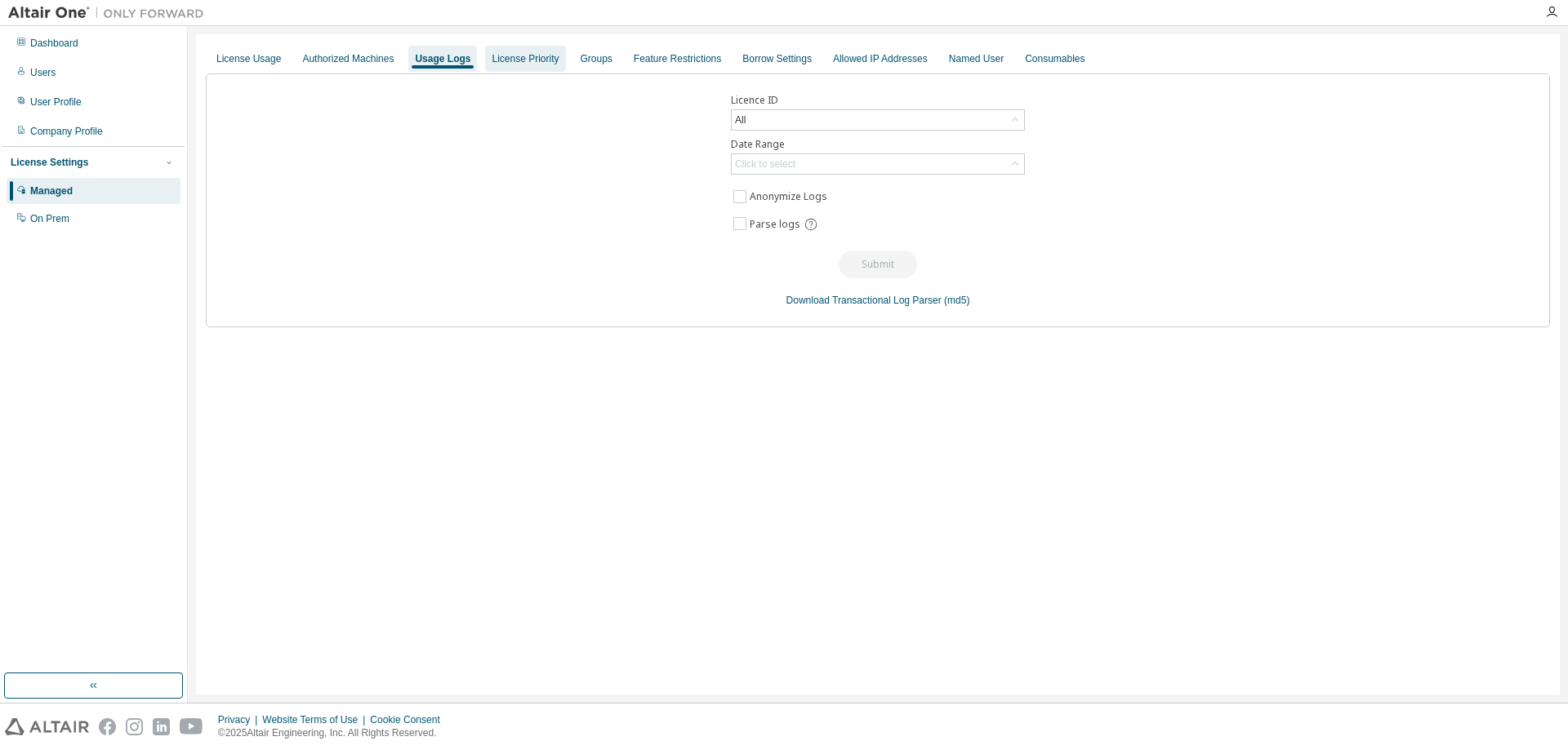
click at [541, 64] on div "License Priority" at bounding box center [526, 59] width 67 height 13
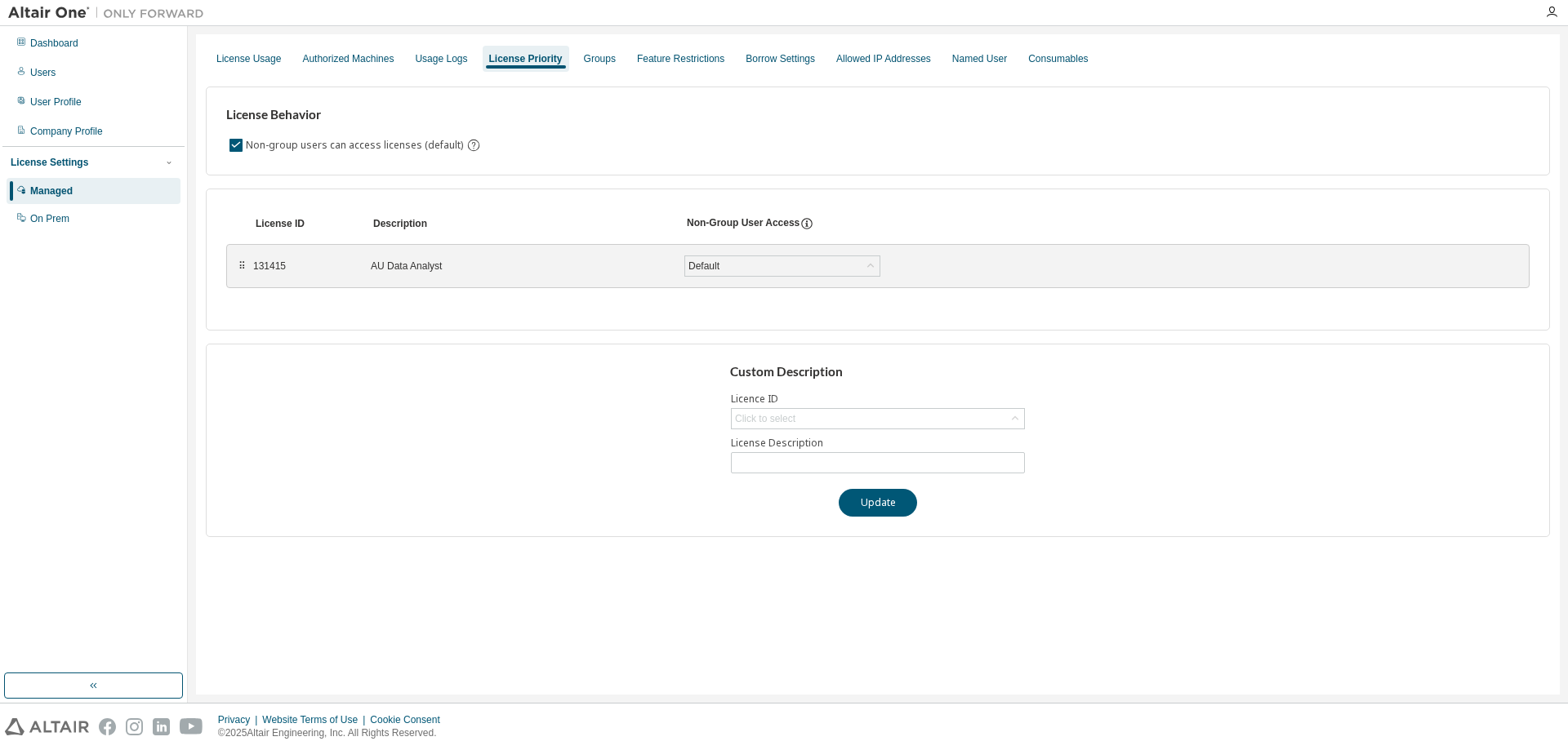
click at [1001, 64] on div "License Usage Authorized Machines Usage Logs License Priority Groups Feature Re…" at bounding box center [877, 59] width 1344 height 30
click at [985, 62] on div "Named User" at bounding box center [979, 59] width 55 height 13
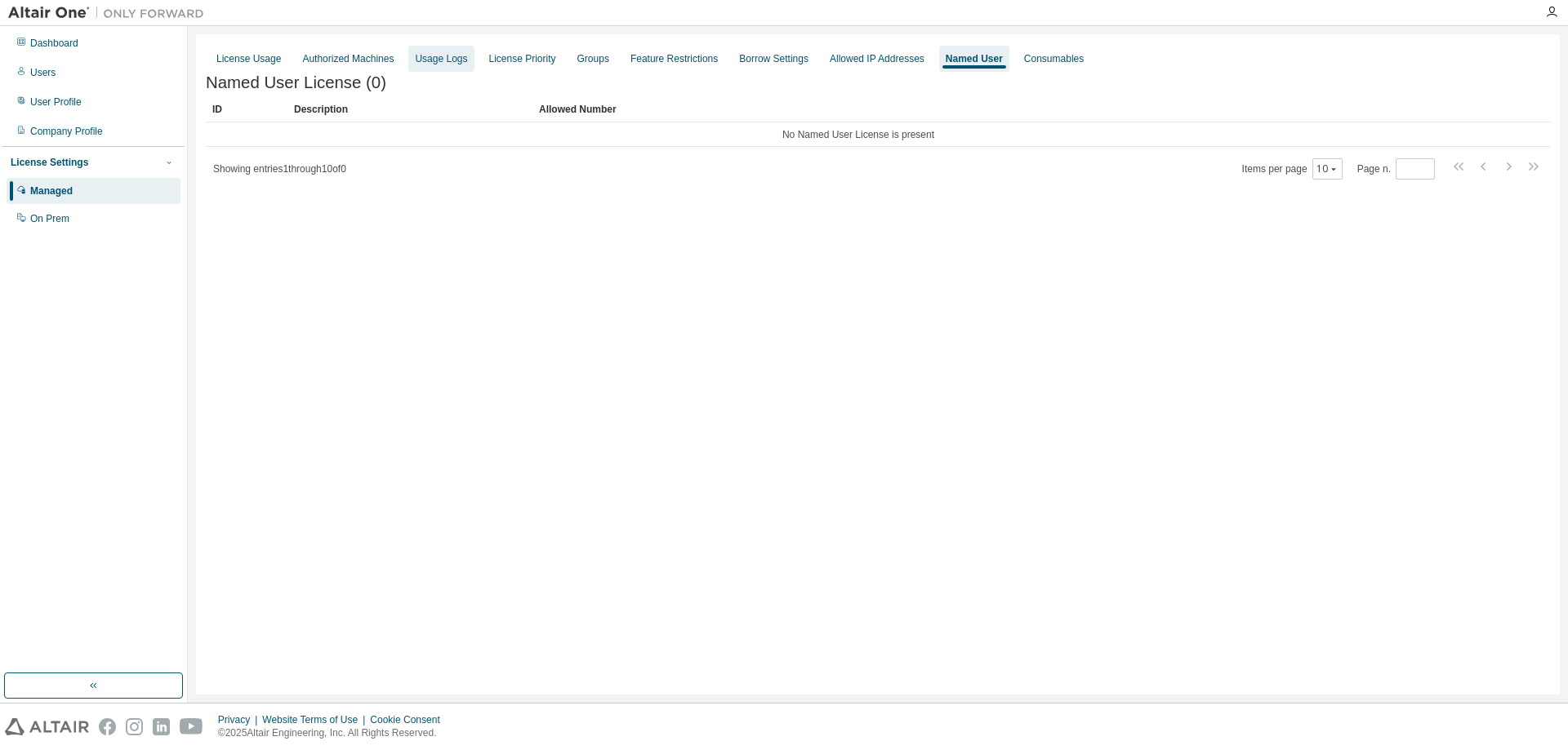
click at [443, 60] on div "Usage Logs" at bounding box center [441, 59] width 52 height 13
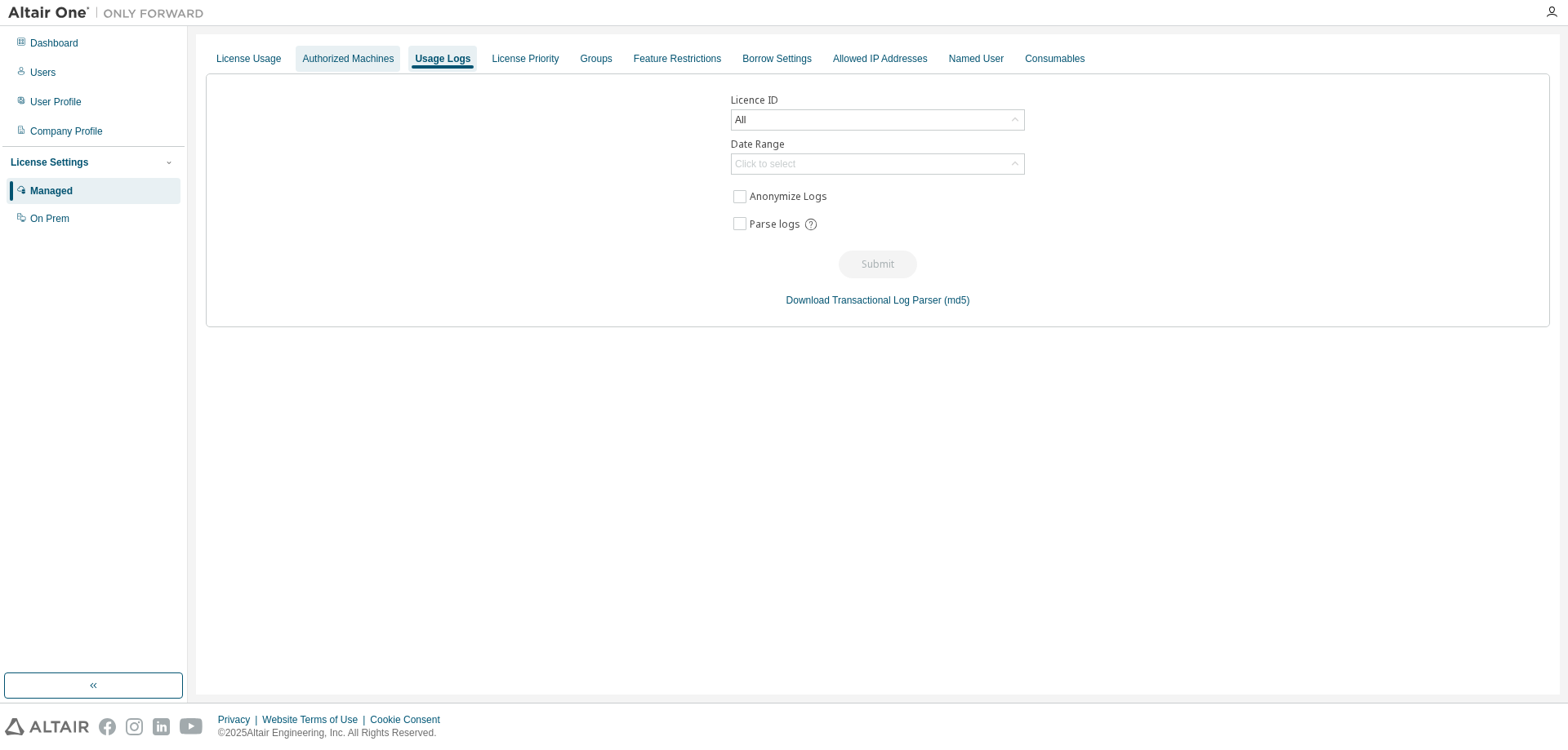
click at [359, 57] on div "Authorized Machines" at bounding box center [349, 59] width 92 height 13
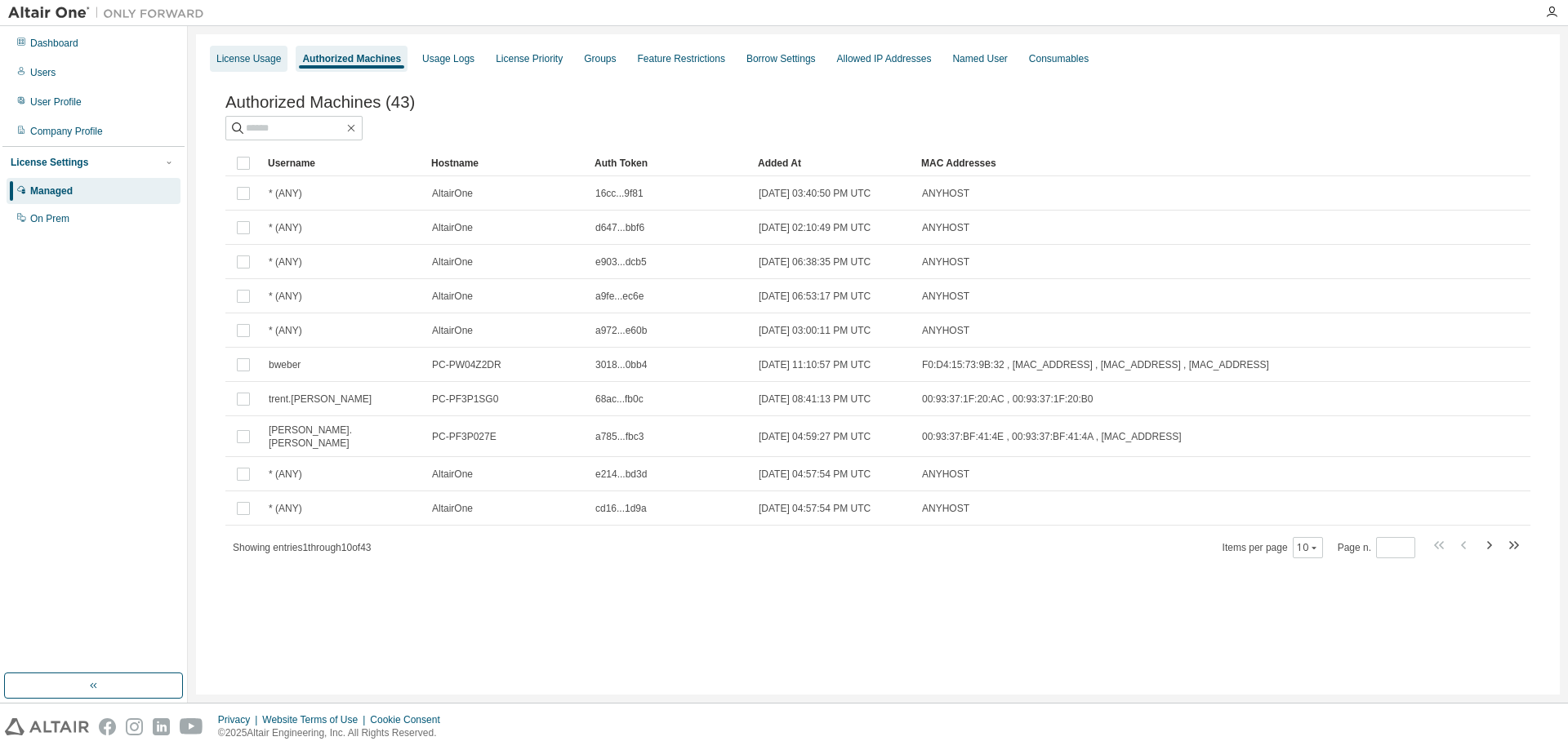
click at [262, 66] on div "License Usage" at bounding box center [248, 59] width 78 height 26
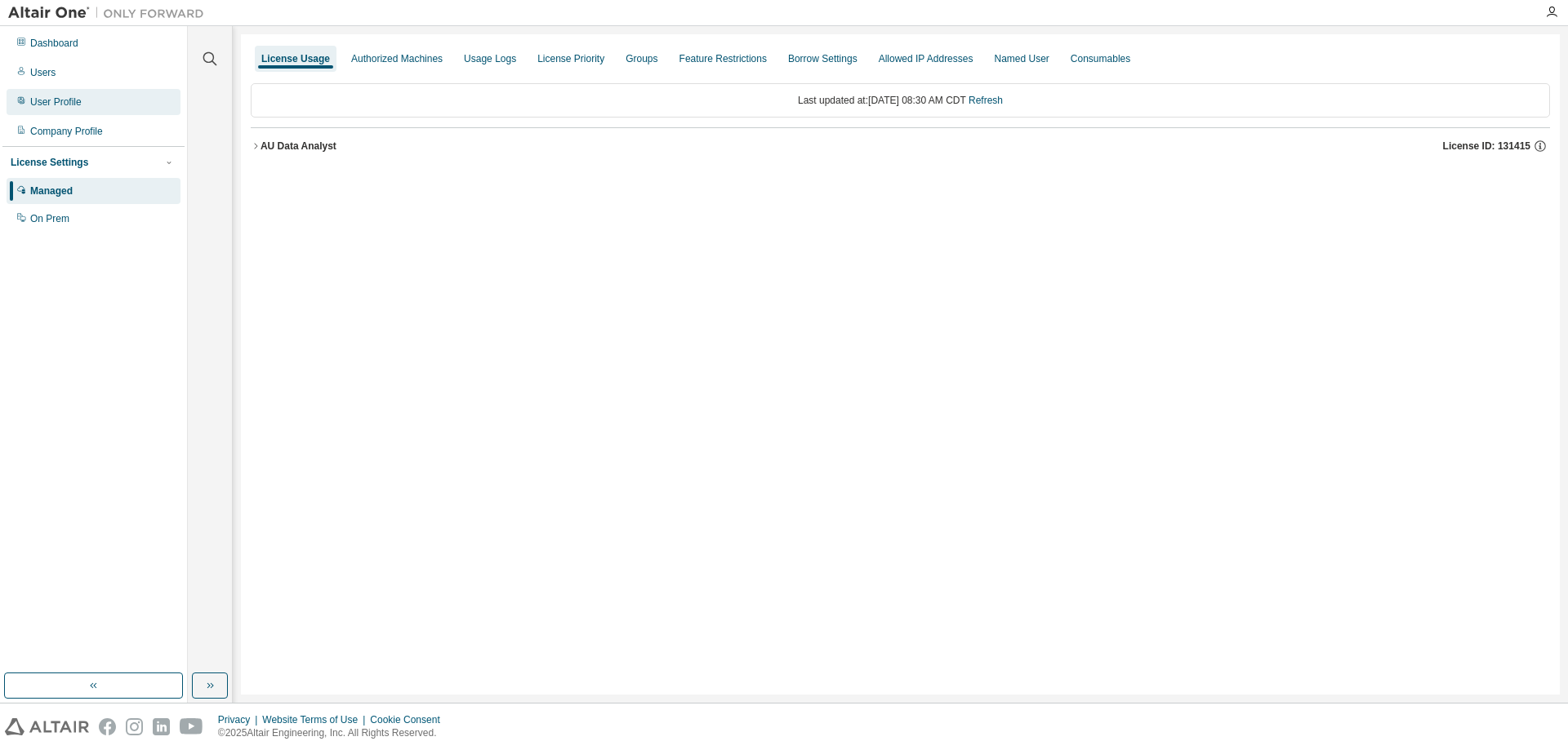
click at [60, 109] on div "User Profile" at bounding box center [93, 102] width 174 height 26
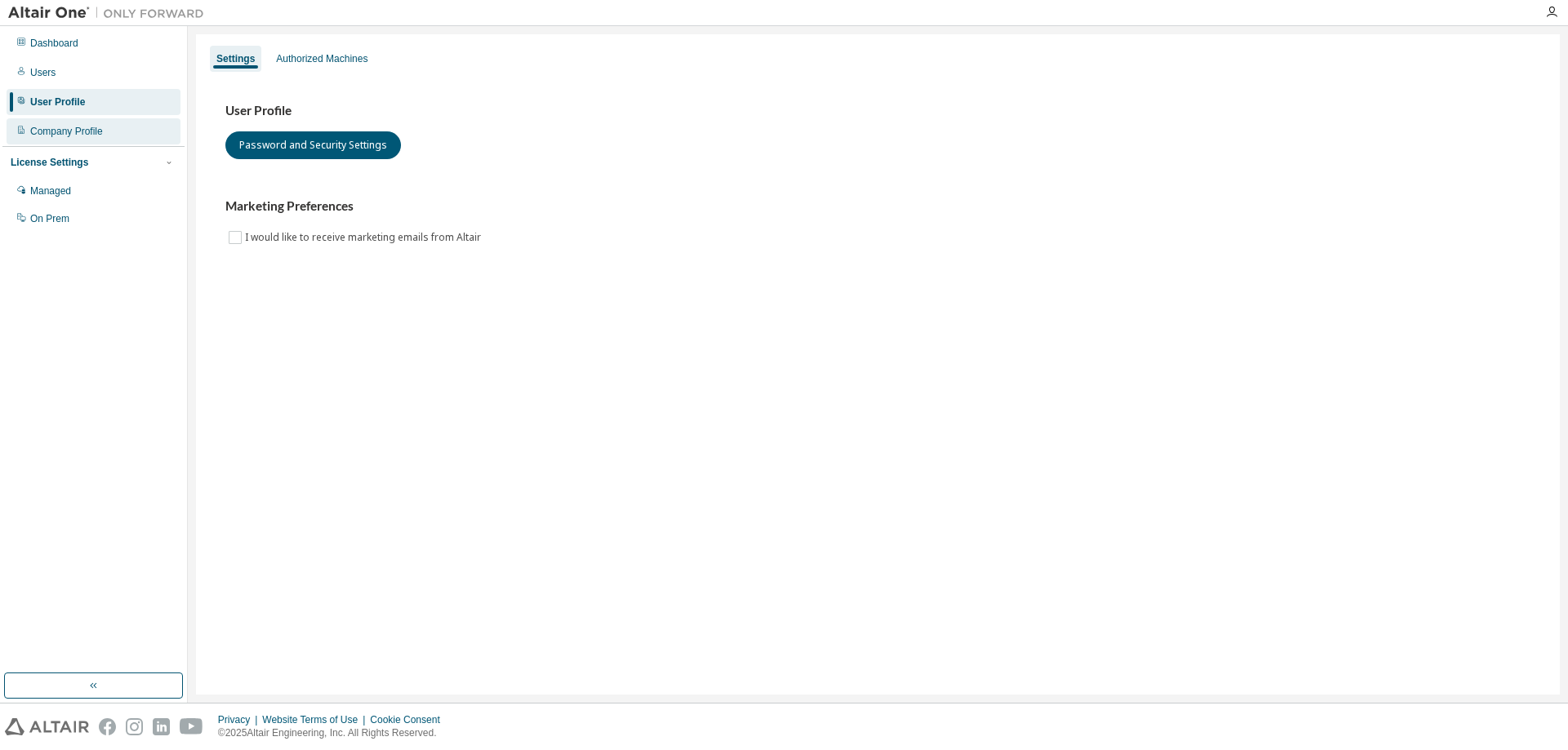
click at [77, 136] on div "Company Profile" at bounding box center [66, 131] width 73 height 13
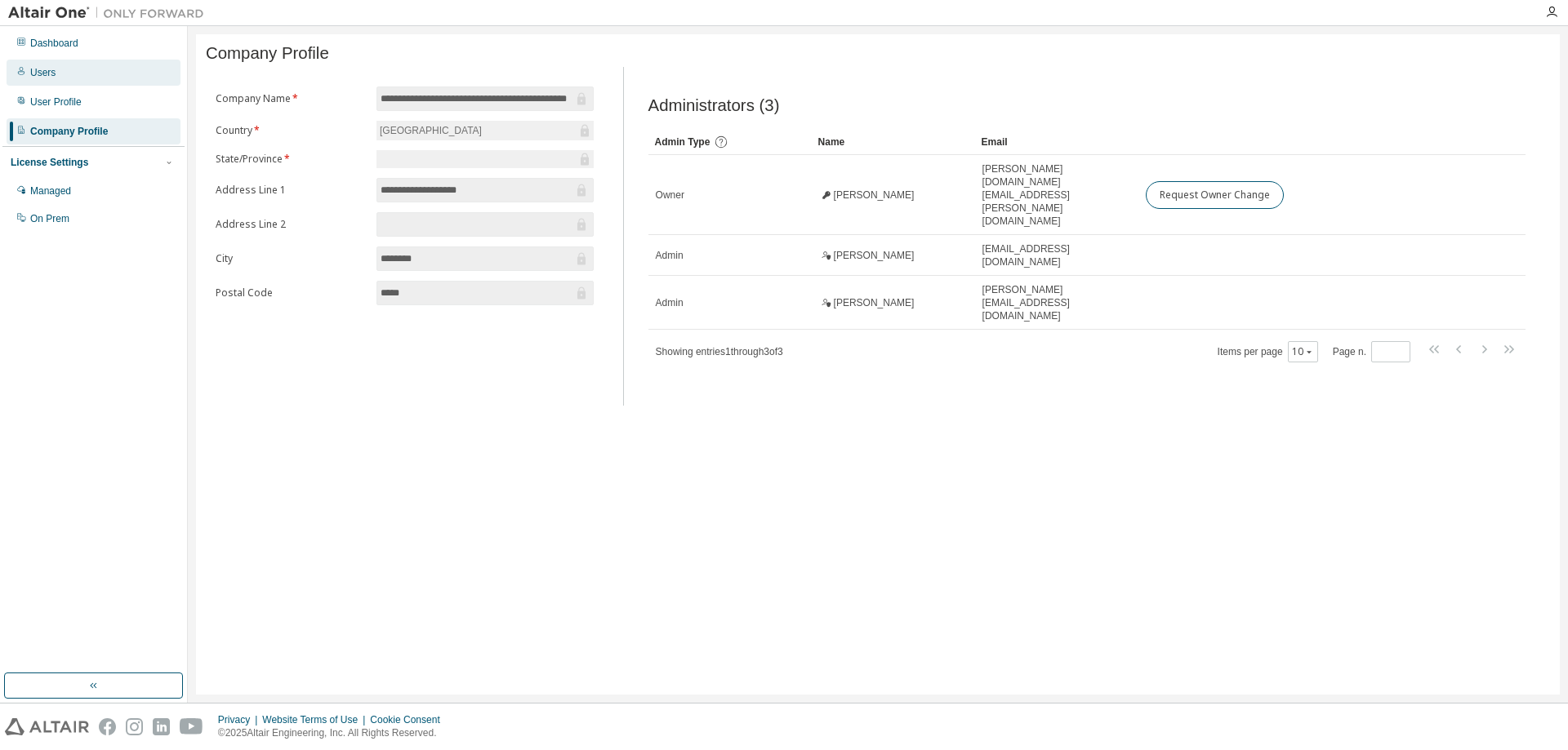
click at [51, 80] on div "Users" at bounding box center [93, 73] width 174 height 26
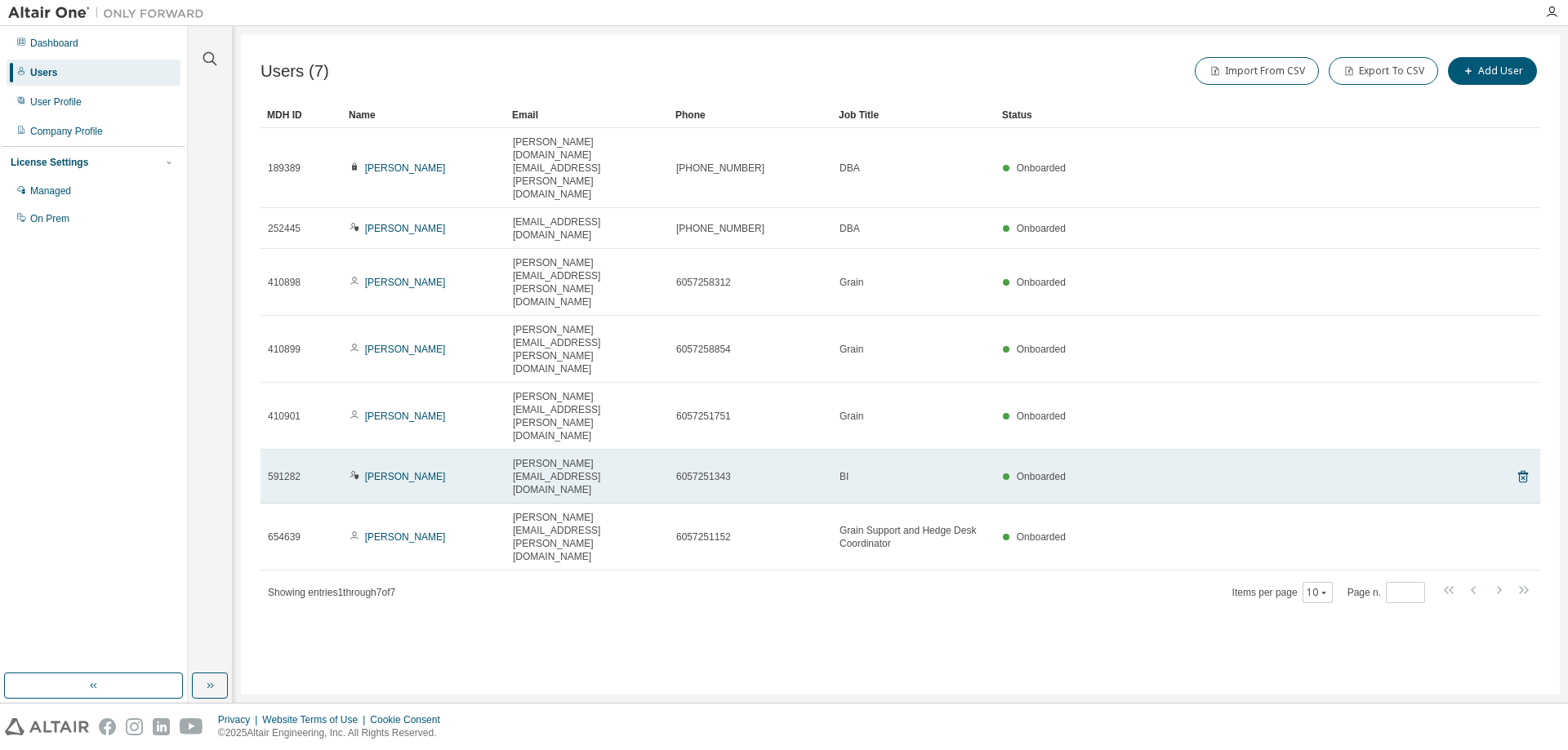
drag, startPoint x: 455, startPoint y: 283, endPoint x: 1115, endPoint y: 286, distance: 660.0
click at [1091, 450] on td "Onboarded" at bounding box center [1228, 477] width 467 height 54
click at [1525, 476] on icon at bounding box center [1523, 478] width 4 height 4
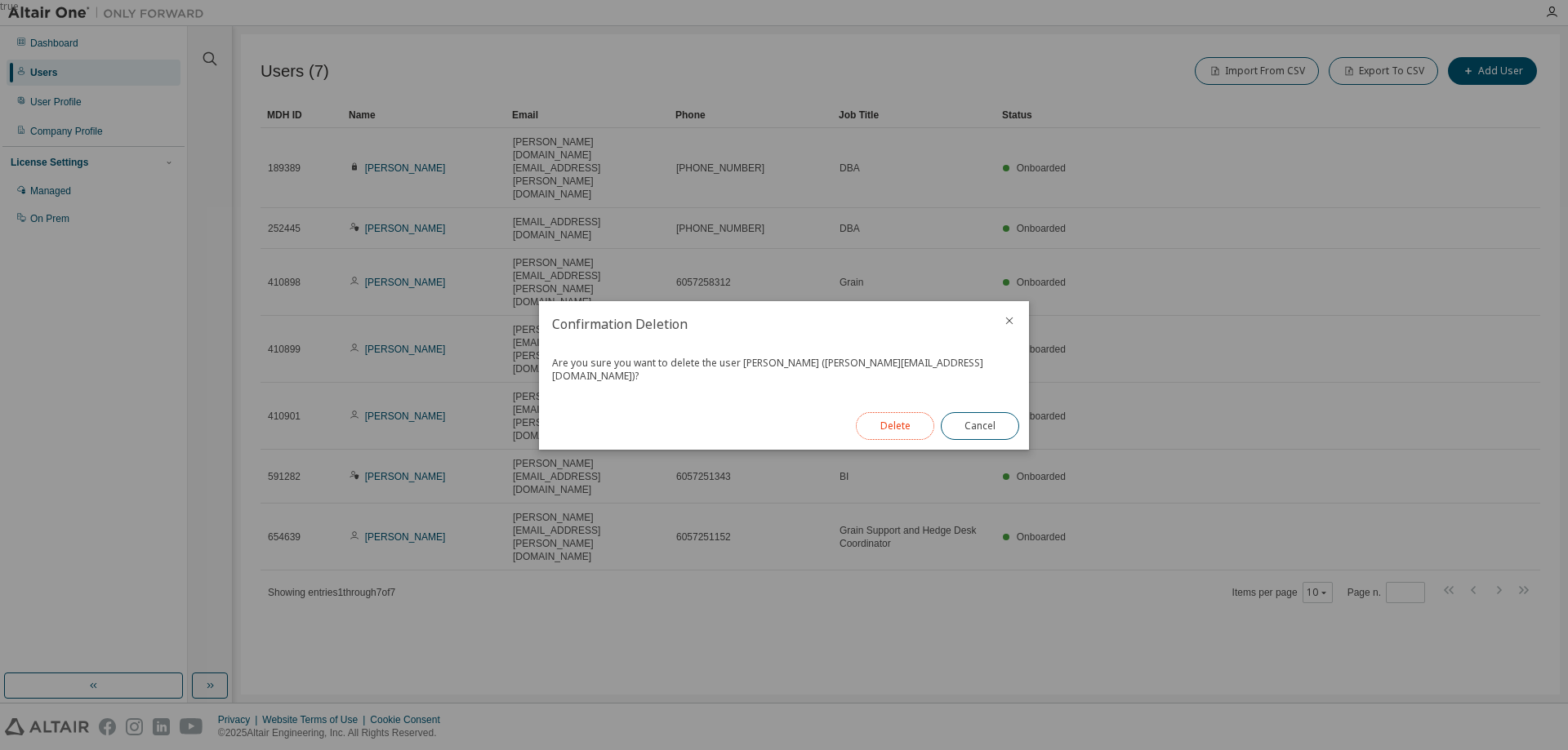
click at [883, 427] on button "Delete" at bounding box center [896, 426] width 79 height 28
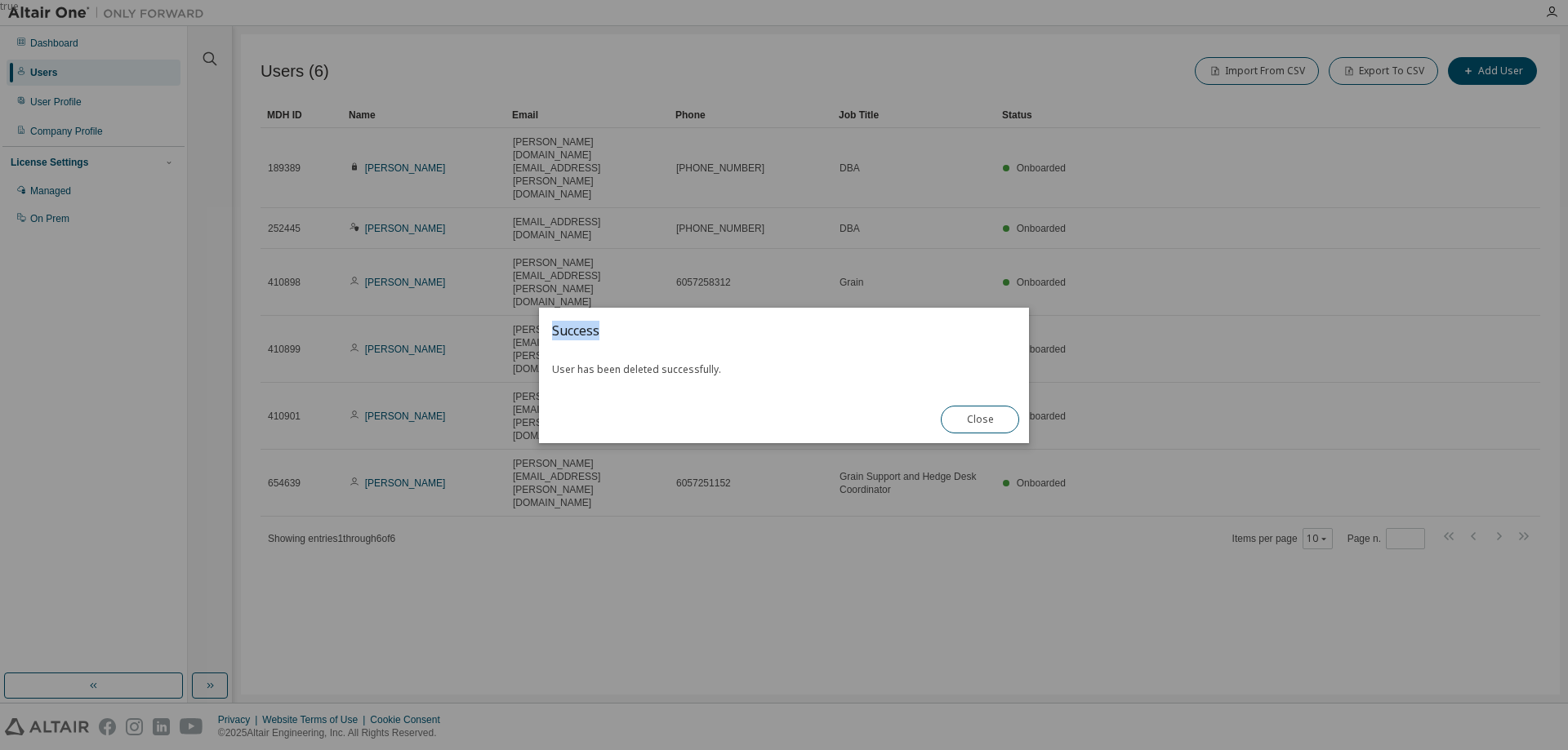
drag, startPoint x: 786, startPoint y: 304, endPoint x: 840, endPoint y: 303, distance: 54.0
click at [826, 0] on div "true Success User has been deleted successfully. Close" at bounding box center [784, 0] width 1568 height 0
click at [961, 421] on button "Close" at bounding box center [980, 420] width 79 height 28
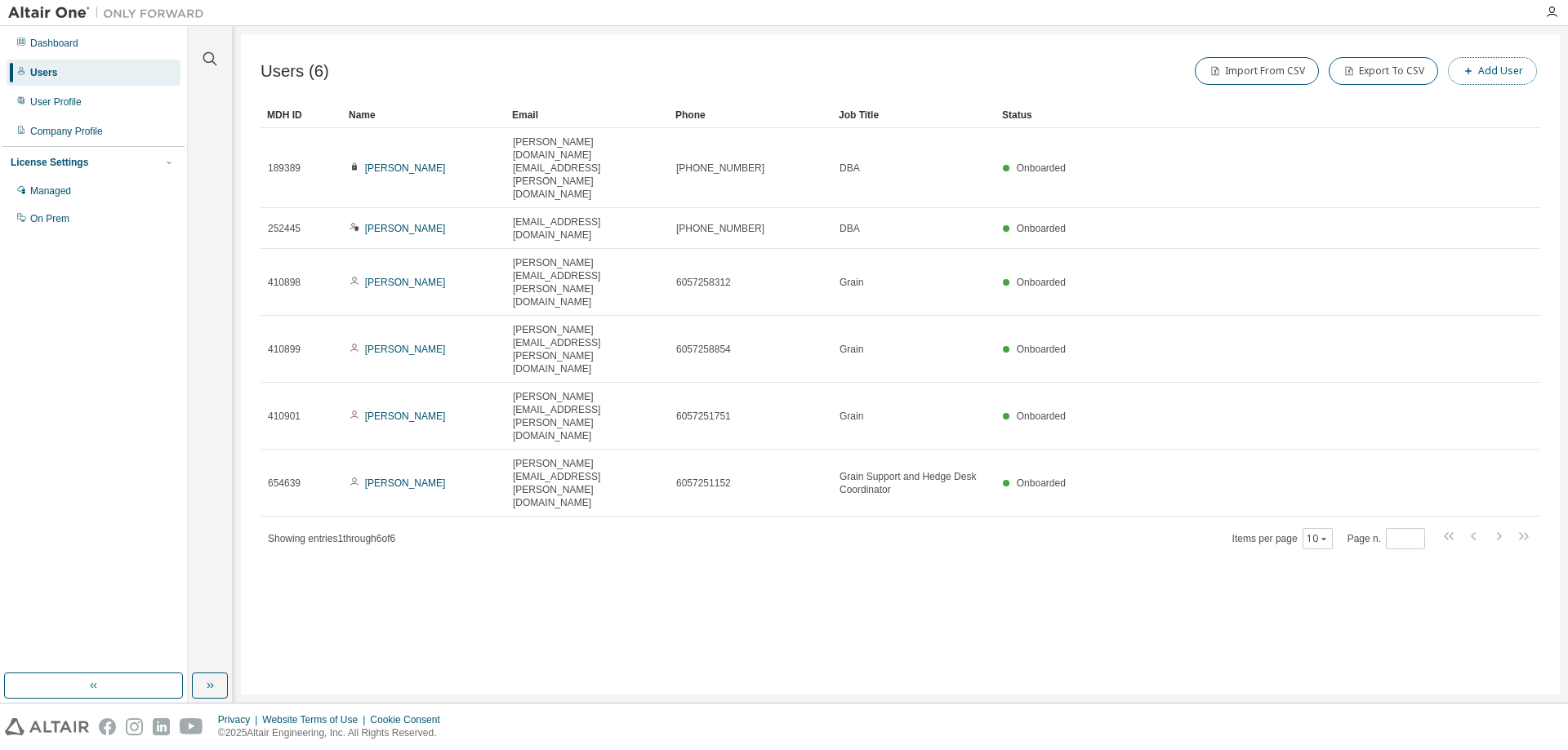
click at [1507, 66] on button "Add User" at bounding box center [1493, 71] width 89 height 28
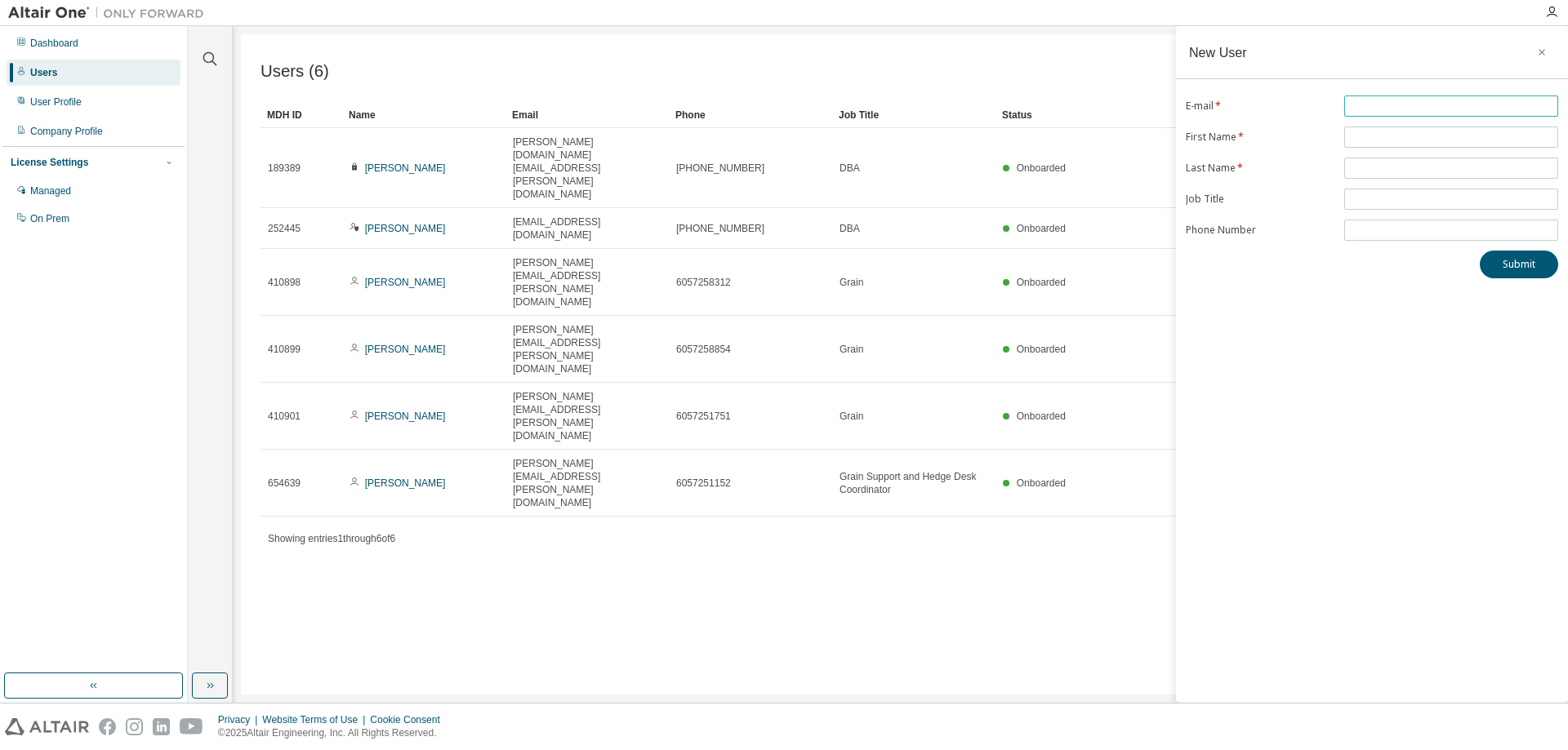
click at [1408, 108] on input "text" at bounding box center [1451, 107] width 206 height 13
type input "**********"
click at [1389, 136] on input "text" at bounding box center [1451, 137] width 206 height 13
type input "*****"
click at [1421, 170] on input "text" at bounding box center [1451, 168] width 206 height 13
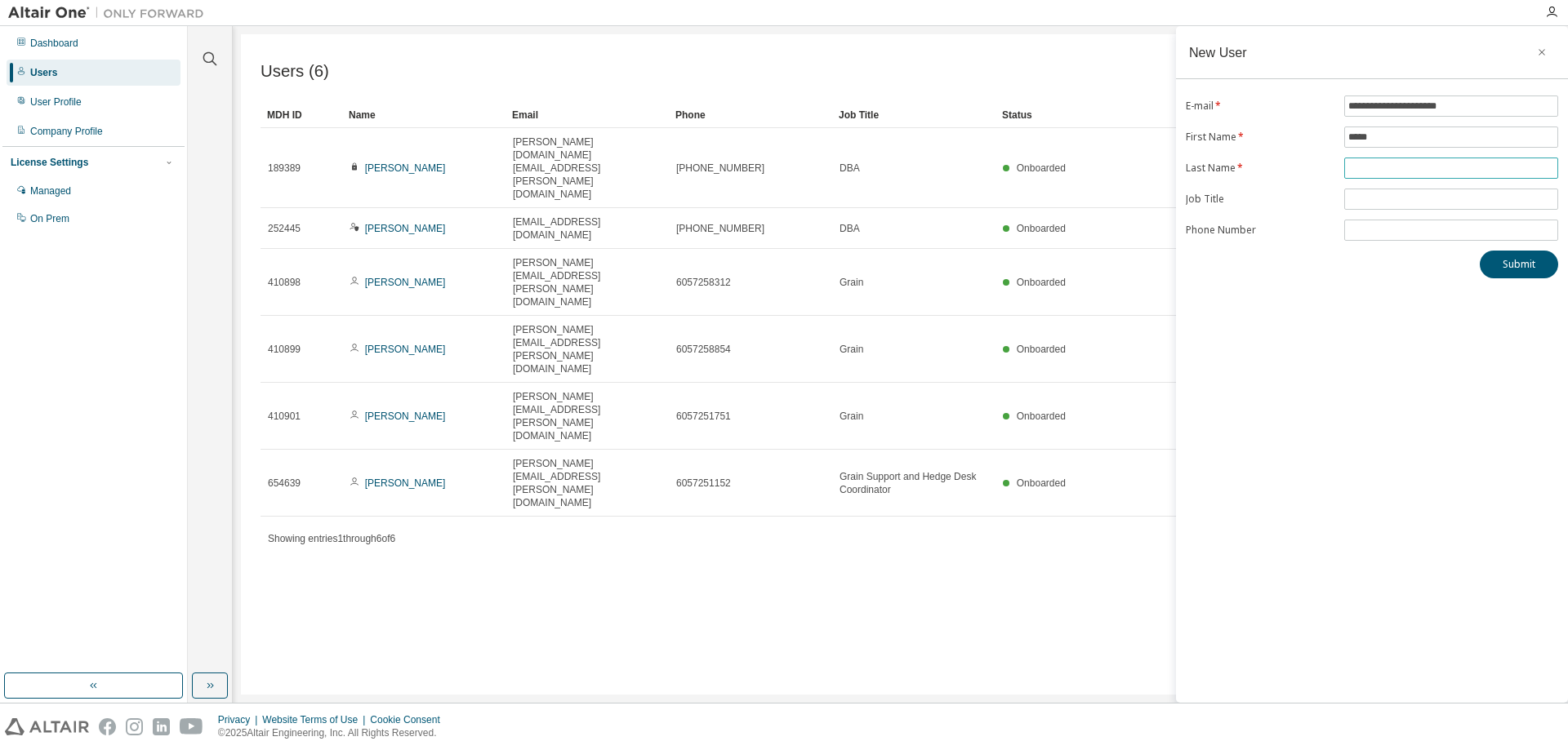
type input "****"
click at [1384, 196] on input "text" at bounding box center [1451, 199] width 206 height 13
click at [1366, 230] on input "tel" at bounding box center [1451, 230] width 206 height 13
click at [1368, 211] on form "**********" at bounding box center [1372, 168] width 372 height 145
click at [1370, 205] on input "**" at bounding box center [1451, 199] width 206 height 13
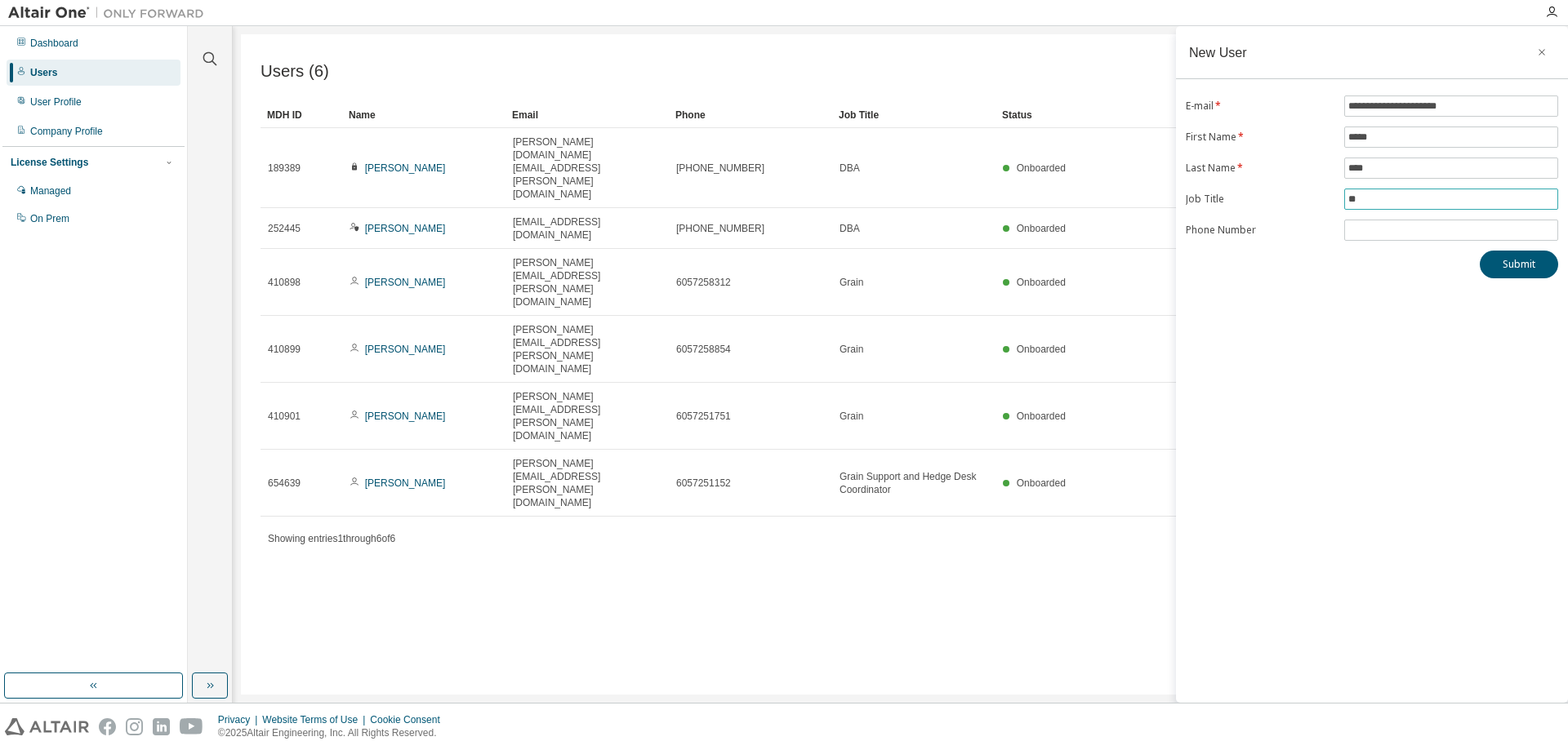
drag, startPoint x: 1370, startPoint y: 204, endPoint x: 1320, endPoint y: 189, distance: 52.2
click at [1320, 189] on form "**********" at bounding box center [1372, 168] width 372 height 145
type input "**"
type input "**********"
click at [1403, 280] on div "**********" at bounding box center [1372, 365] width 392 height 677
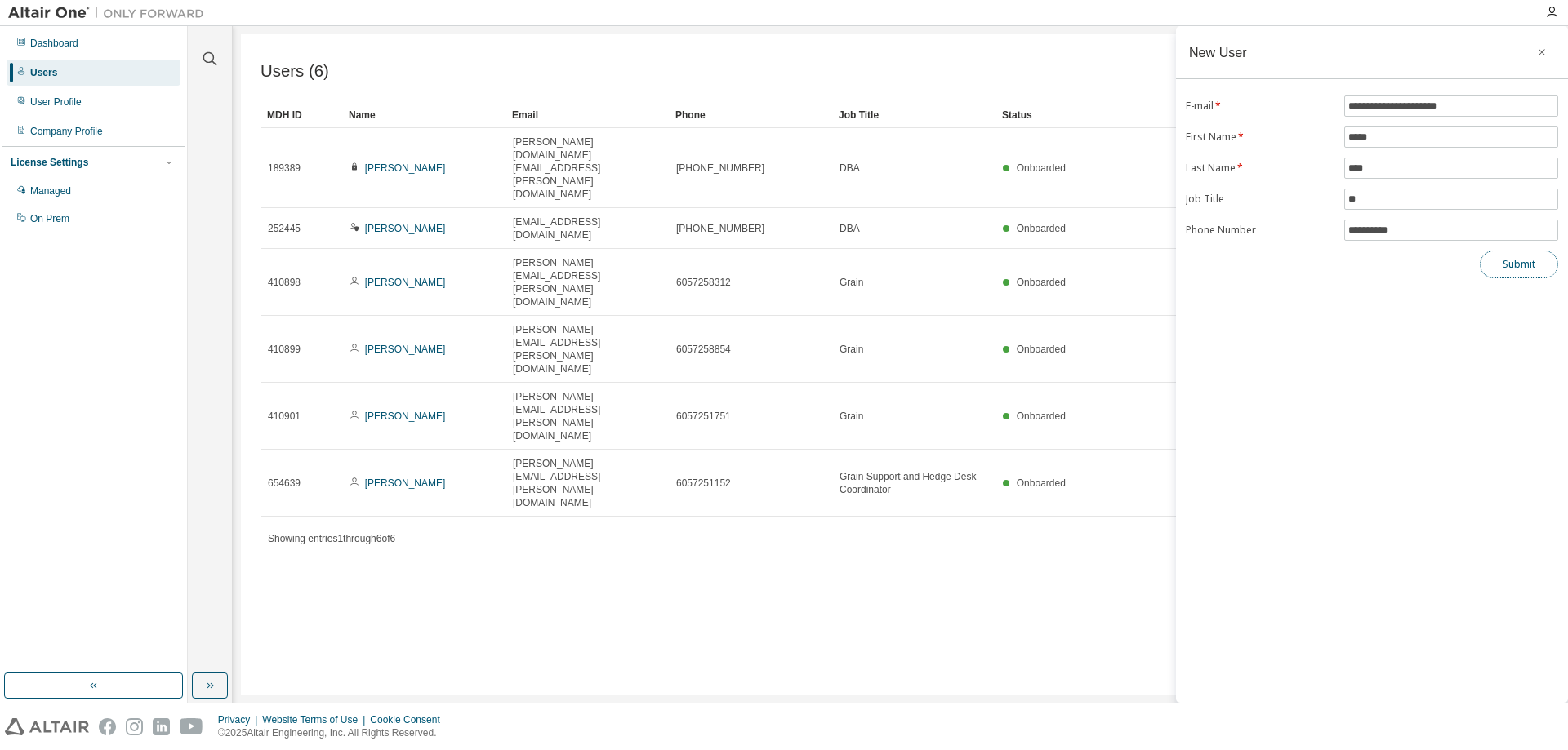
click at [1523, 272] on button "Submit" at bounding box center [1520, 265] width 79 height 28
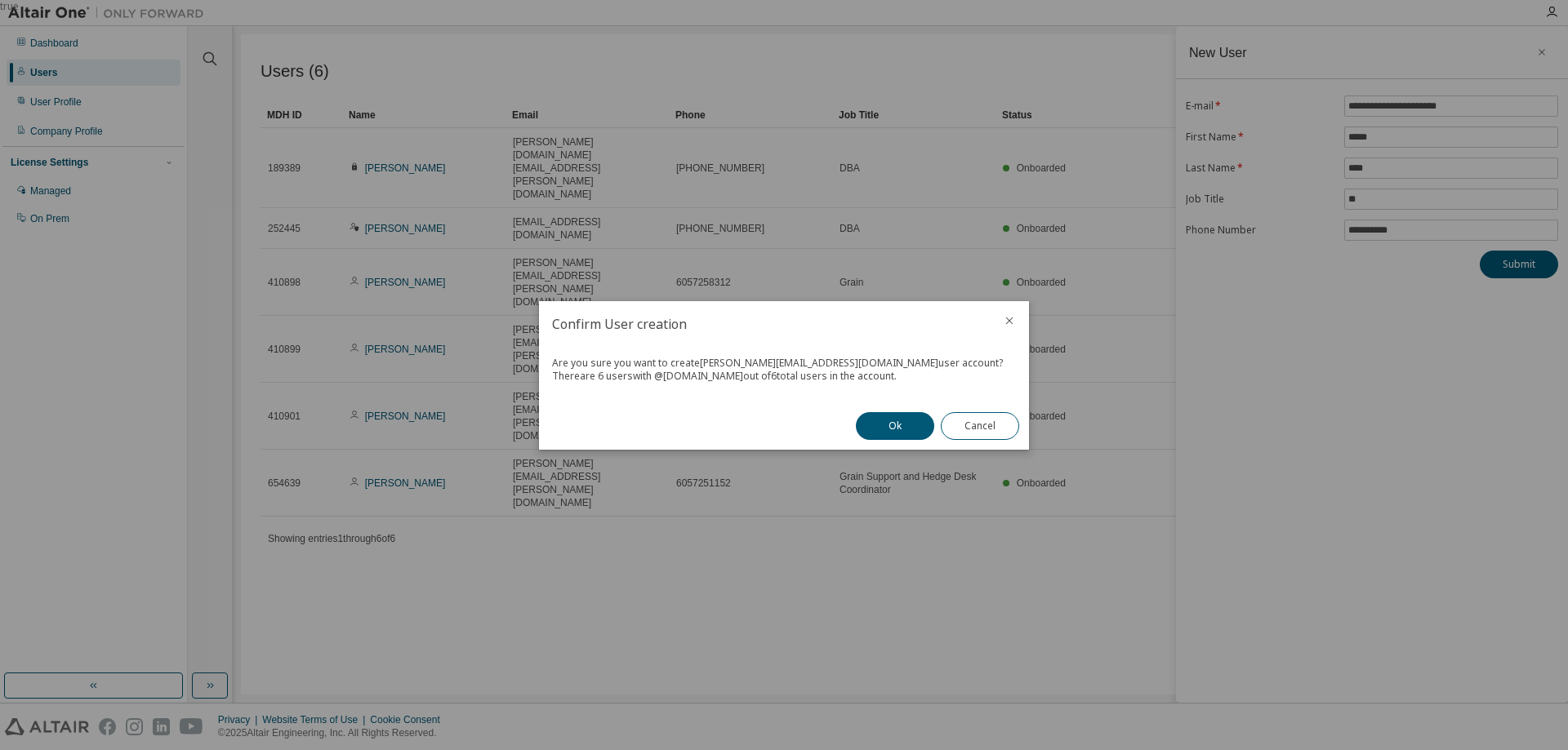
drag, startPoint x: 713, startPoint y: 380, endPoint x: 898, endPoint y: 371, distance: 185.2
click at [898, 371] on div "There are 6 users with @ agtegra.com out of 6 total users in the account." at bounding box center [784, 376] width 464 height 13
click at [862, 373] on div "There are 6 users with @ agtegra.com out of 6 total users in the account." at bounding box center [784, 376] width 464 height 13
drag, startPoint x: 697, startPoint y: 380, endPoint x: 715, endPoint y: 380, distance: 18.0
click at [715, 380] on div "There are 6 users with @ agtegra.com out of 6 total users in the account." at bounding box center [784, 376] width 464 height 13
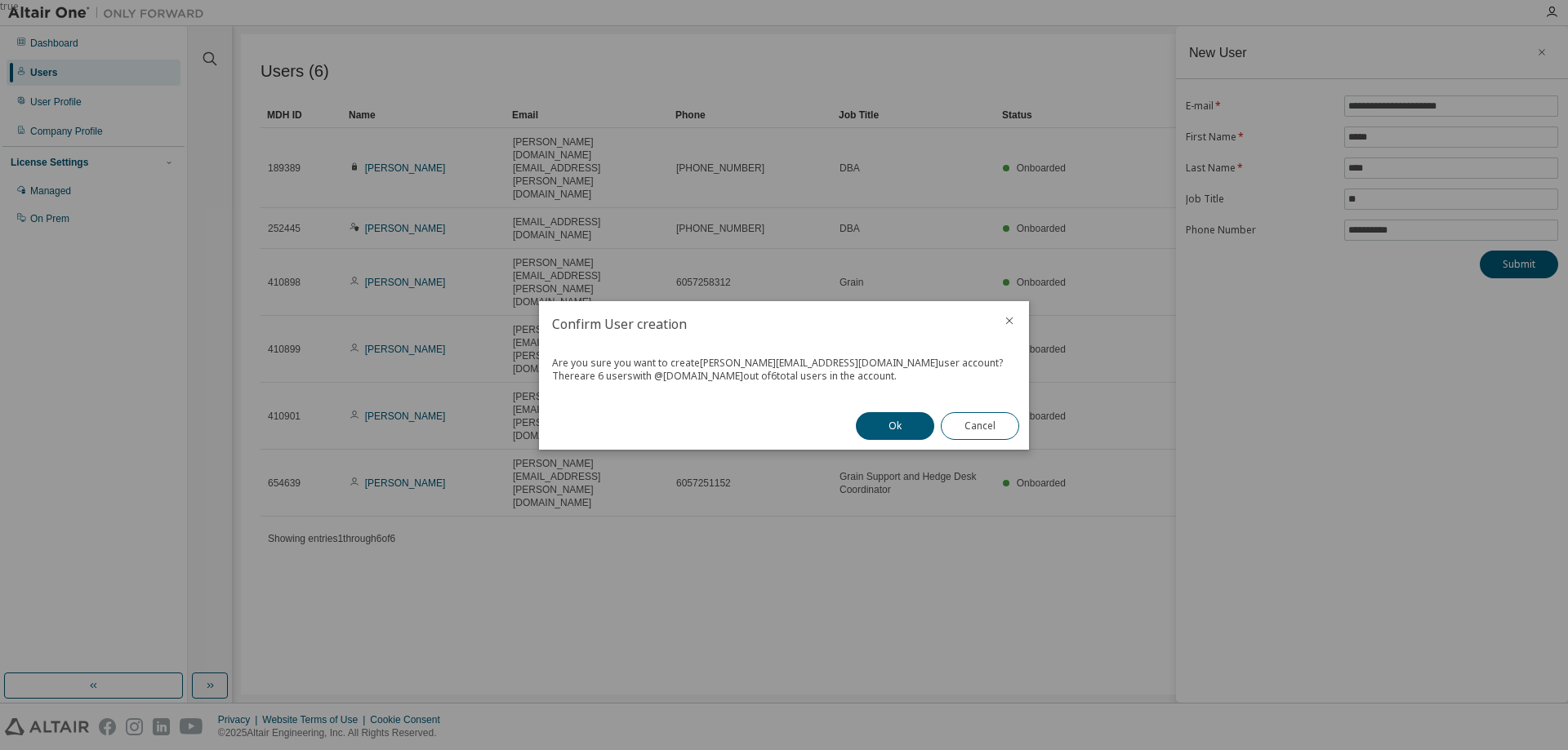
click at [762, 383] on div "Are you sure you want to create Bobby.Azad@agtegra.com user account? There are …" at bounding box center [784, 375] width 490 height 56
drag, startPoint x: 809, startPoint y: 380, endPoint x: 902, endPoint y: 376, distance: 93.1
click at [902, 376] on div "There are 6 users with @ agtegra.com out of 6 total users in the account." at bounding box center [784, 376] width 464 height 13
click at [883, 423] on button "Ok" at bounding box center [896, 426] width 79 height 28
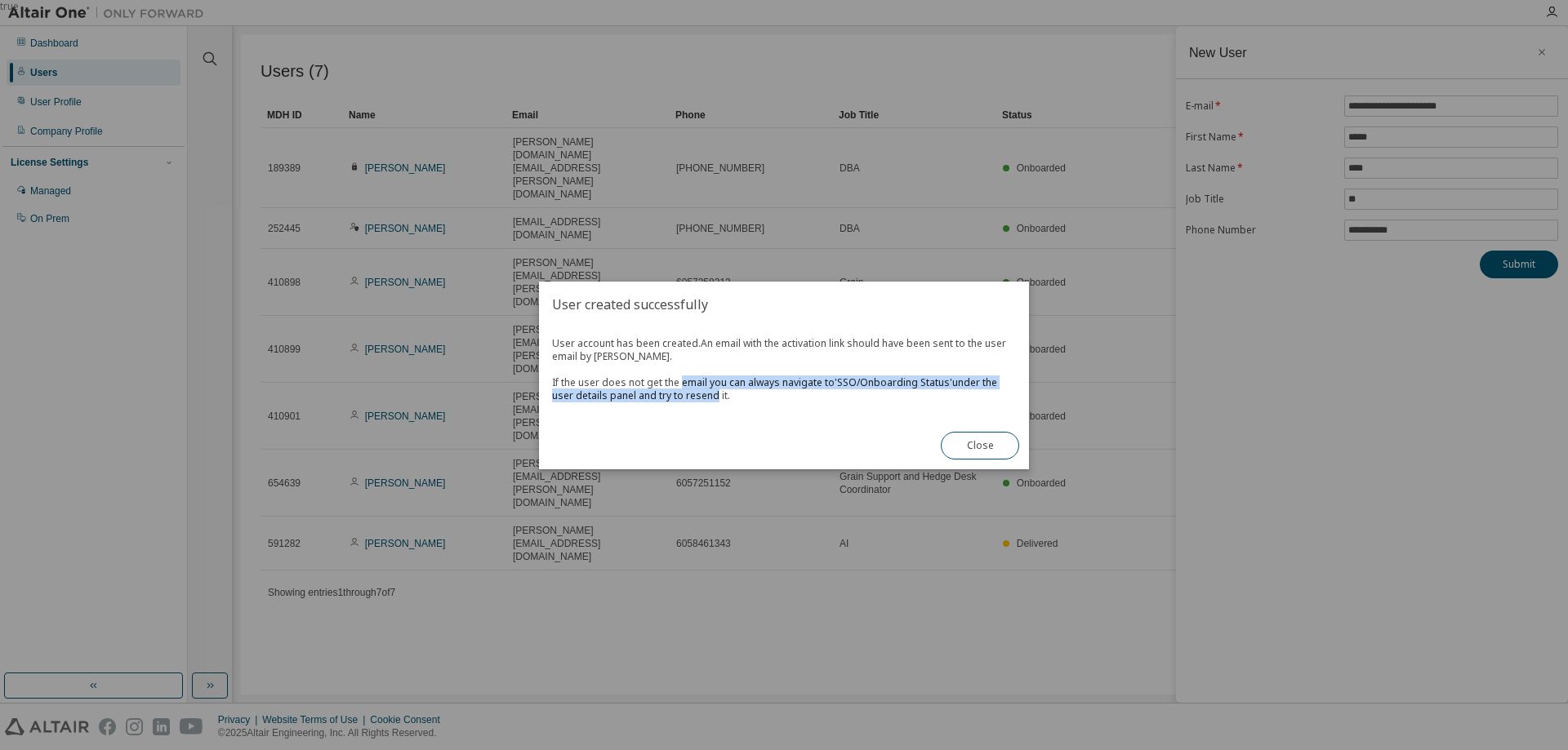
drag, startPoint x: 681, startPoint y: 387, endPoint x: 708, endPoint y: 394, distance: 27.9
click at [708, 394] on span "An email with the activation link should have been sent to the user email by Ok…" at bounding box center [779, 369] width 454 height 66
click at [739, 402] on div "User account has been created. An email with the activation link should have be…" at bounding box center [784, 375] width 490 height 95
drag, startPoint x: 739, startPoint y: 402, endPoint x: 544, endPoint y: 374, distance: 197.0
click at [544, 374] on div "User account has been created. An email with the activation link should have be…" at bounding box center [784, 375] width 490 height 95
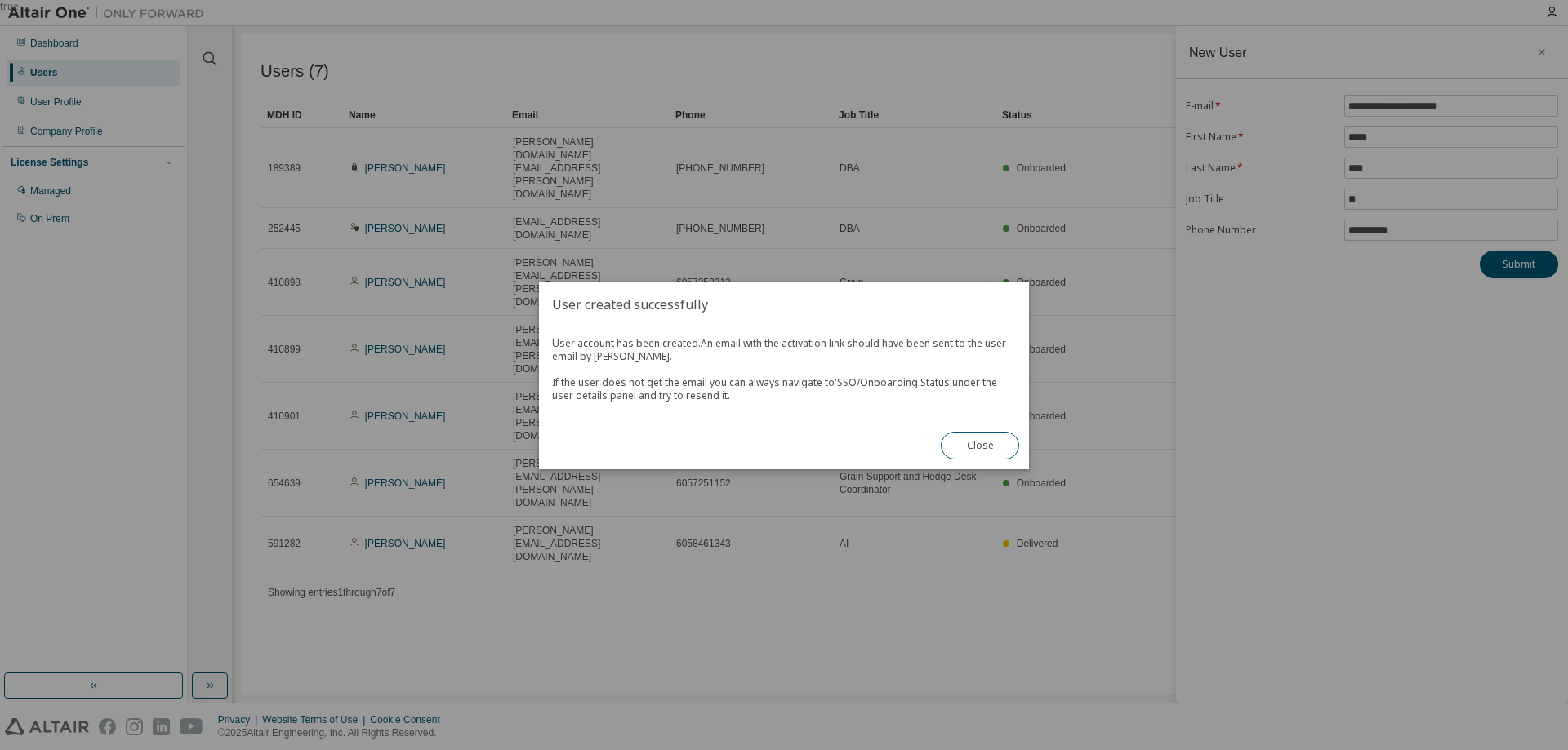
click at [614, 380] on span "An email with the activation link should have been sent to the user email by Ok…" at bounding box center [779, 369] width 454 height 66
drag, startPoint x: 618, startPoint y: 382, endPoint x: 736, endPoint y: 397, distance: 118.9
click at [736, 397] on span "User account has been created. An email with the activation link should have be…" at bounding box center [784, 370] width 464 height 66
click at [737, 398] on span "User account has been created. An email with the activation link should have be…" at bounding box center [784, 370] width 464 height 66
click at [963, 445] on button "Close" at bounding box center [980, 446] width 79 height 28
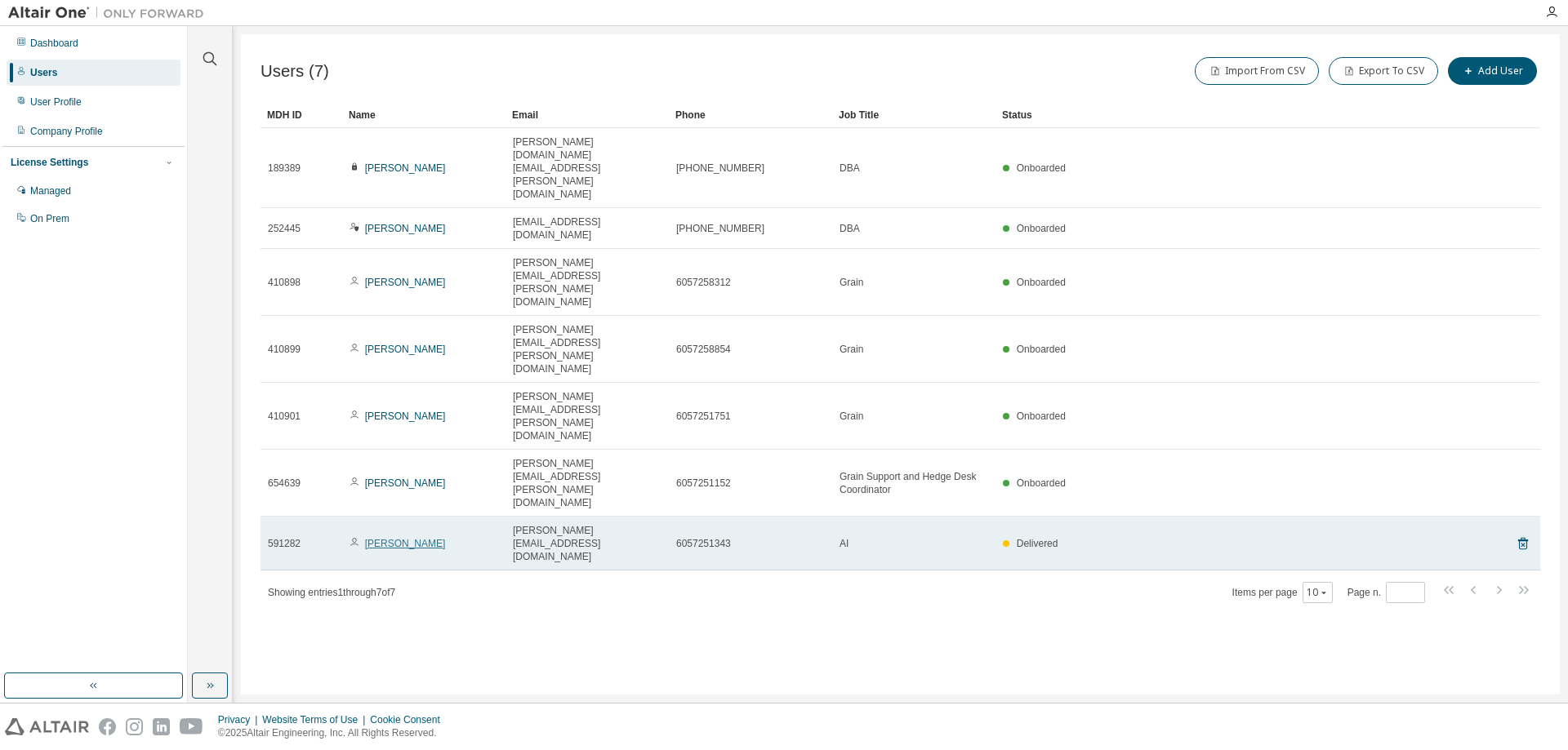
click at [407, 538] on link "[PERSON_NAME]" at bounding box center [405, 543] width 81 height 11
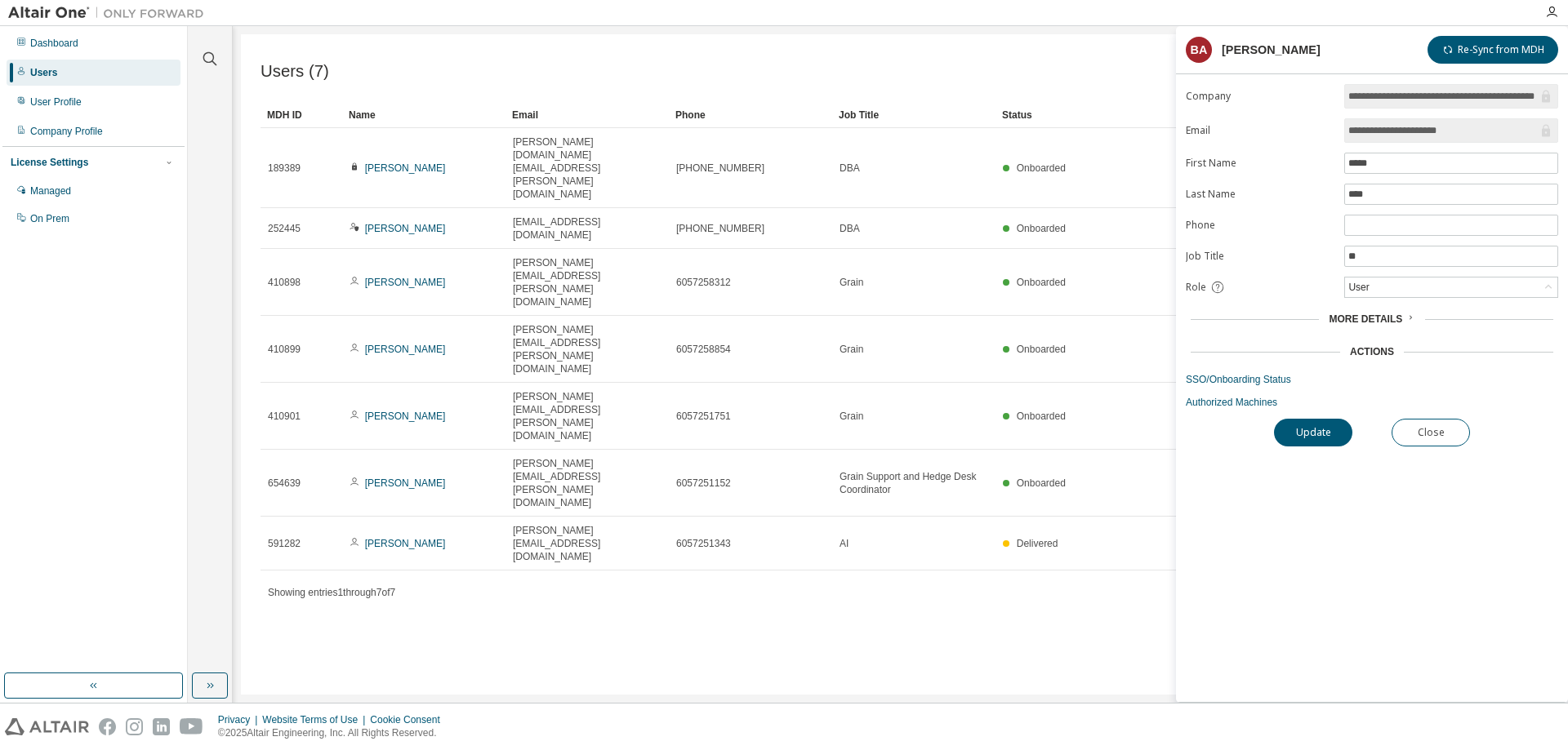
click at [1335, 316] on span "More Details" at bounding box center [1365, 319] width 74 height 11
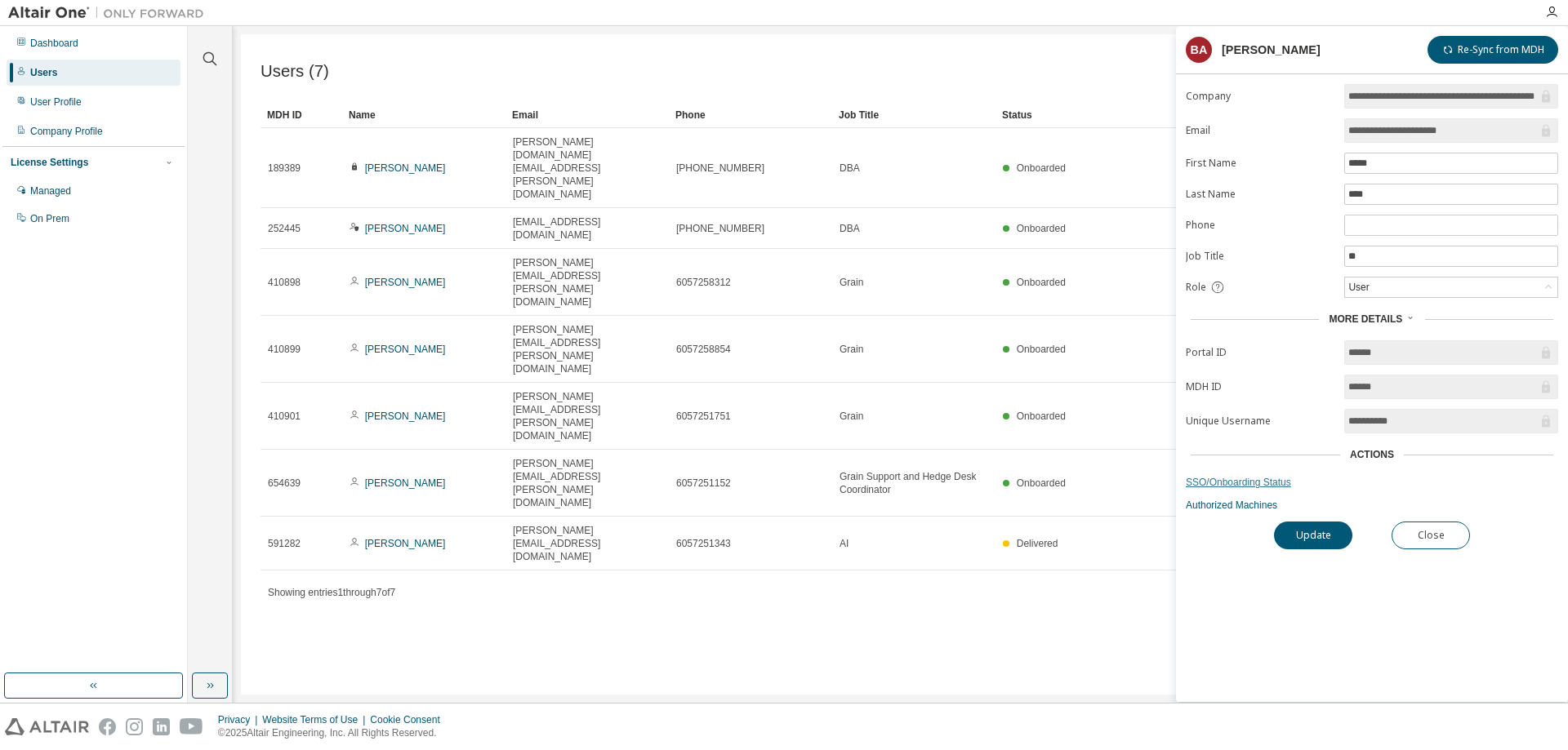
click at [1210, 485] on link "SSO/Onboarding Status" at bounding box center [1372, 483] width 372 height 13
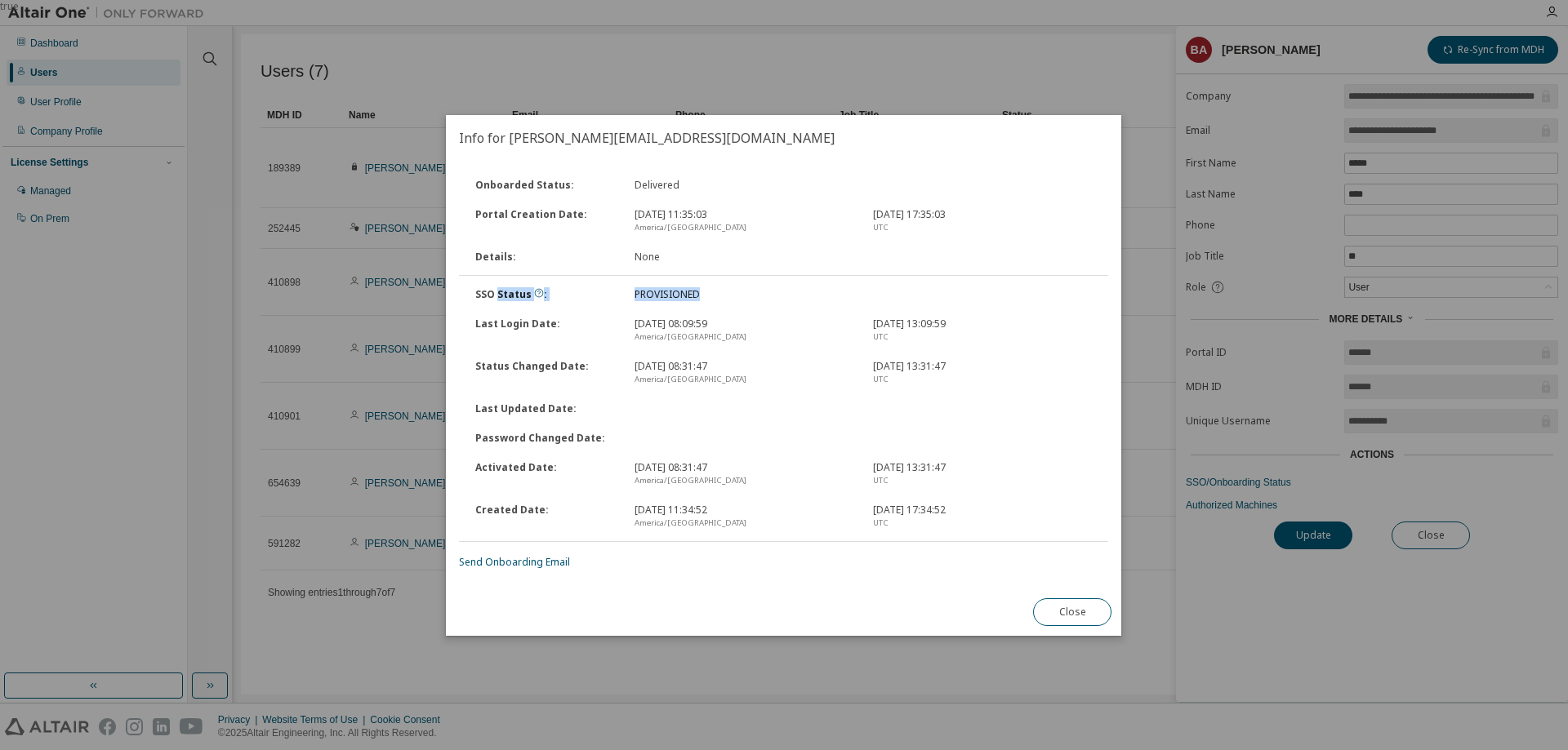
drag, startPoint x: 496, startPoint y: 292, endPoint x: 728, endPoint y: 290, distance: 232.0
click at [728, 290] on div "SSO Status : PROVISIONED" at bounding box center [784, 295] width 653 height 30
click at [1093, 611] on button "Close" at bounding box center [1073, 612] width 79 height 28
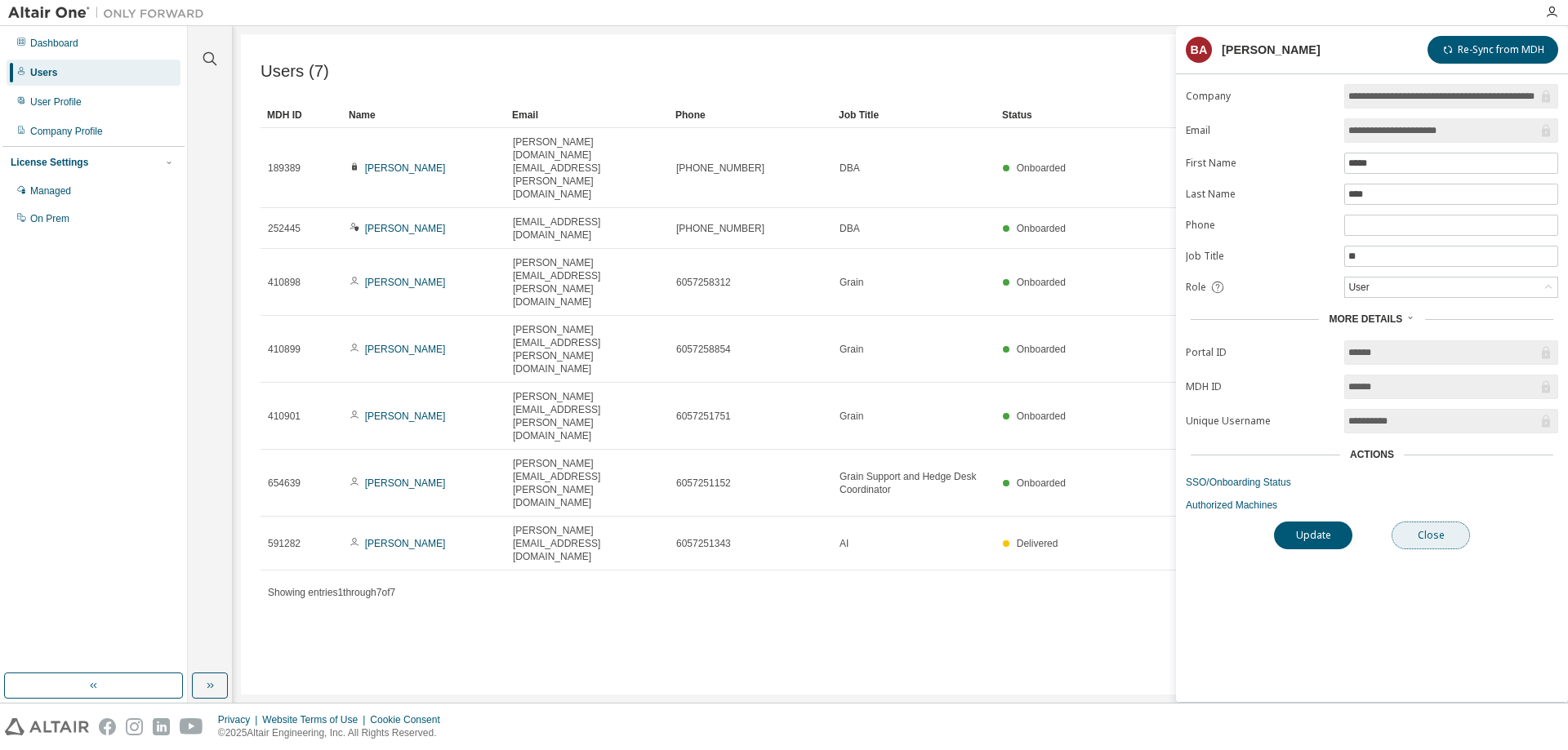
click at [1413, 539] on button "Close" at bounding box center [1431, 535] width 79 height 28
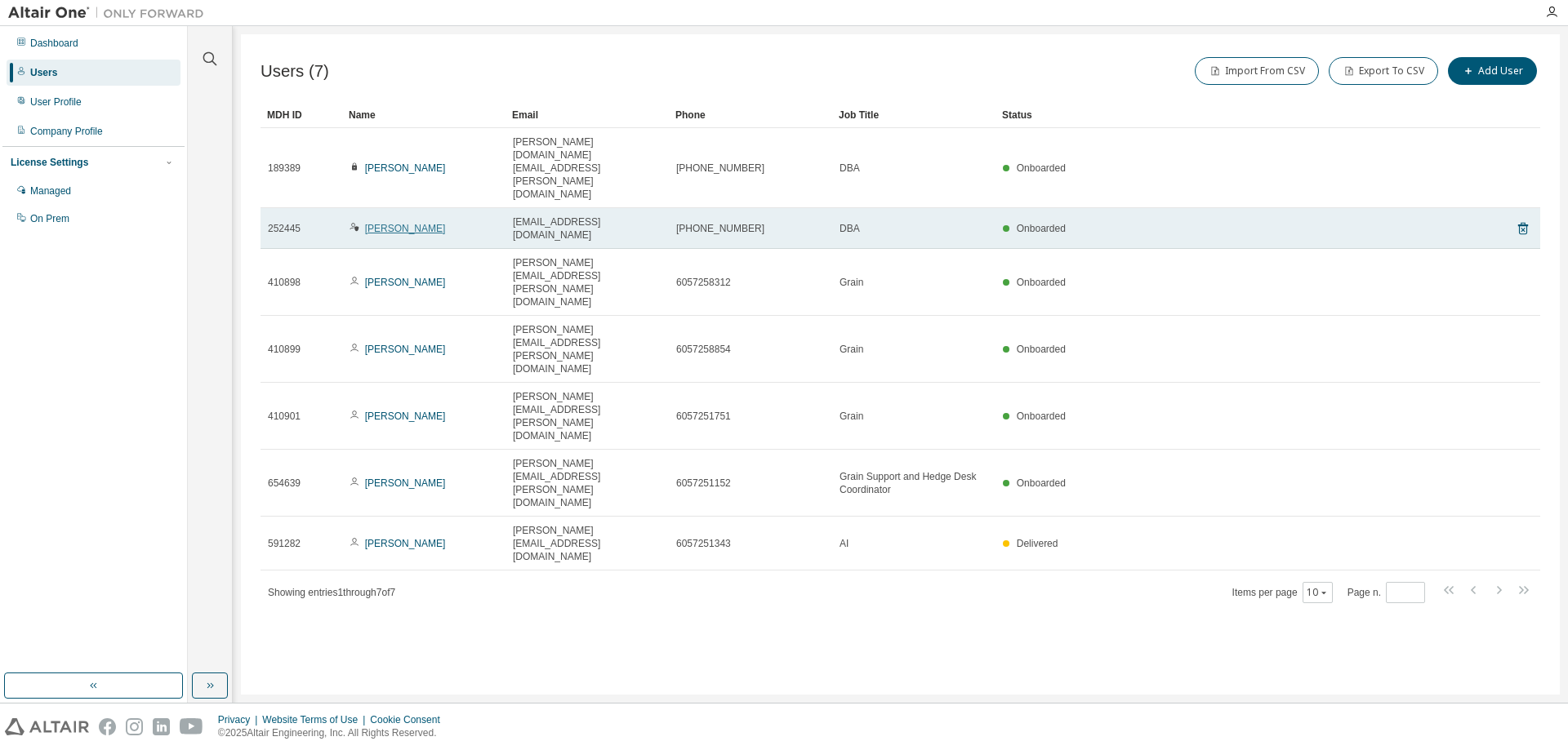
click at [394, 223] on link "[PERSON_NAME]" at bounding box center [405, 229] width 81 height 11
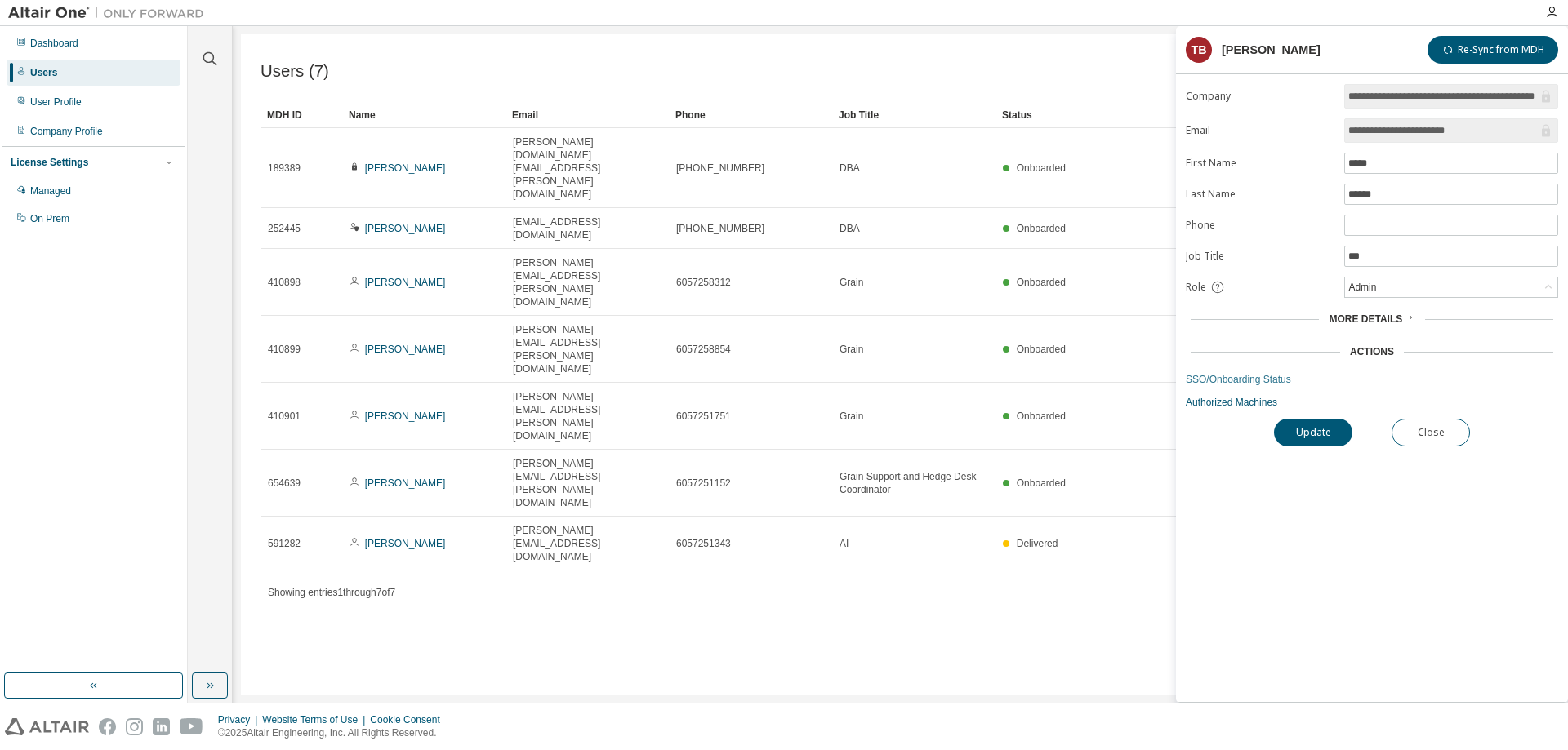
click at [1230, 374] on link "SSO/Onboarding Status" at bounding box center [1372, 380] width 372 height 13
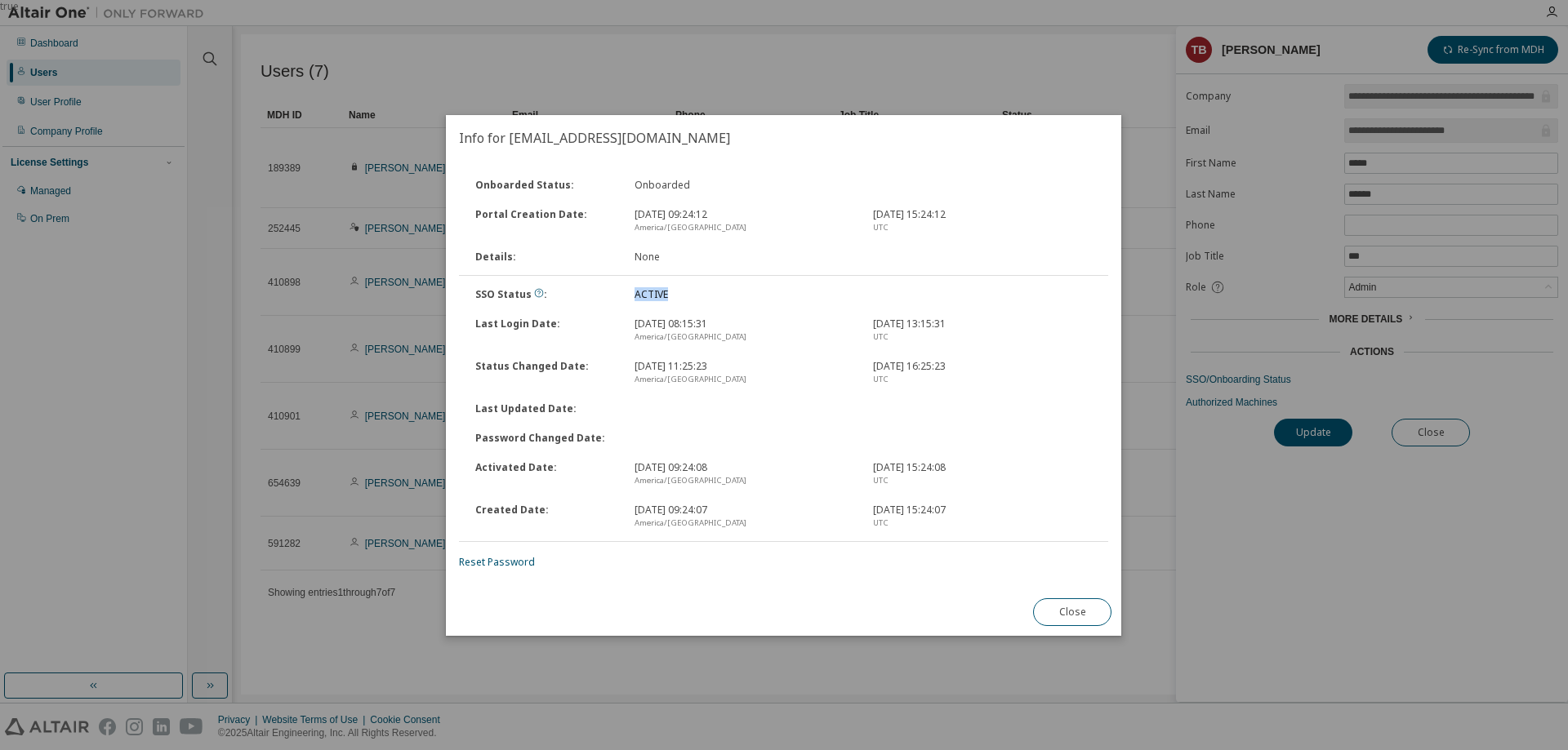
drag, startPoint x: 626, startPoint y: 289, endPoint x: 703, endPoint y: 281, distance: 77.4
click at [703, 281] on div "SSO Status : ACTIVE" at bounding box center [784, 295] width 653 height 30
click at [1064, 616] on button "Close" at bounding box center [1073, 612] width 79 height 28
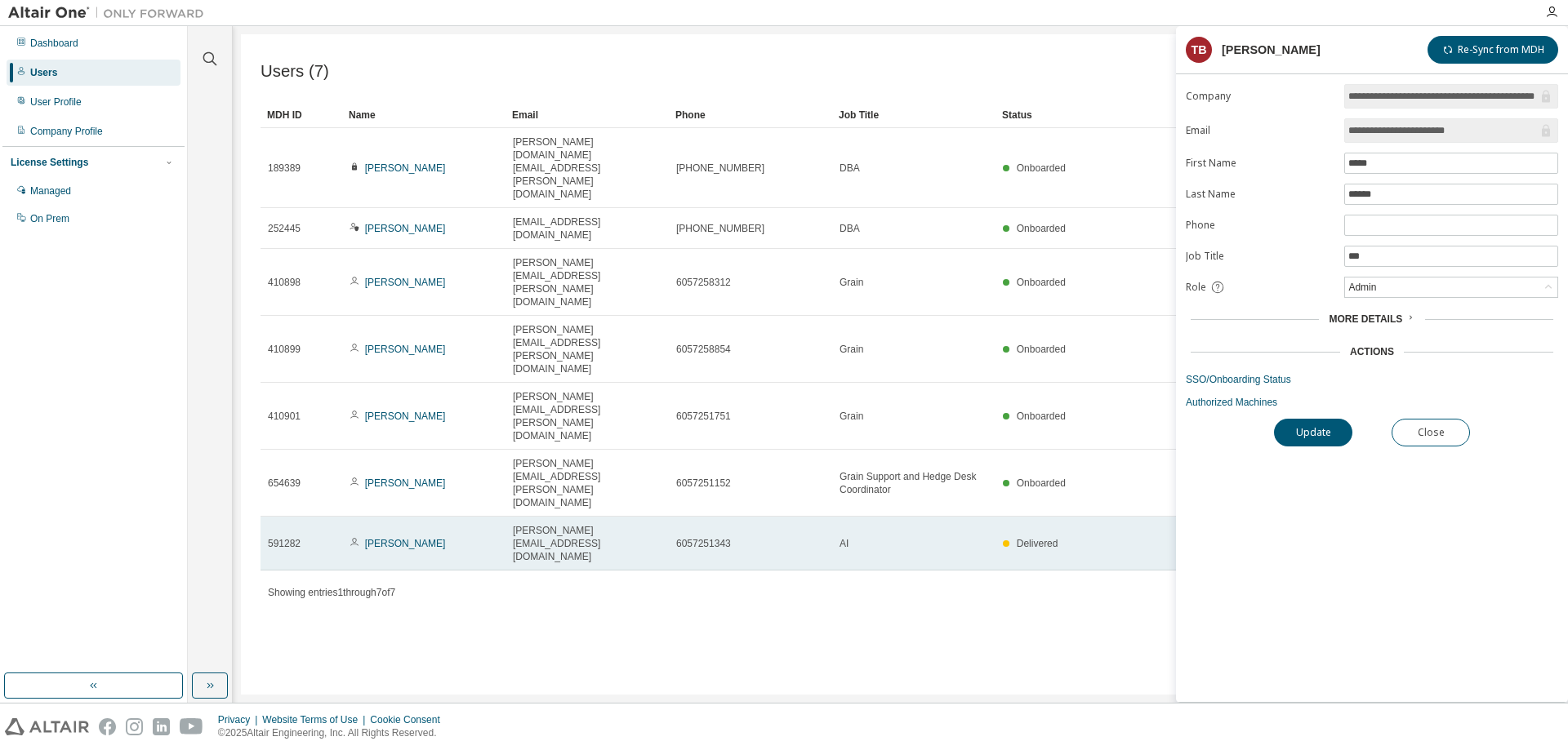
click at [394, 516] on td "[PERSON_NAME]" at bounding box center [423, 543] width 163 height 54
click at [394, 538] on link "[PERSON_NAME]" at bounding box center [405, 543] width 81 height 11
click at [401, 538] on link "[PERSON_NAME]" at bounding box center [405, 543] width 81 height 11
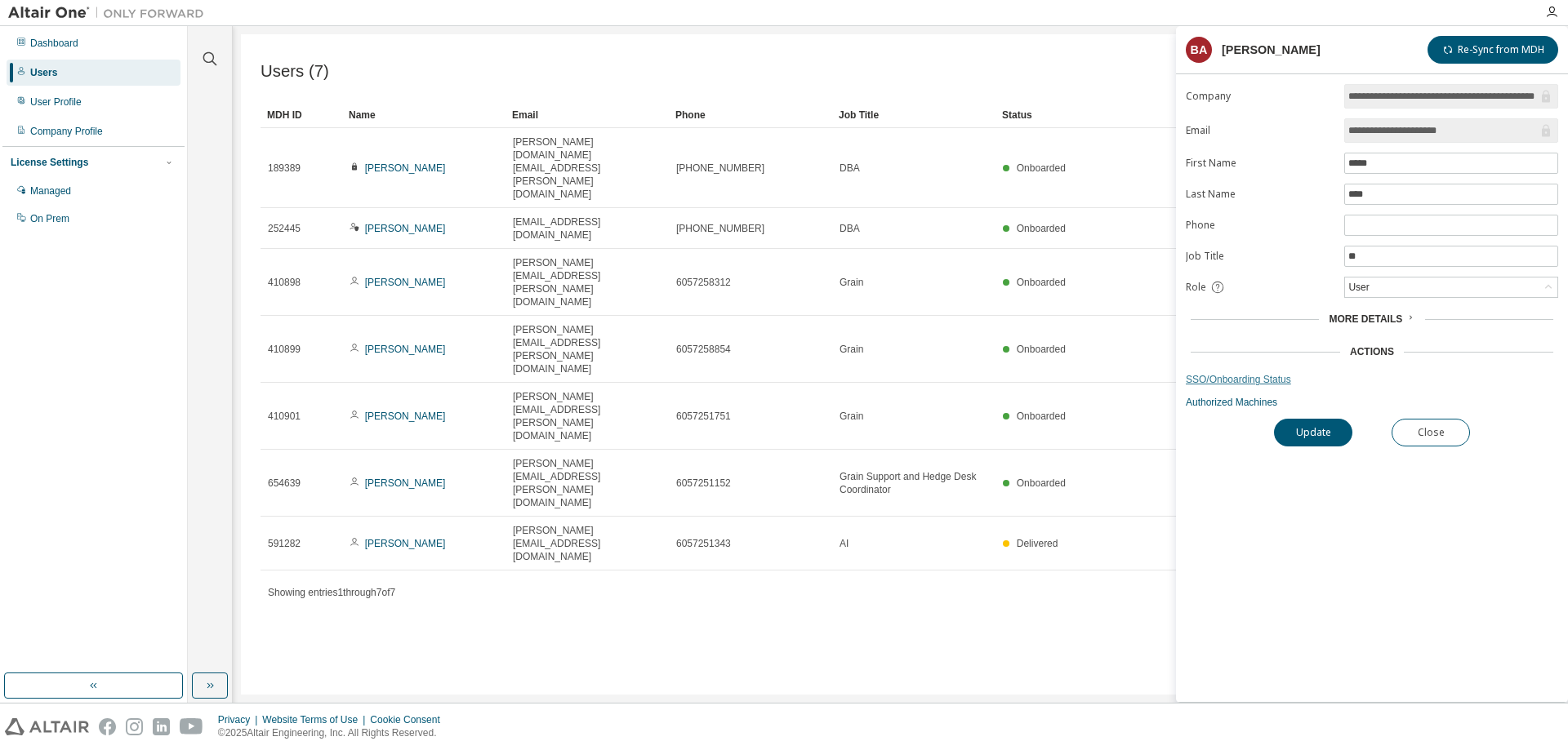
click at [1265, 382] on link "SSO/Onboarding Status" at bounding box center [1372, 380] width 372 height 13
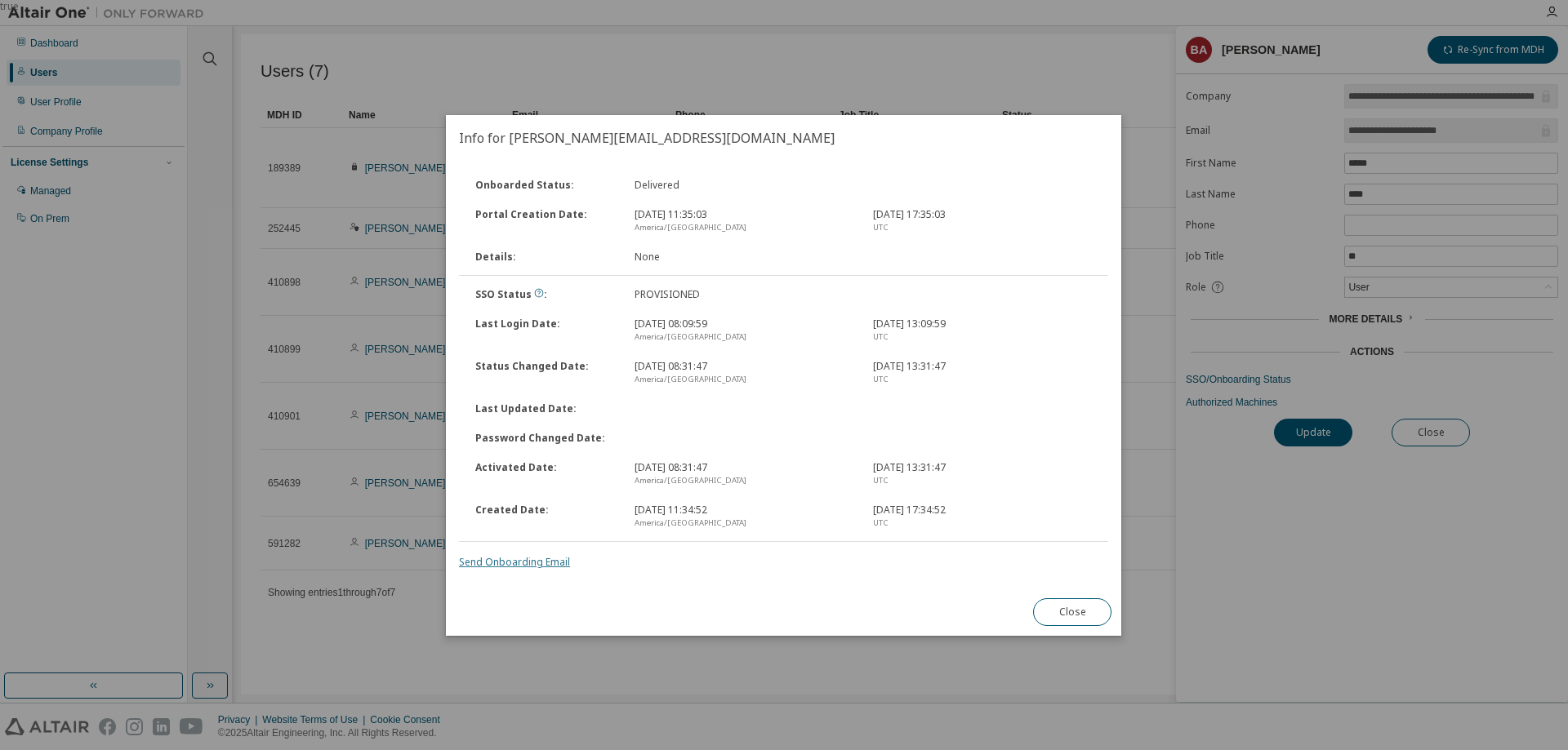
click at [554, 566] on link "Send Onboarding Email" at bounding box center [514, 561] width 111 height 14
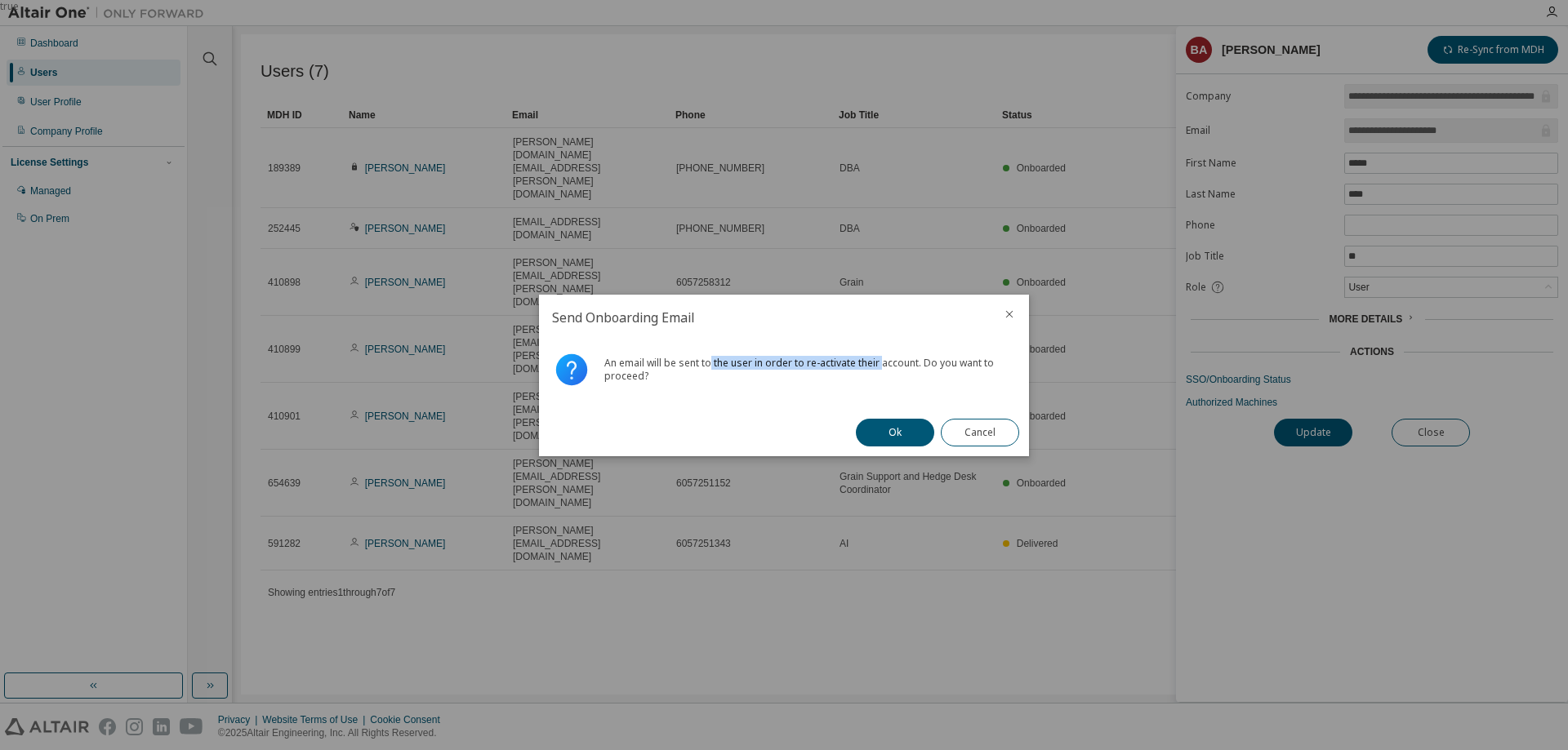
drag, startPoint x: 710, startPoint y: 359, endPoint x: 882, endPoint y: 365, distance: 172.1
click at [882, 365] on div "An email will be sent to the user in order to re-activate their account. Do you…" at bounding box center [810, 370] width 412 height 26
click at [894, 430] on button "Ok" at bounding box center [896, 433] width 79 height 28
click at [962, 441] on button "Close" at bounding box center [980, 433] width 79 height 28
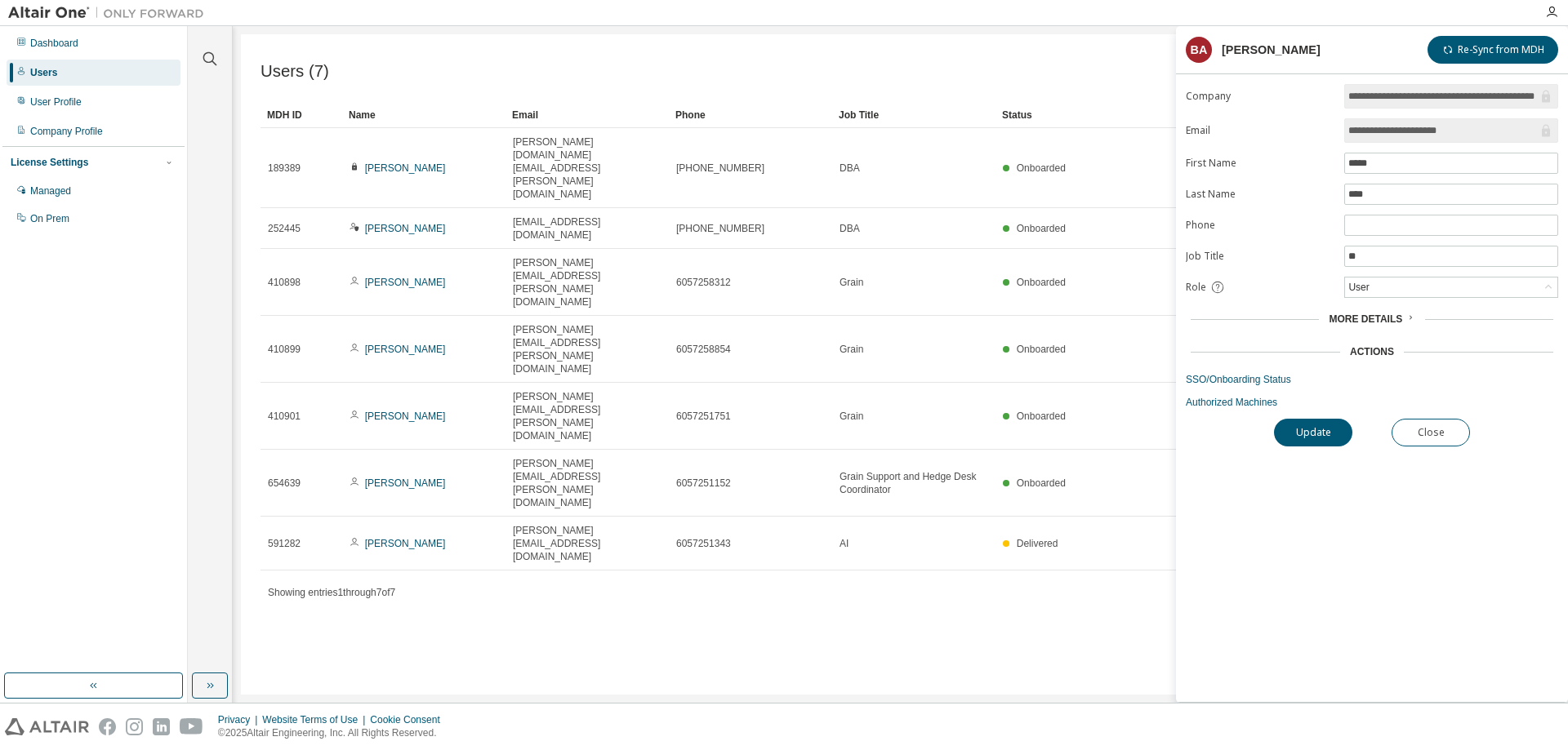
click at [1087, 388] on div "Users (7) Import From CSV Export To CSV Add User Clear Load Save Save As Field …" at bounding box center [900, 365] width 1320 height 661
click at [1433, 439] on button "Close" at bounding box center [1431, 433] width 79 height 28
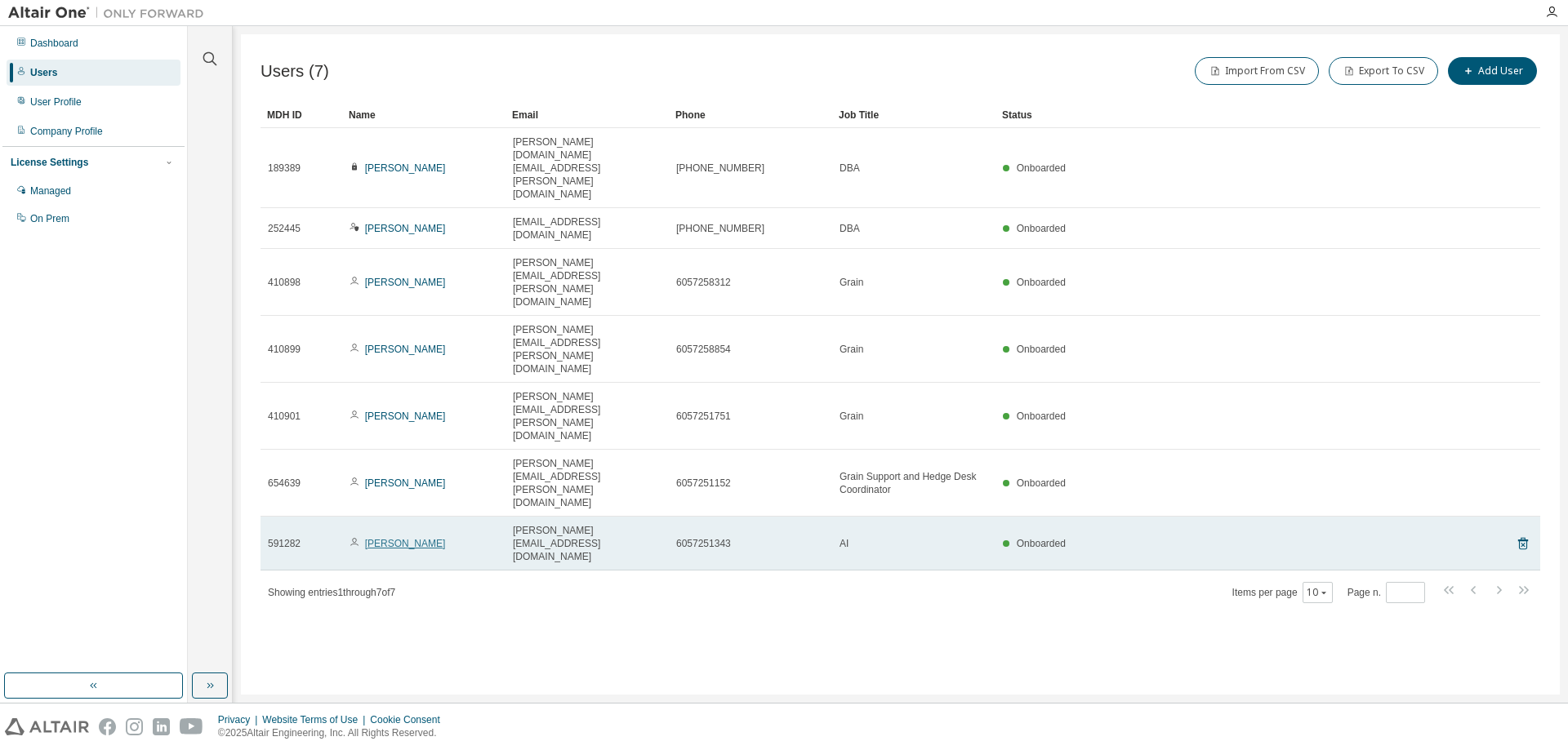
click at [394, 538] on link "[PERSON_NAME]" at bounding box center [405, 543] width 81 height 11
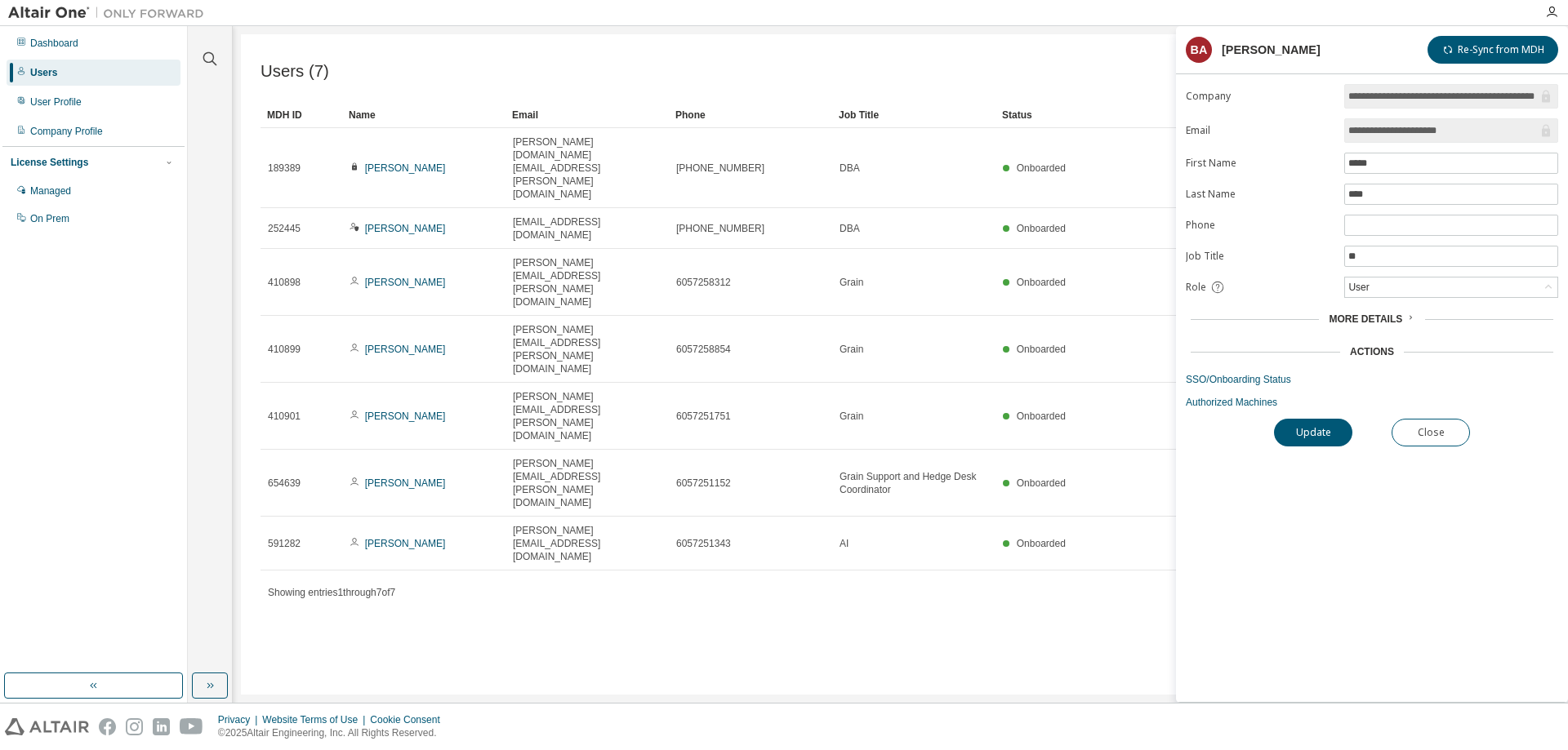
click at [1340, 321] on span "More Details" at bounding box center [1365, 319] width 74 height 11
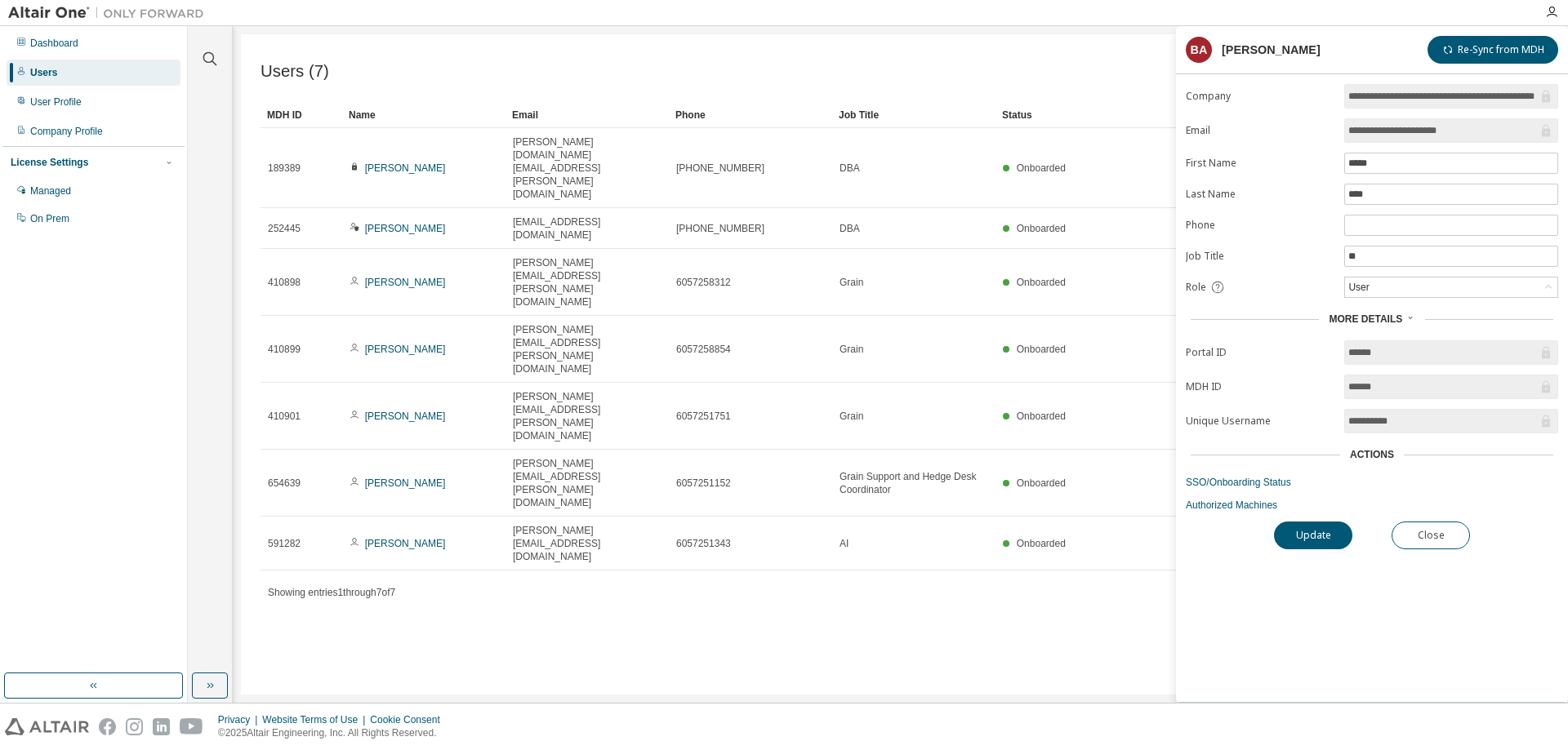
click at [1357, 453] on div "Actions" at bounding box center [1372, 455] width 44 height 13
click at [1239, 507] on link "Authorized Machines" at bounding box center [1372, 506] width 372 height 13
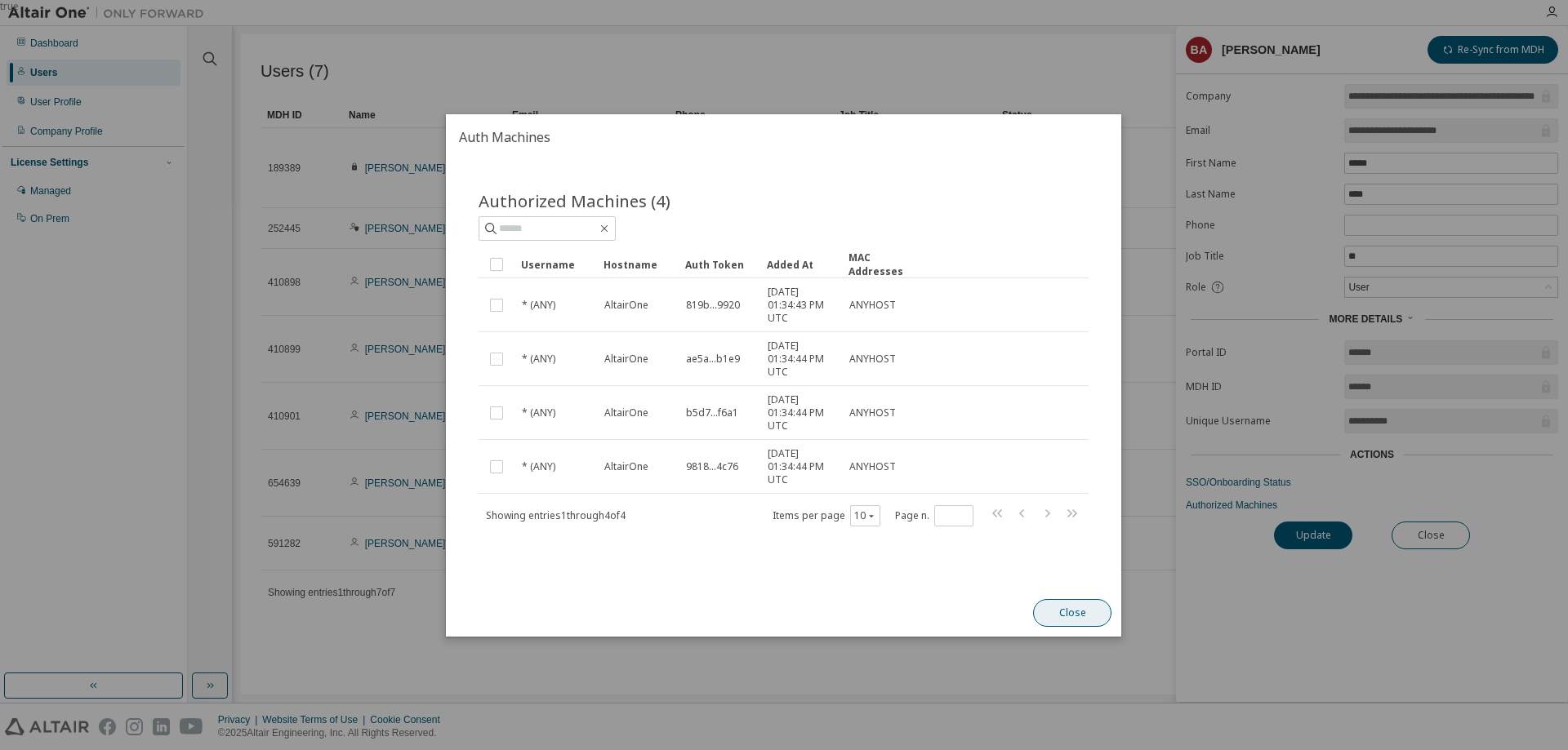
click at [1072, 615] on button "Close" at bounding box center [1073, 613] width 79 height 28
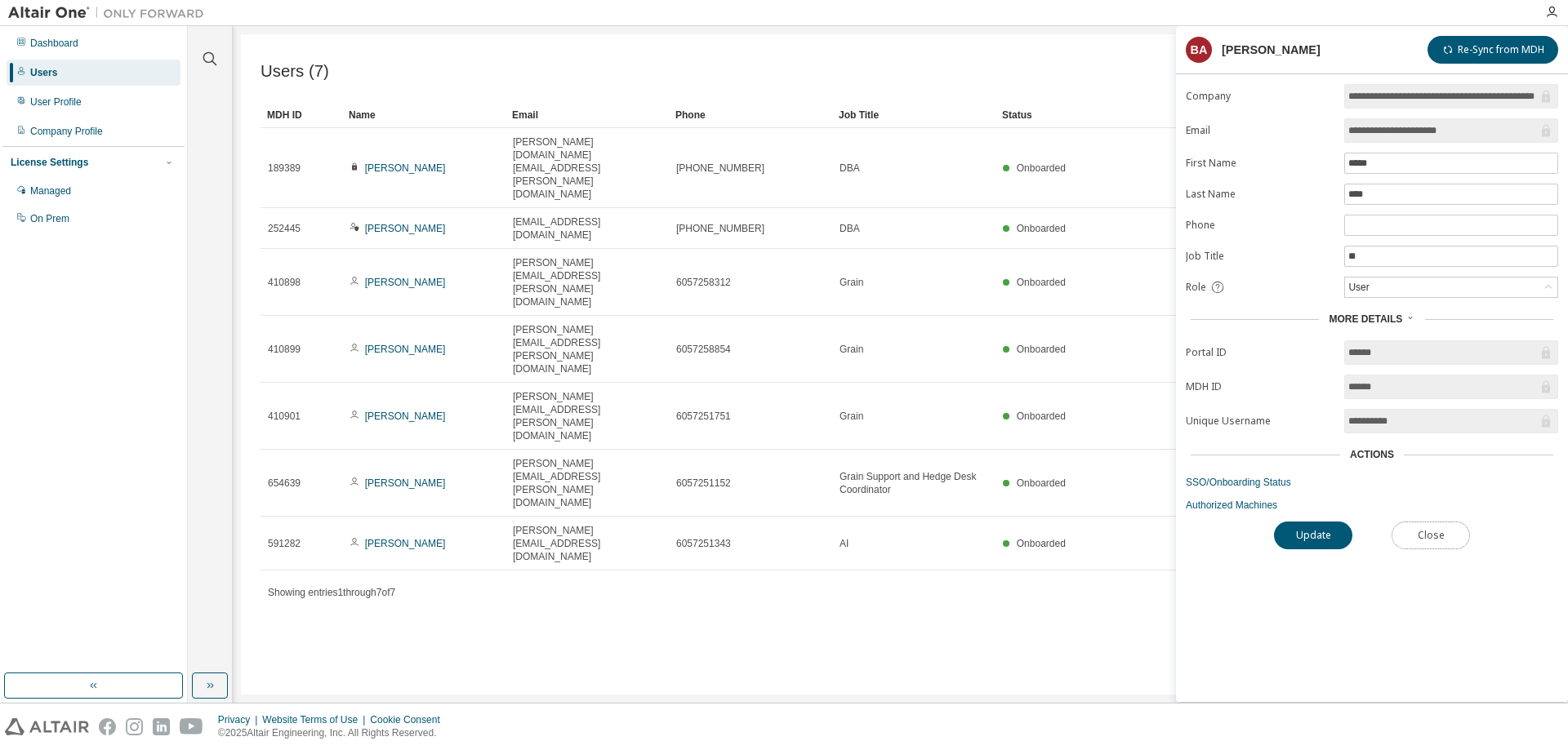
drag, startPoint x: 1434, startPoint y: 543, endPoint x: 1357, endPoint y: 403, distance: 159.8
click at [1377, 461] on div "**********" at bounding box center [1372, 393] width 392 height 618
click at [1397, 289] on div "User" at bounding box center [1451, 288] width 212 height 20
click at [1364, 307] on li "Admin" at bounding box center [1450, 309] width 209 height 21
click at [1316, 544] on button "Update" at bounding box center [1314, 535] width 79 height 28
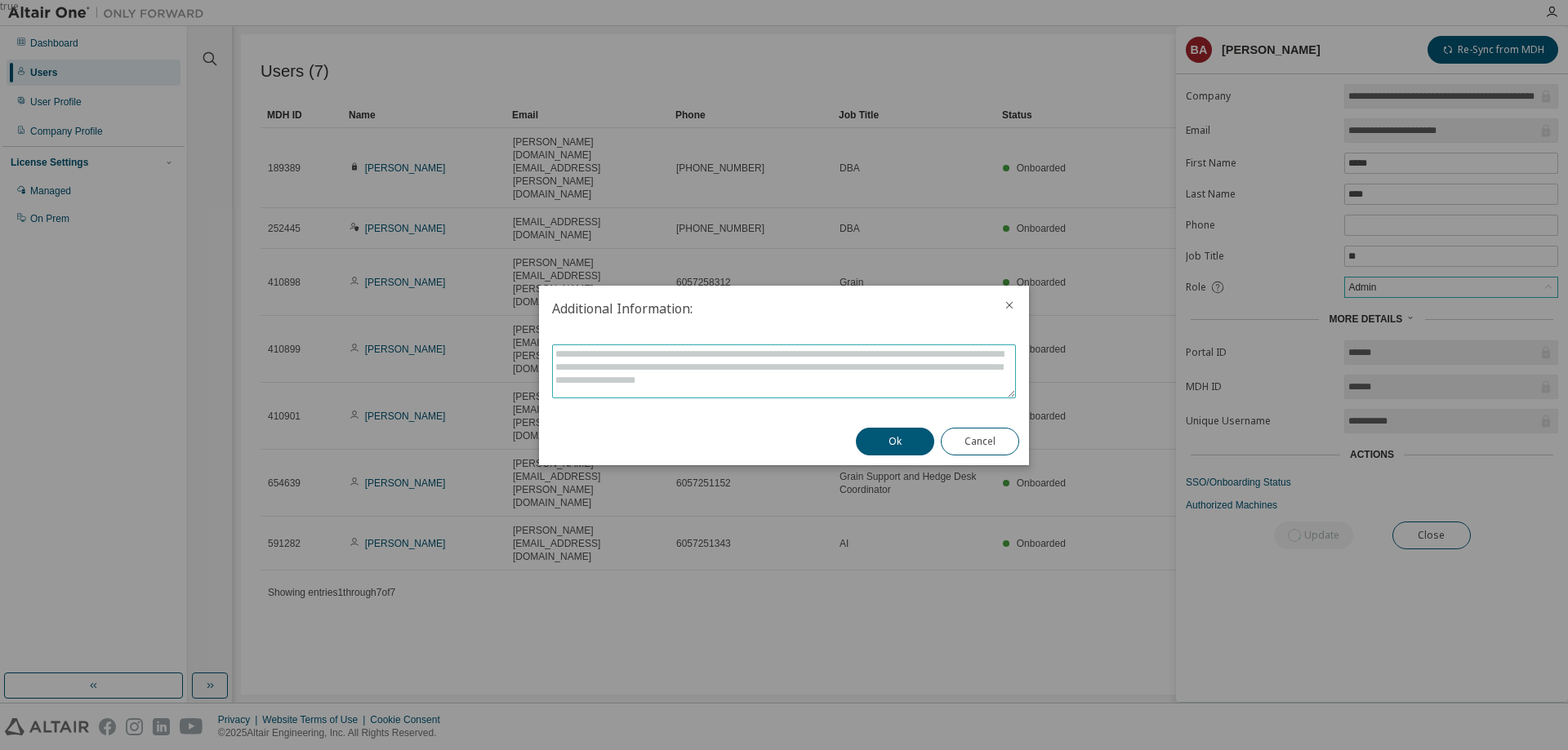
click at [836, 364] on textarea at bounding box center [784, 371] width 463 height 52
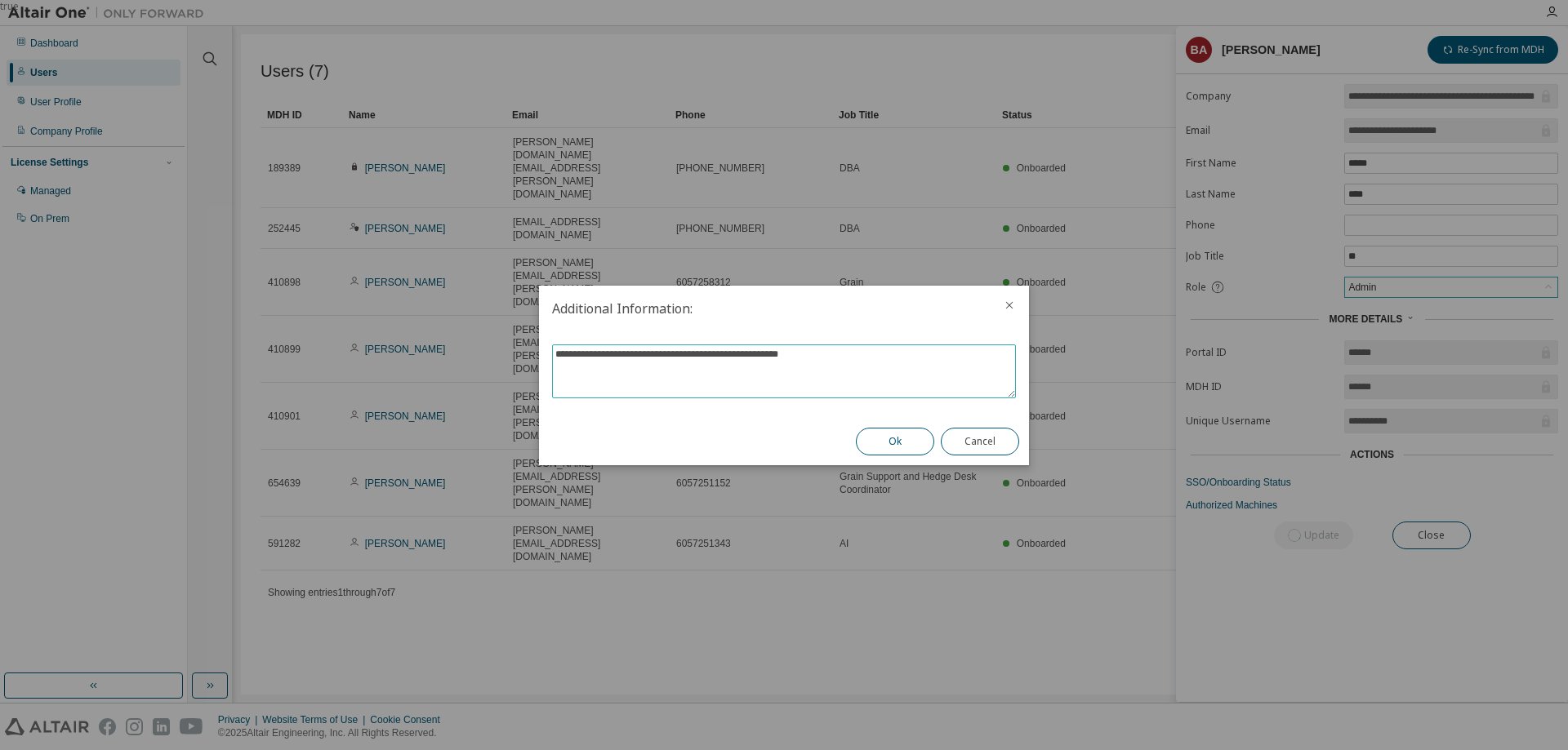
type textarea "**********"
click at [887, 439] on button "Ok" at bounding box center [896, 442] width 79 height 28
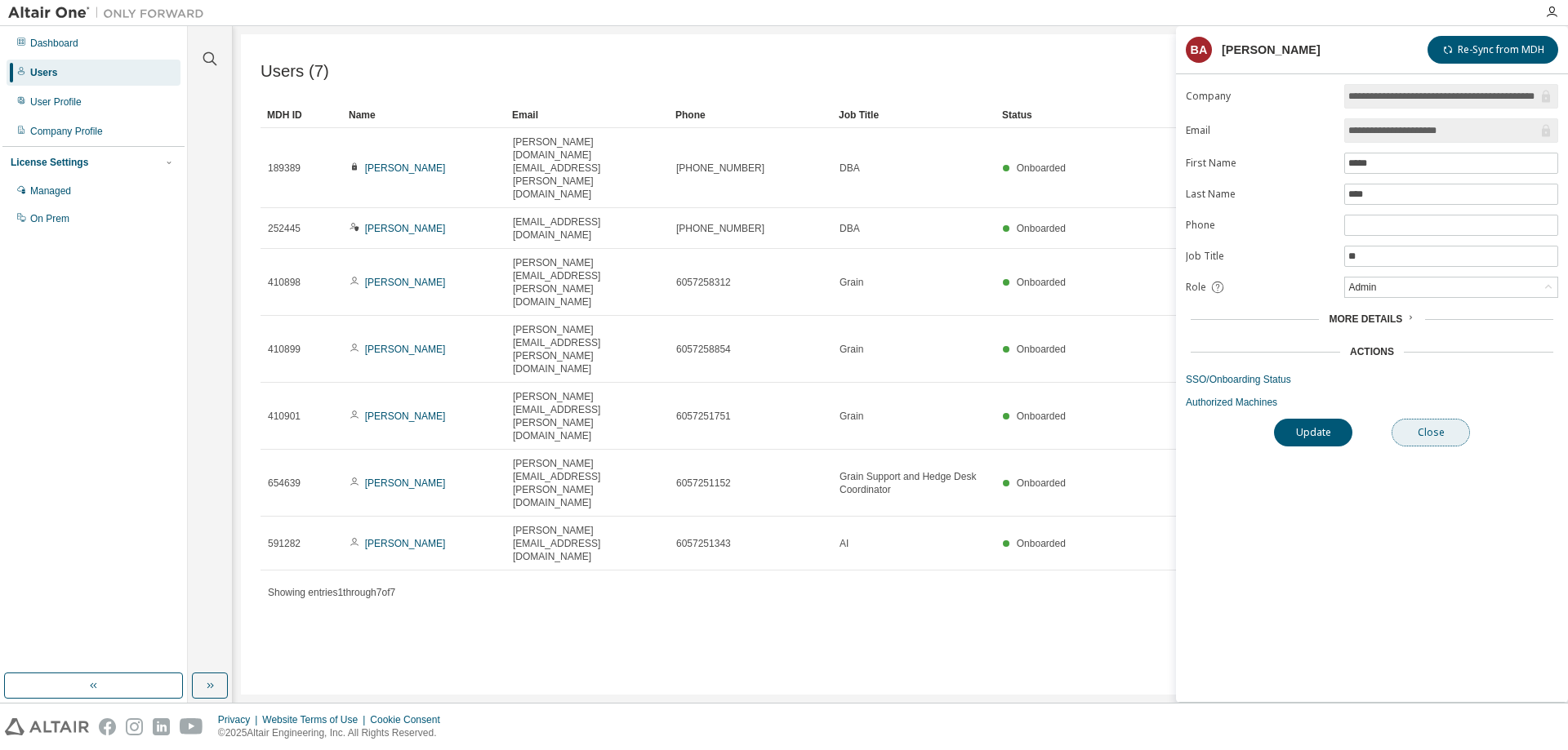
click at [1427, 433] on button "Close" at bounding box center [1431, 433] width 79 height 28
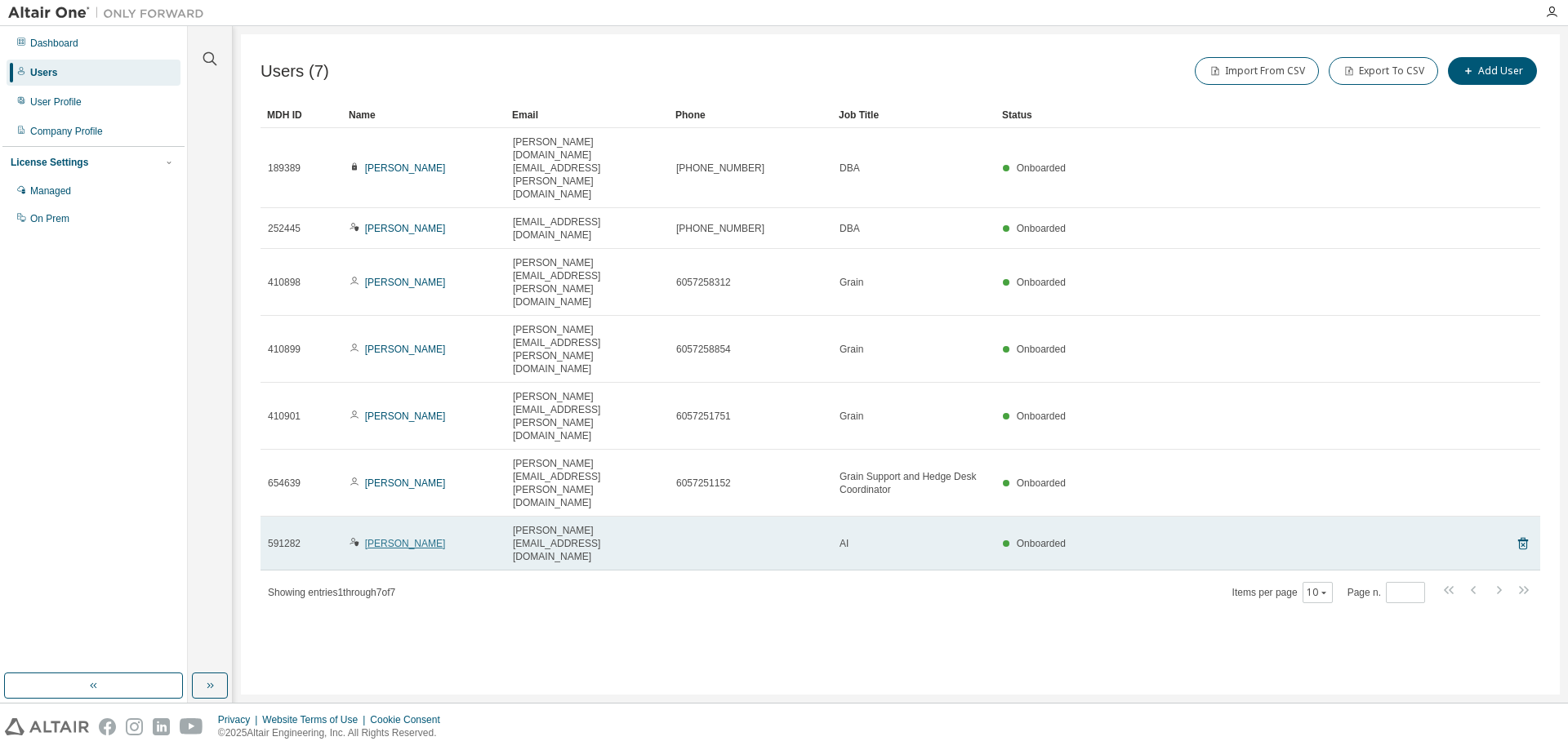
click at [405, 538] on link "[PERSON_NAME]" at bounding box center [405, 543] width 81 height 11
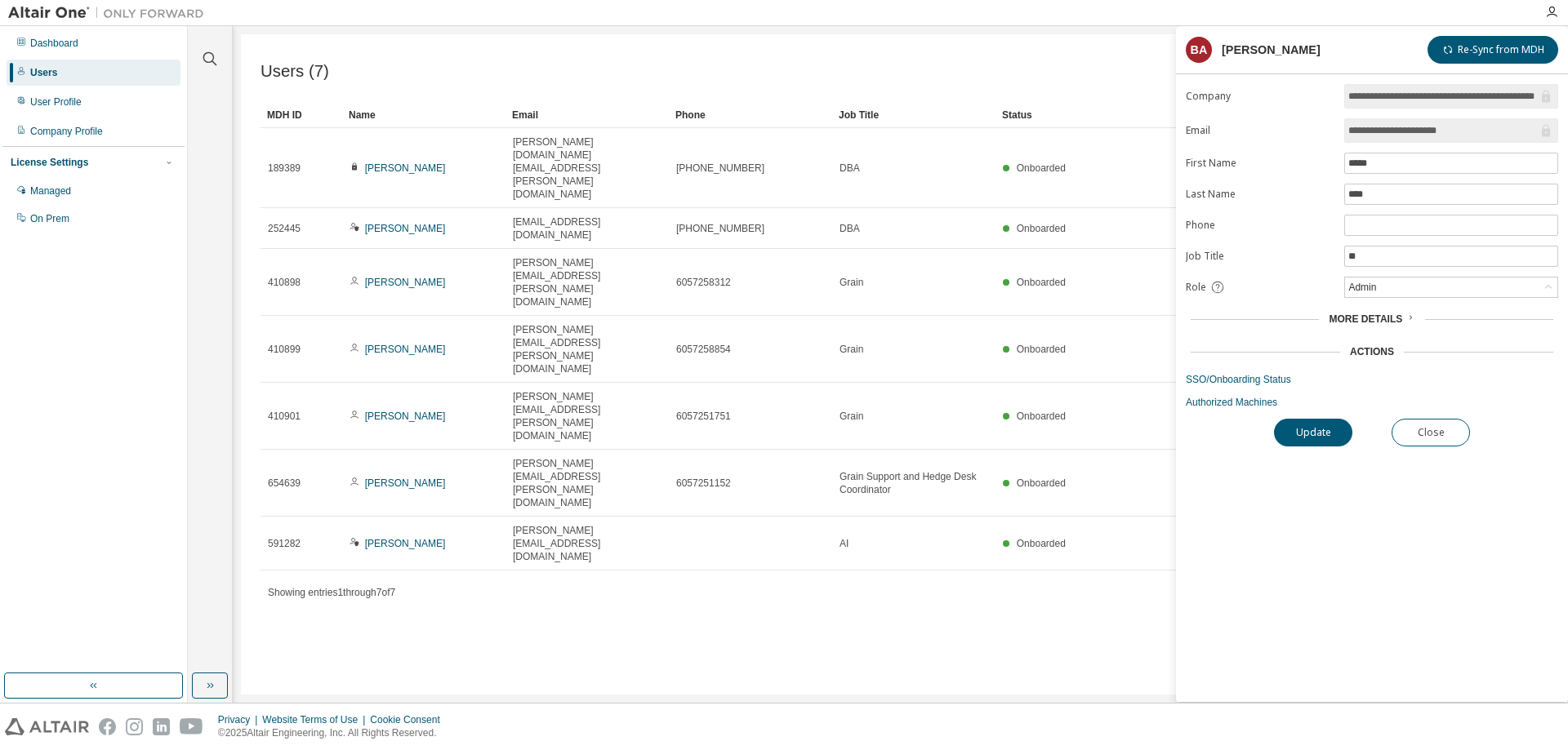
click at [1284, 317] on div "More Details" at bounding box center [1372, 319] width 362 height 13
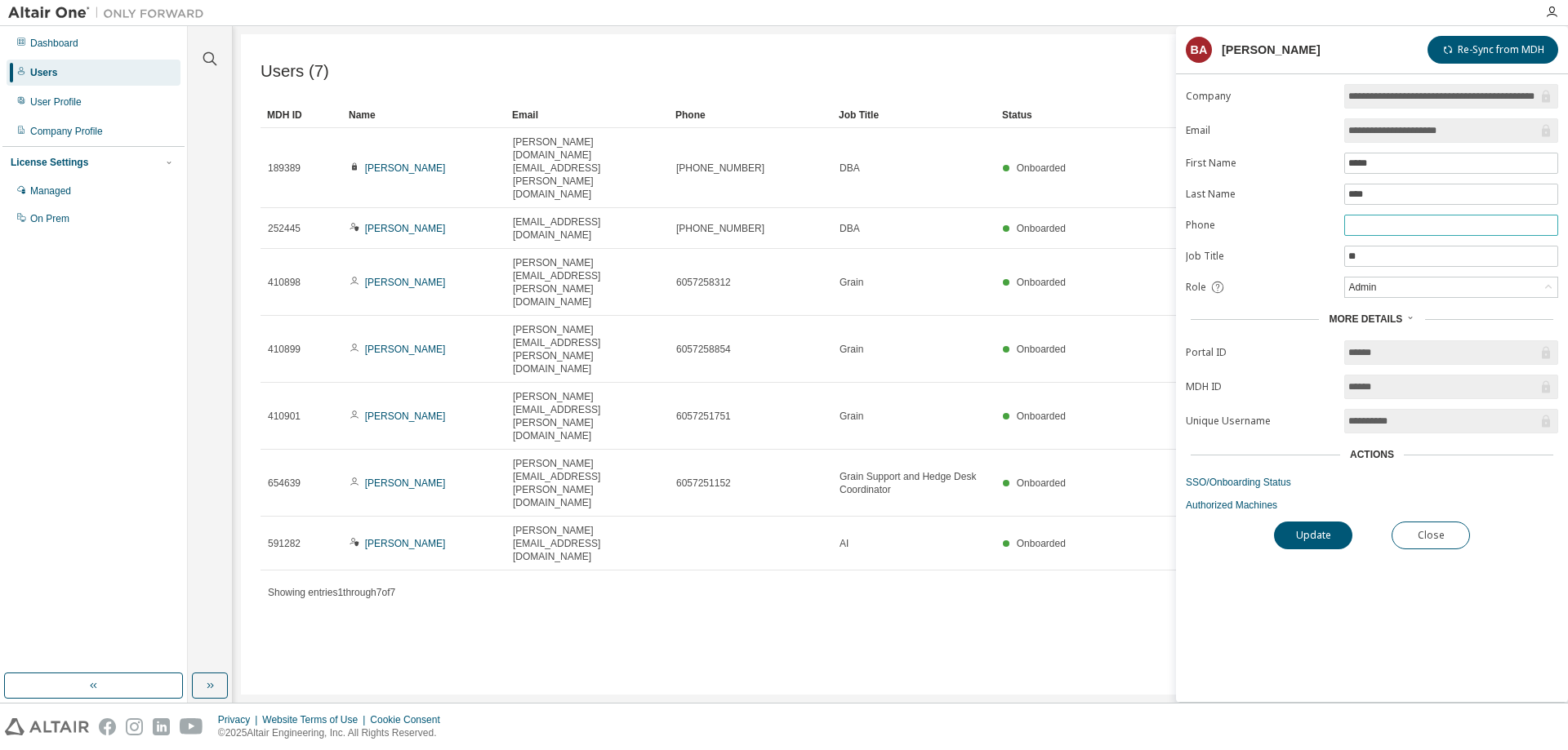
click at [1360, 225] on input "text" at bounding box center [1451, 225] width 206 height 13
click at [1021, 387] on div "Users (7) Import From CSV Export To CSV Add User Clear Load Save Save As Field …" at bounding box center [900, 365] width 1320 height 661
click at [1420, 528] on button "Close" at bounding box center [1431, 535] width 79 height 28
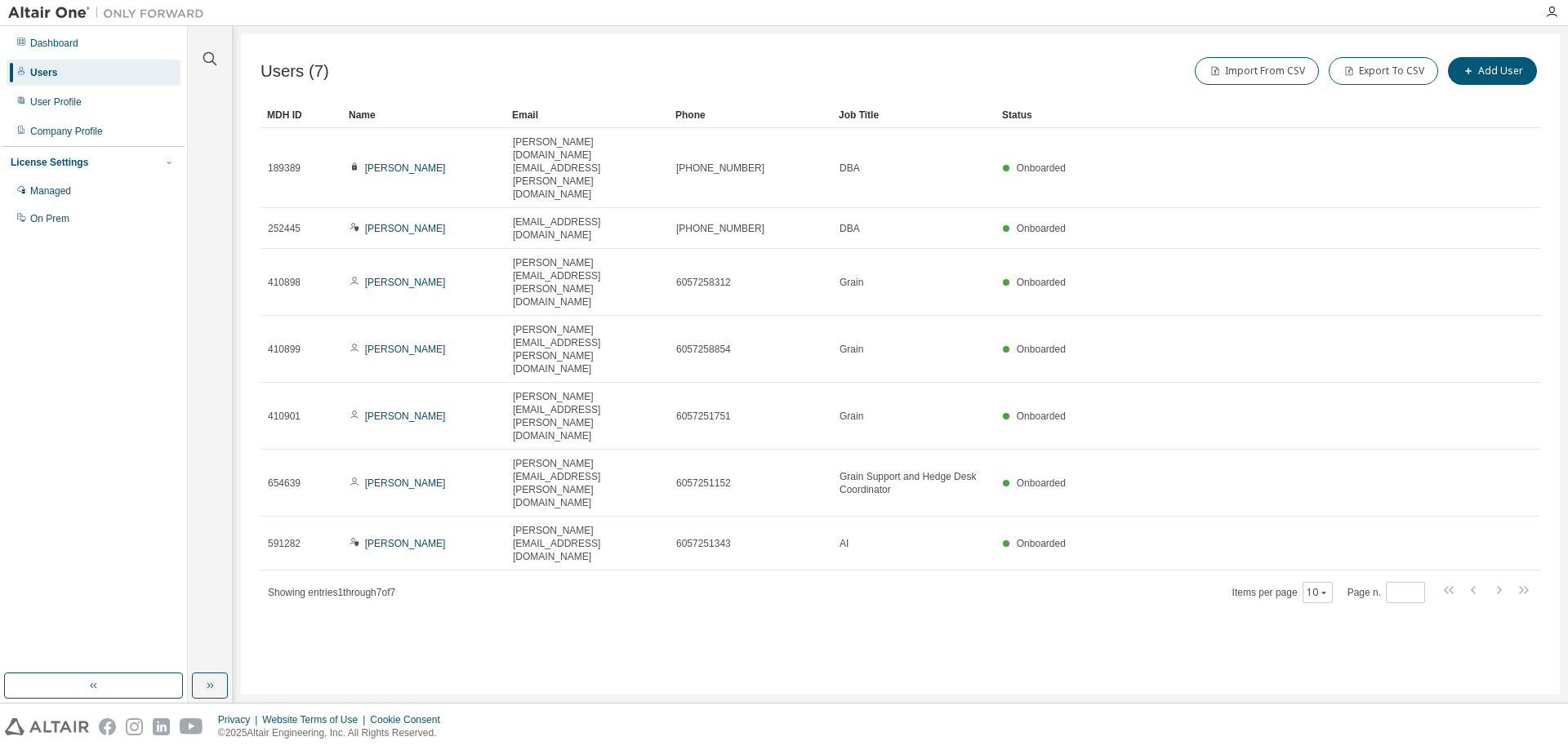
drag, startPoint x: 645, startPoint y: 419, endPoint x: 520, endPoint y: 427, distance: 125.3
click at [520, 427] on div "Users (7) Import From CSV Export To CSV Add User Clear Load Save Save As Field …" at bounding box center [900, 365] width 1320 height 661
click at [74, 45] on div "Dashboard" at bounding box center [54, 43] width 48 height 13
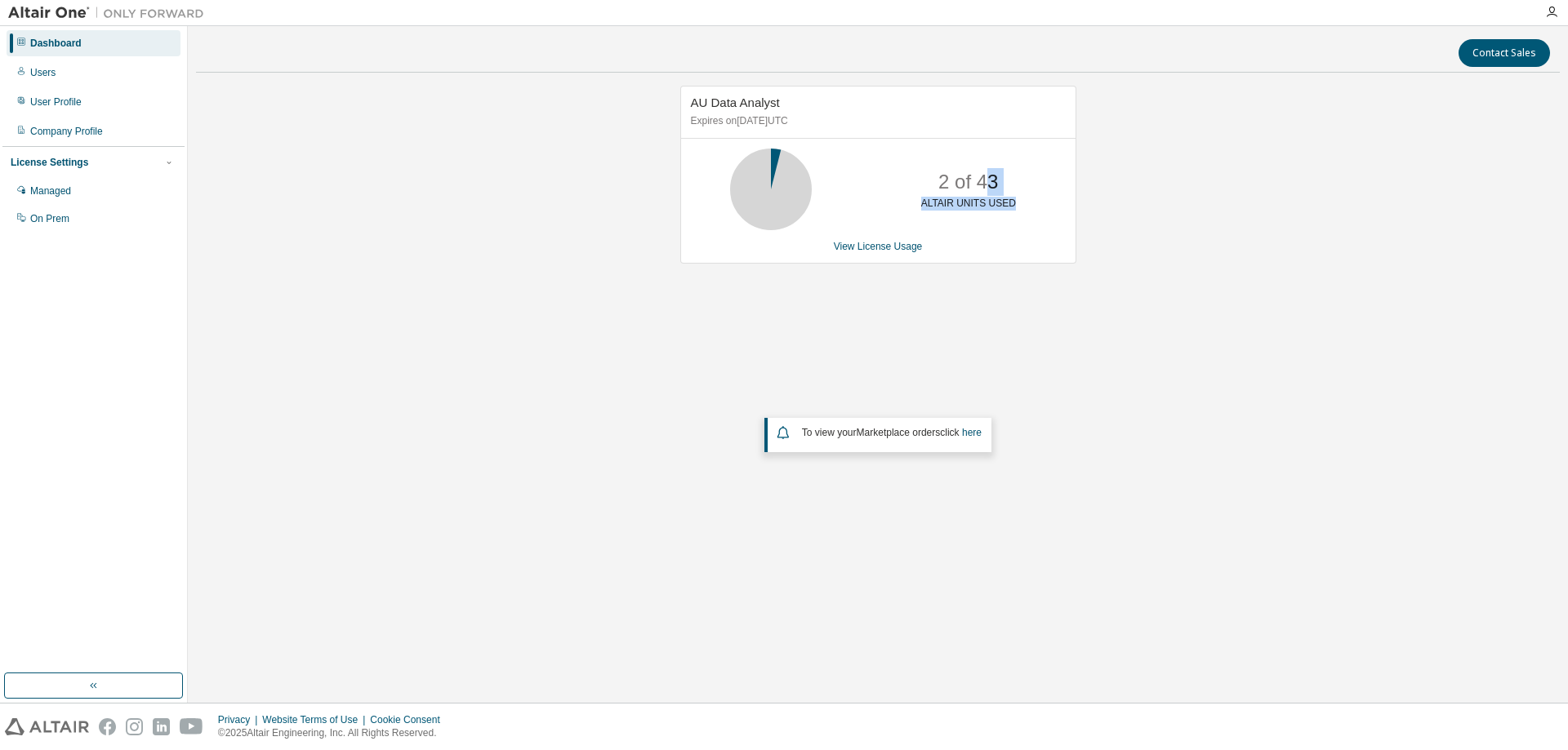
drag, startPoint x: 984, startPoint y: 184, endPoint x: 1017, endPoint y: 199, distance: 36.2
click at [1017, 199] on div "2 of 43 ALTAIR UNITS USED" at bounding box center [969, 189] width 130 height 82
click at [1048, 230] on div "2 of 43 ALTAIR UNITS USED" at bounding box center [878, 189] width 394 height 82
drag, startPoint x: 1013, startPoint y: 209, endPoint x: 932, endPoint y: 186, distance: 84.2
click at [932, 186] on div "2 of 43 ALTAIR UNITS USED" at bounding box center [969, 189] width 130 height 82
